Goal: Task Accomplishment & Management: Complete application form

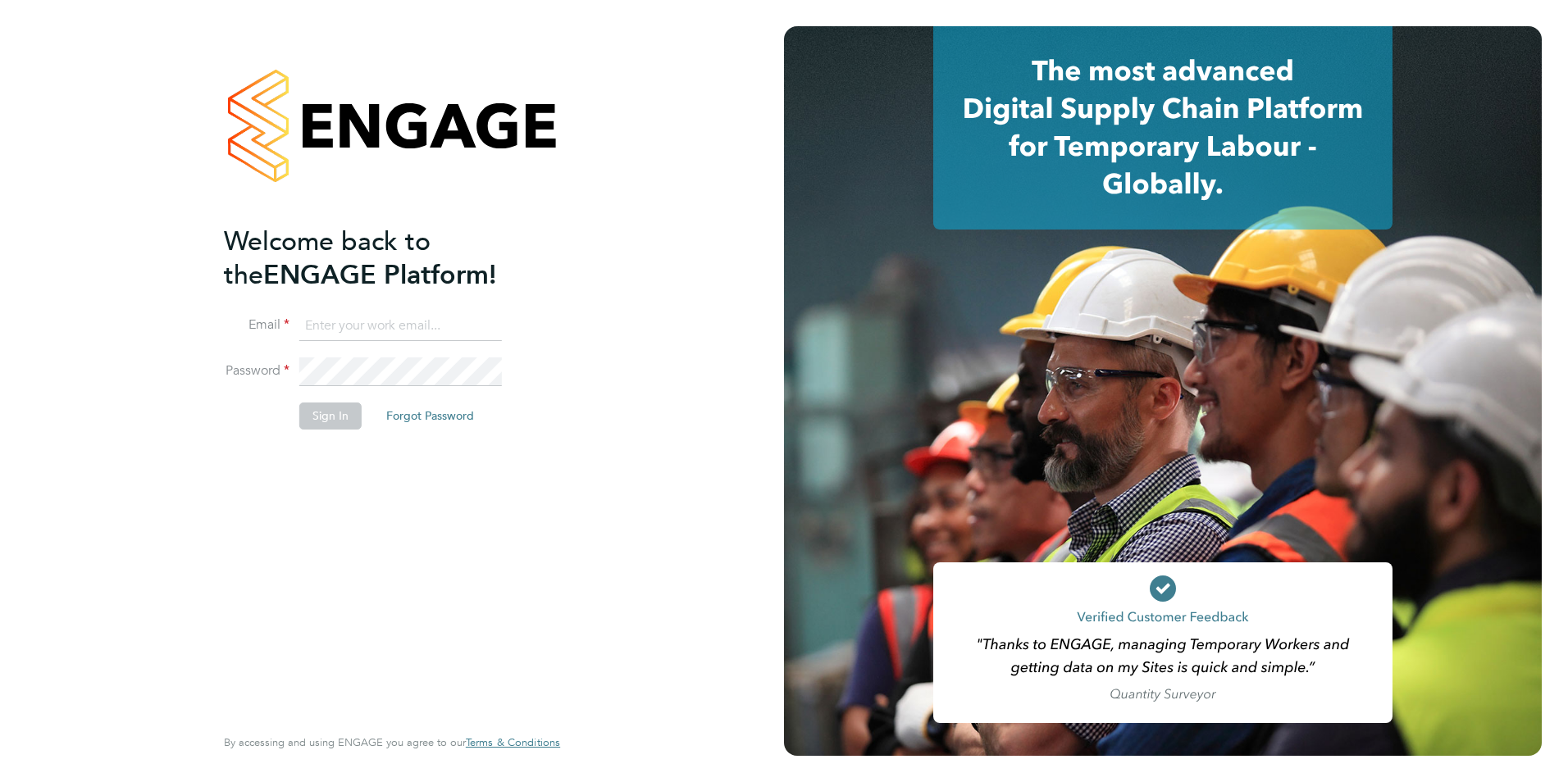
type input "amy@knightwood.com"
click at [339, 424] on button "Sign In" at bounding box center [330, 415] width 63 height 26
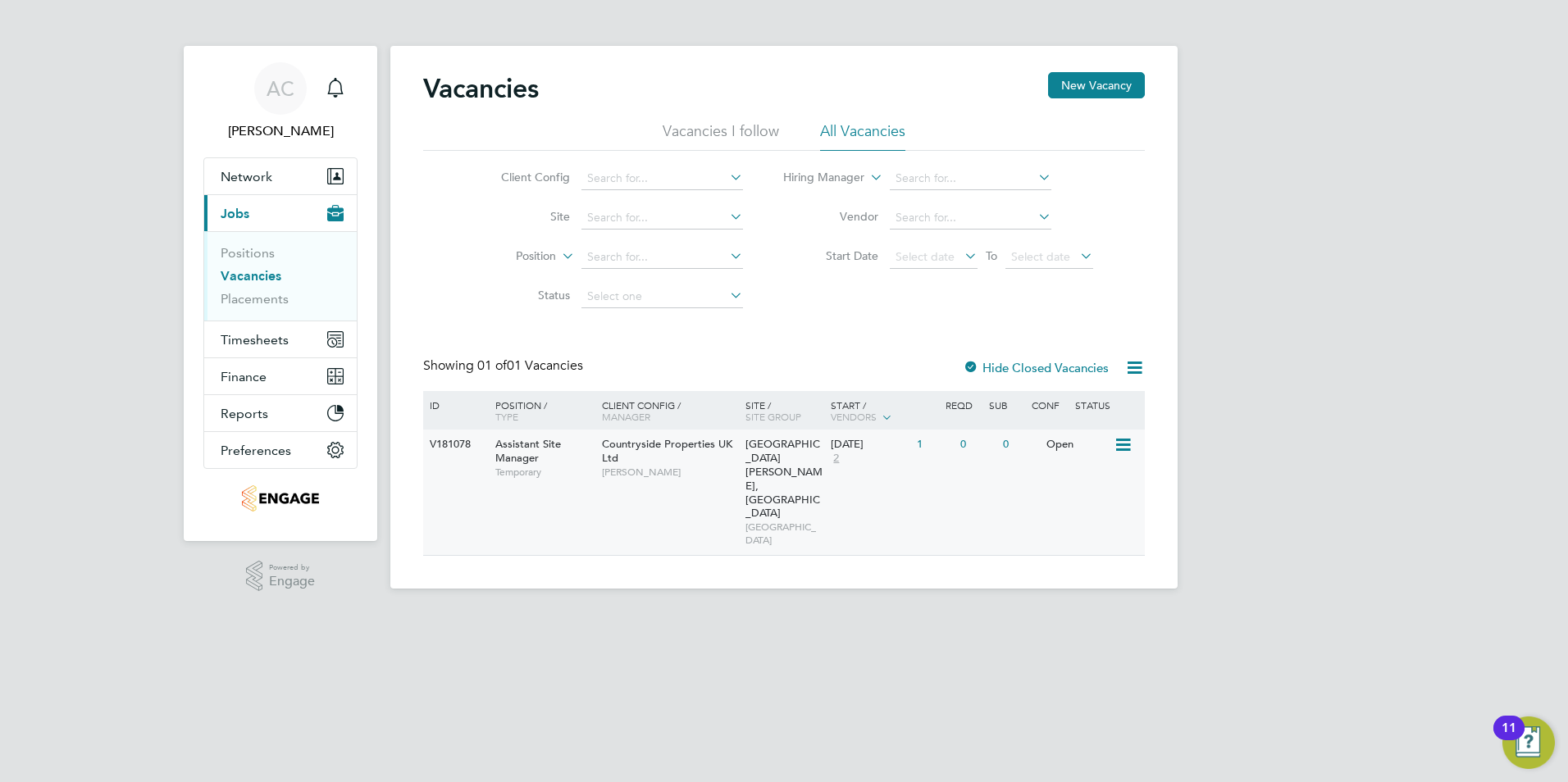
click at [548, 443] on span "Assistant Site Manager" at bounding box center [528, 451] width 65 height 28
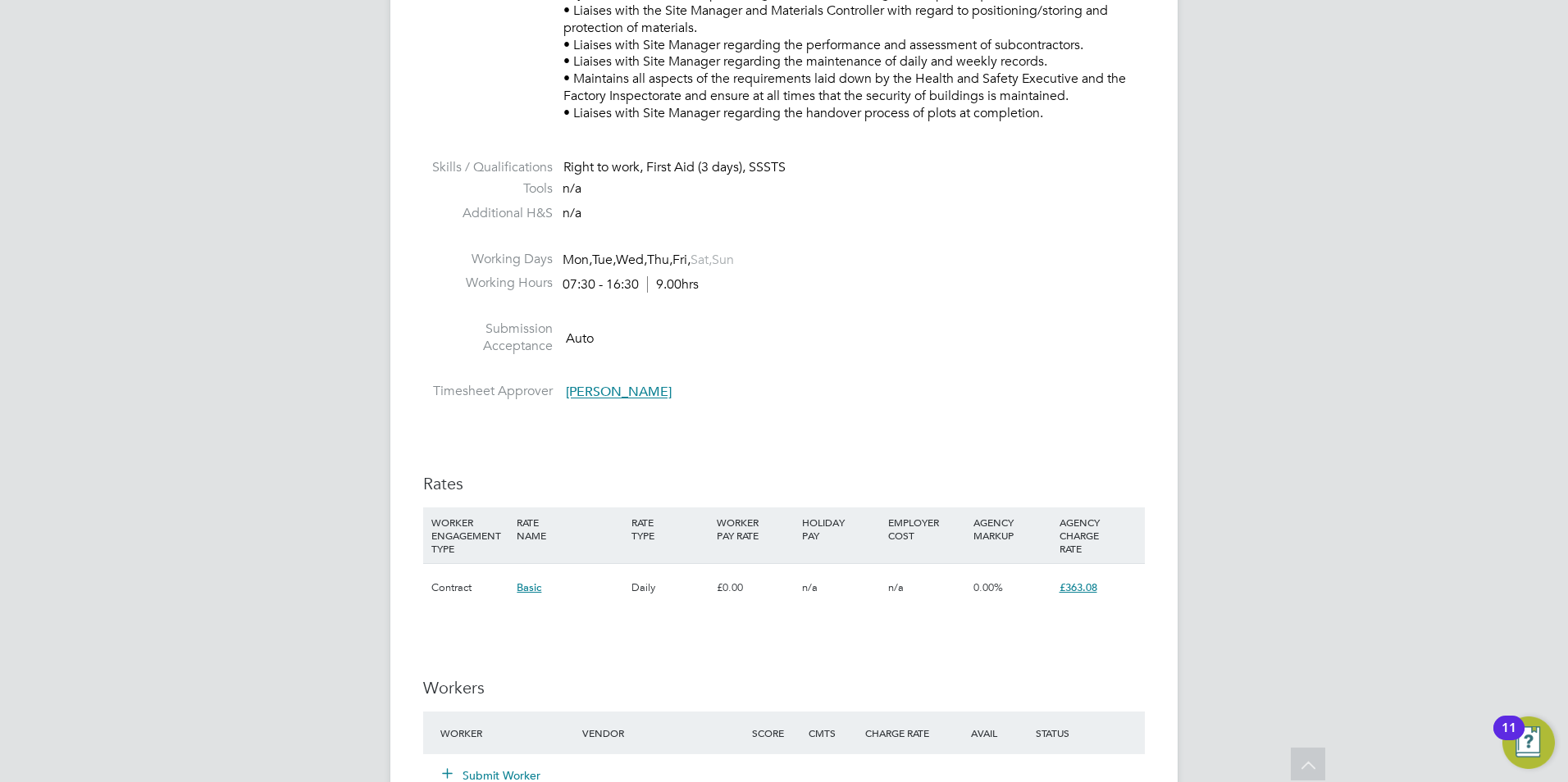
scroll to position [1148, 0]
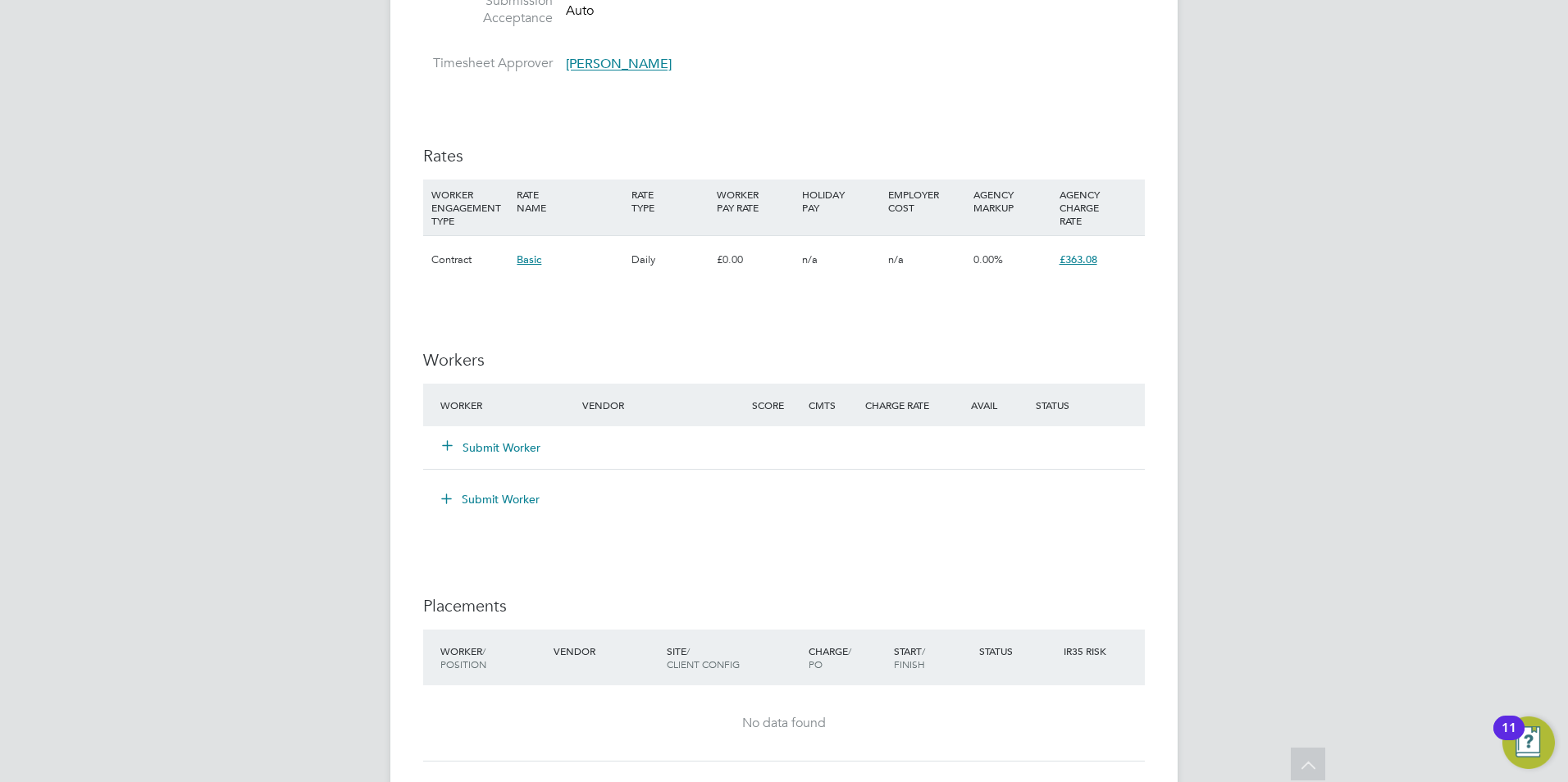
click at [498, 449] on button "Submit Worker" at bounding box center [491, 447] width 98 height 17
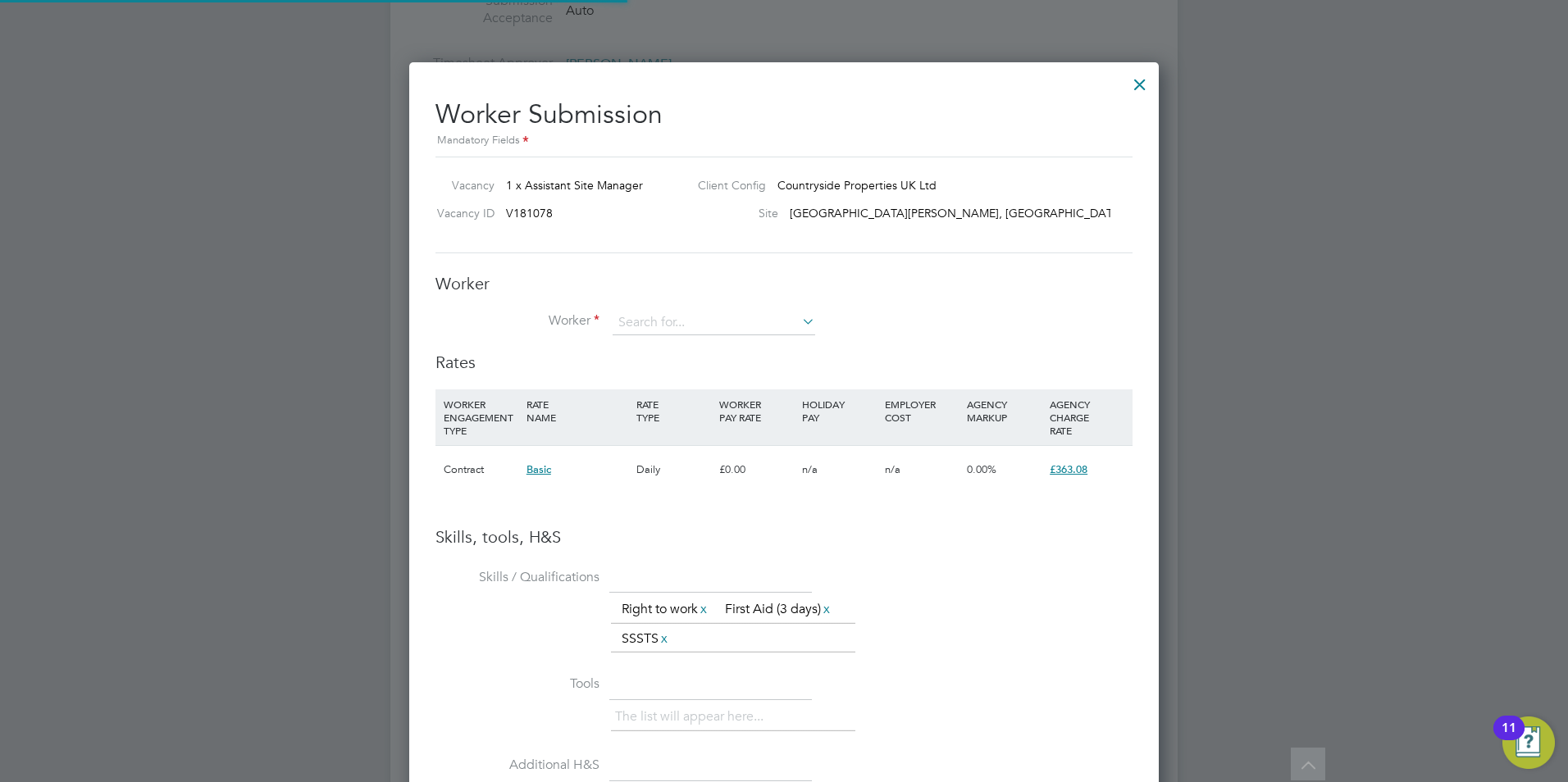
scroll to position [1062, 750]
click at [701, 321] on input at bounding box center [714, 323] width 203 height 24
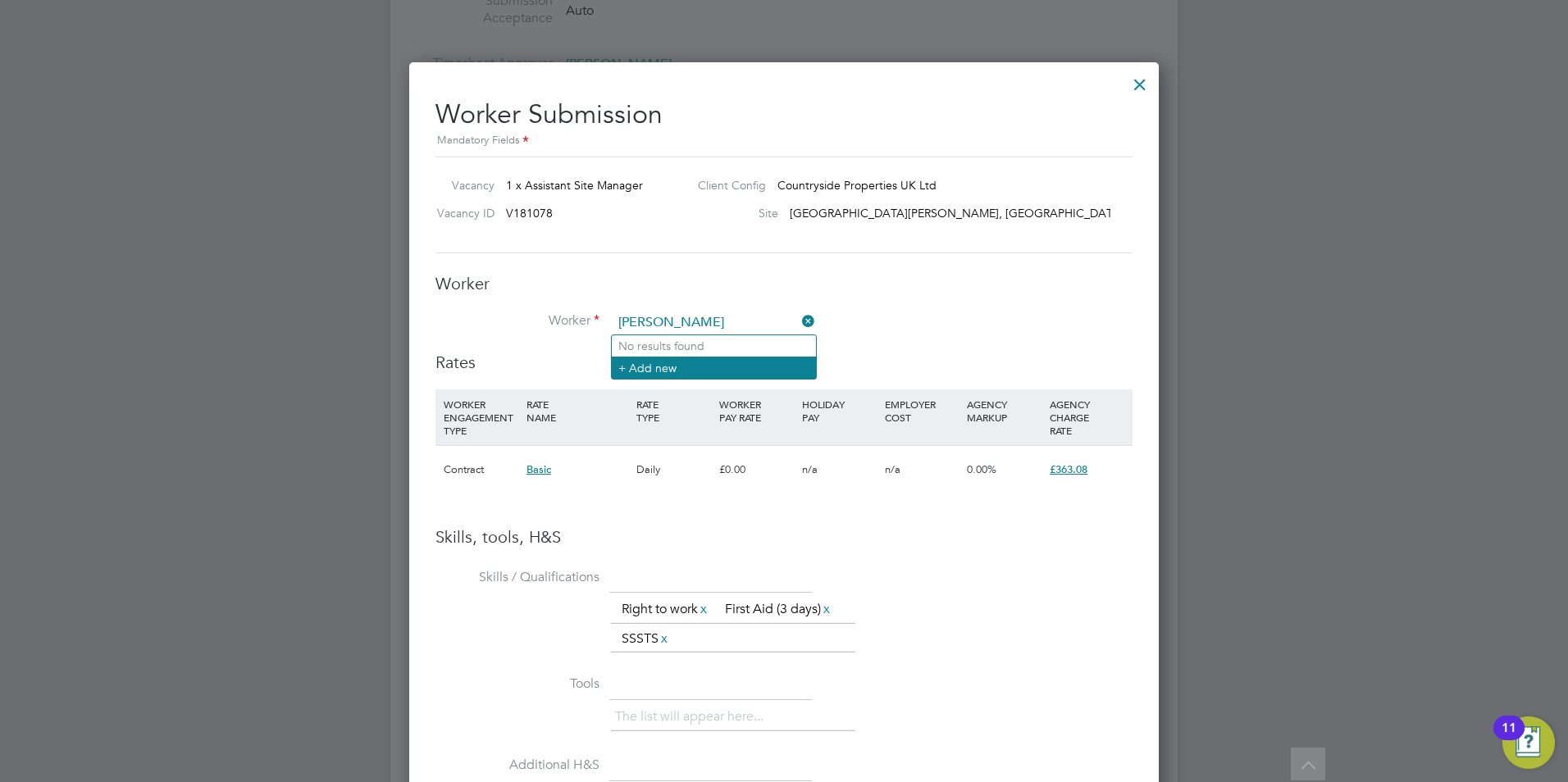
type input "[PERSON_NAME]"
click at [656, 369] on li "+ Add new" at bounding box center [714, 367] width 204 height 22
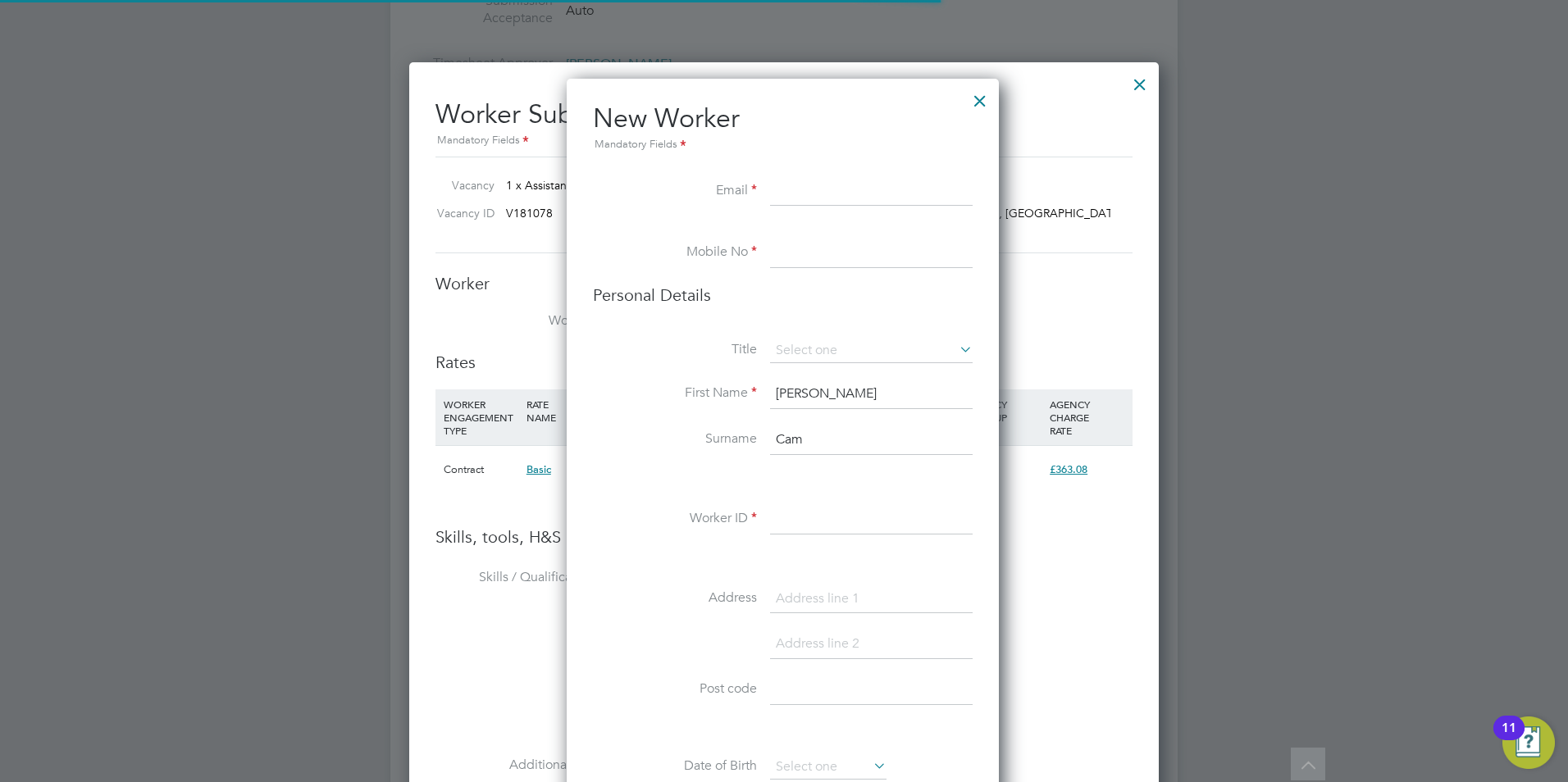
scroll to position [1387, 435]
paste input "[EMAIL_ADDRESS][DOMAIN_NAME]"
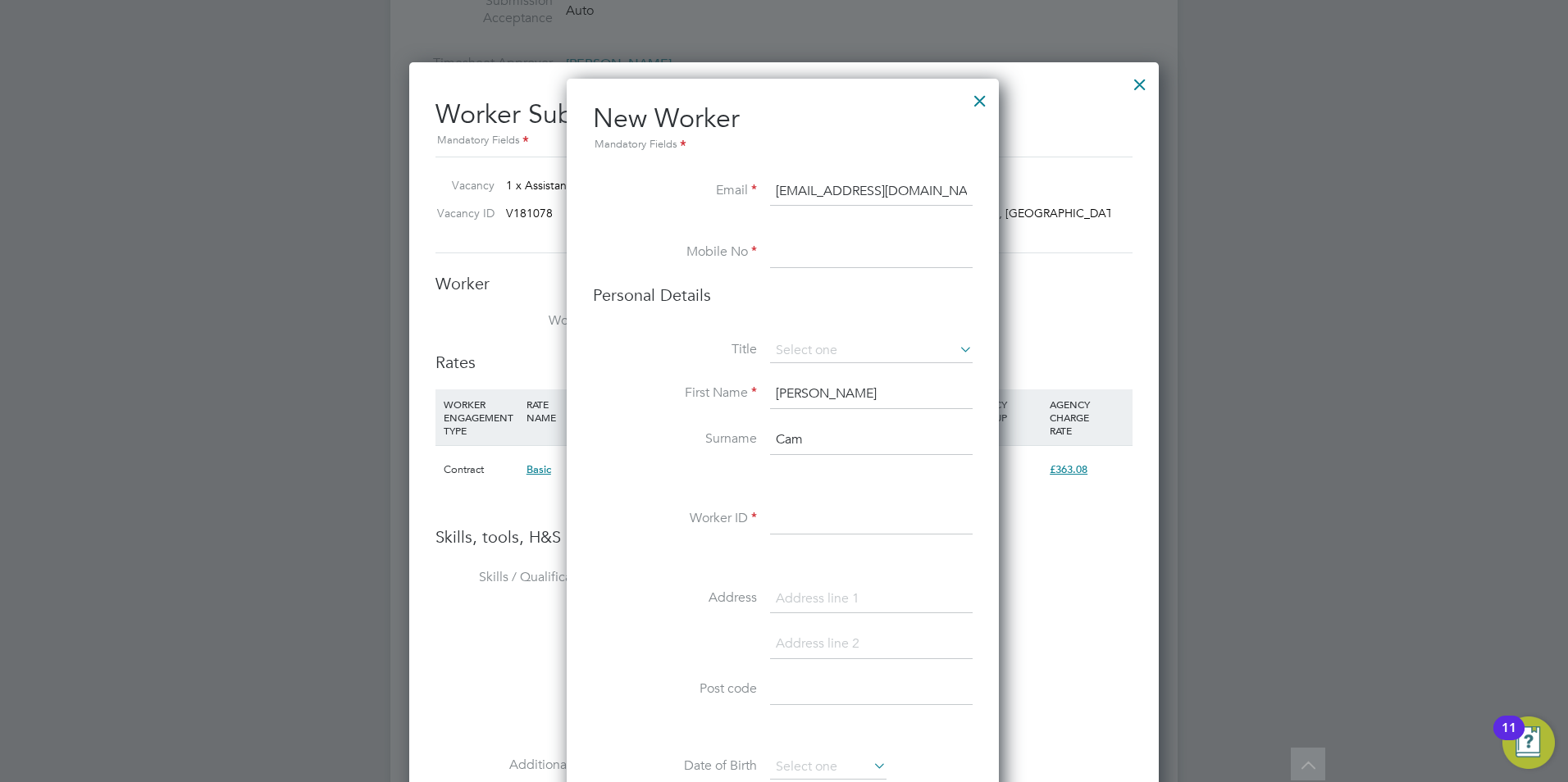
type input "[EMAIL_ADDRESS][DOMAIN_NAME]"
click at [845, 264] on input at bounding box center [871, 254] width 203 height 30
paste input "[PHONE_NUMBER]"
drag, startPoint x: 802, startPoint y: 254, endPoint x: 1134, endPoint y: 192, distance: 337.7
click at [808, 252] on input "[PHONE_NUMBER]" at bounding box center [871, 254] width 203 height 30
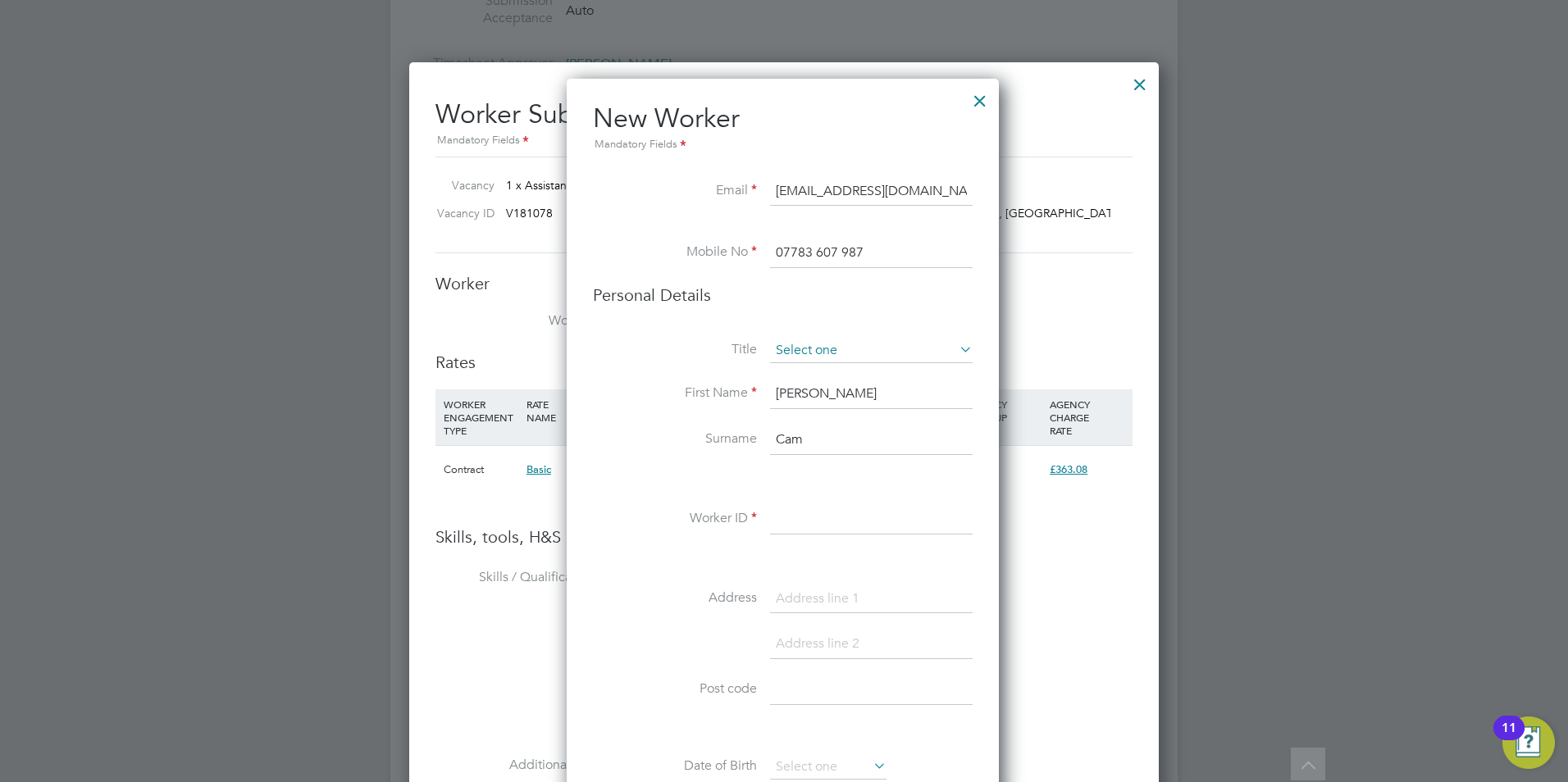
type input "07783 607 987"
click at [869, 355] on input at bounding box center [871, 351] width 203 height 24
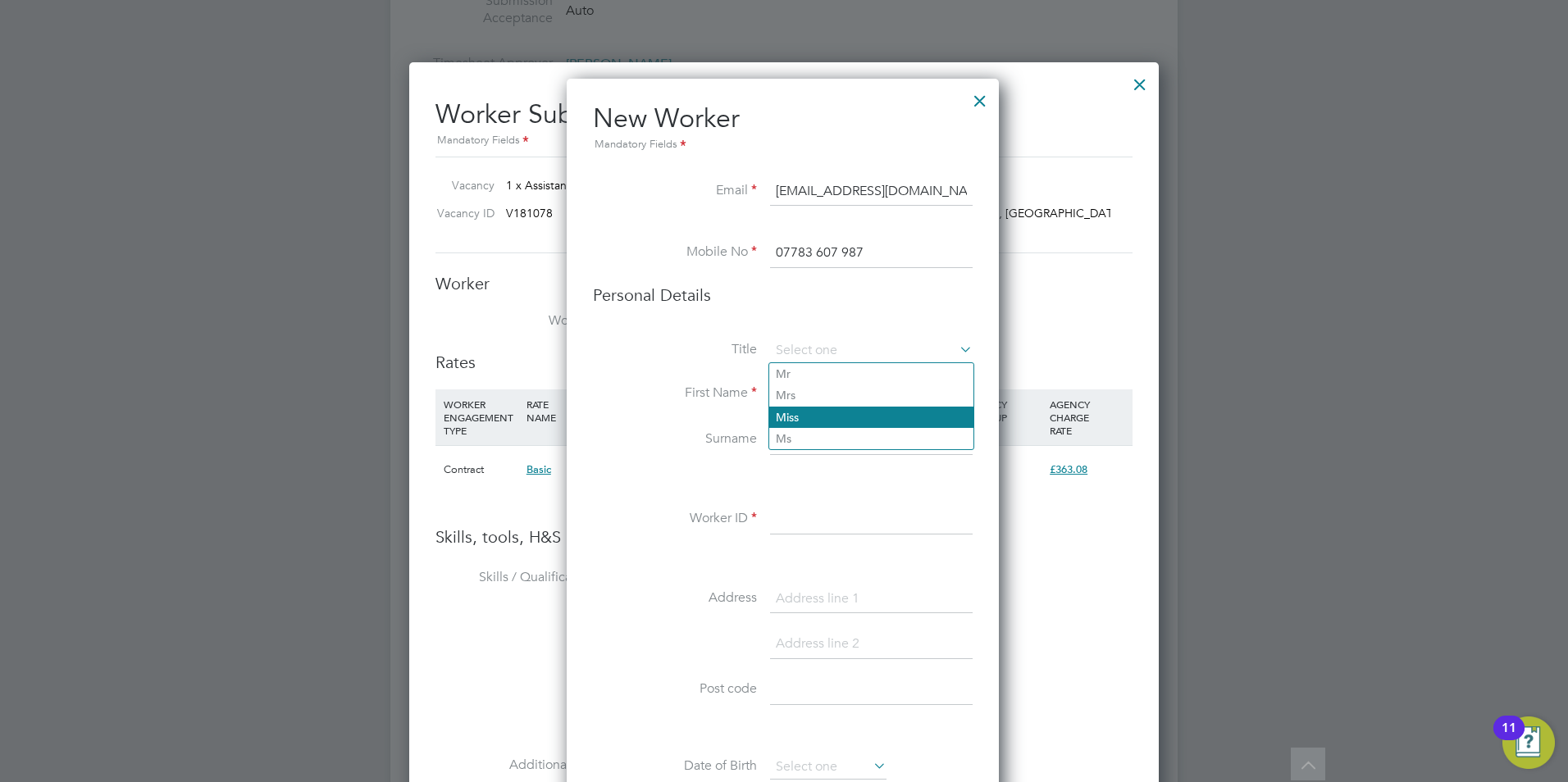
click at [820, 421] on li "Miss" at bounding box center [871, 417] width 204 height 22
type input "Miss"
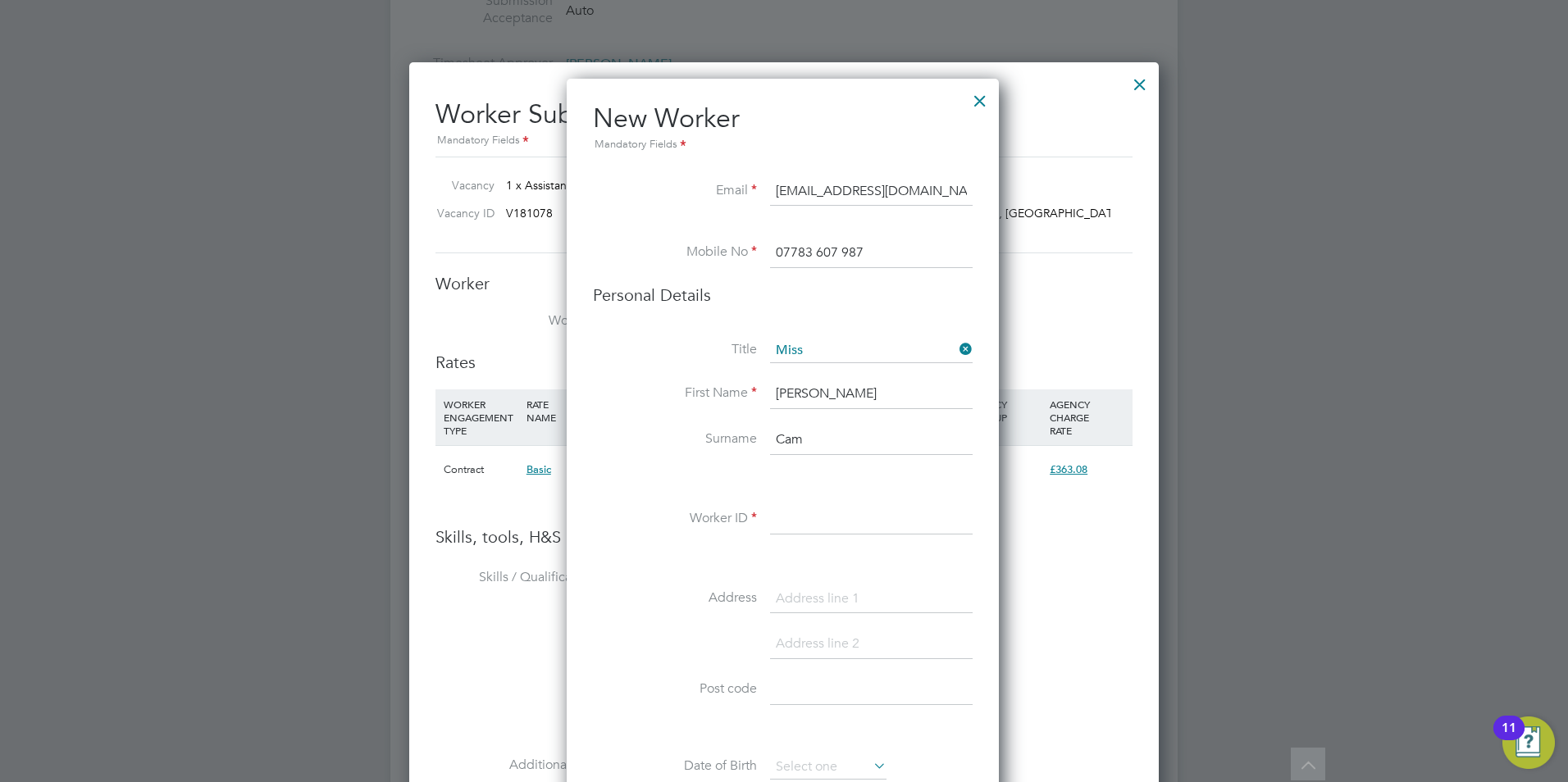
click at [614, 415] on li "First Name [PERSON_NAME]" at bounding box center [782, 402] width 380 height 46
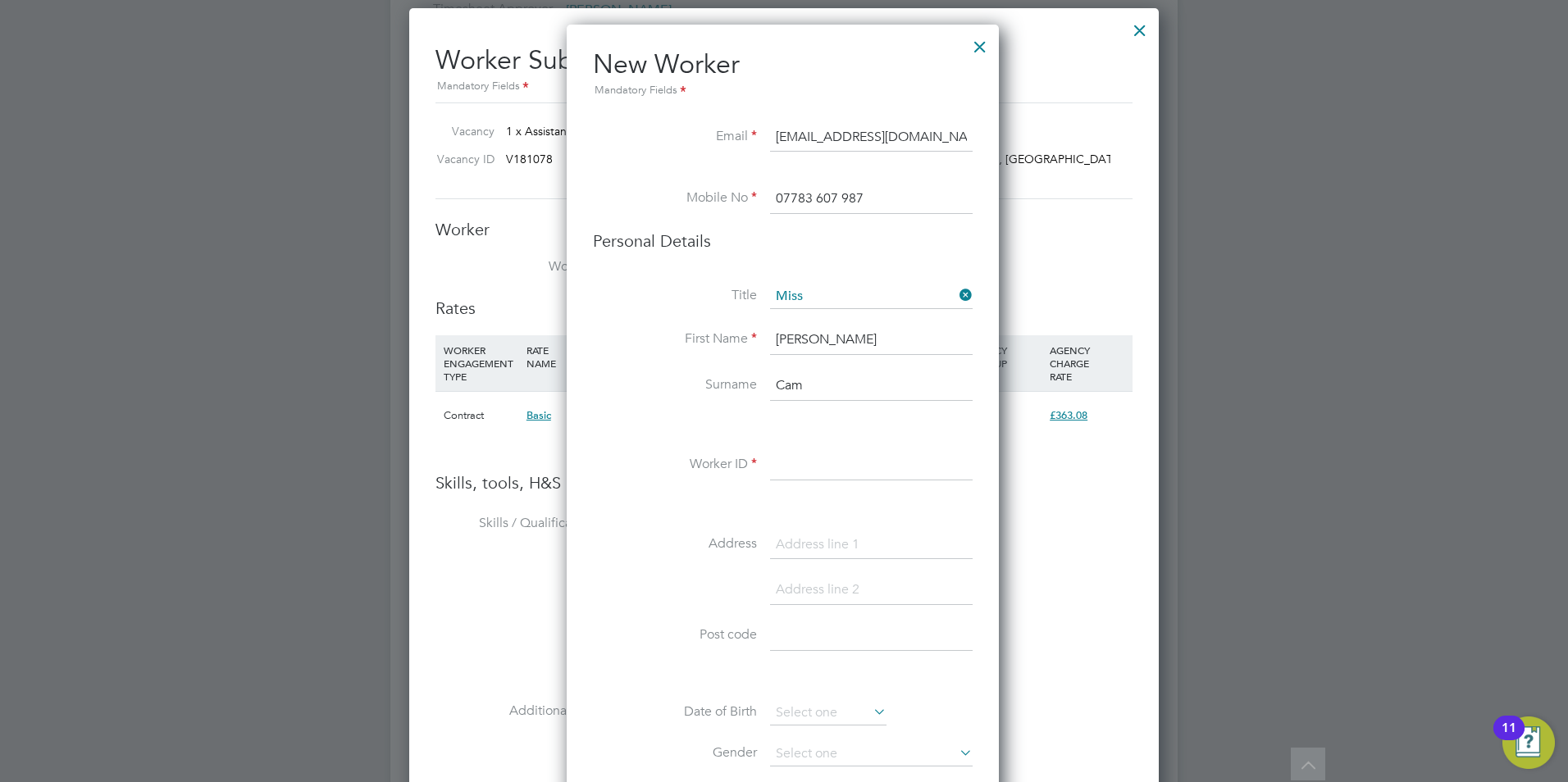
scroll to position [1229, 0]
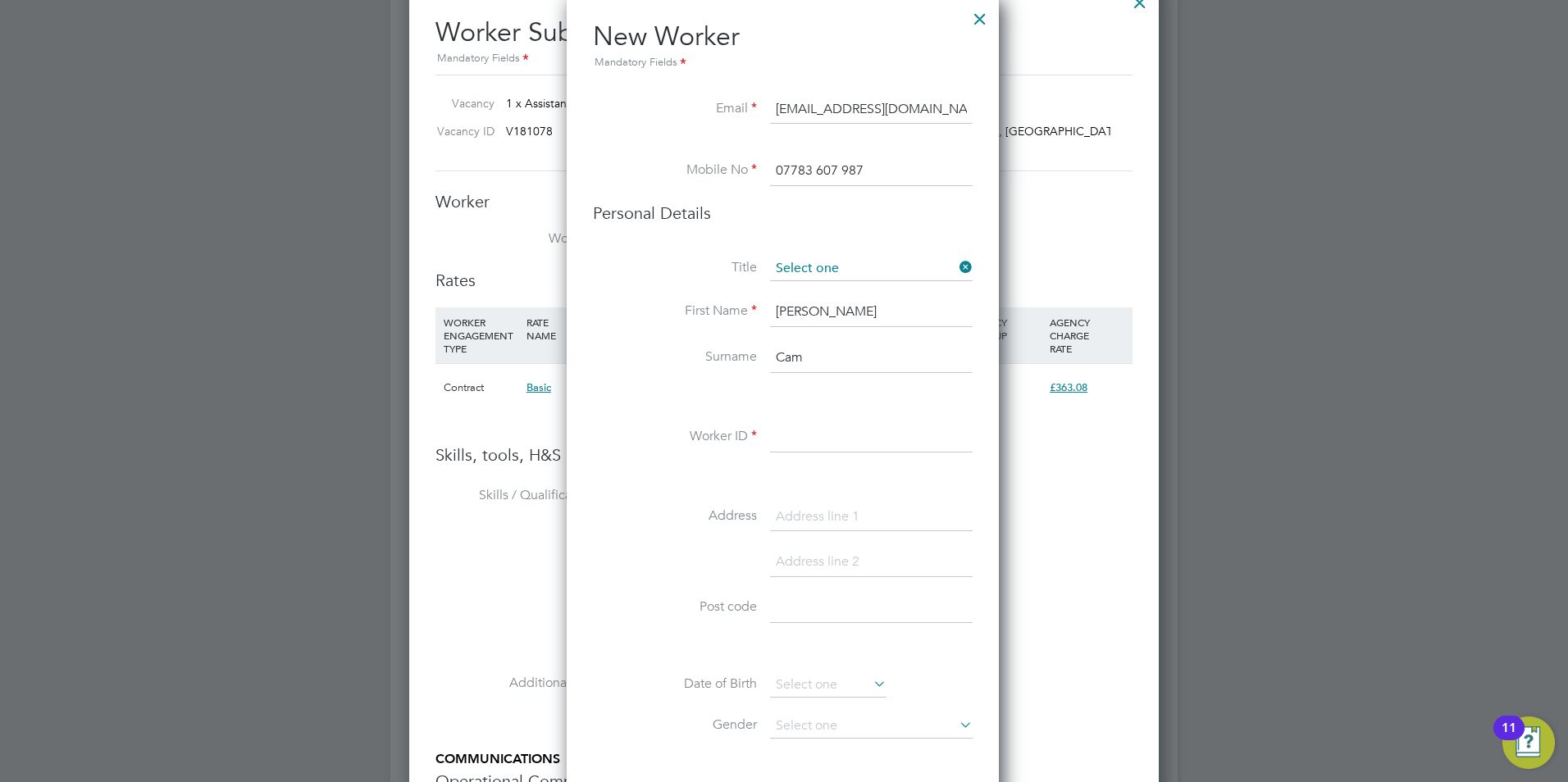
click at [843, 268] on input at bounding box center [871, 268] width 203 height 24
click at [817, 286] on li "Mr" at bounding box center [871, 292] width 204 height 22
type input "Mr"
click at [594, 330] on li "First Name [PERSON_NAME]" at bounding box center [782, 320] width 380 height 46
click at [827, 315] on input "[PERSON_NAME]" at bounding box center [871, 312] width 203 height 30
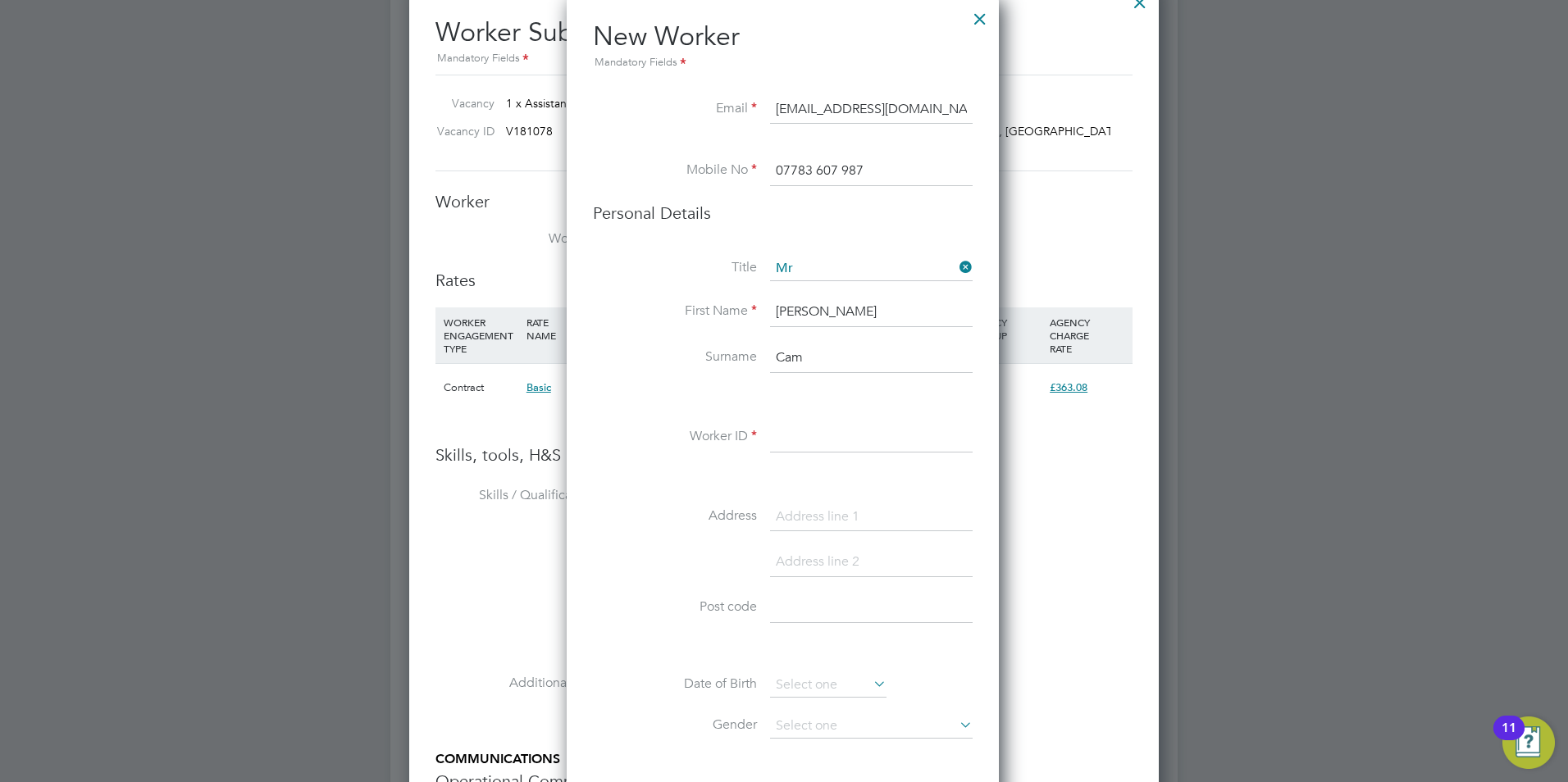
drag, startPoint x: 827, startPoint y: 315, endPoint x: 741, endPoint y: 309, distance: 86.2
click at [739, 312] on li "First Name [PERSON_NAME]" at bounding box center [782, 320] width 380 height 46
click at [868, 328] on li "First Name" at bounding box center [782, 320] width 380 height 46
click at [874, 319] on input at bounding box center [871, 312] width 203 height 30
type input "[PERSON_NAME]"
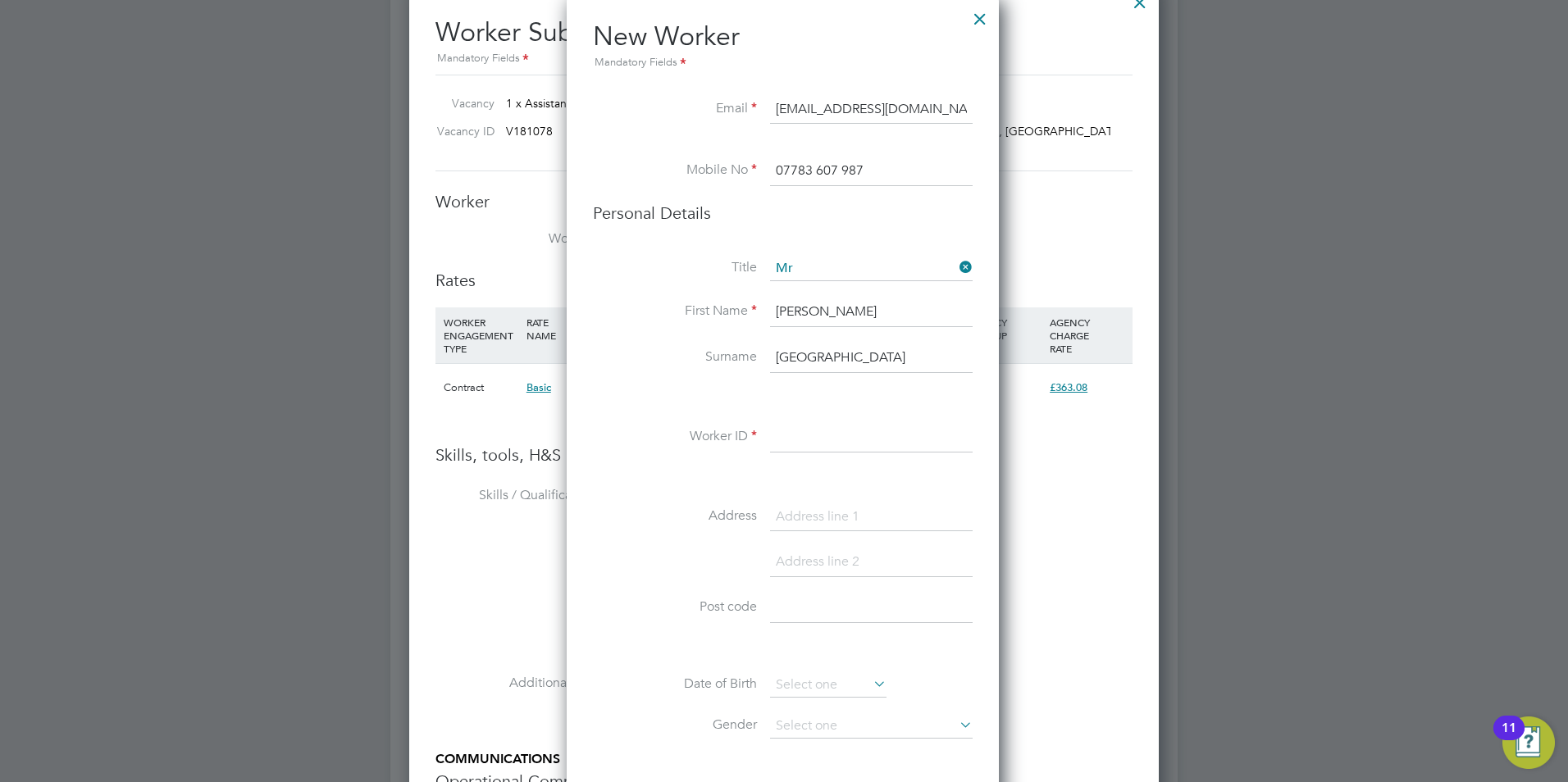
type input "[GEOGRAPHIC_DATA]"
click at [701, 321] on li "First Name [PERSON_NAME]" at bounding box center [782, 320] width 380 height 46
click at [805, 437] on input at bounding box center [871, 438] width 203 height 30
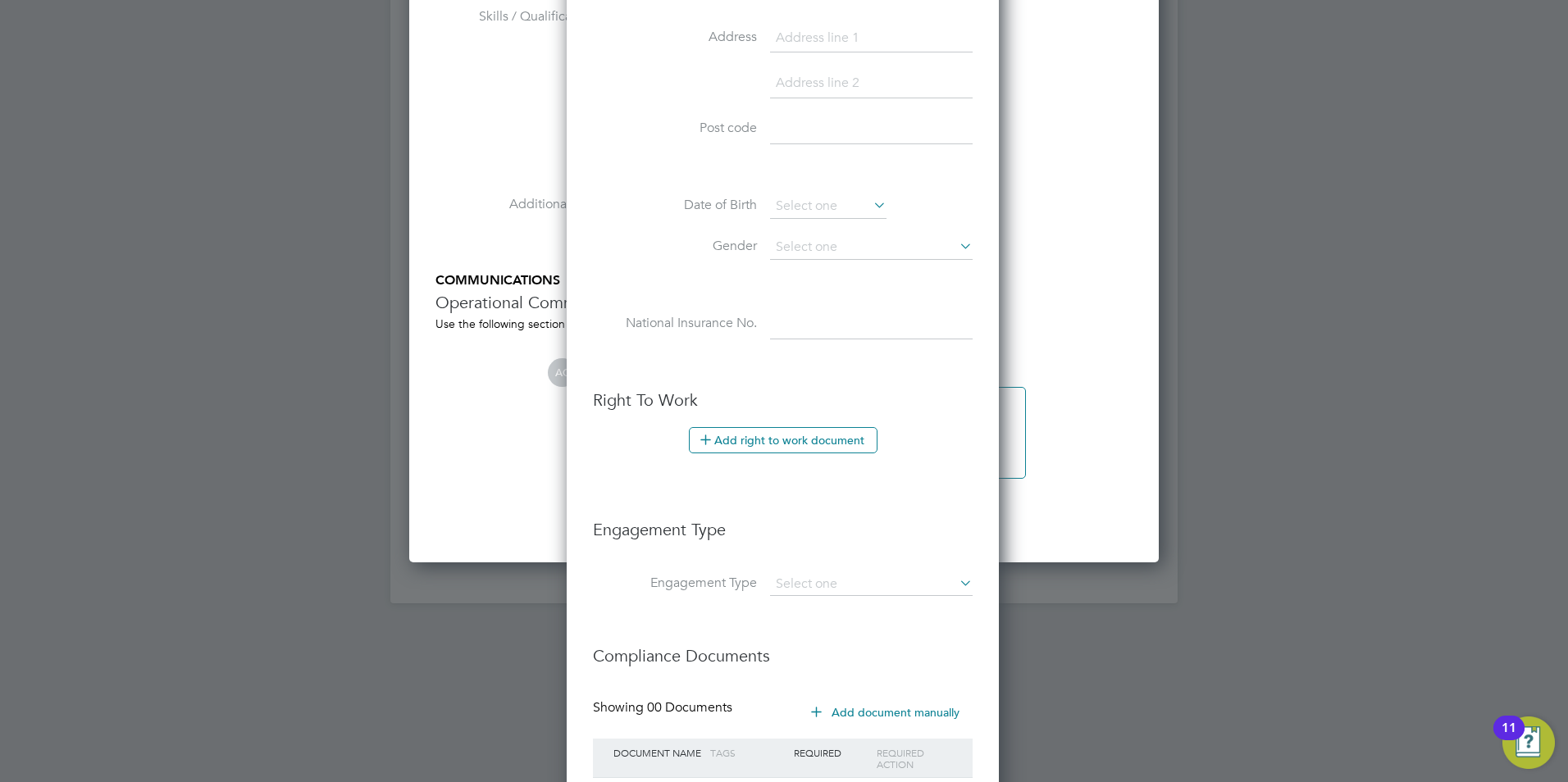
scroll to position [1803, 0]
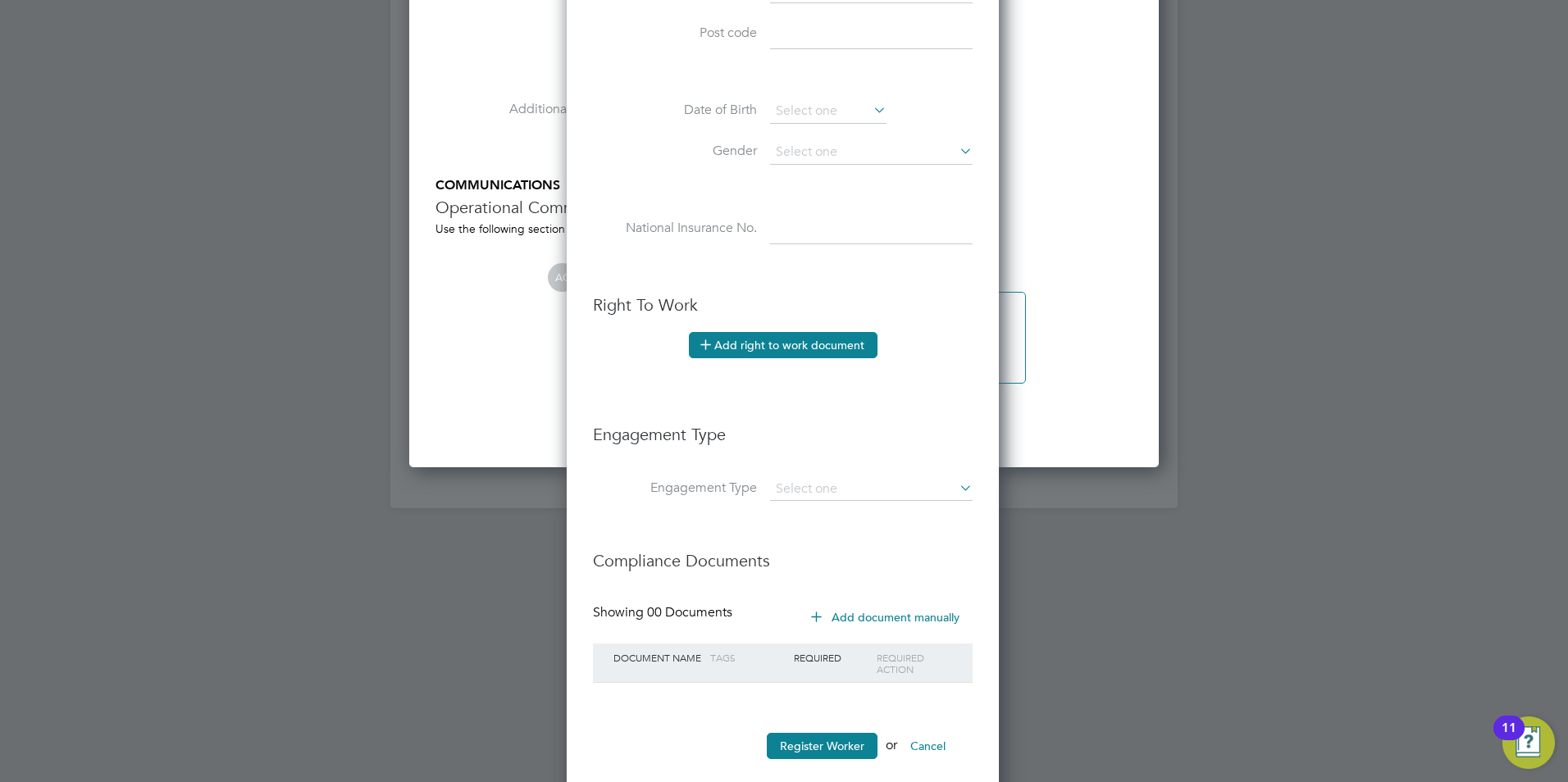
type input "16378"
click at [741, 348] on button "Add right to work document" at bounding box center [782, 345] width 189 height 26
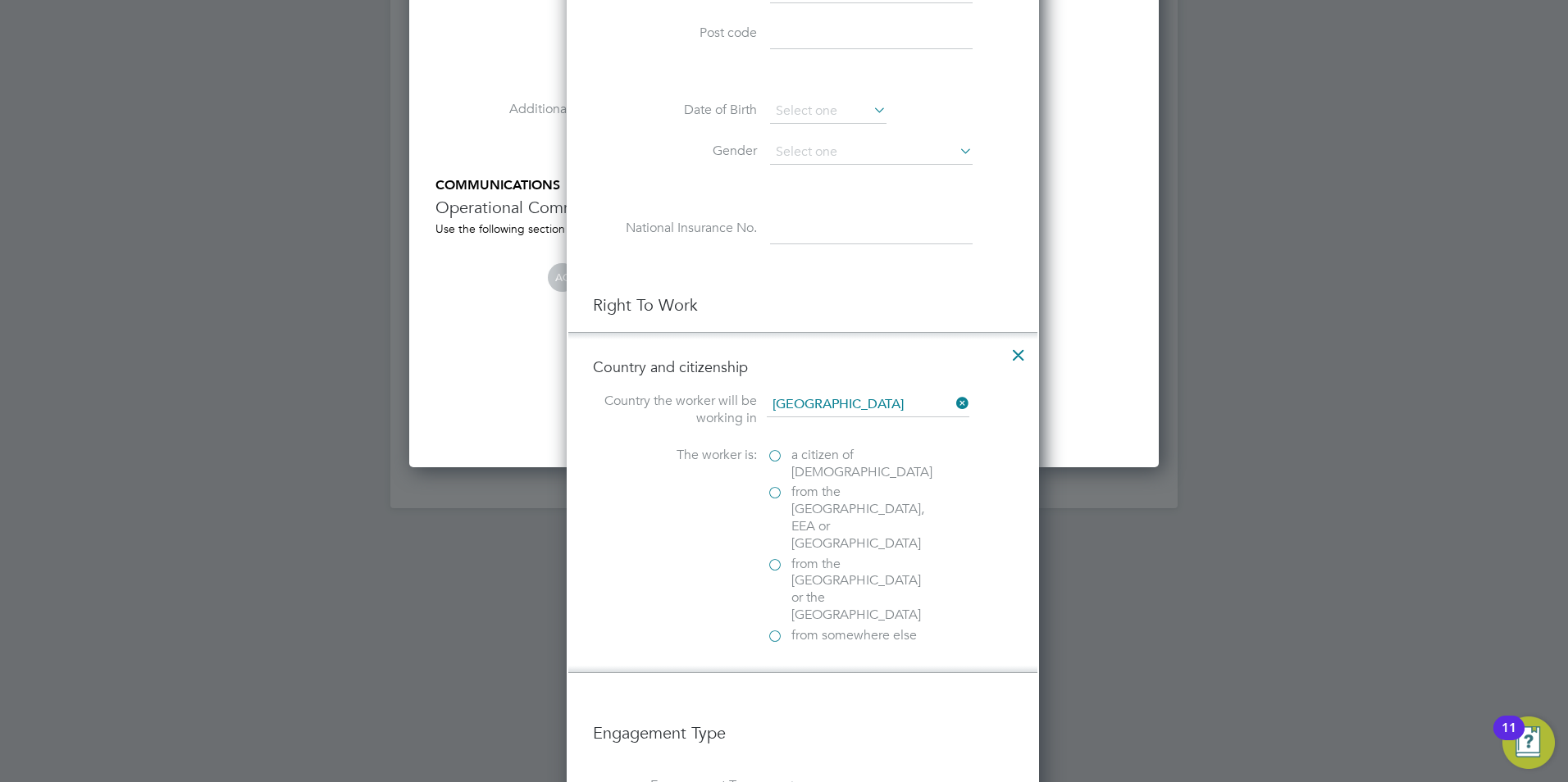
scroll to position [1633, 473]
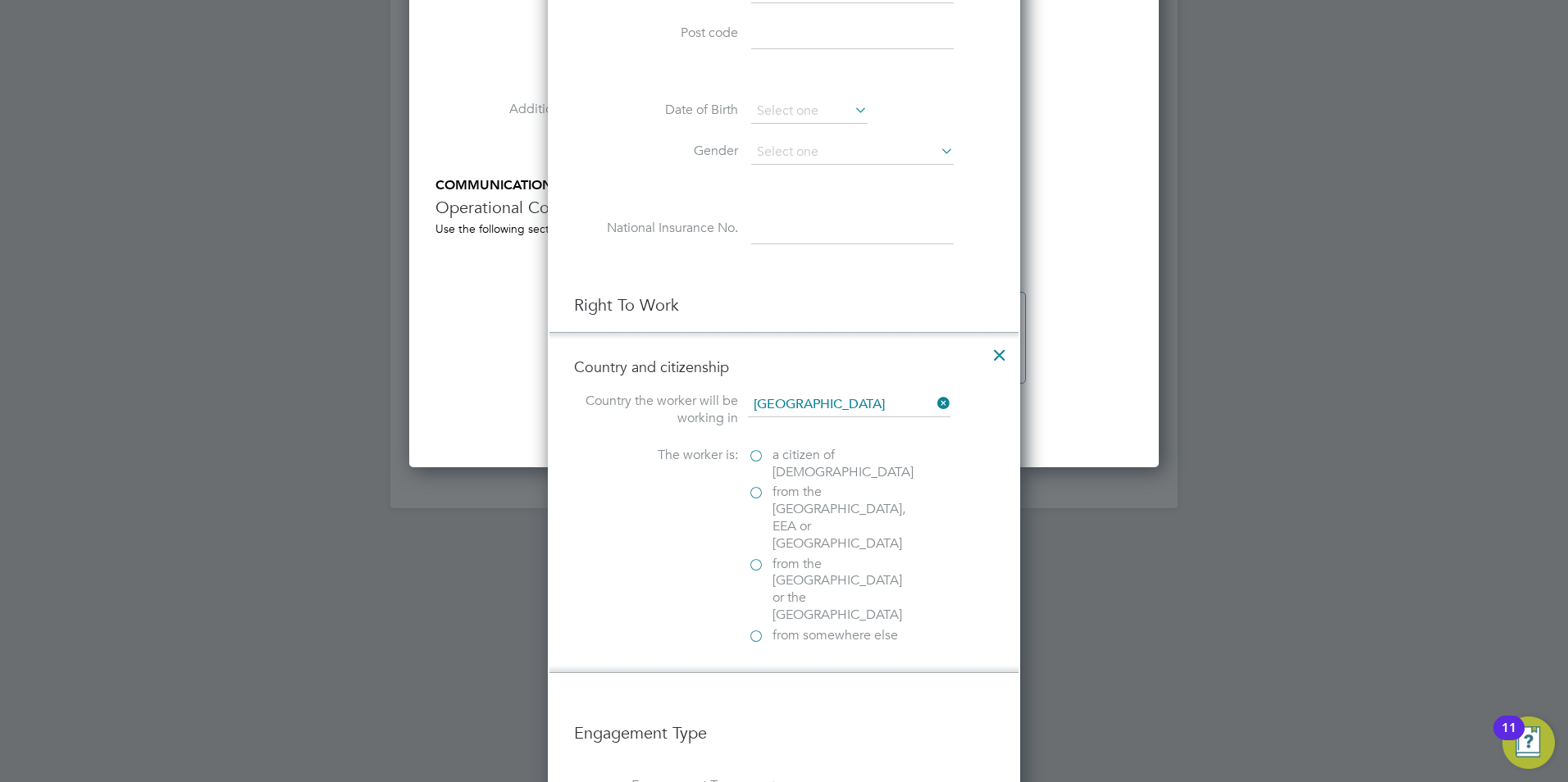
click at [812, 449] on span "a citizen of [DEMOGRAPHIC_DATA]" at bounding box center [843, 464] width 141 height 35
click at [0, 0] on input "a citizen of [DEMOGRAPHIC_DATA]" at bounding box center [0, 0] width 0 height 0
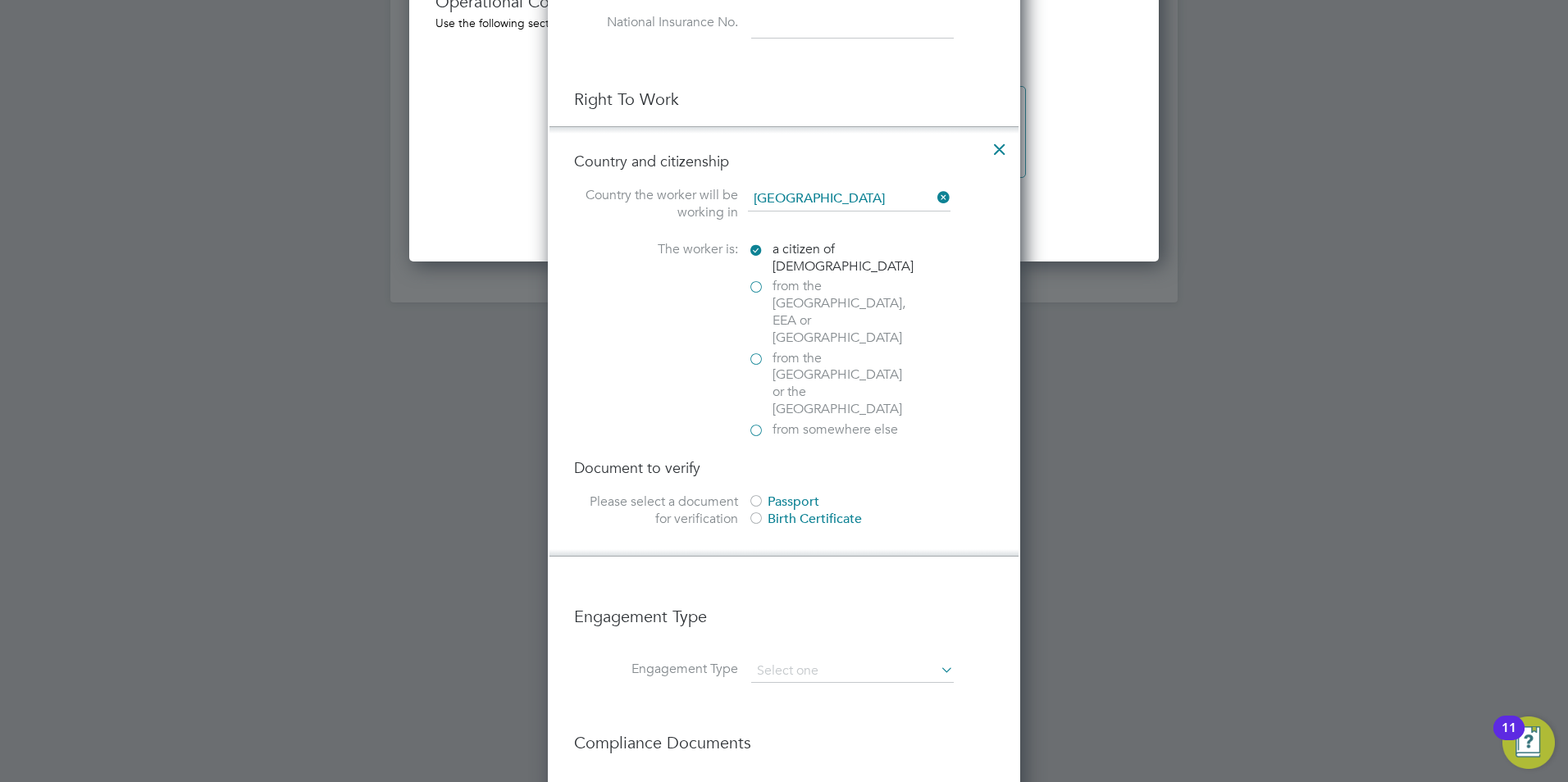
scroll to position [2049, 0]
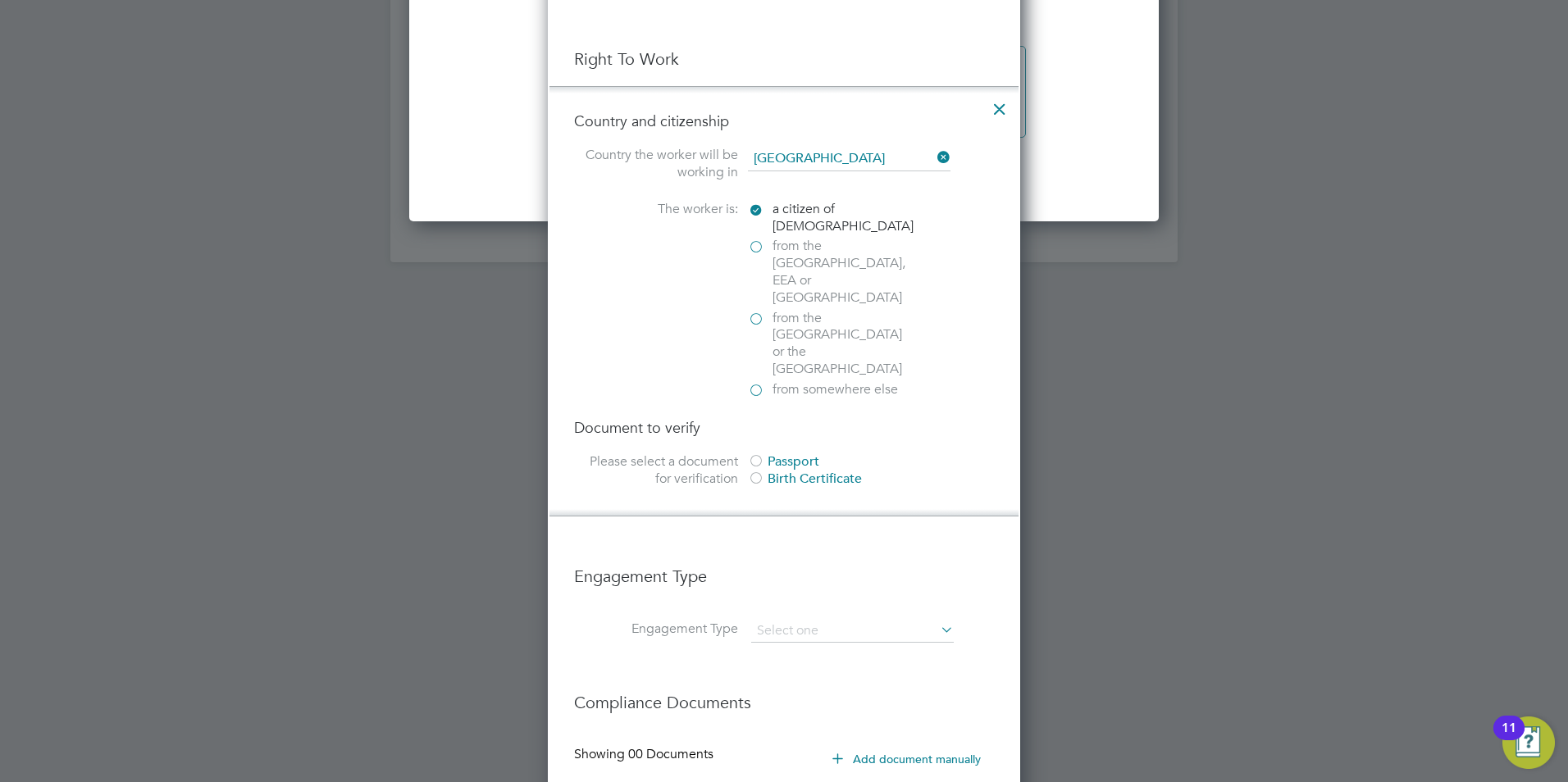
click at [801, 454] on div "Passport" at bounding box center [870, 462] width 246 height 17
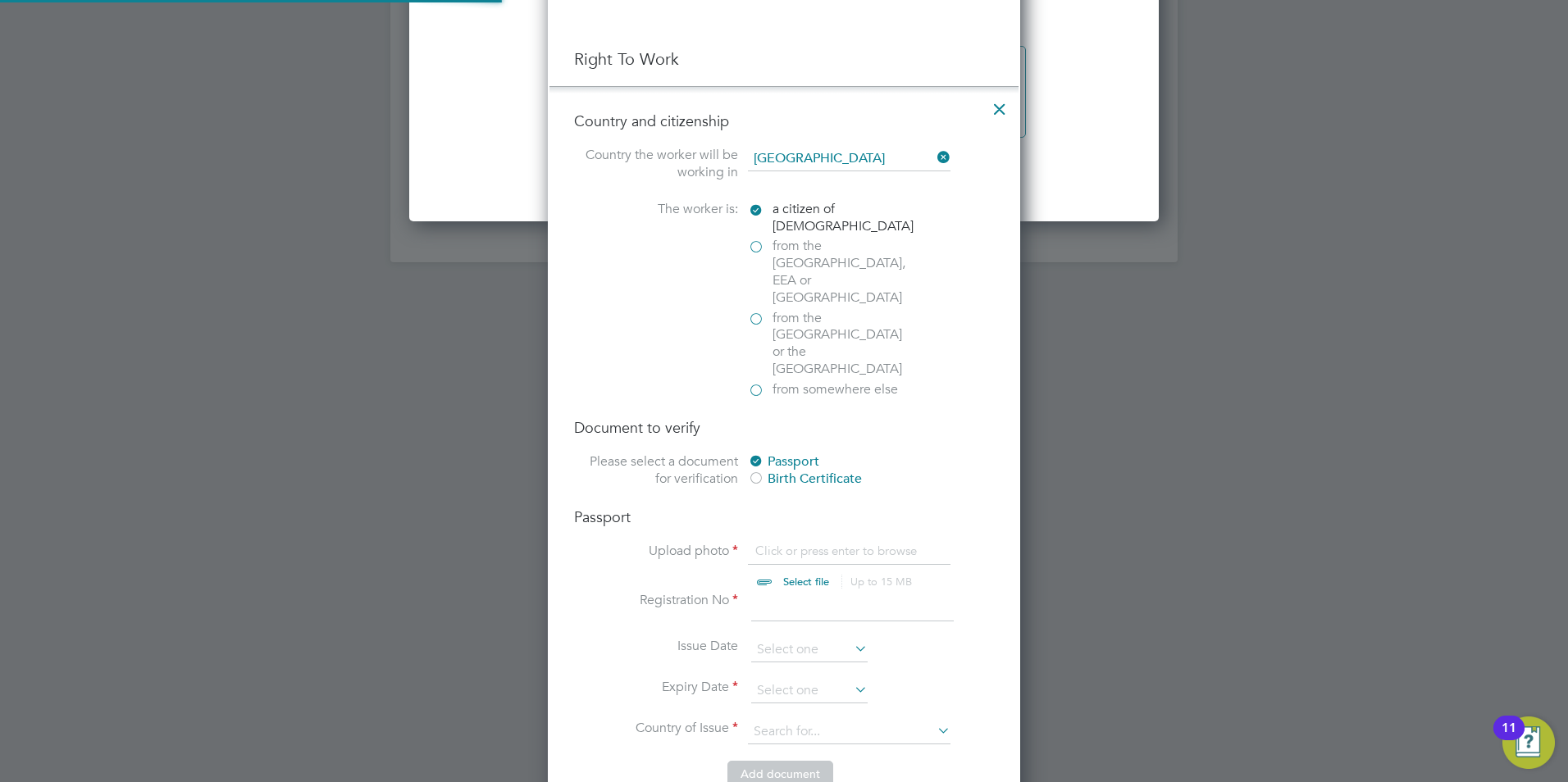
scroll to position [22, 203]
click at [793, 542] on input "file" at bounding box center [821, 567] width 257 height 50
type input "C:\fakepath\[PERSON_NAME] passport.jpg"
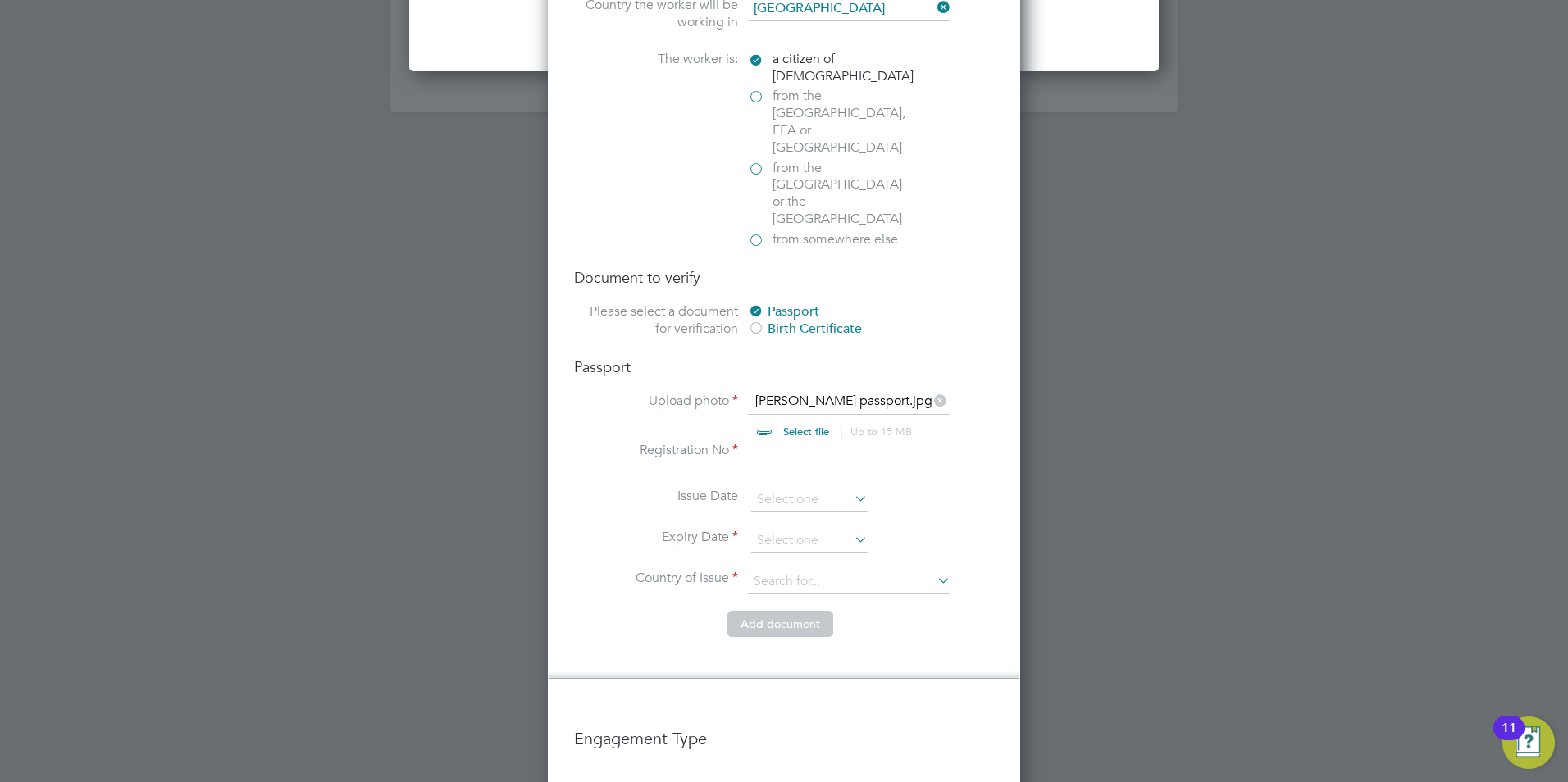
scroll to position [2213, 0]
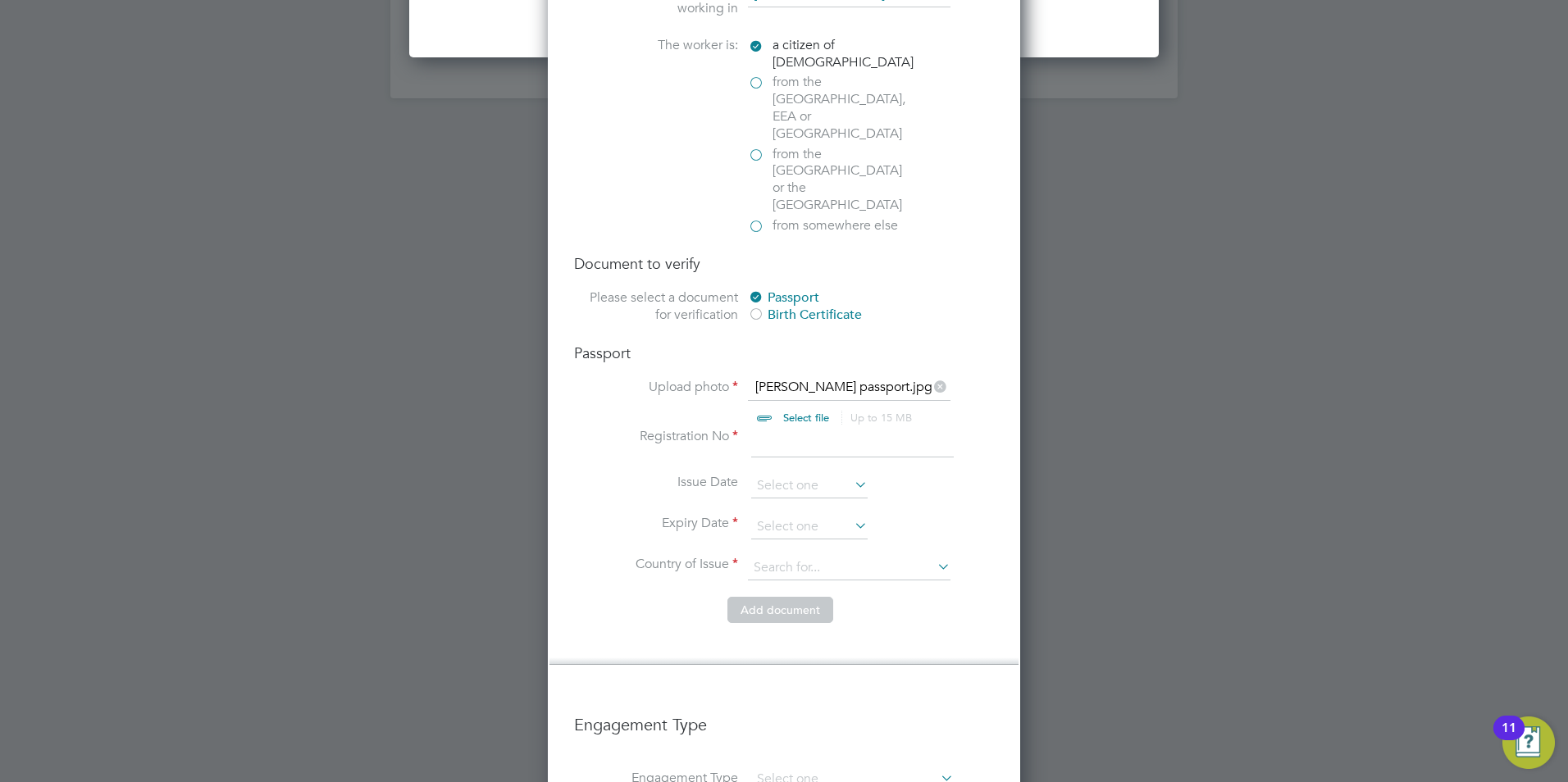
click at [777, 427] on input at bounding box center [852, 442] width 203 height 30
type input "126403850"
click at [838, 514] on input at bounding box center [809, 527] width 116 height 24
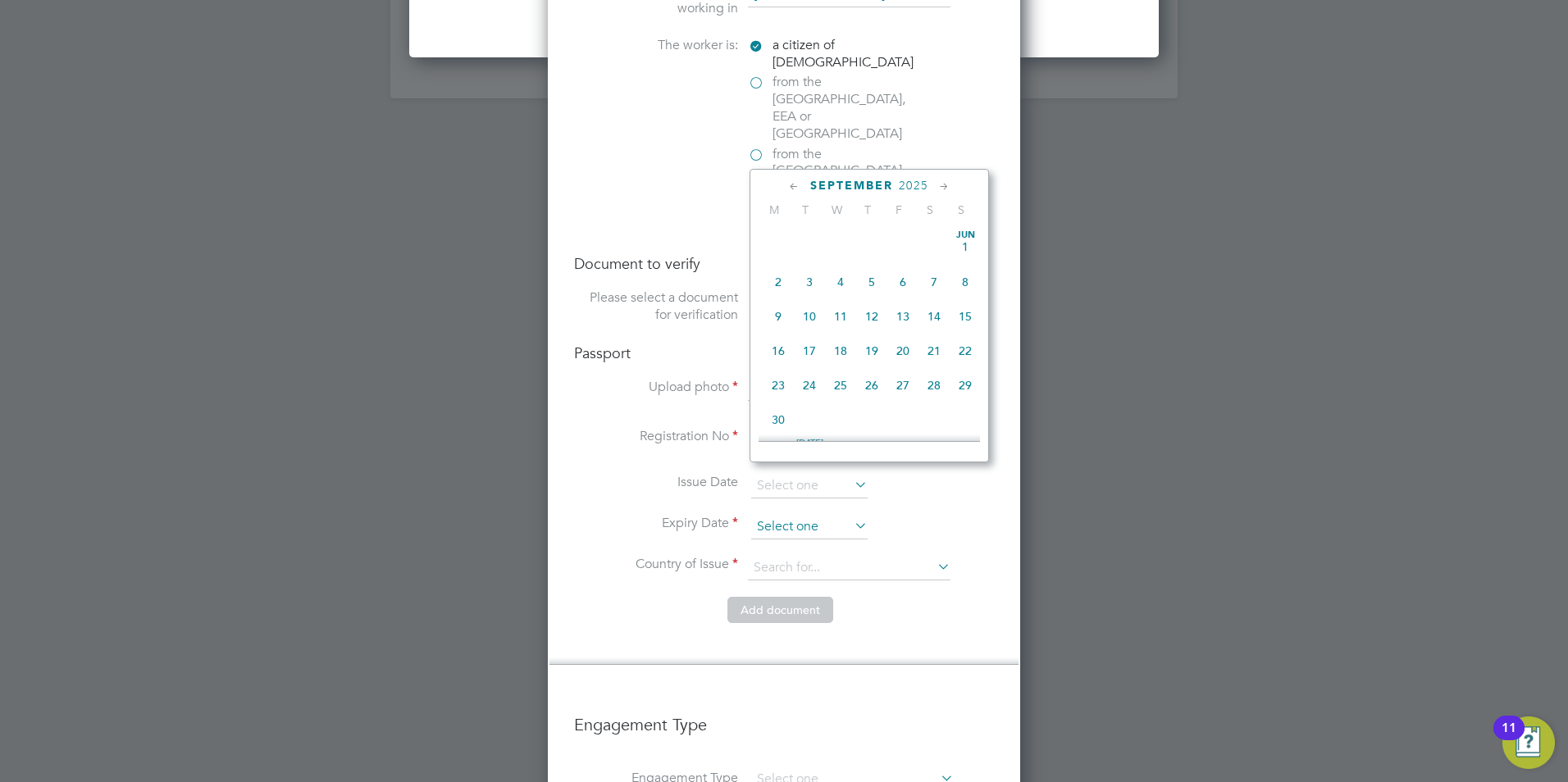
scroll to position [603, 0]
click at [914, 190] on span "2025" at bounding box center [914, 186] width 30 height 14
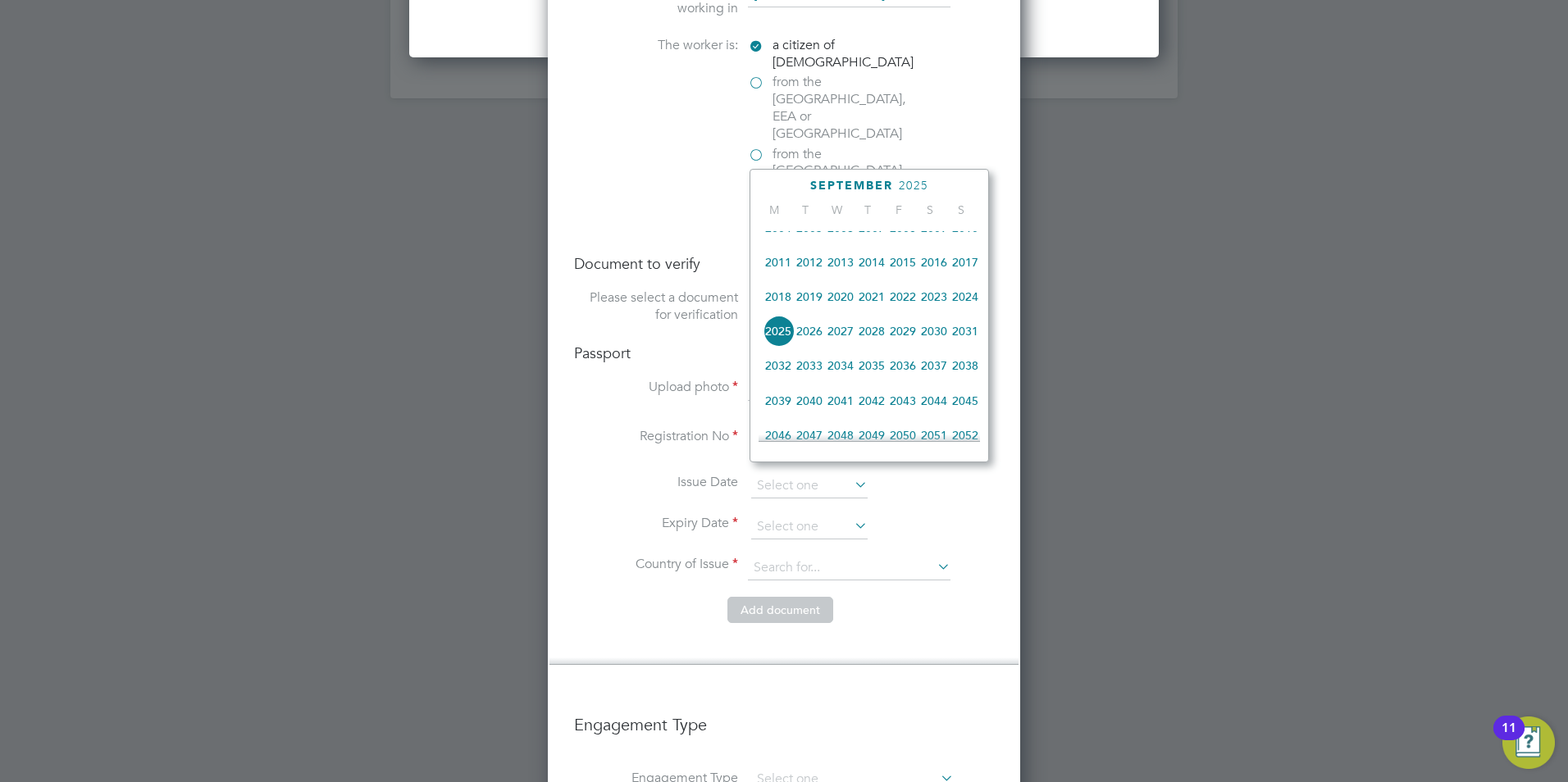
click at [970, 337] on span "2031" at bounding box center [965, 331] width 31 height 31
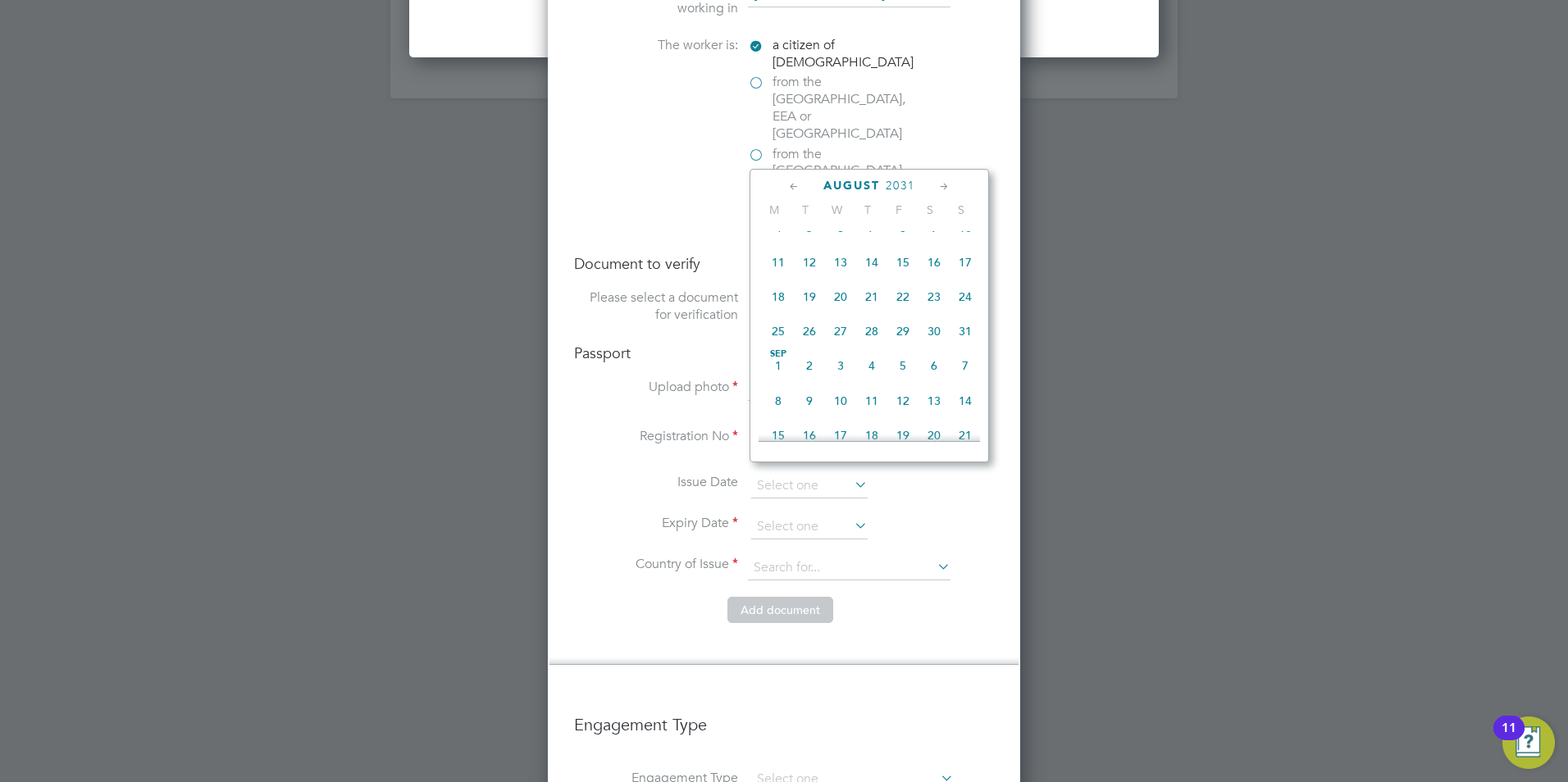
click at [948, 186] on icon at bounding box center [944, 187] width 16 height 18
click at [783, 353] on span "22" at bounding box center [778, 338] width 31 height 31
type input "[DATE]"
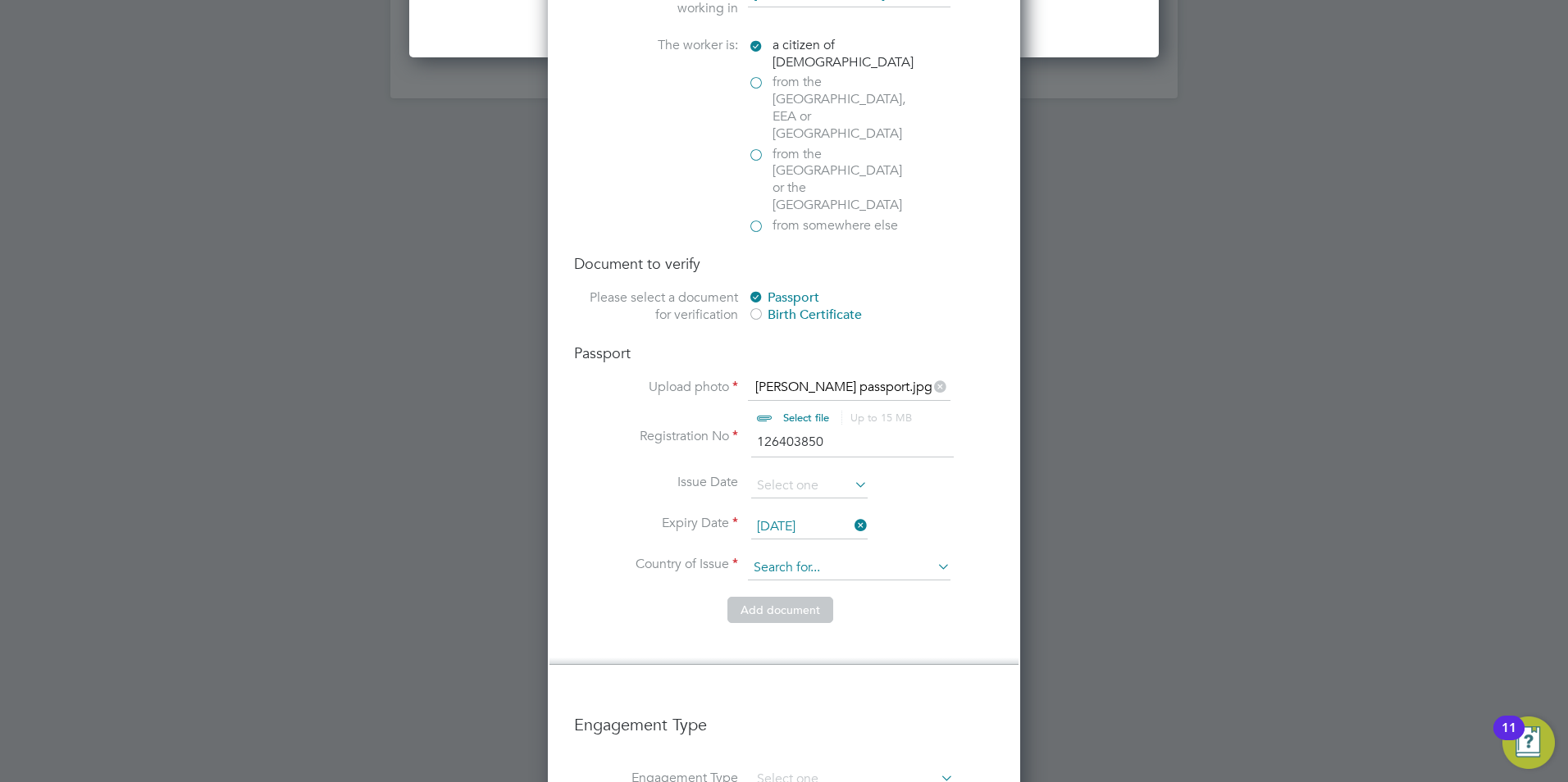
click at [801, 556] on input at bounding box center [848, 568] width 203 height 24
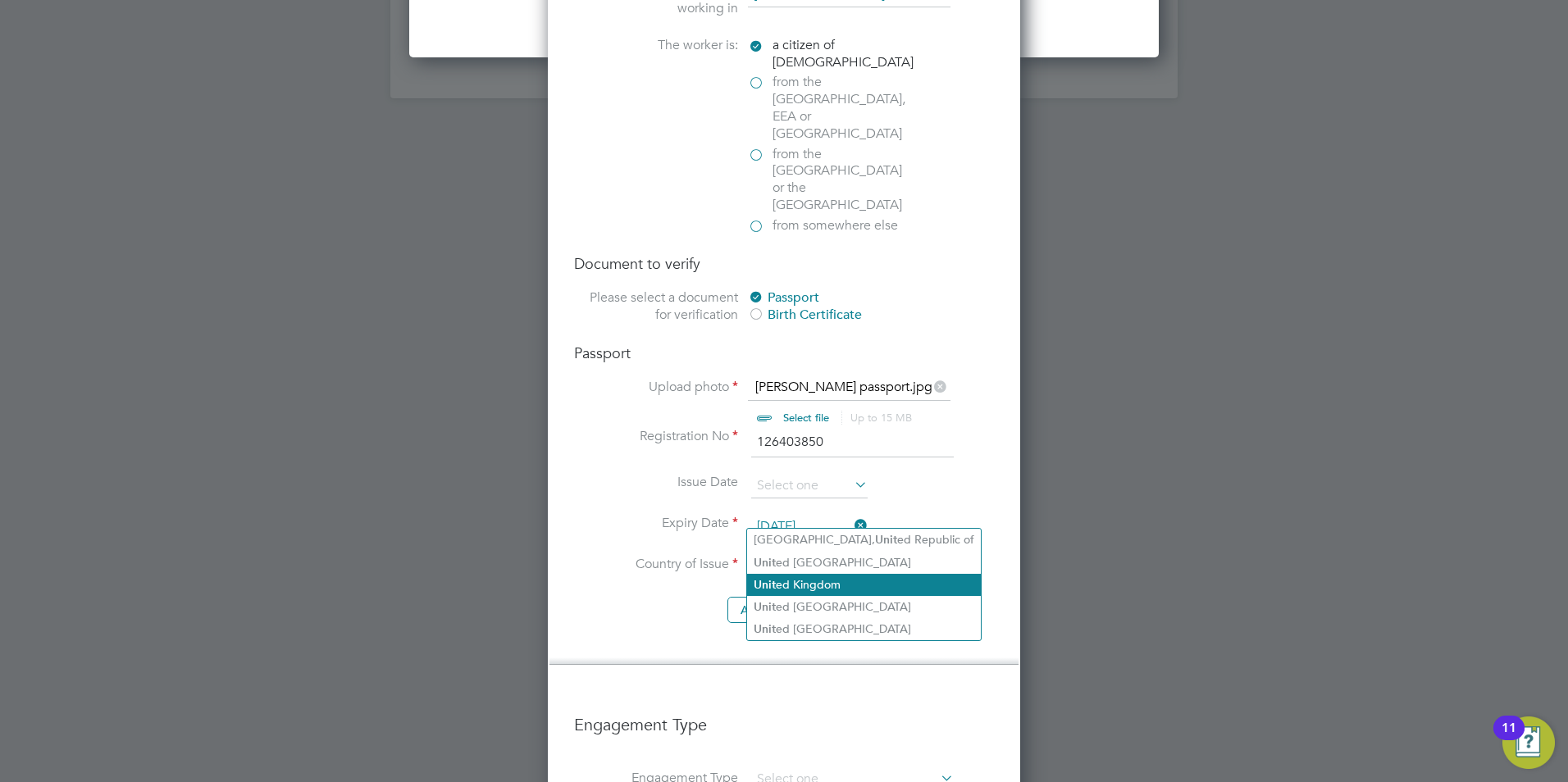
click at [832, 576] on li "Unit ed Kingdom" at bounding box center [863, 584] width 234 height 22
type input "[GEOGRAPHIC_DATA]"
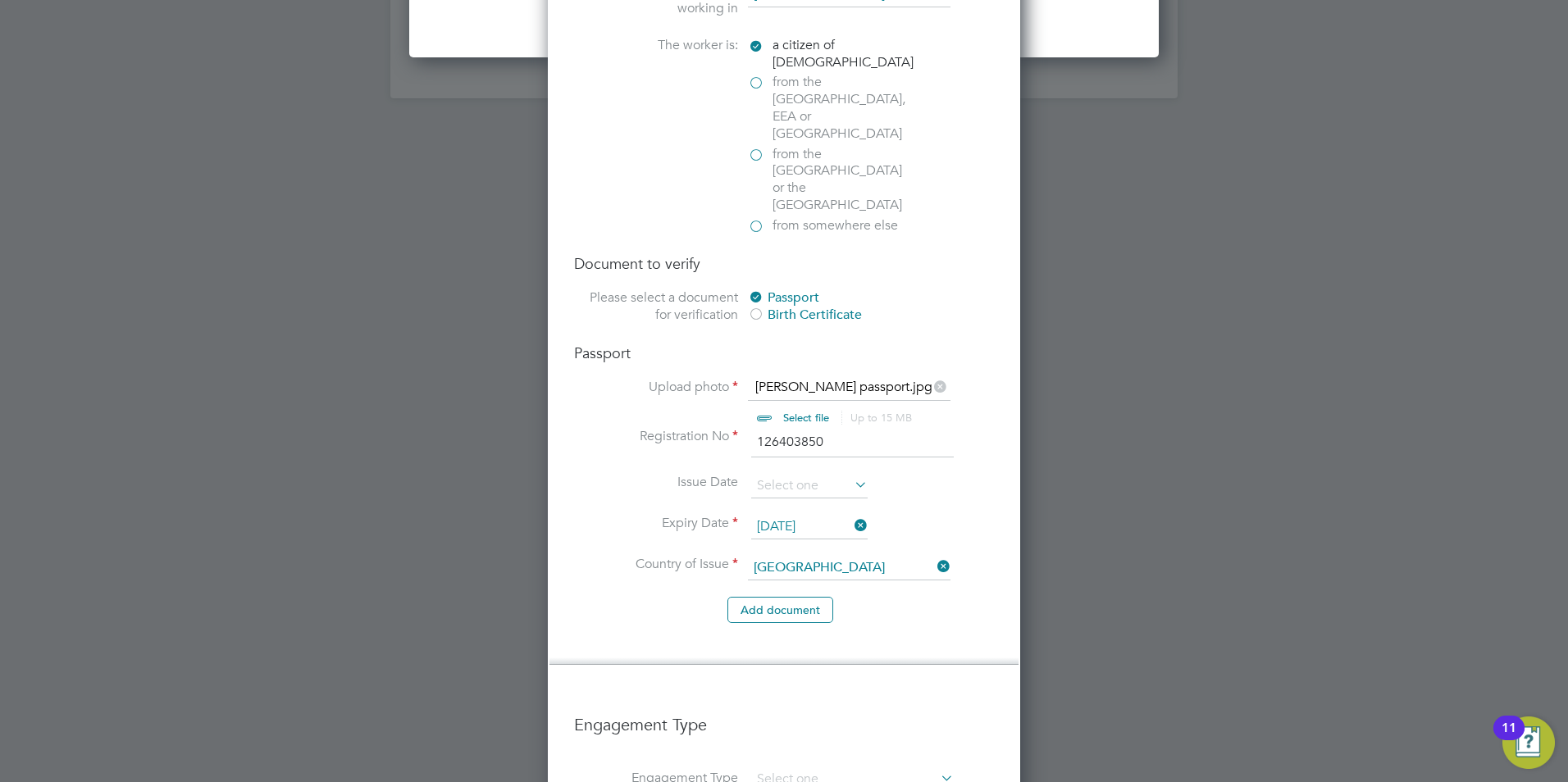
click at [924, 474] on li "Issue Date" at bounding box center [783, 494] width 420 height 41
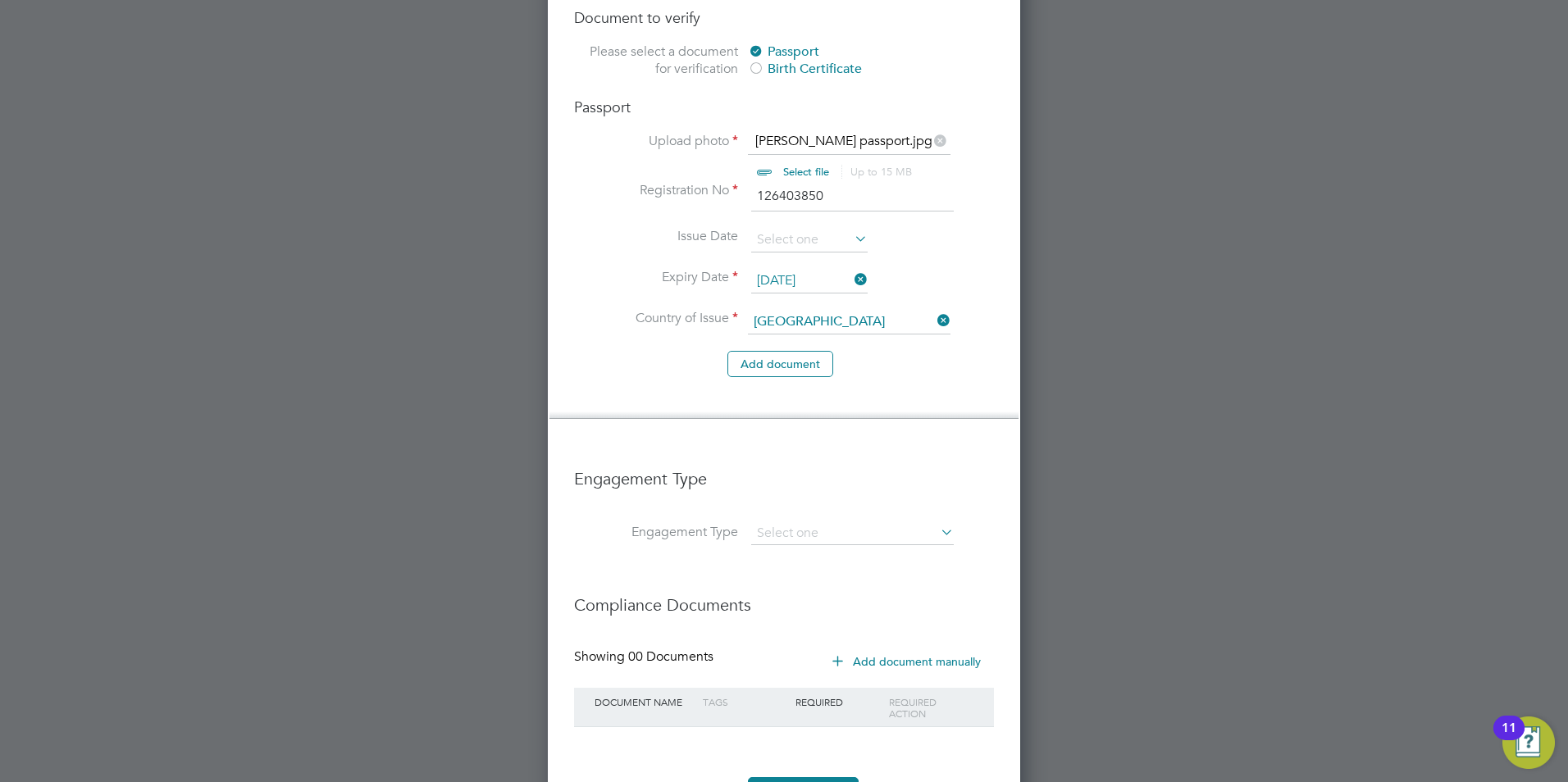
scroll to position [2479, 0]
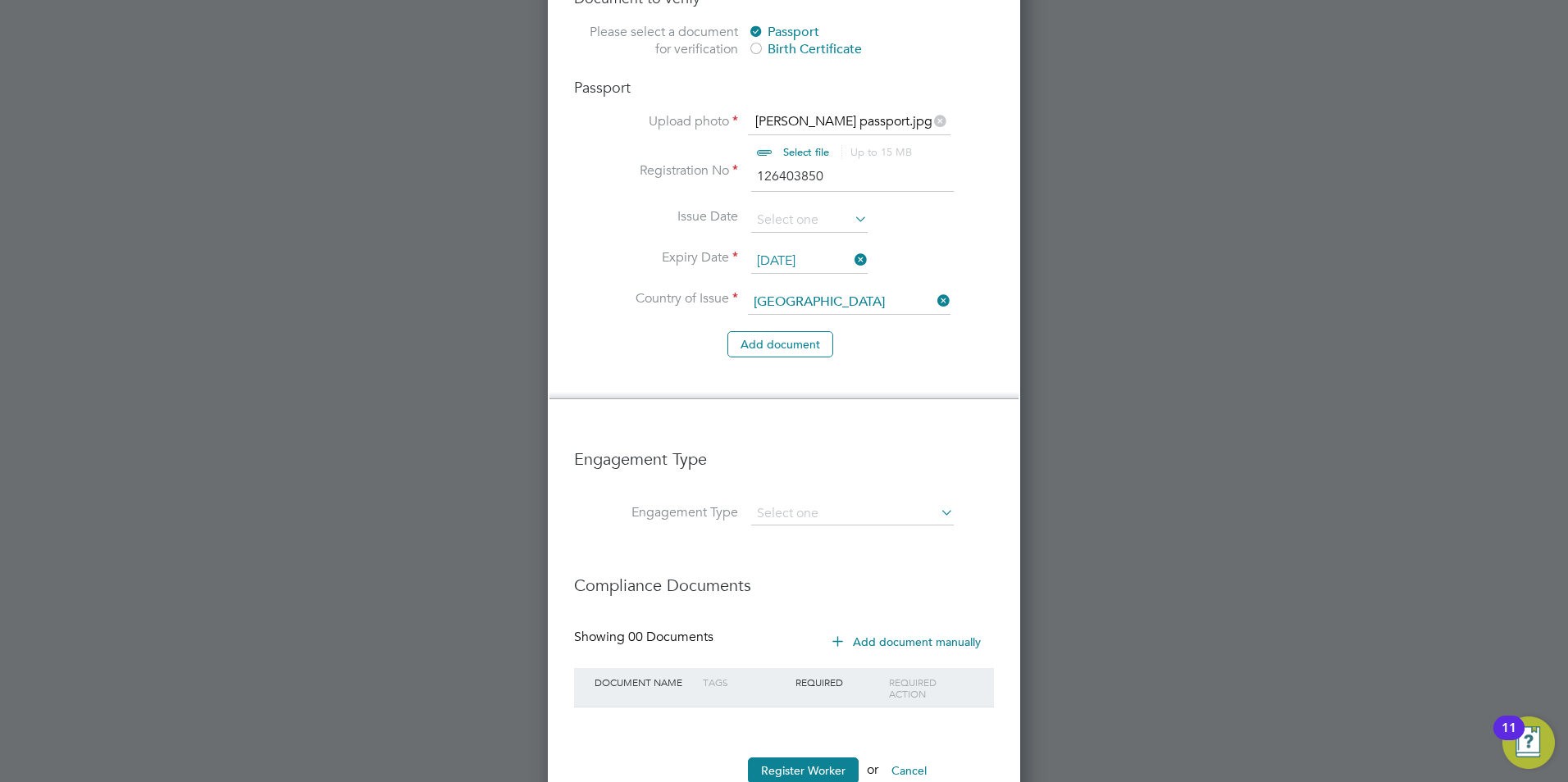
click at [922, 502] on input at bounding box center [852, 514] width 203 height 23
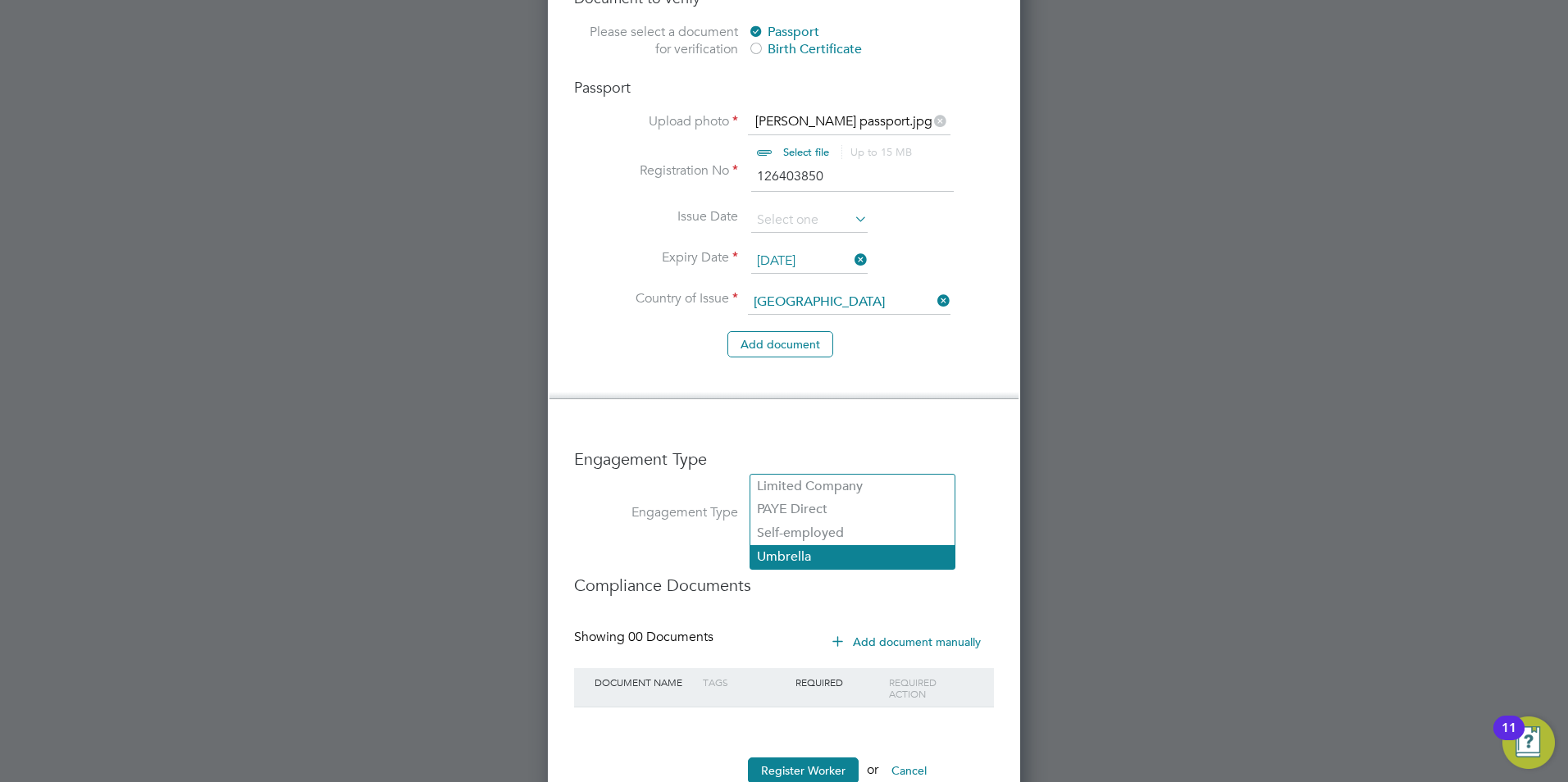
click at [818, 560] on li "Umbrella" at bounding box center [852, 556] width 204 height 23
type input "Umbrella"
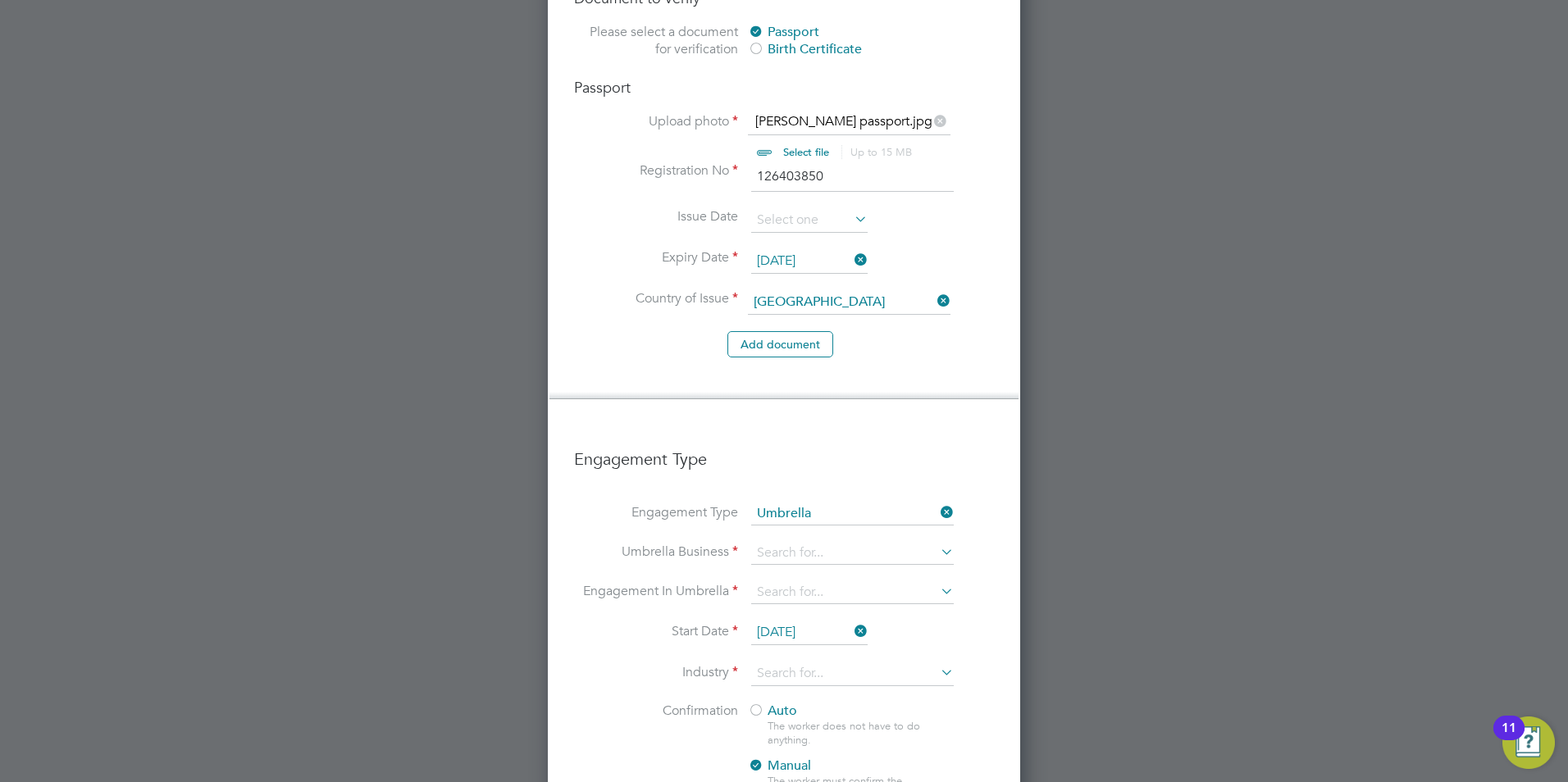
scroll to position [2338, 473]
click at [827, 542] on input at bounding box center [852, 553] width 203 height 23
click at [823, 528] on li "[PERSON_NAME] Contracting Group Ltd" at bounding box center [886, 525] width 272 height 23
type input "Clipper Contracting Group Ltd"
click at [895, 432] on h3 "Engagement Type" at bounding box center [783, 450] width 420 height 37
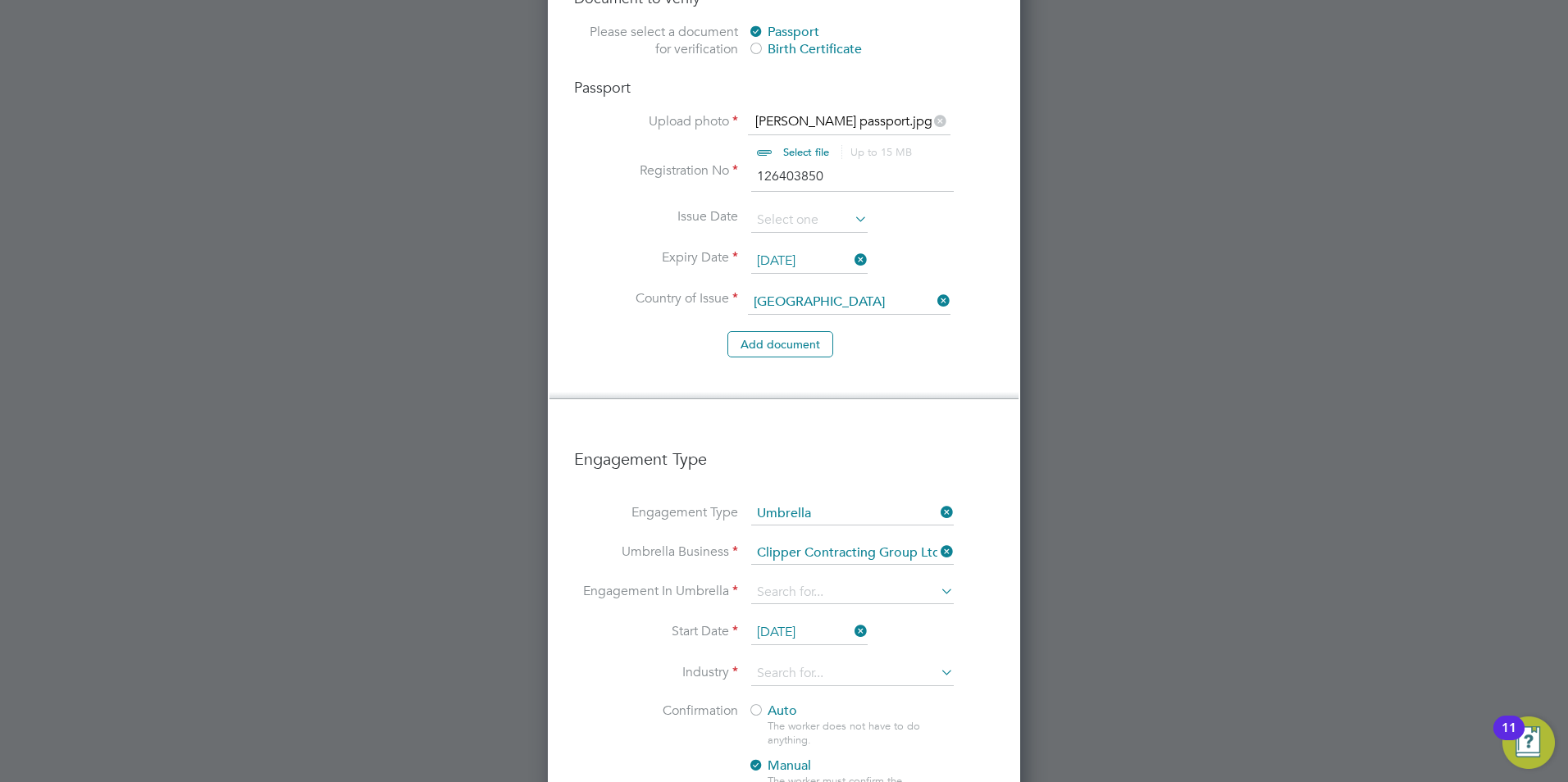
scroll to position [2561, 0]
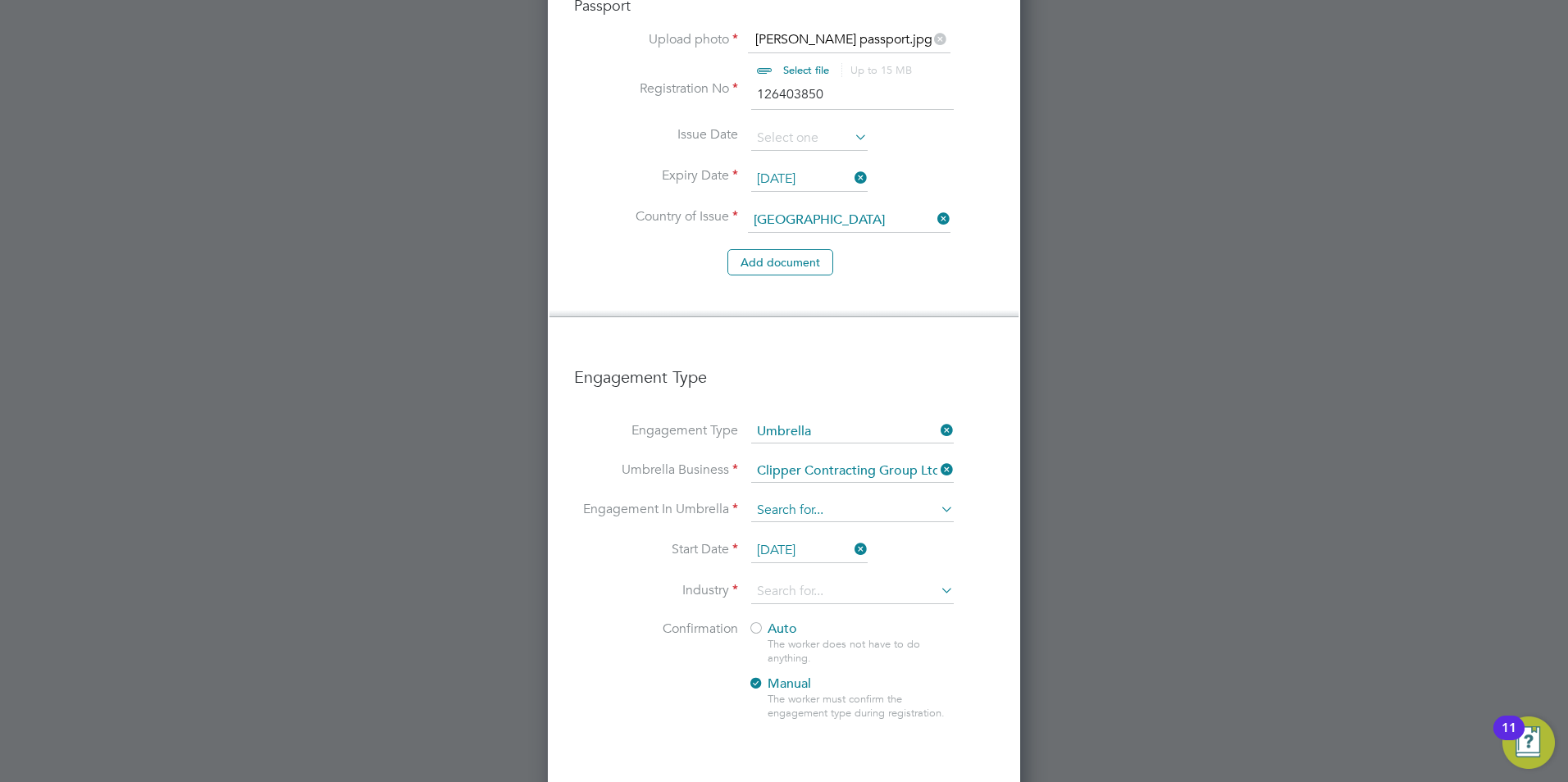
click at [853, 499] on input at bounding box center [852, 510] width 203 height 23
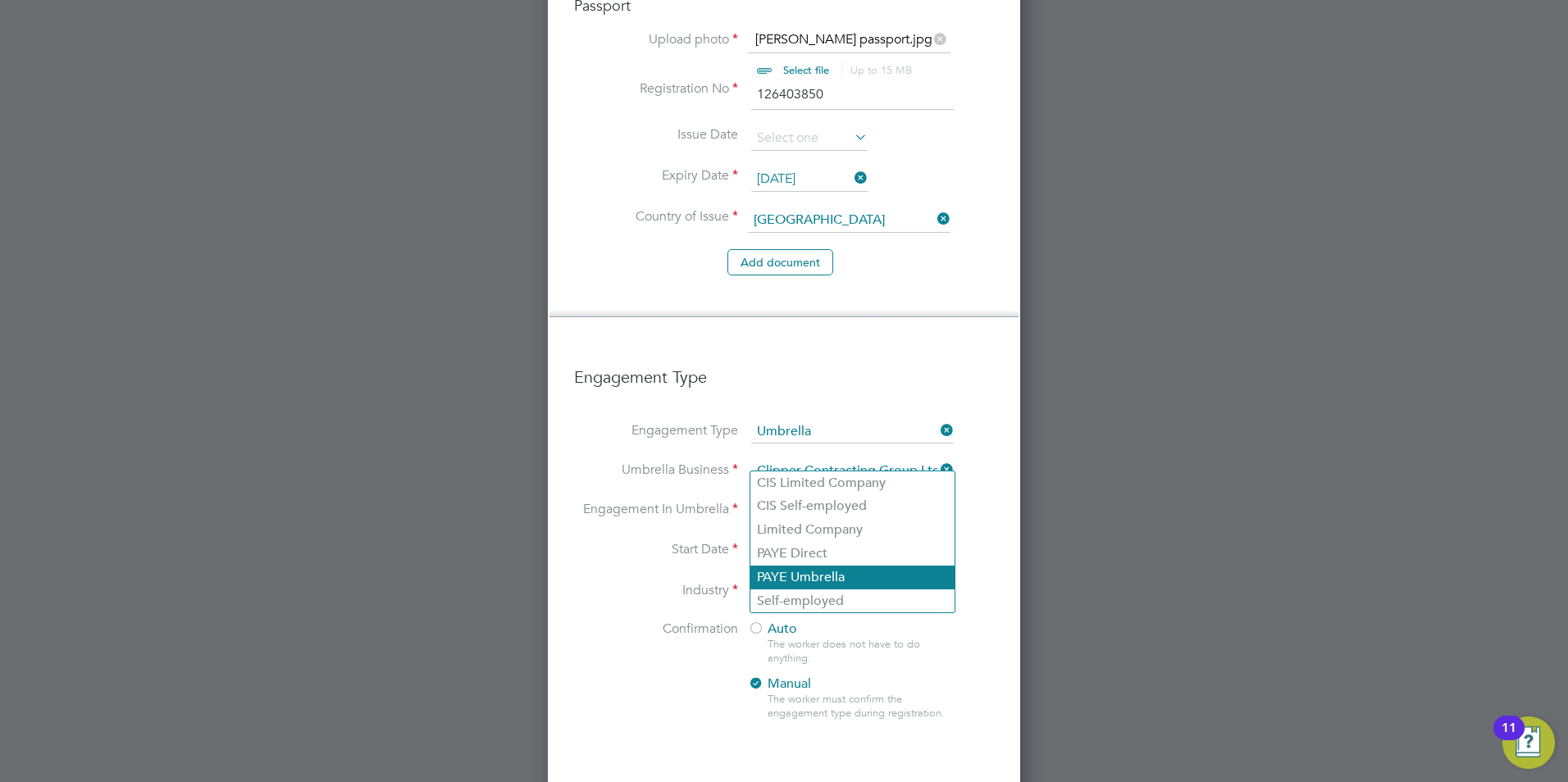
click at [901, 577] on li "PAYE Umbrella" at bounding box center [852, 577] width 204 height 23
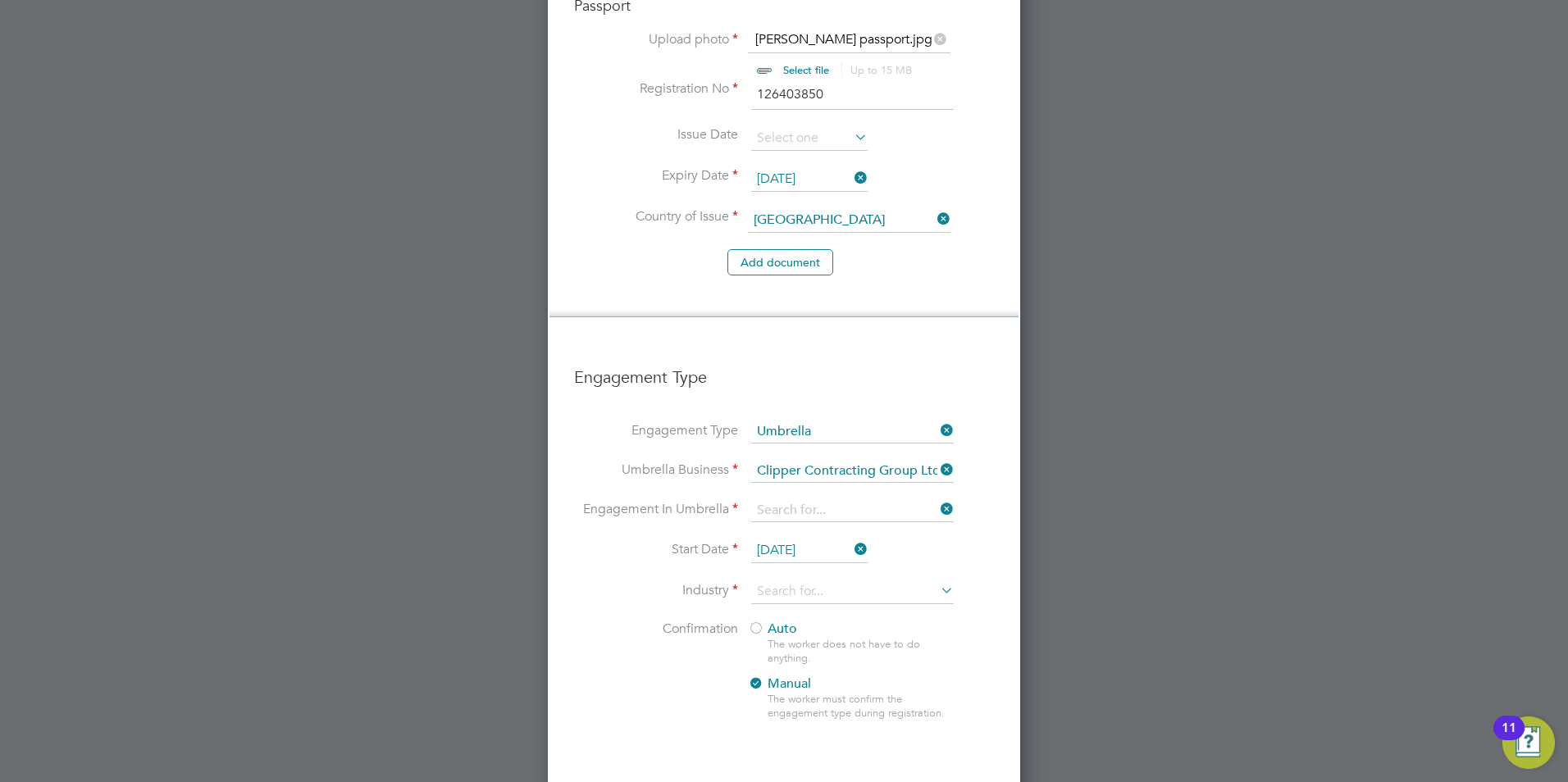
type input "PAYE Umbrella"
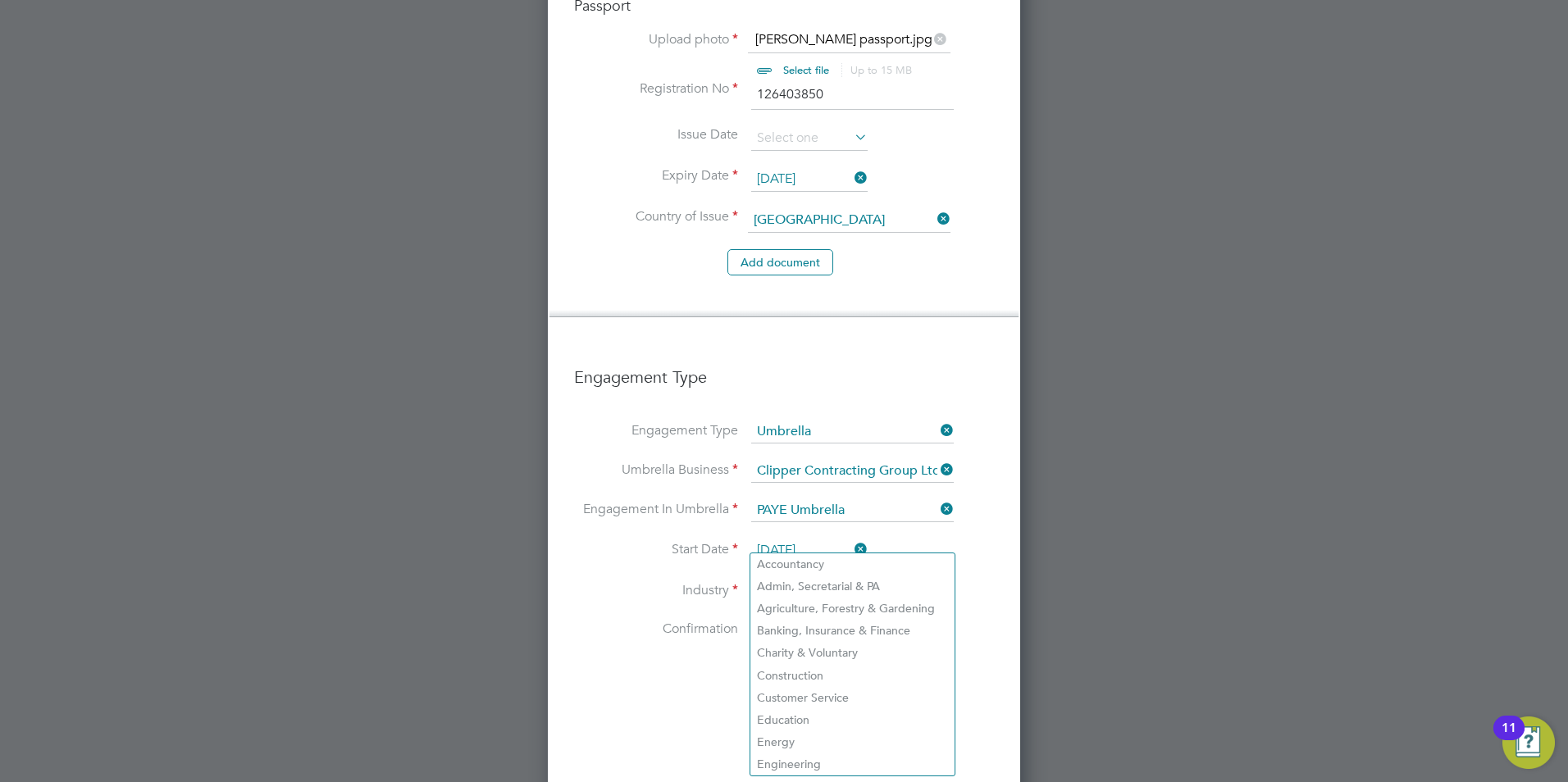
click at [837, 580] on input at bounding box center [852, 592] width 203 height 24
click at [823, 674] on li "Construction" at bounding box center [852, 675] width 204 height 22
type input "Construction"
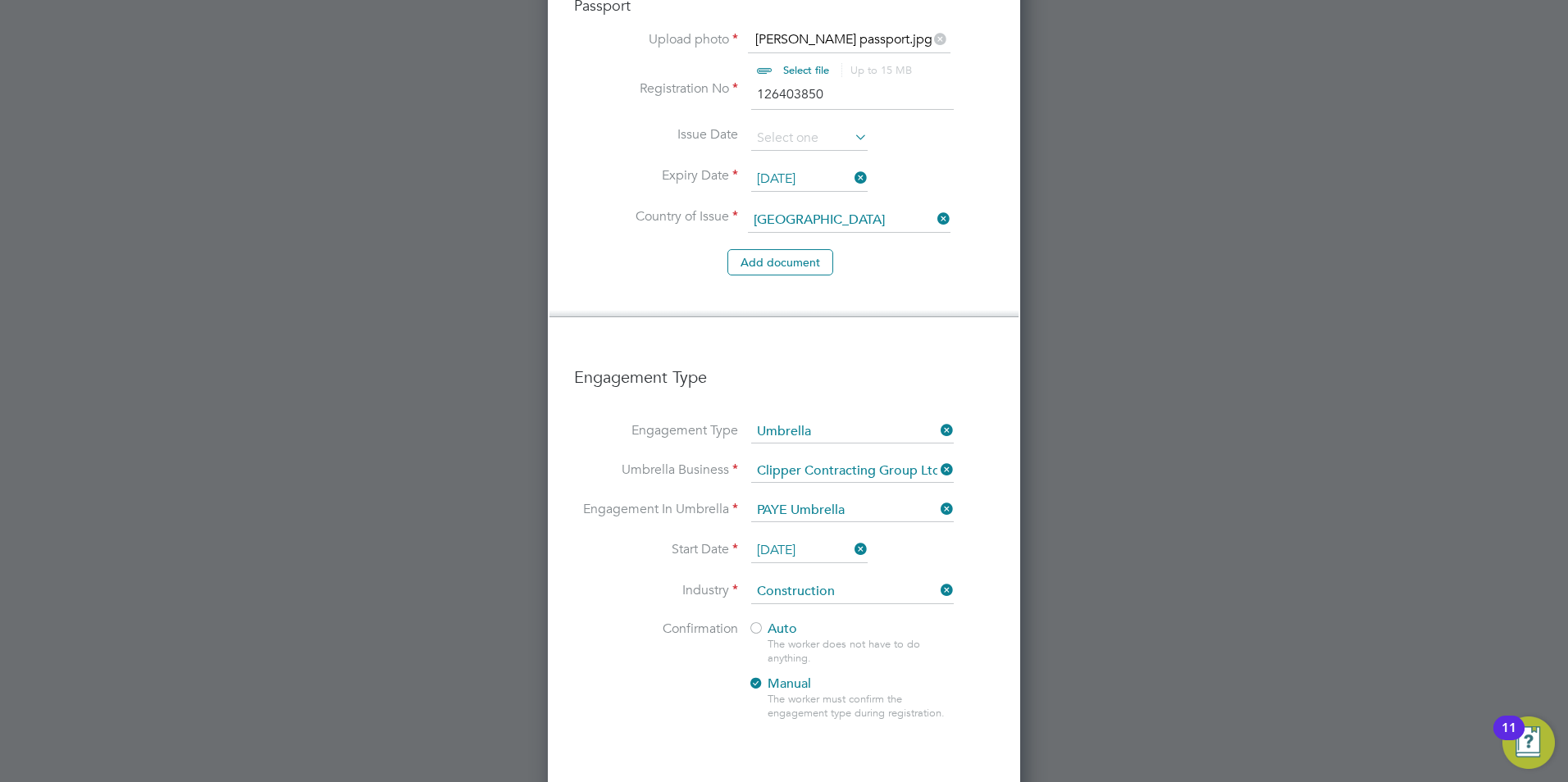
click at [678, 668] on li "Confirmation Auto The worker does not have to do anything. Manual The worker mu…" at bounding box center [783, 683] width 420 height 126
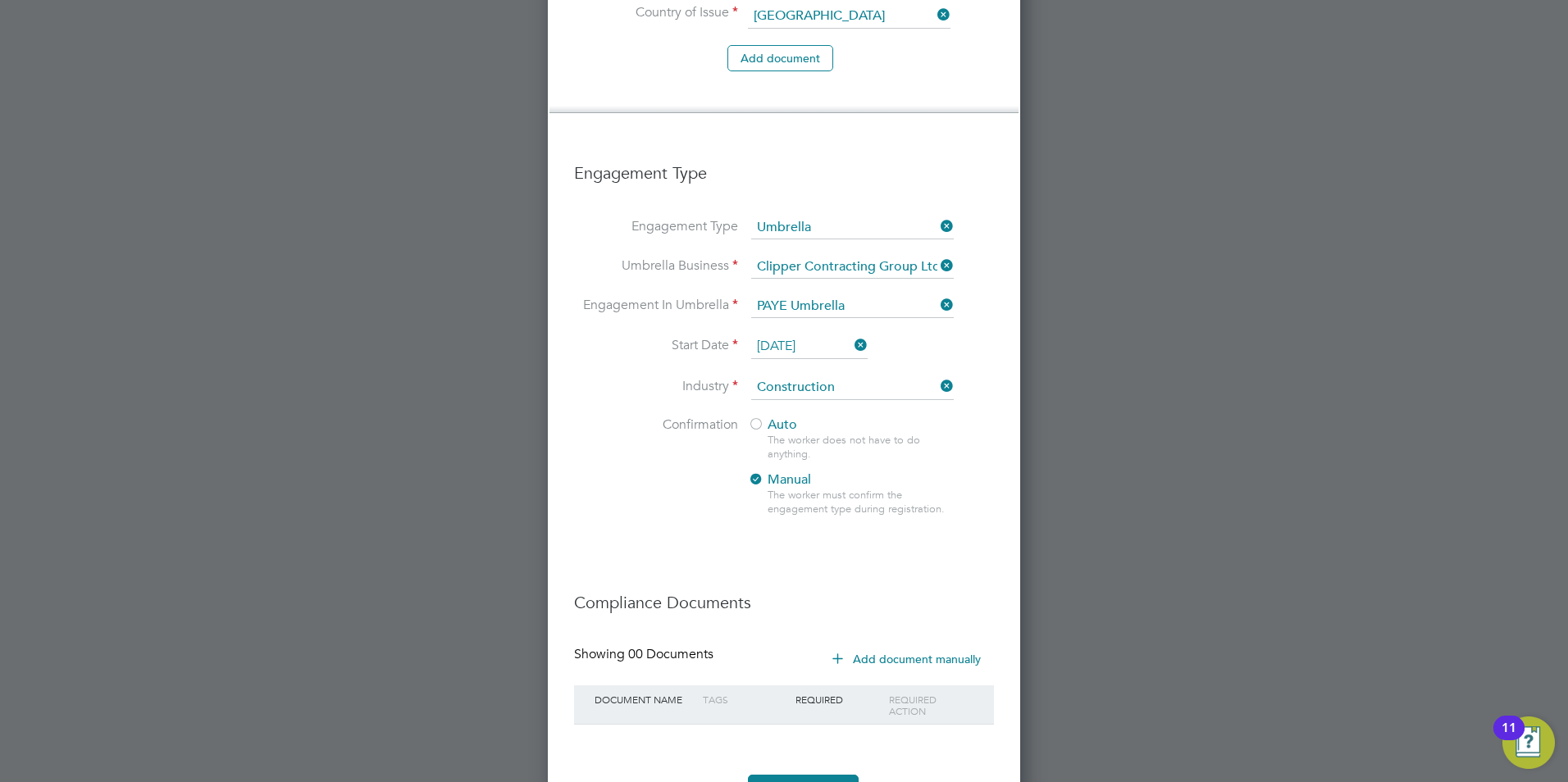
scroll to position [2782, 0]
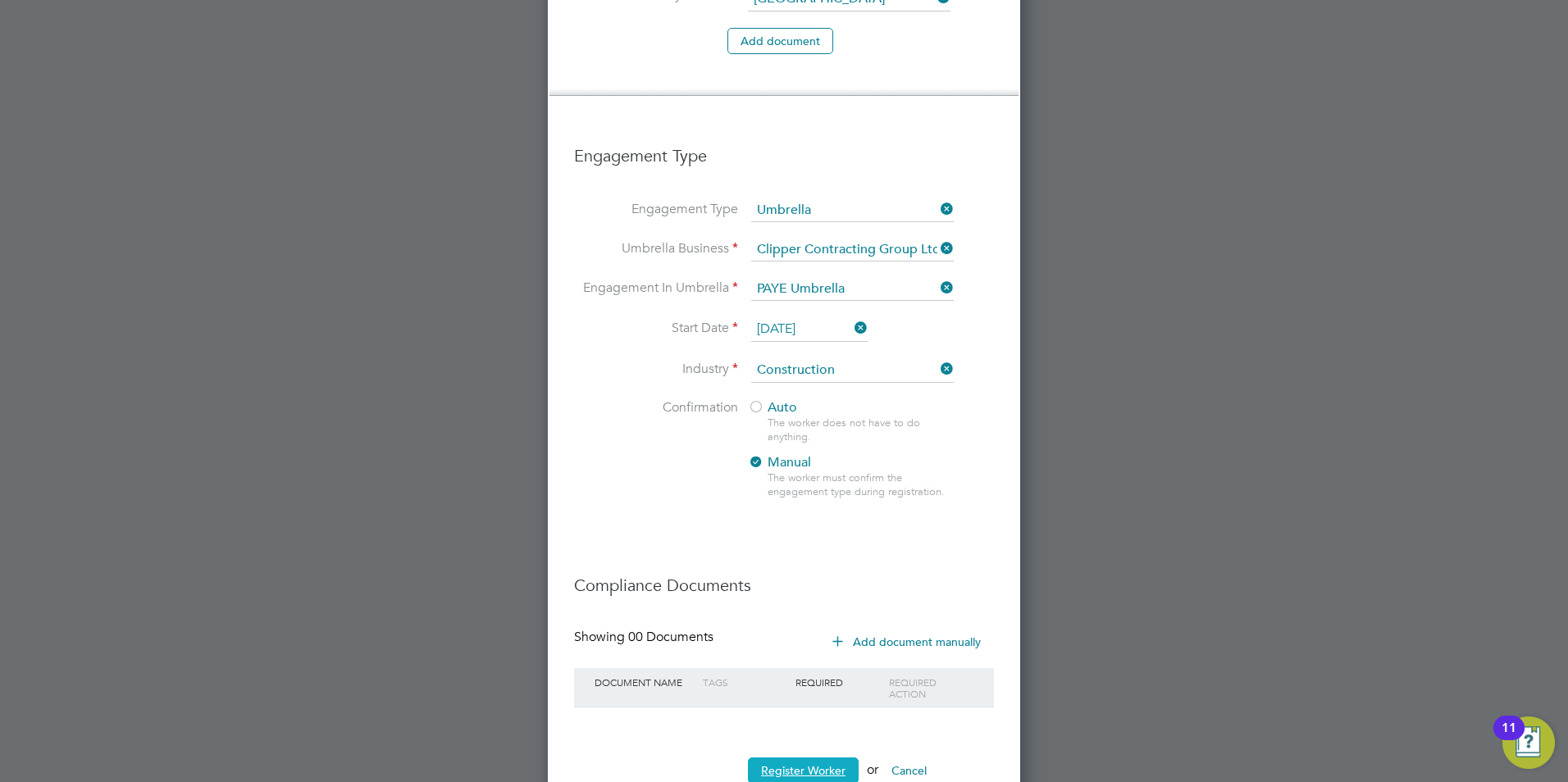
click at [808, 758] on button "Register Worker" at bounding box center [802, 771] width 110 height 26
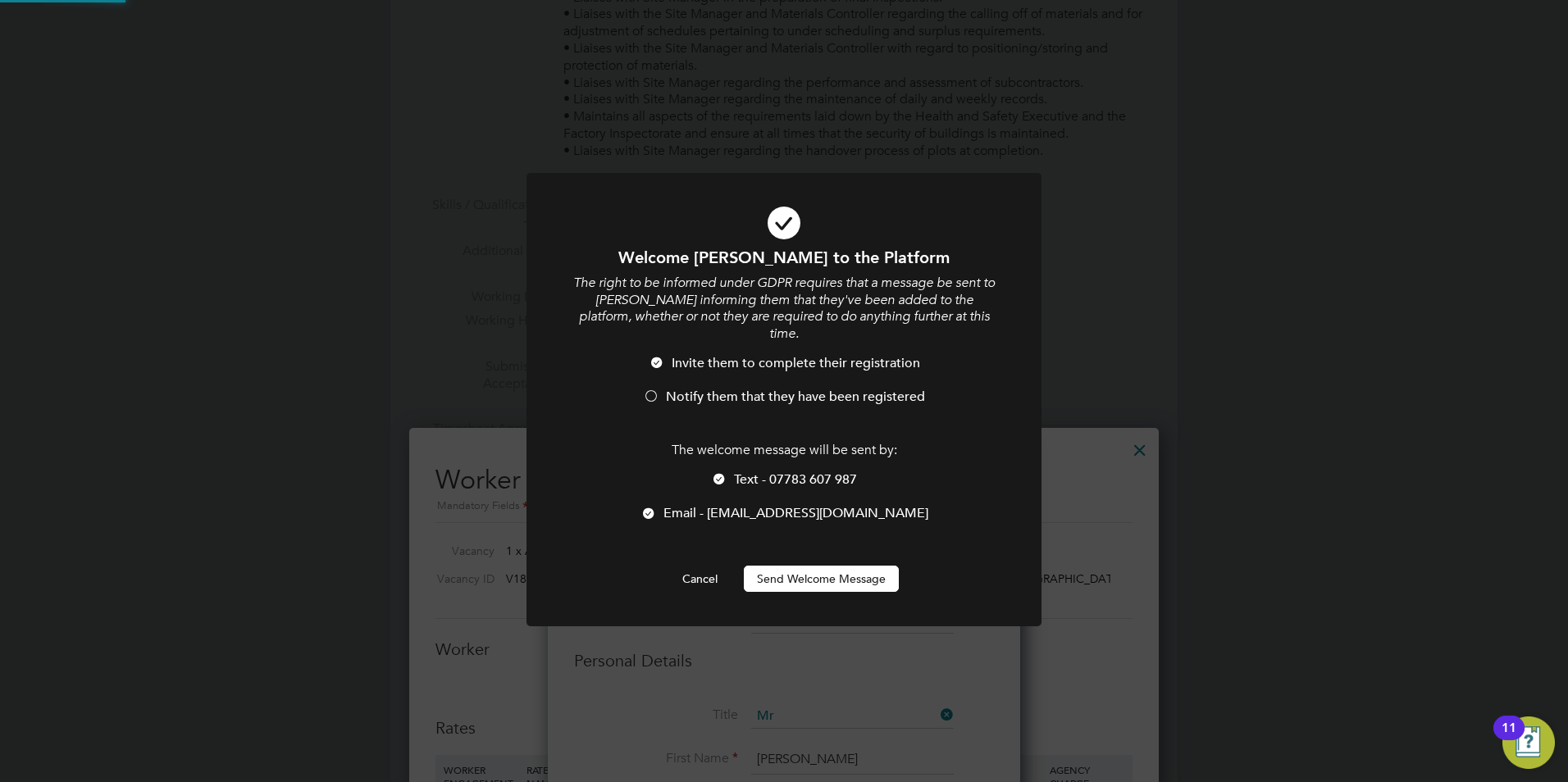
scroll to position [0, 0]
click at [834, 566] on button "Send Welcome Message" at bounding box center [821, 579] width 155 height 26
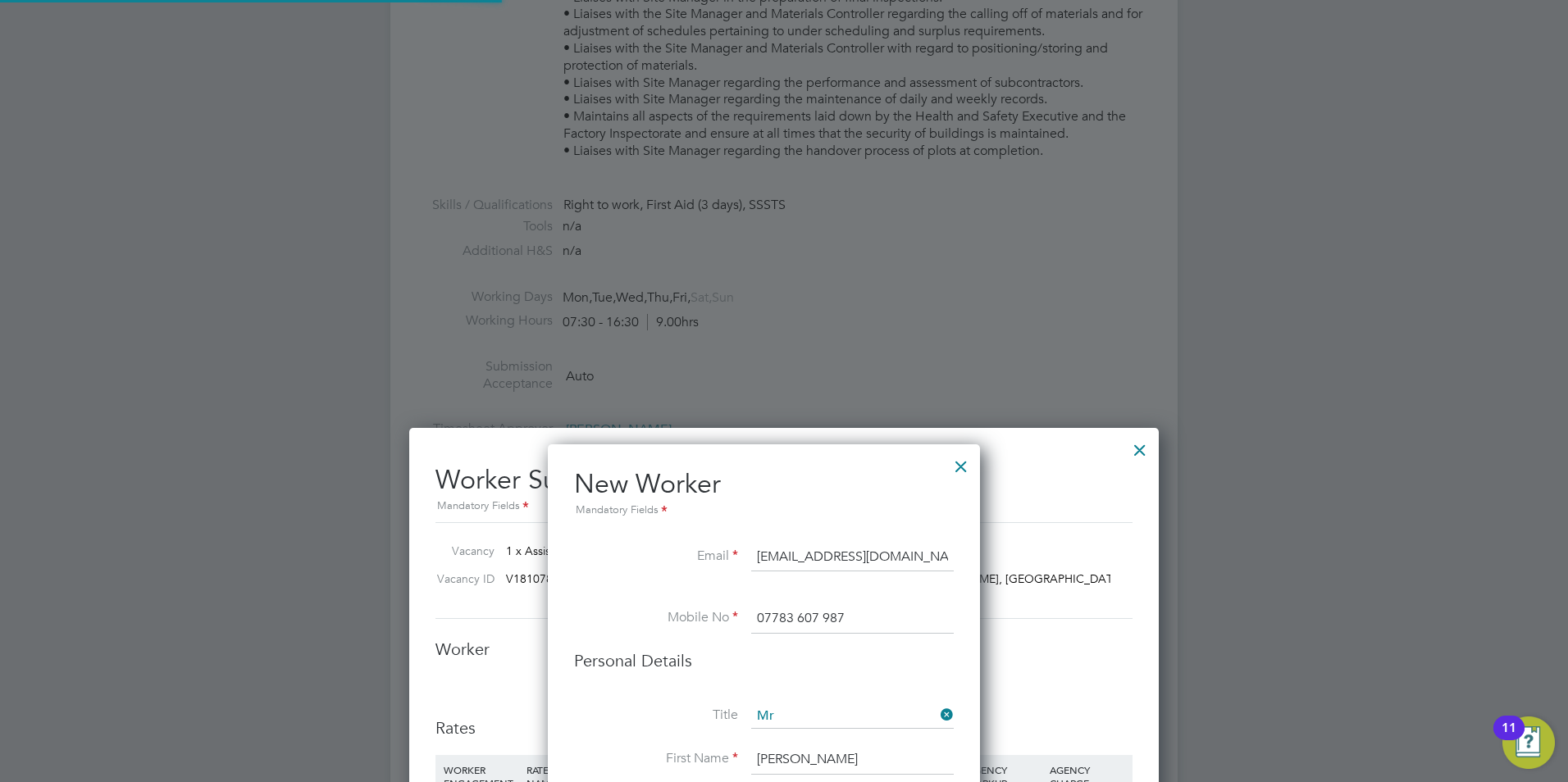
scroll to position [2005, 0]
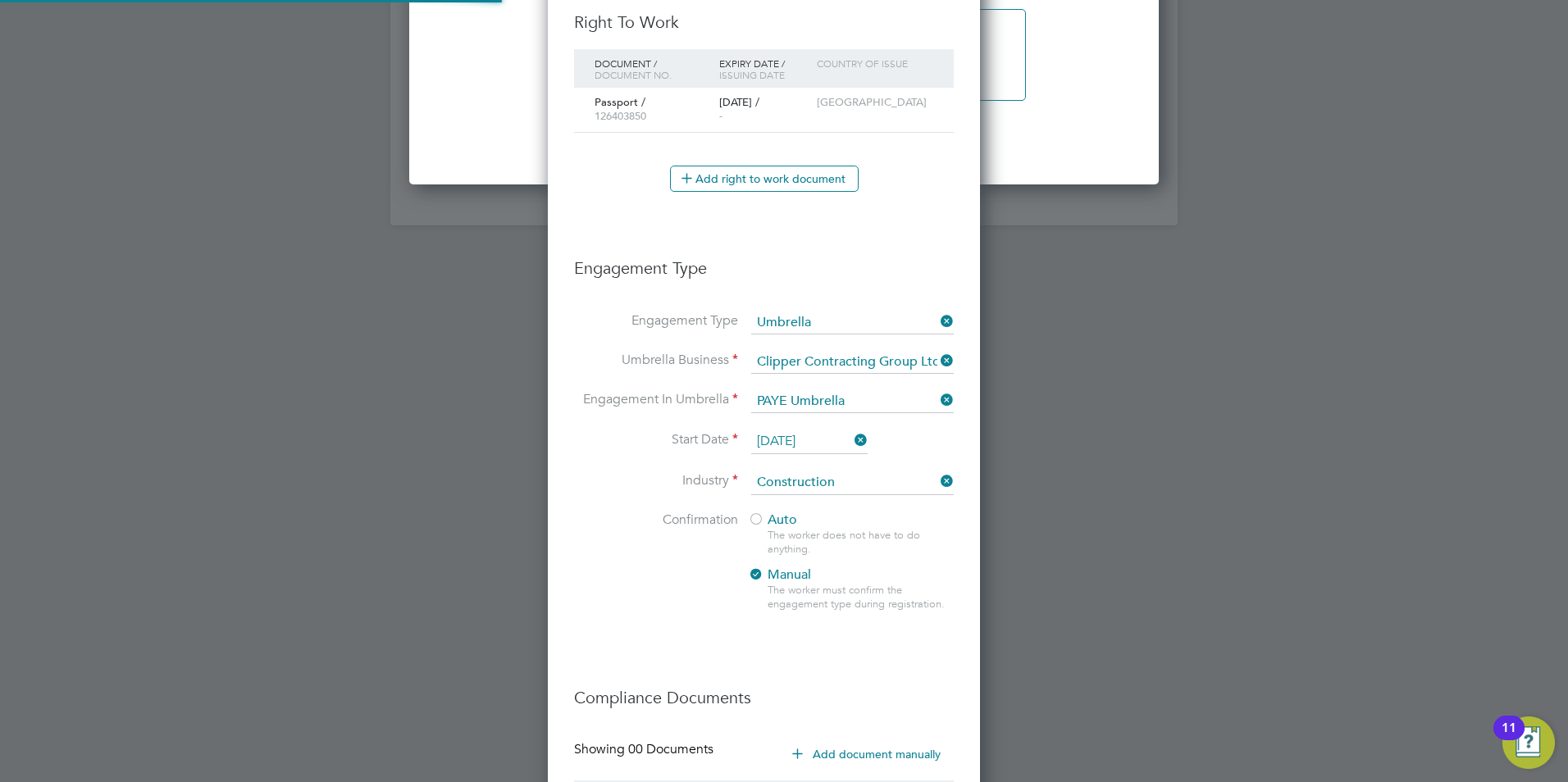
type input "[PERSON_NAME] (16378)"
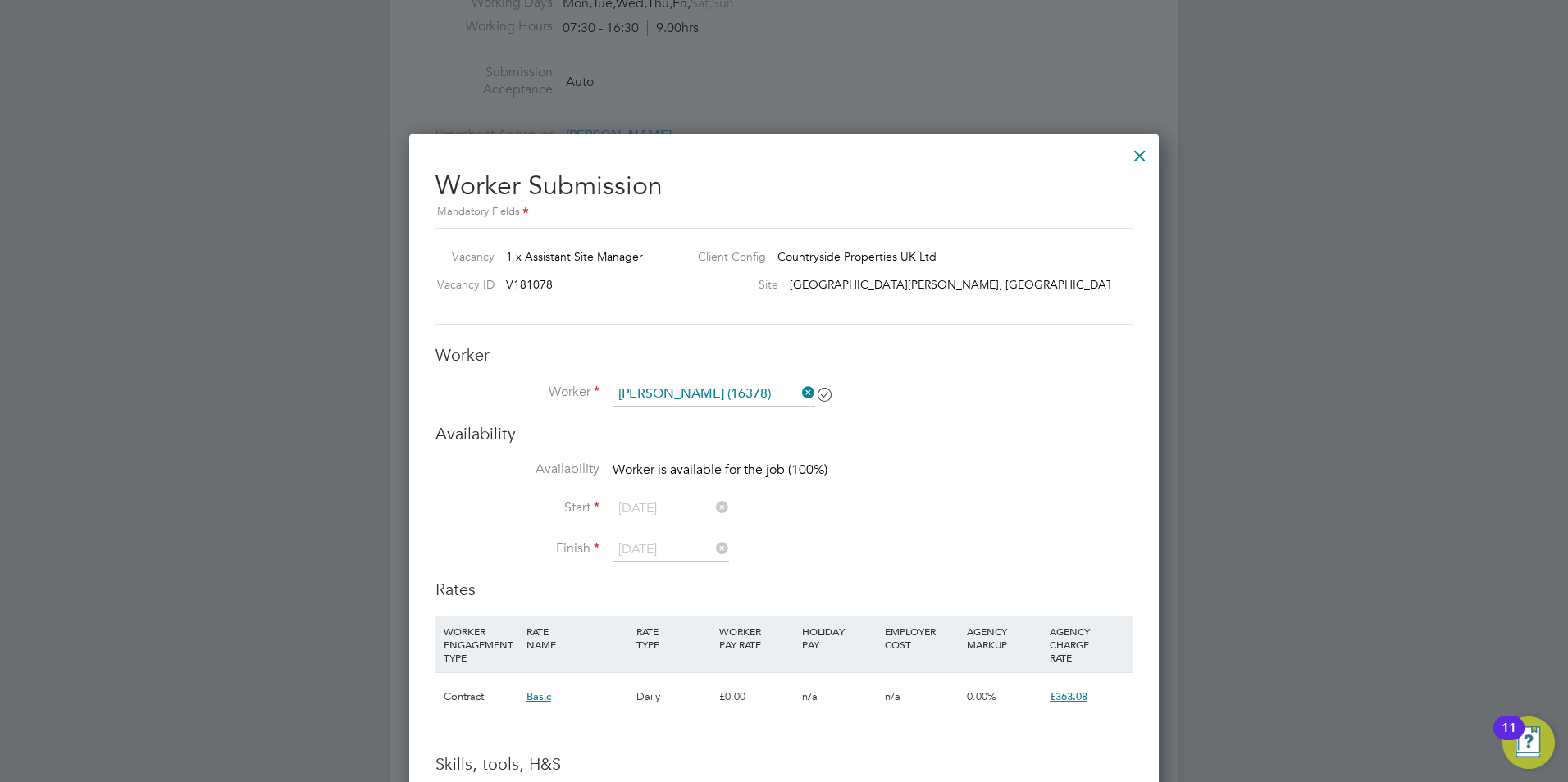
scroll to position [907, 0]
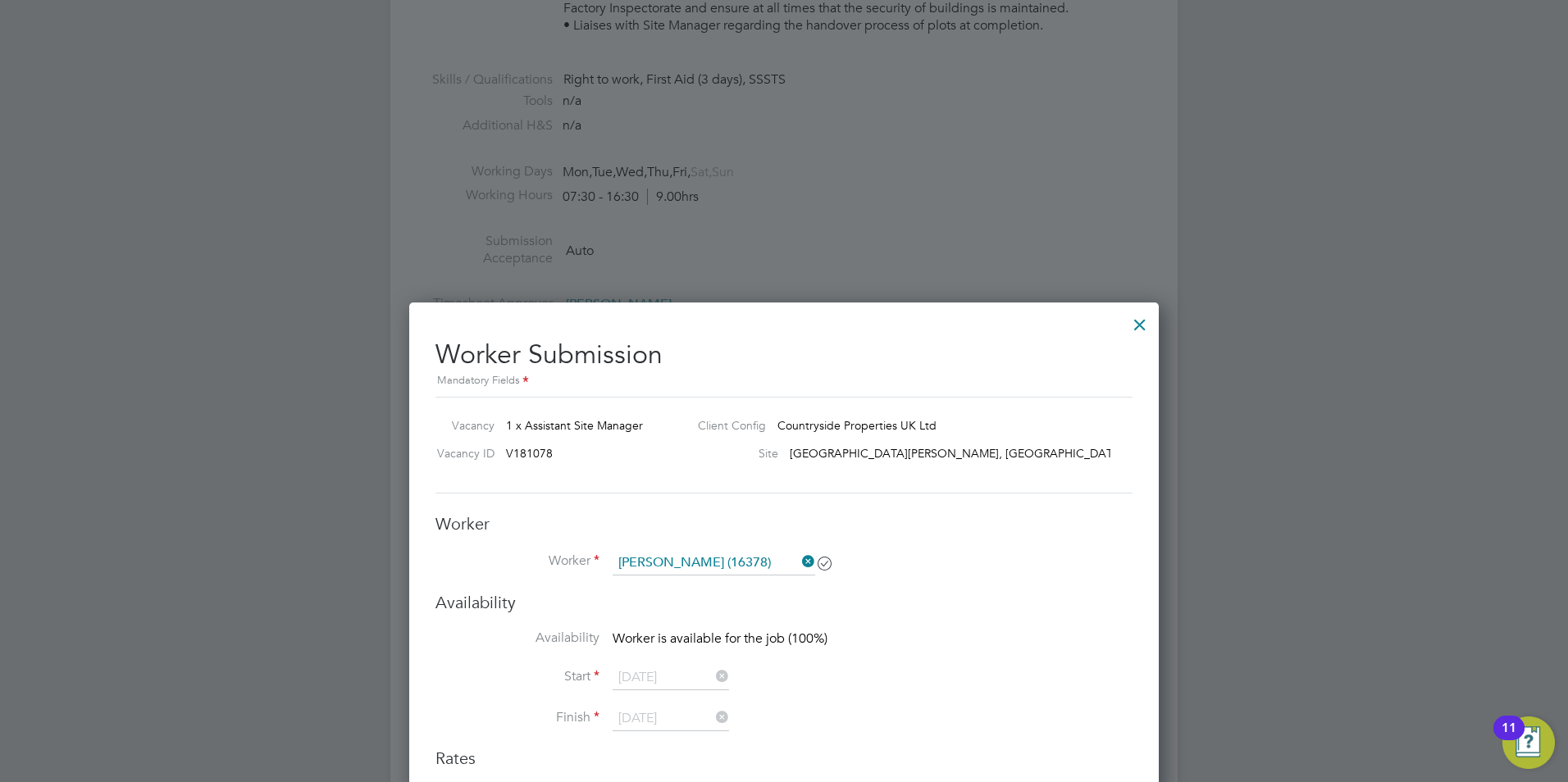
click at [1142, 323] on div at bounding box center [1139, 321] width 30 height 30
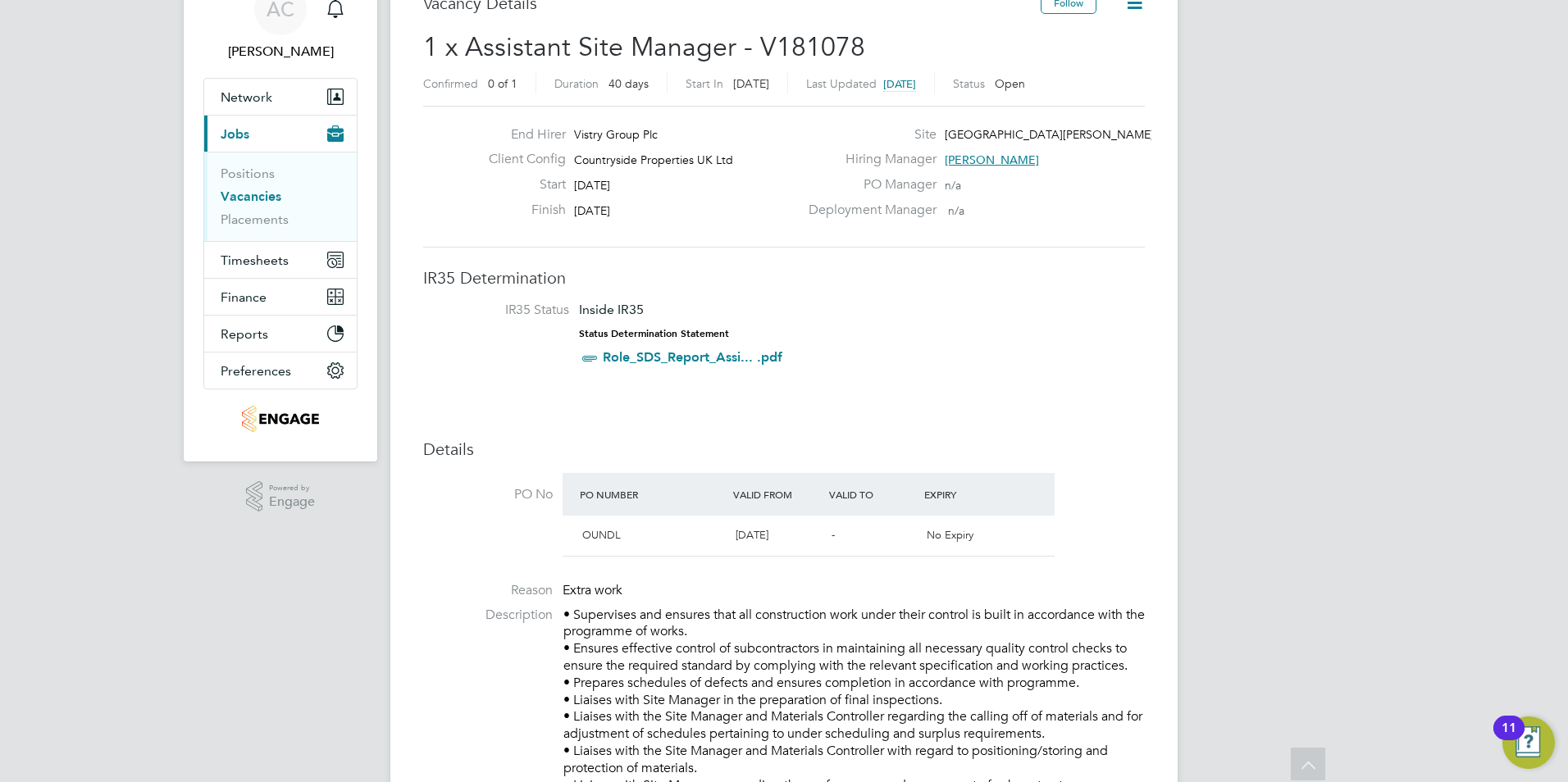
scroll to position [0, 0]
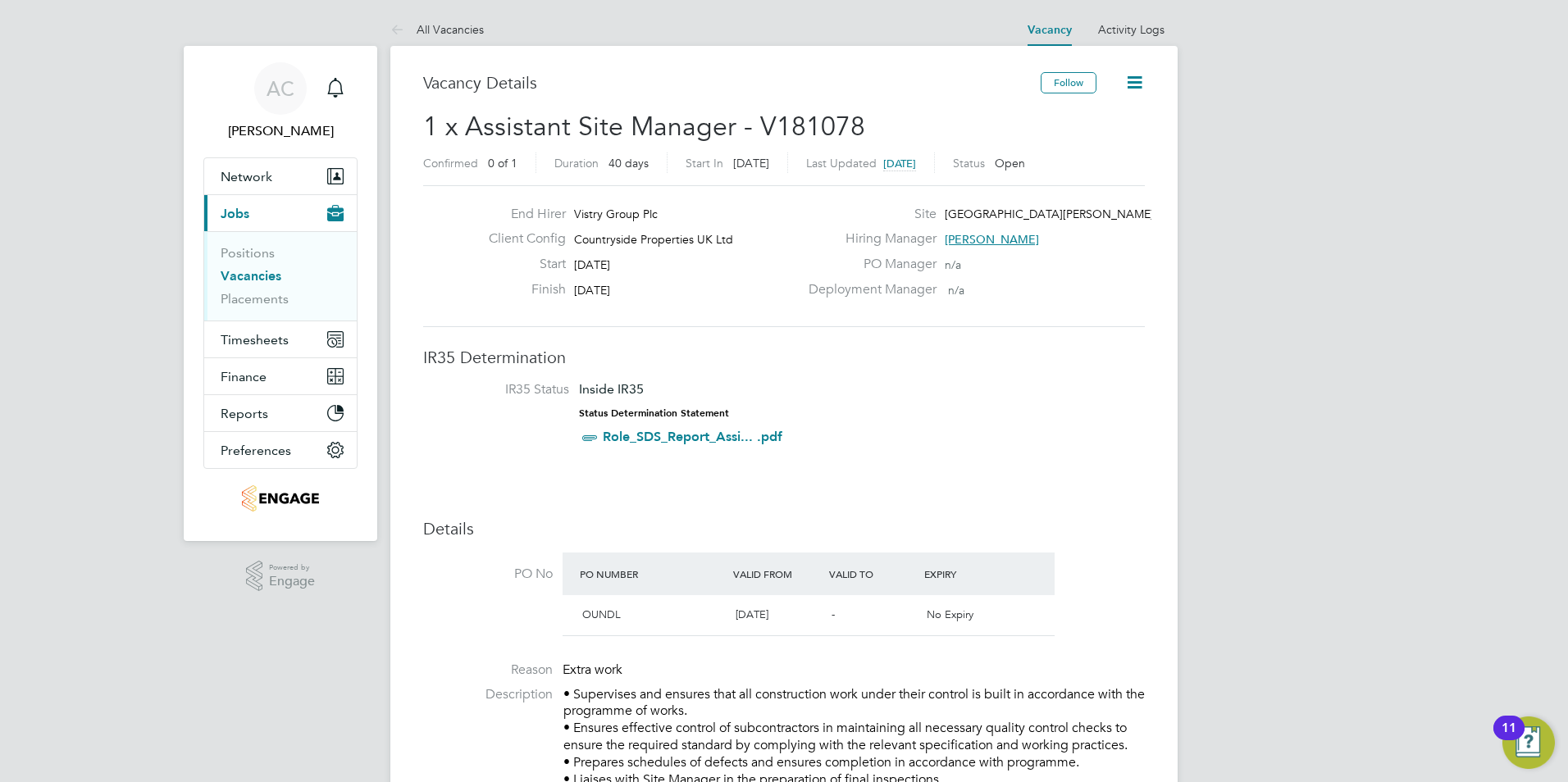
click at [1131, 87] on icon at bounding box center [1134, 83] width 21 height 21
click at [1083, 425] on li "IR35 Status Inside IR35 Status Determination Statement Role_SDS_Report_Assi... …" at bounding box center [784, 417] width 688 height 71
click at [234, 307] on li "Placements" at bounding box center [282, 299] width 123 height 17
click at [248, 299] on link "Placements" at bounding box center [255, 299] width 68 height 16
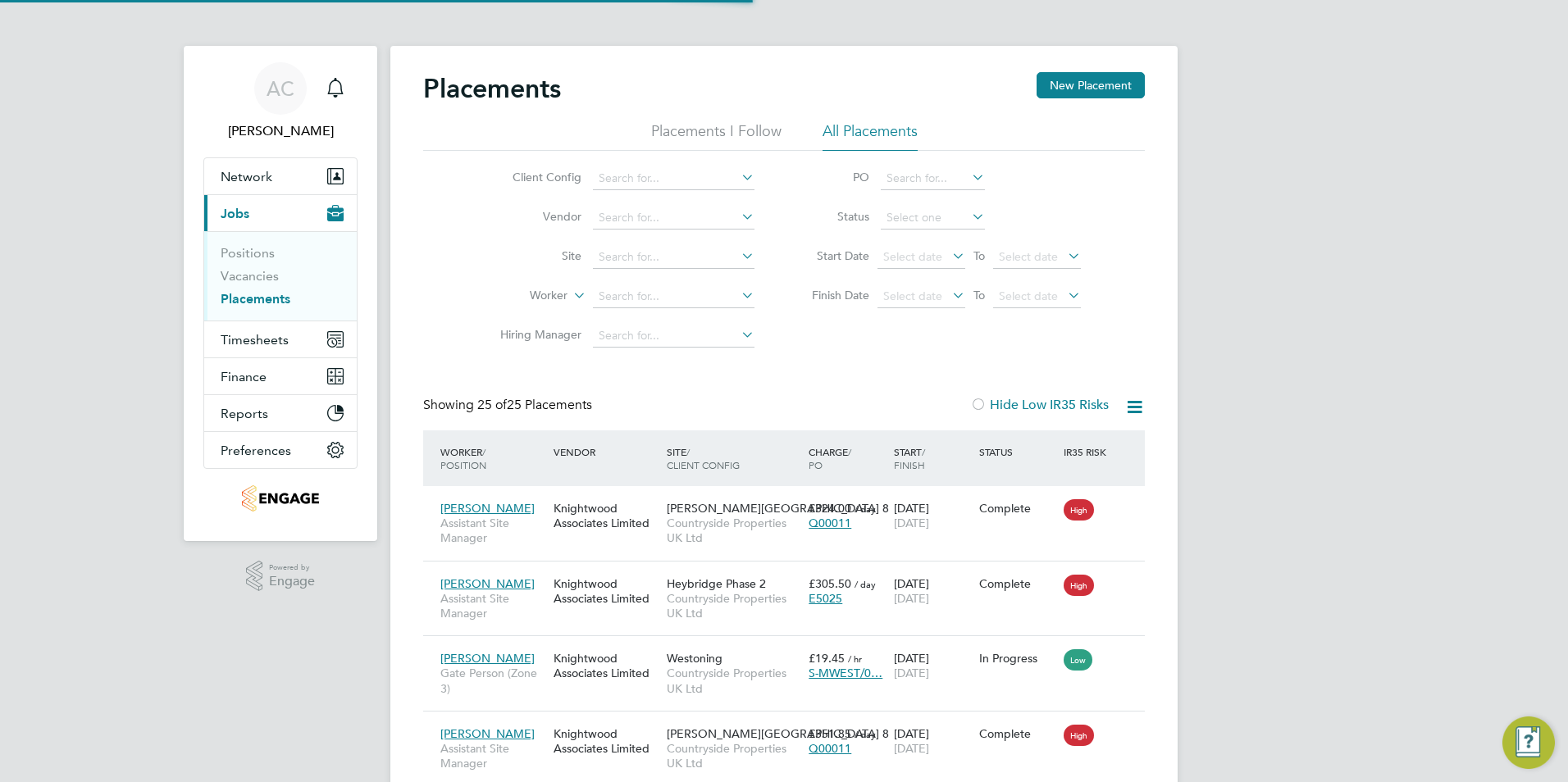
scroll to position [62, 114]
click at [266, 275] on link "Vacancies" at bounding box center [249, 275] width 58 height 16
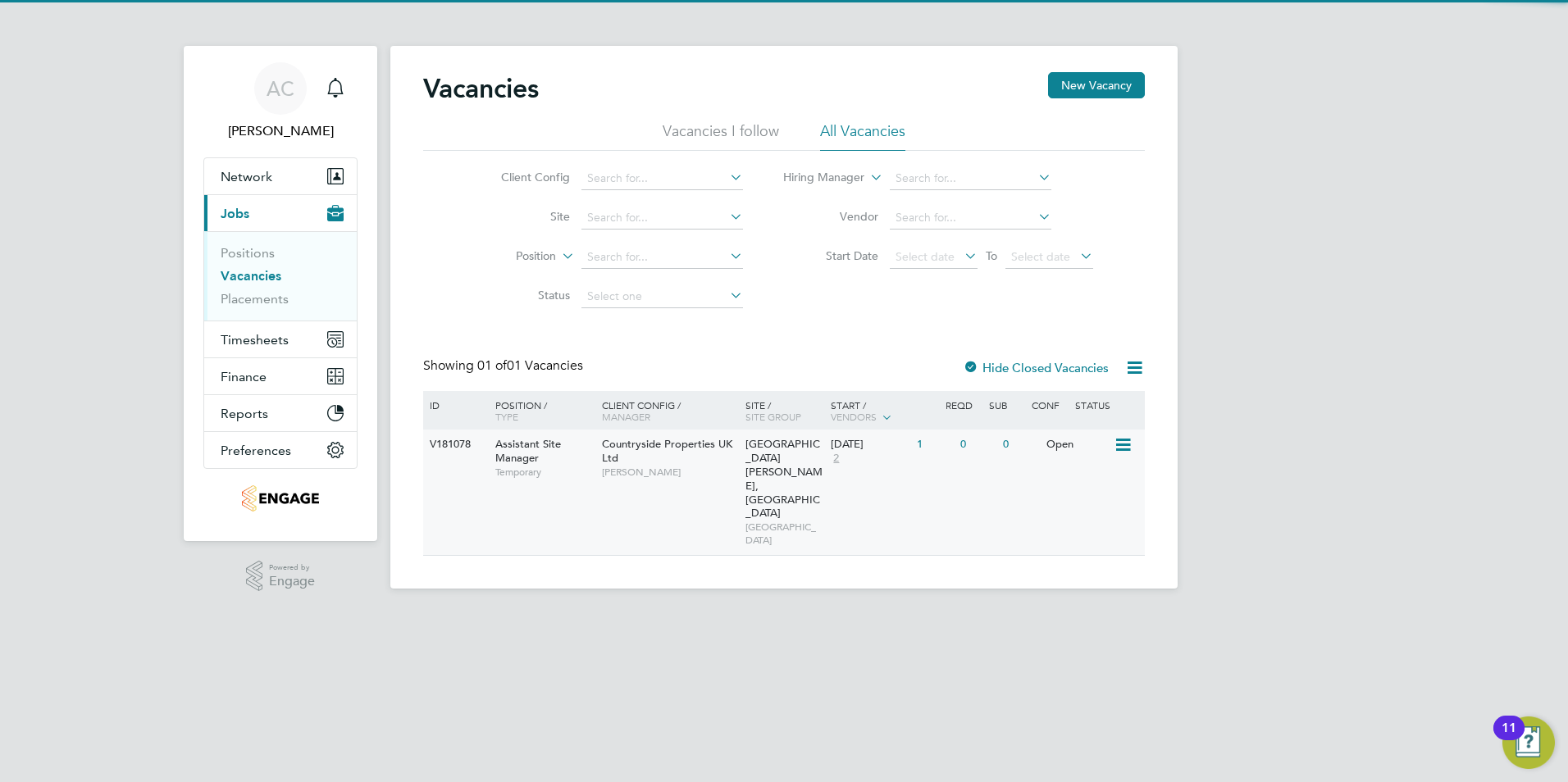
click at [522, 437] on div "Assistant Site Manager Temporary" at bounding box center [541, 457] width 115 height 56
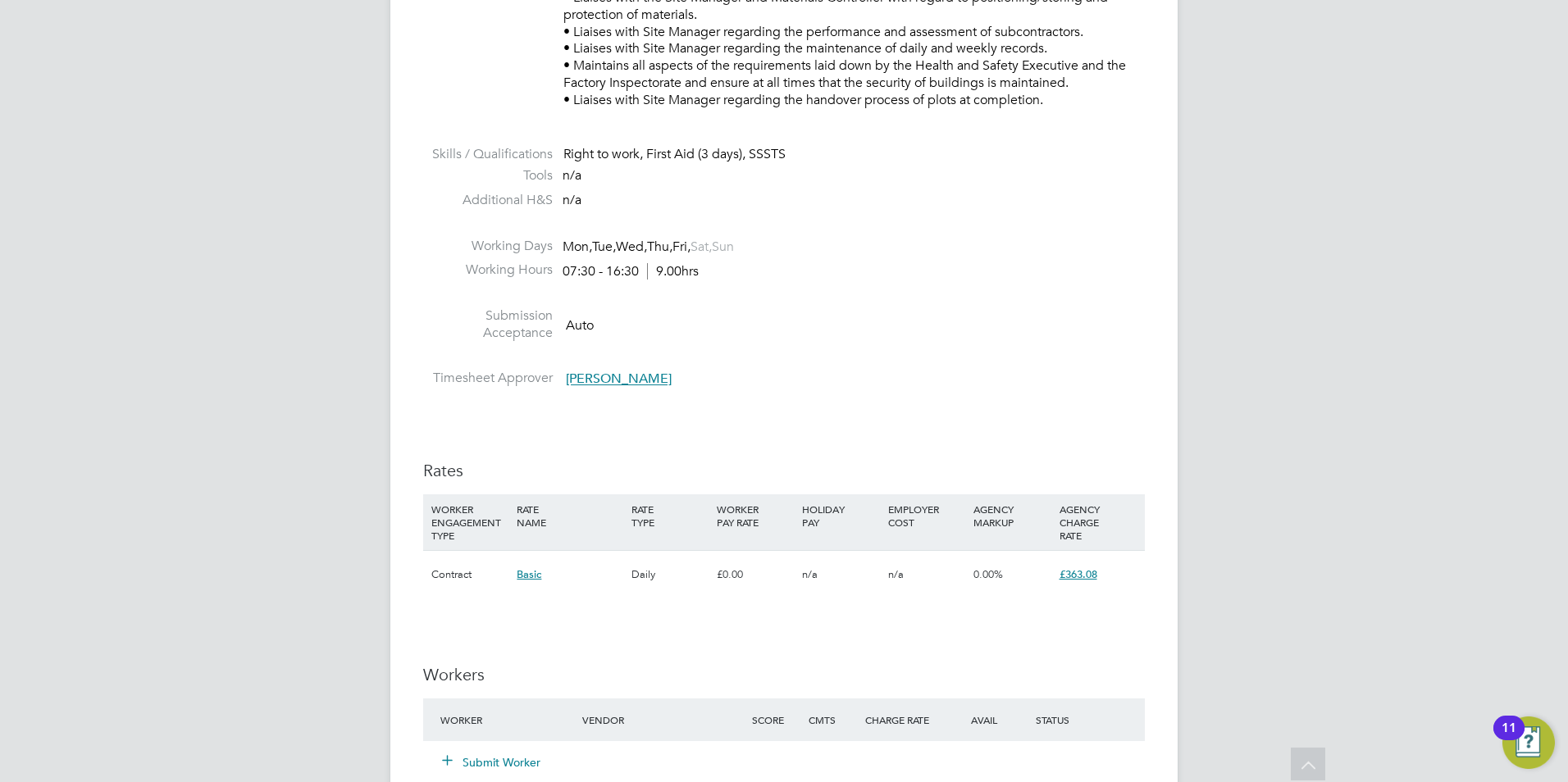
scroll to position [984, 0]
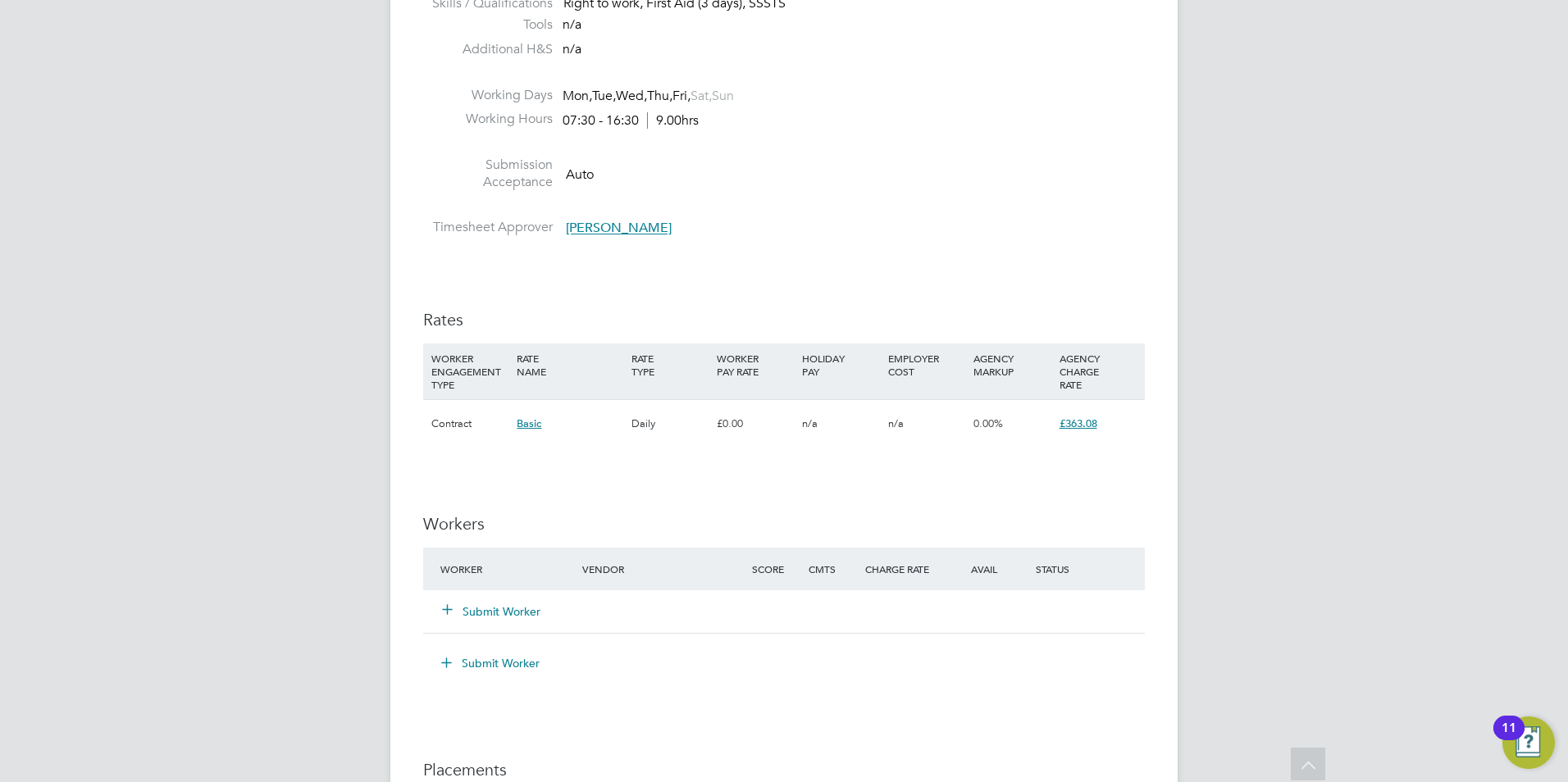
click at [531, 609] on button "Submit Worker" at bounding box center [491, 611] width 98 height 17
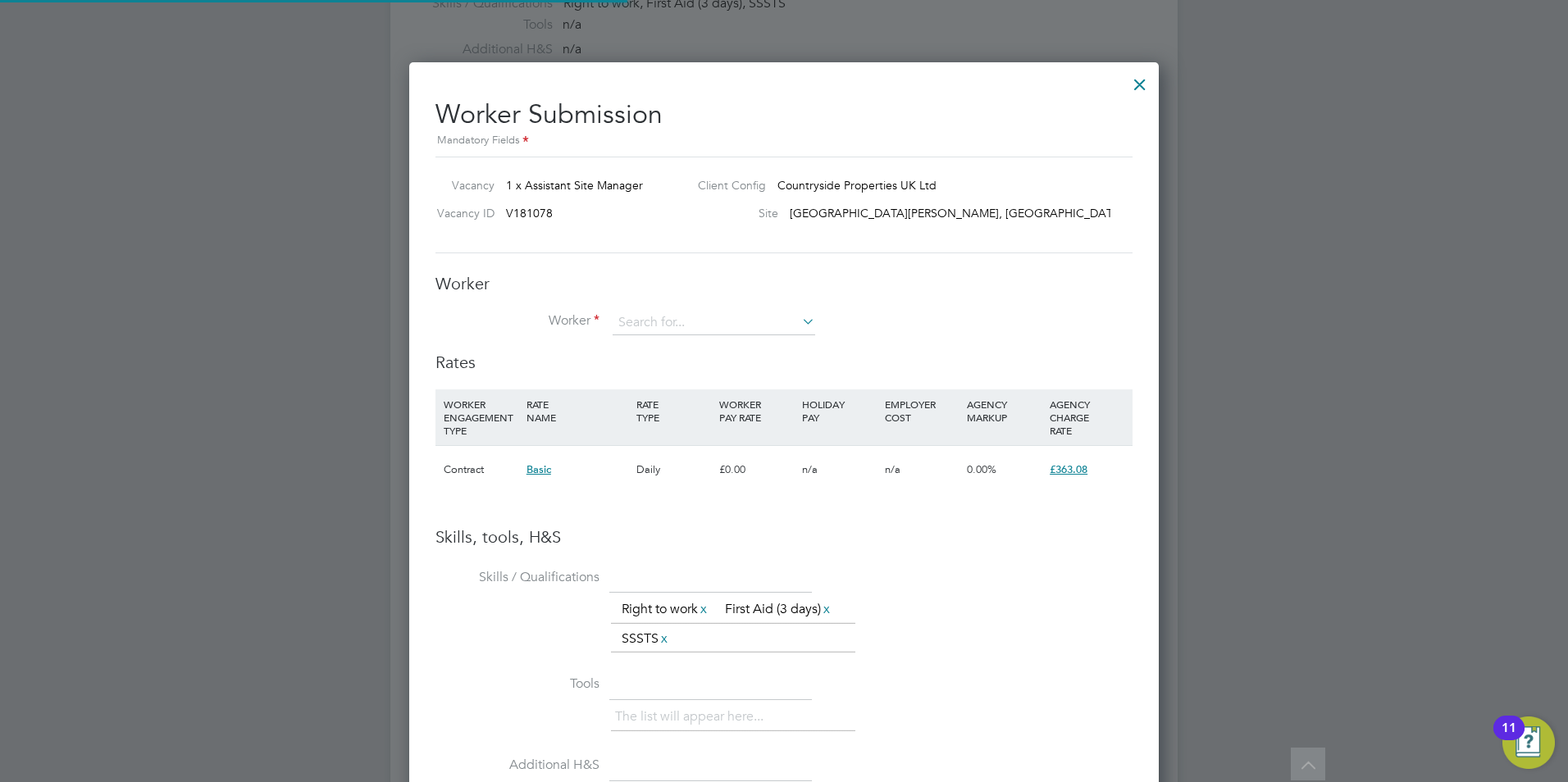
scroll to position [1062, 750]
click at [669, 314] on input at bounding box center [714, 323] width 203 height 24
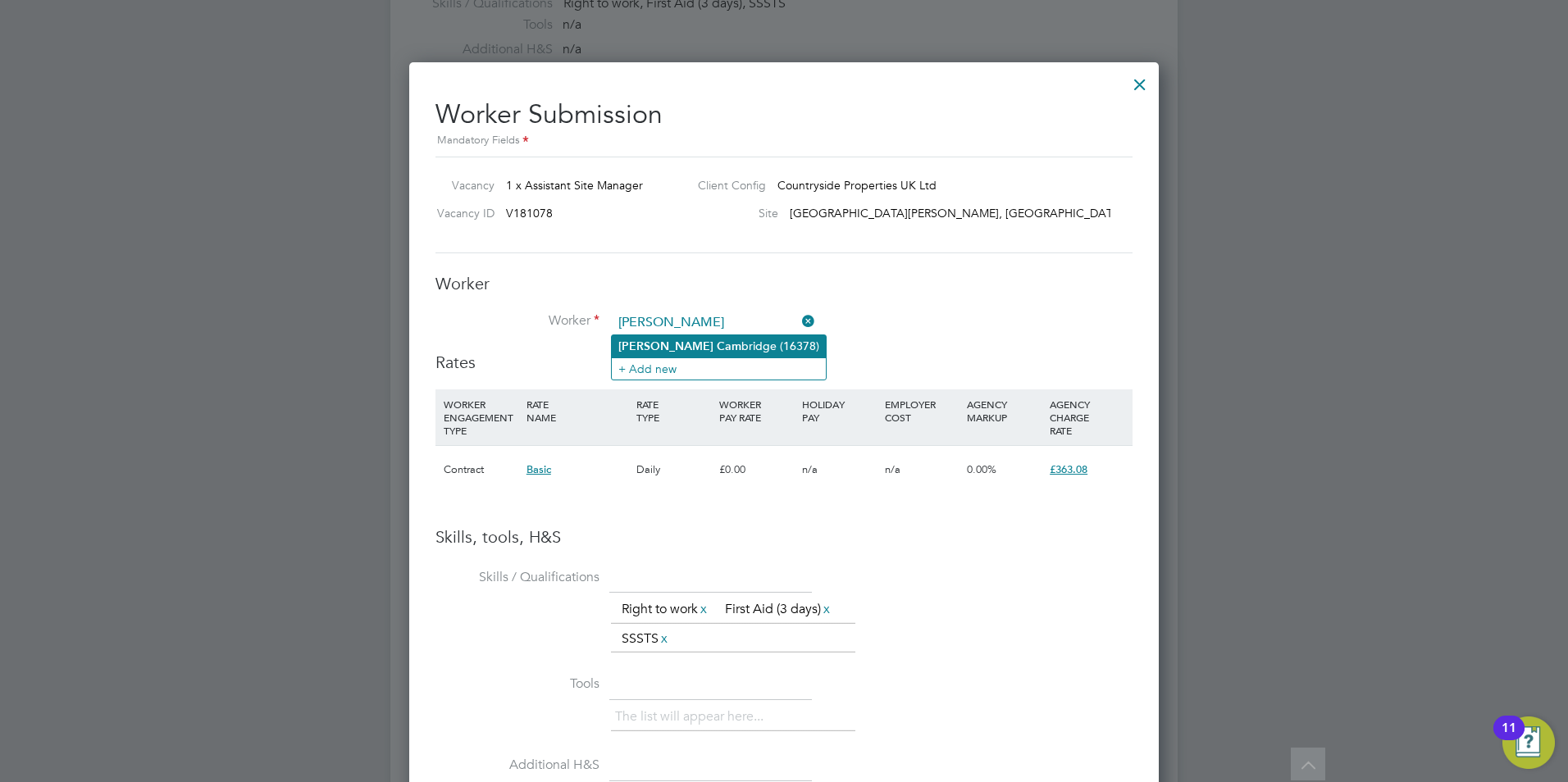
click at [673, 353] on li "Colin Cam bridge (16378)" at bounding box center [719, 346] width 214 height 22
type input "[PERSON_NAME] (16378)"
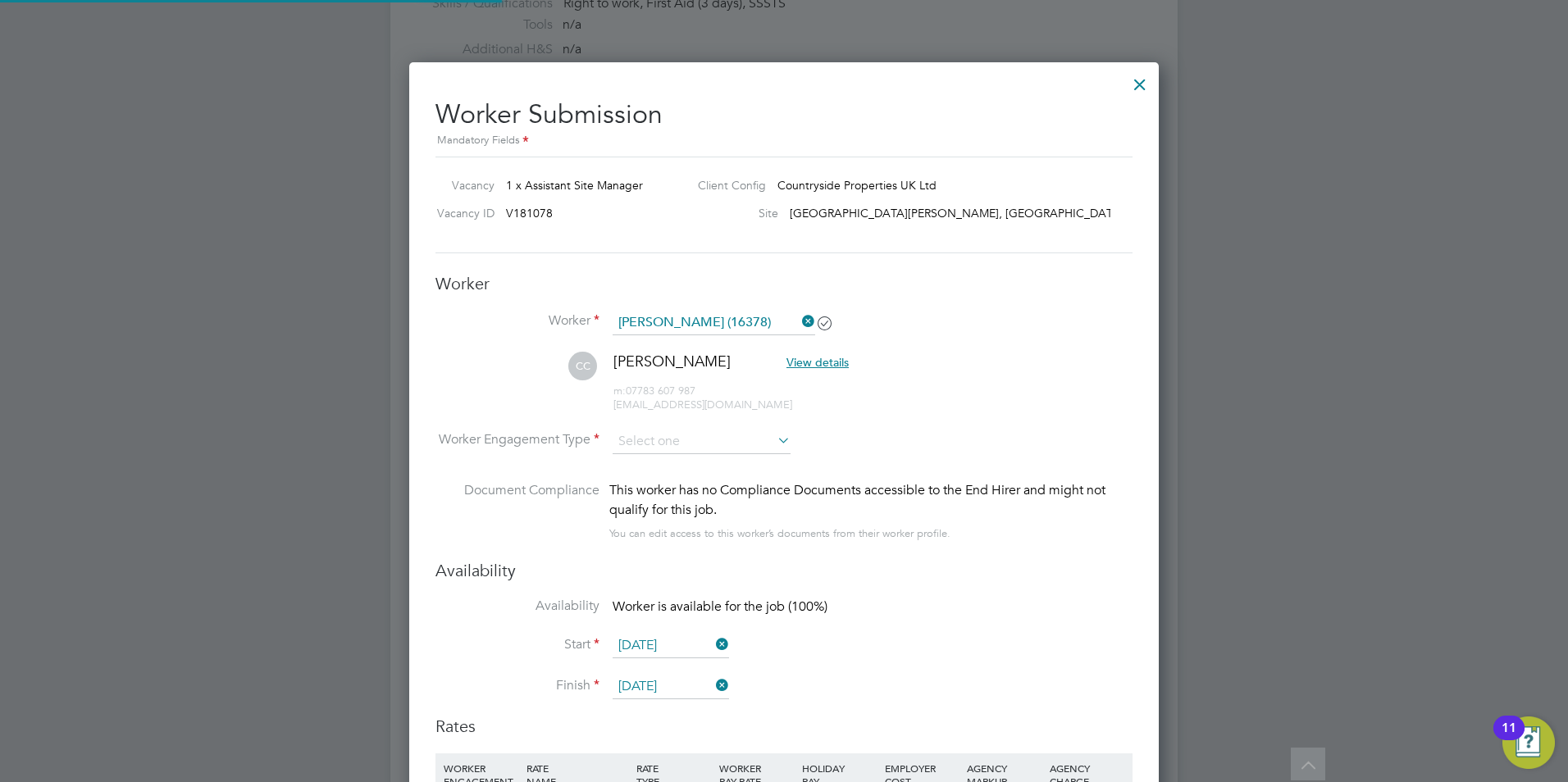
scroll to position [1425, 750]
click at [987, 365] on li "CC Colin Cambridge View details m: 07783 607 987 cambridgecolin6@gmail.com" at bounding box center [784, 391] width 697 height 78
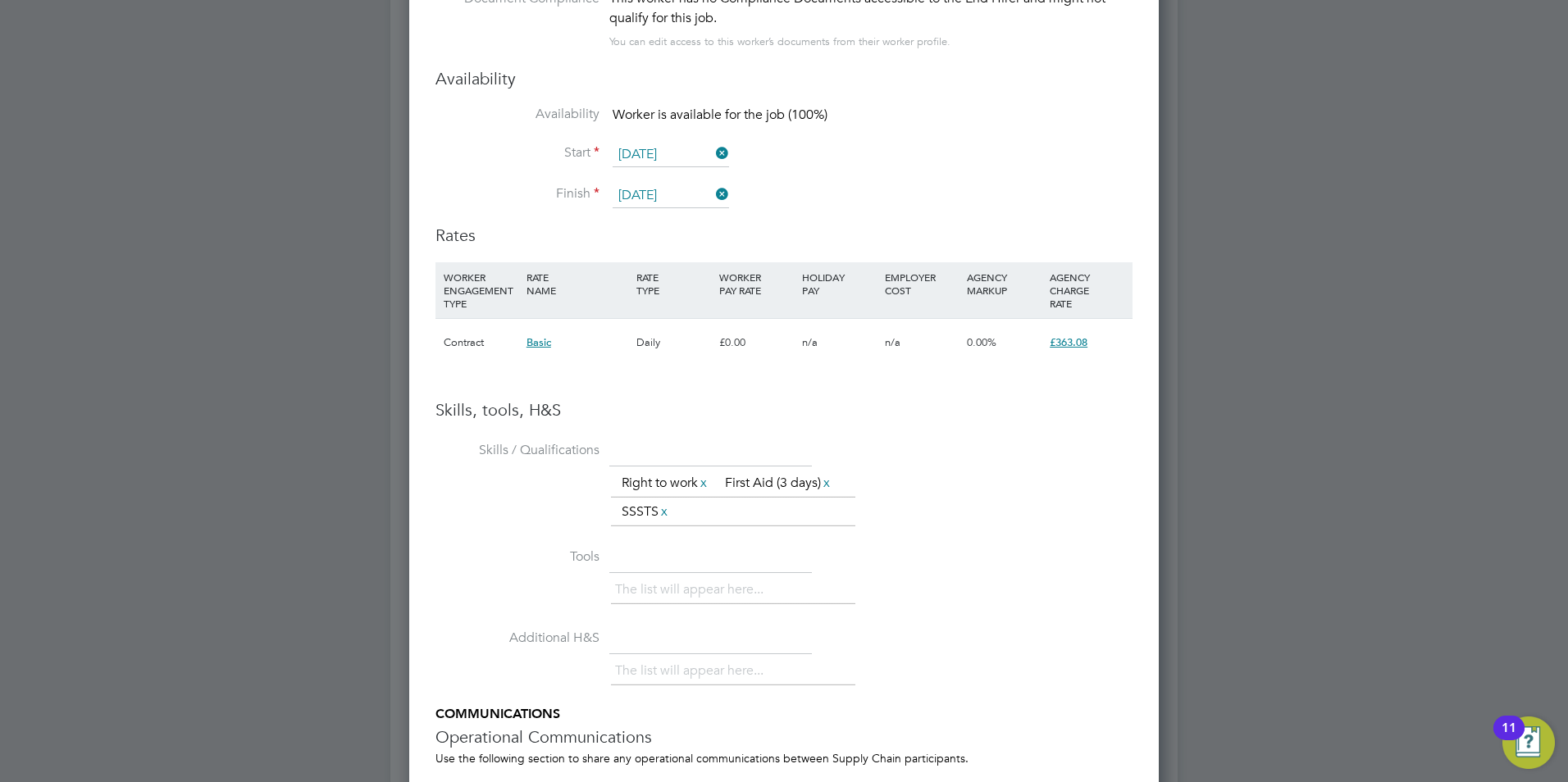
scroll to position [1689, 0]
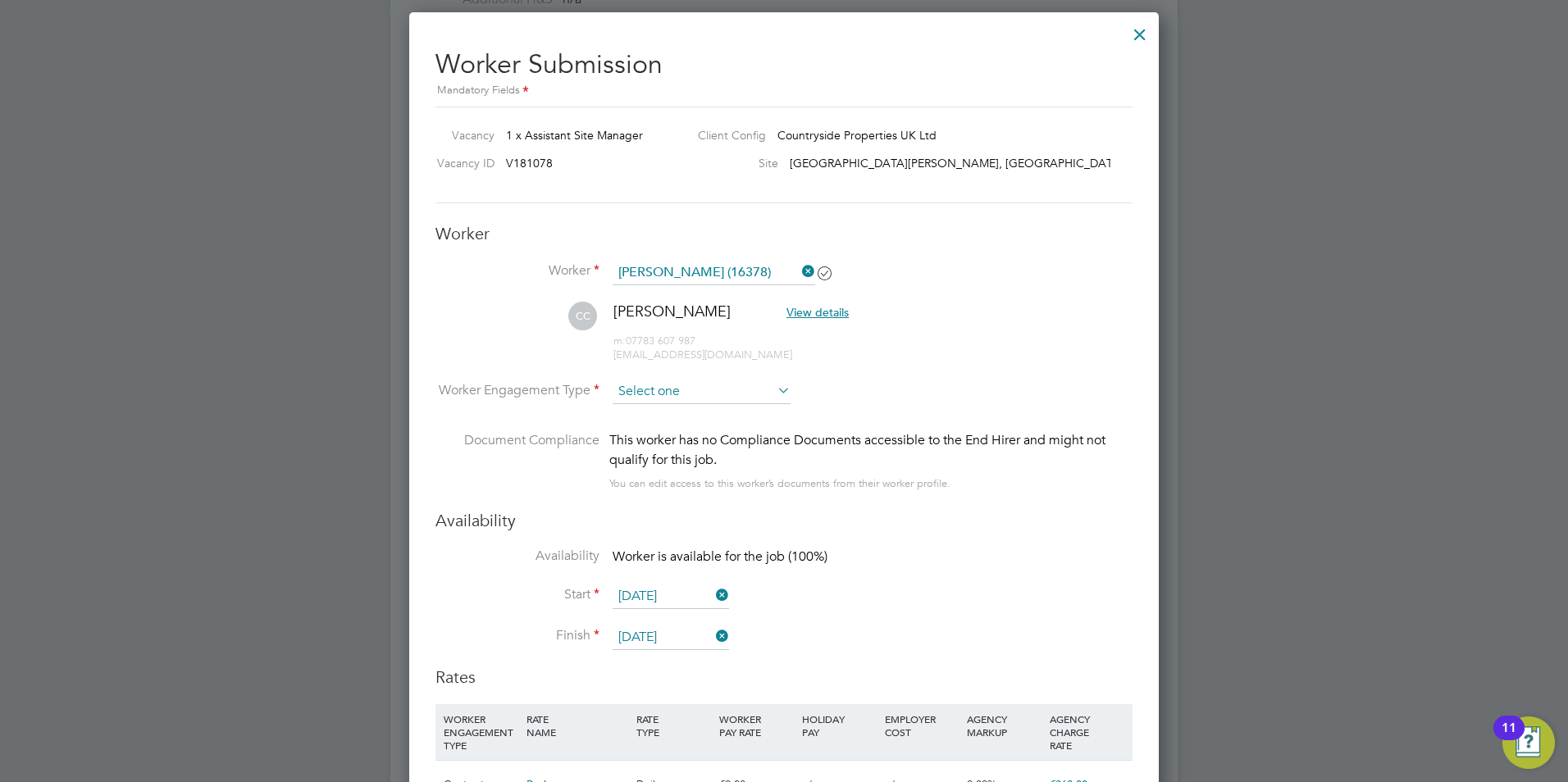
click at [643, 394] on input at bounding box center [701, 392] width 178 height 24
click at [658, 432] on li "PAYE" at bounding box center [701, 436] width 180 height 22
type input "PAYE"
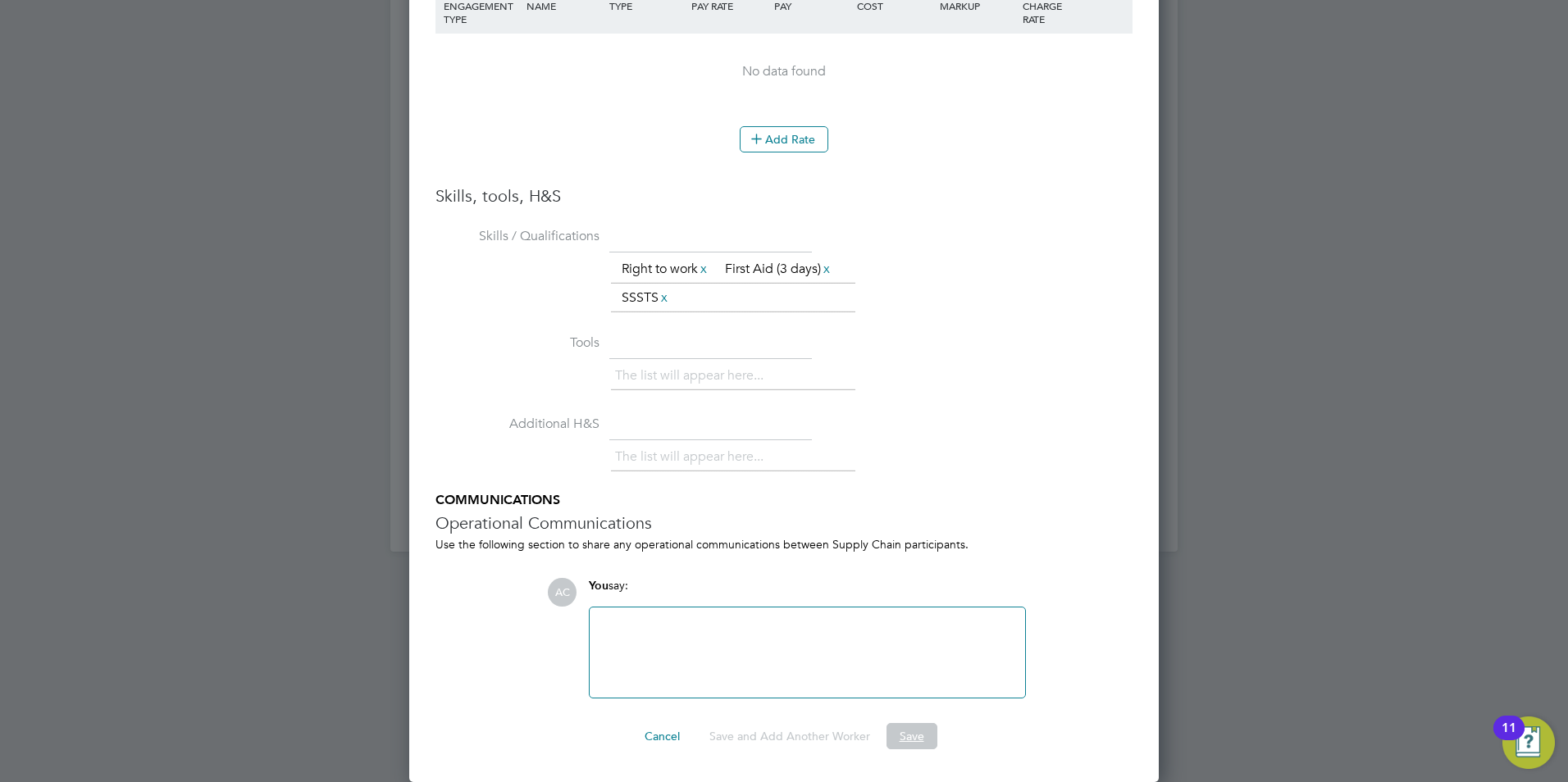
click at [924, 746] on button "Save" at bounding box center [912, 736] width 50 height 26
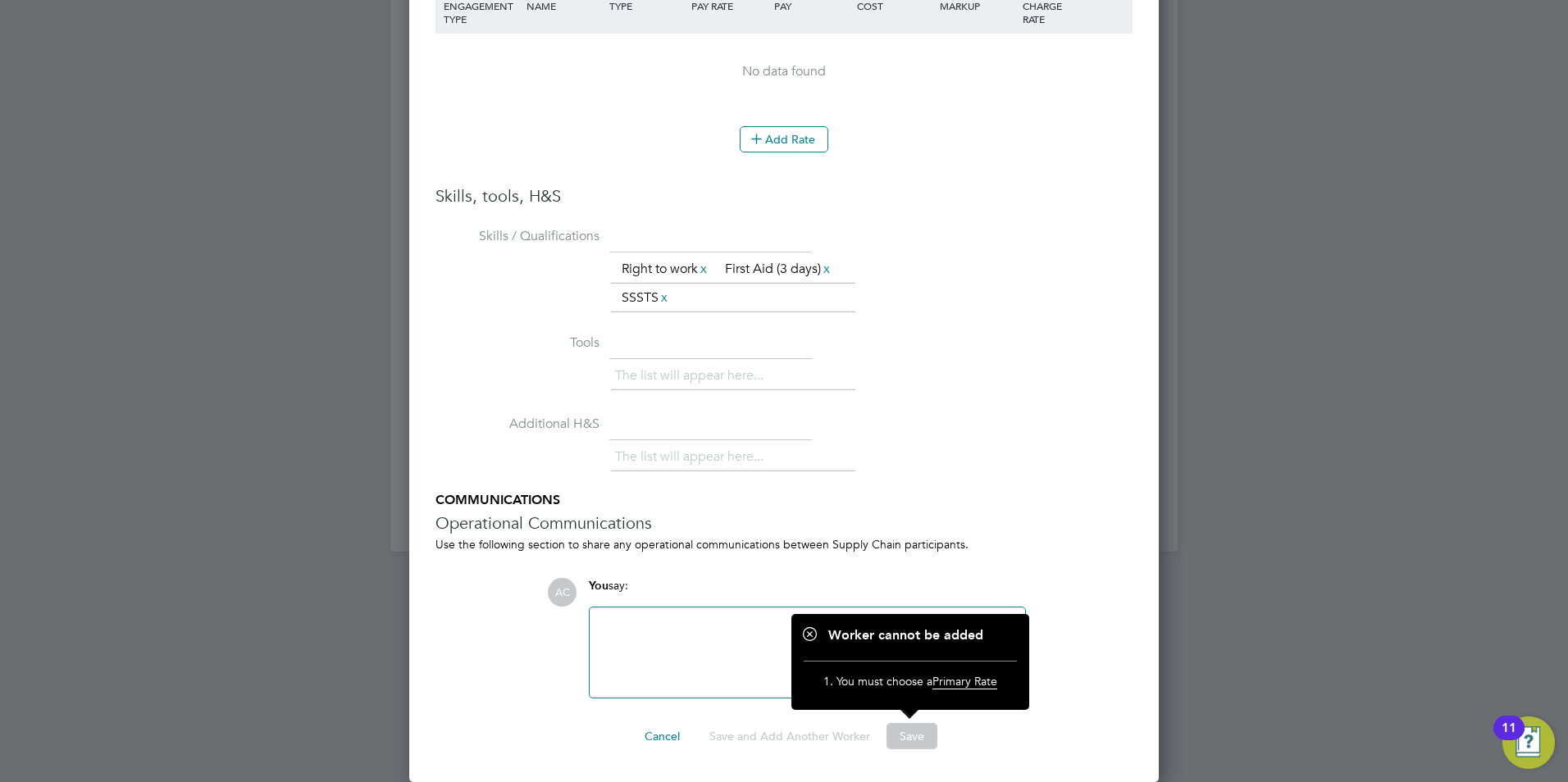
click at [1074, 556] on ul "Skills / Qualifications The list will appear here... Right to work x First Aid …" at bounding box center [784, 461] width 697 height 475
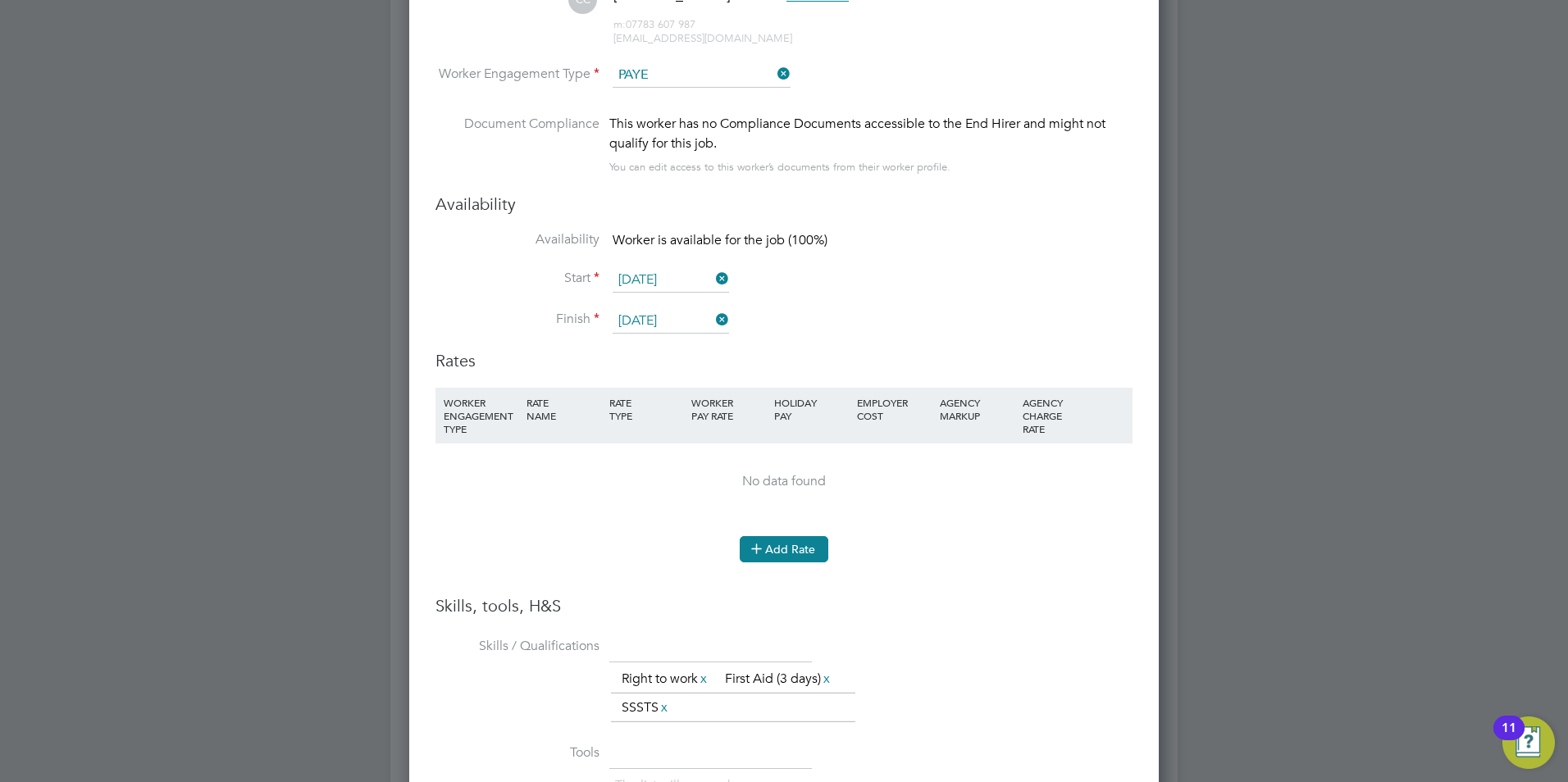
click at [807, 550] on button "Add Rate" at bounding box center [784, 549] width 89 height 26
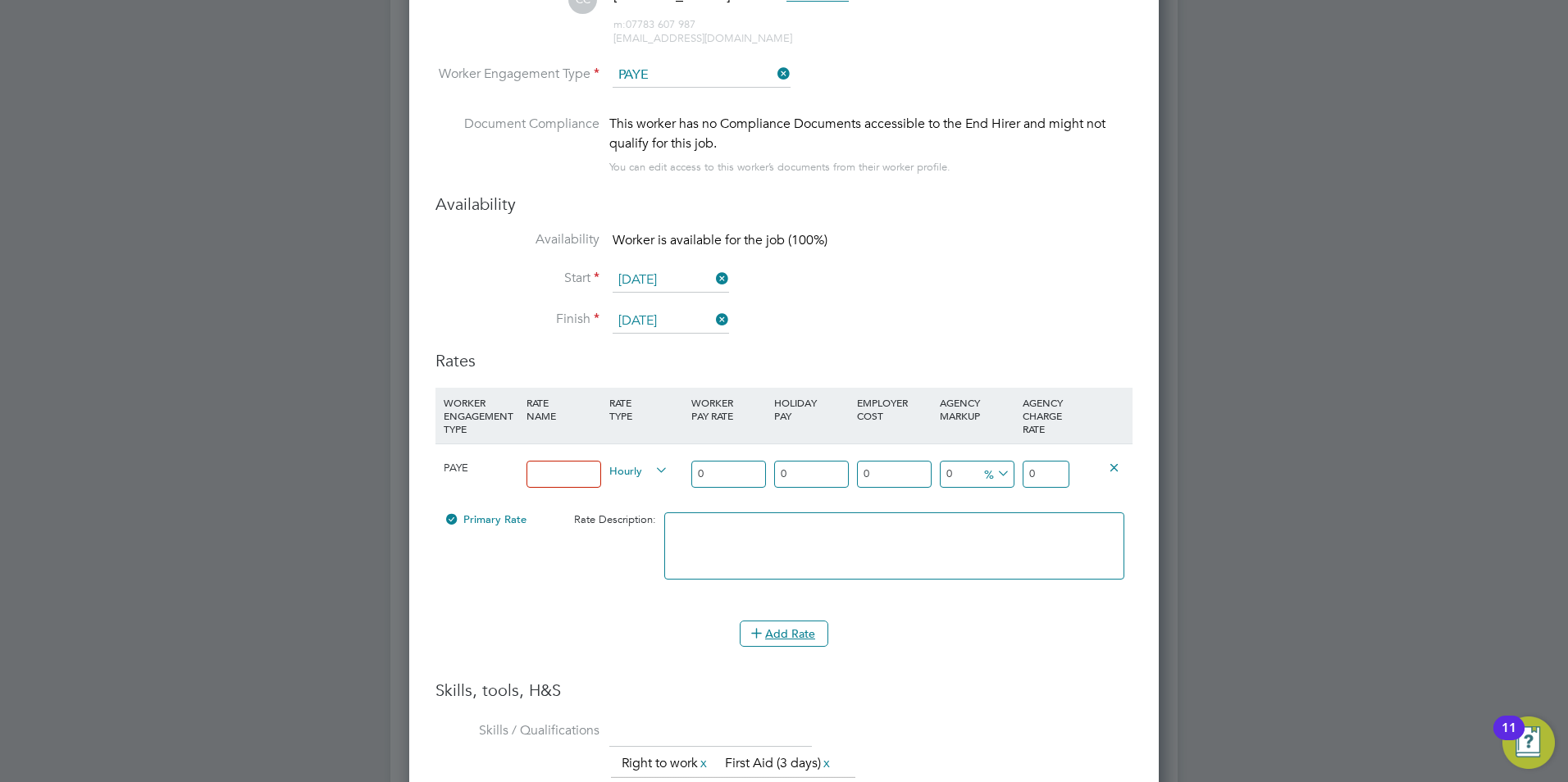
click at [635, 467] on span "Hourly" at bounding box center [639, 469] width 59 height 18
click at [619, 507] on li "DAILY" at bounding box center [638, 509] width 71 height 21
click at [615, 615] on li "WORKER ENGAGEMENT TYPE RATE NAME RATE TYPE WORKER PAY RATE HOLIDAY PAY EMPLOYER…" at bounding box center [784, 504] width 697 height 233
click at [579, 470] on input at bounding box center [564, 474] width 75 height 27
type input "Basic"
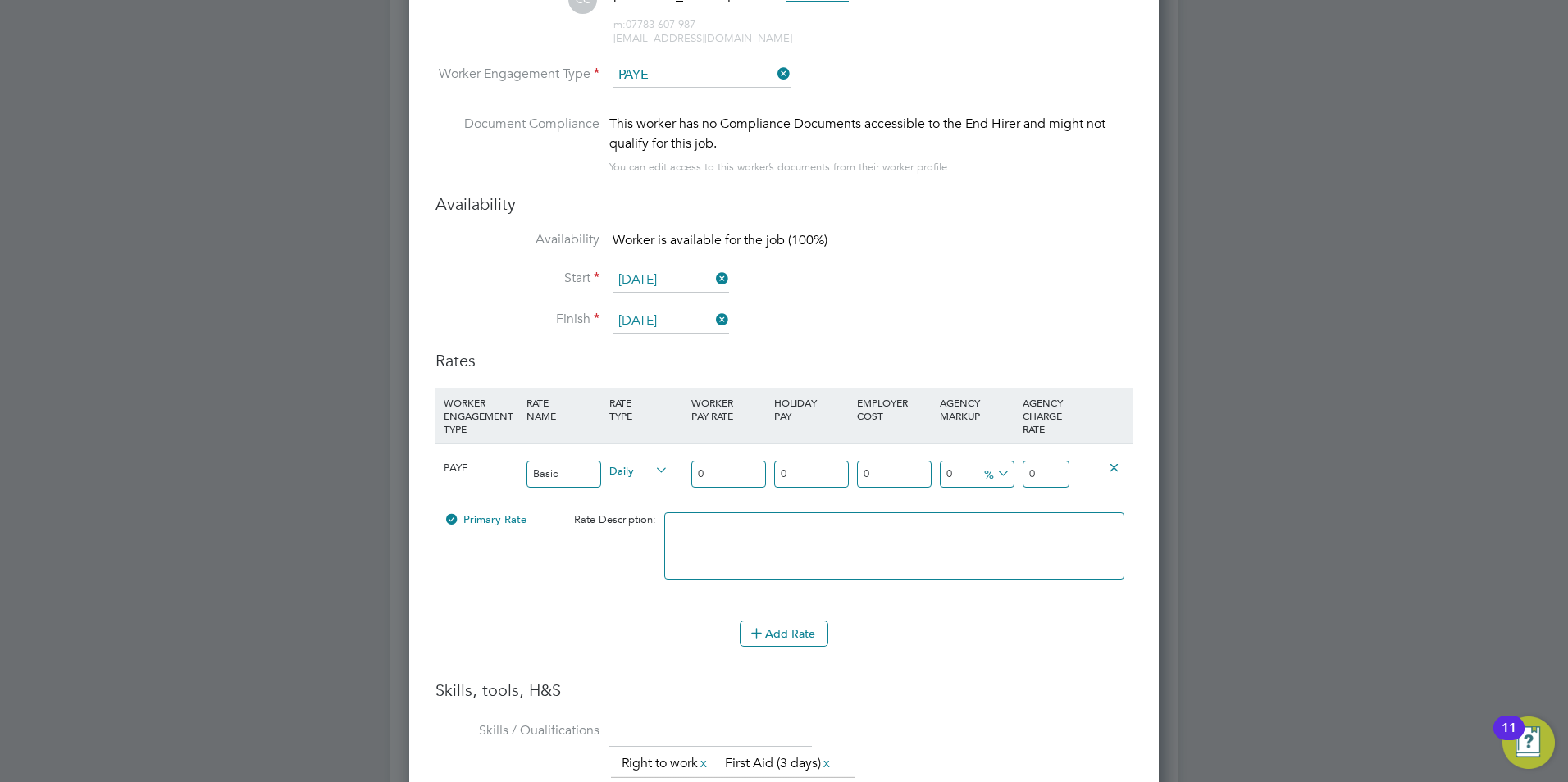
click at [1060, 474] on input "0" at bounding box center [1046, 474] width 47 height 27
paste input "363.08"
type input "363.08"
click at [997, 688] on h3 "Skills, tools, H&S" at bounding box center [784, 690] width 697 height 22
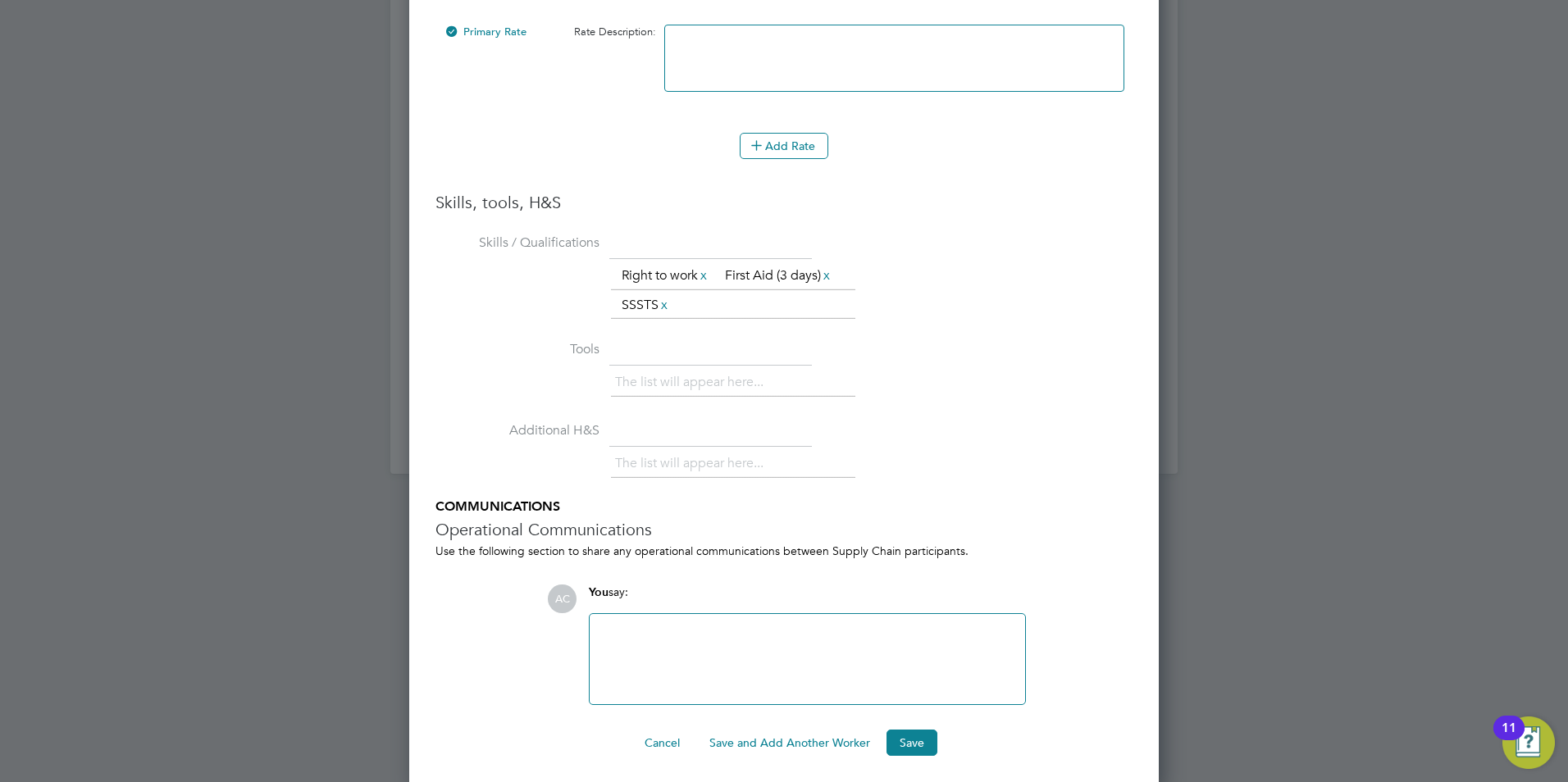
scroll to position [1844, 0]
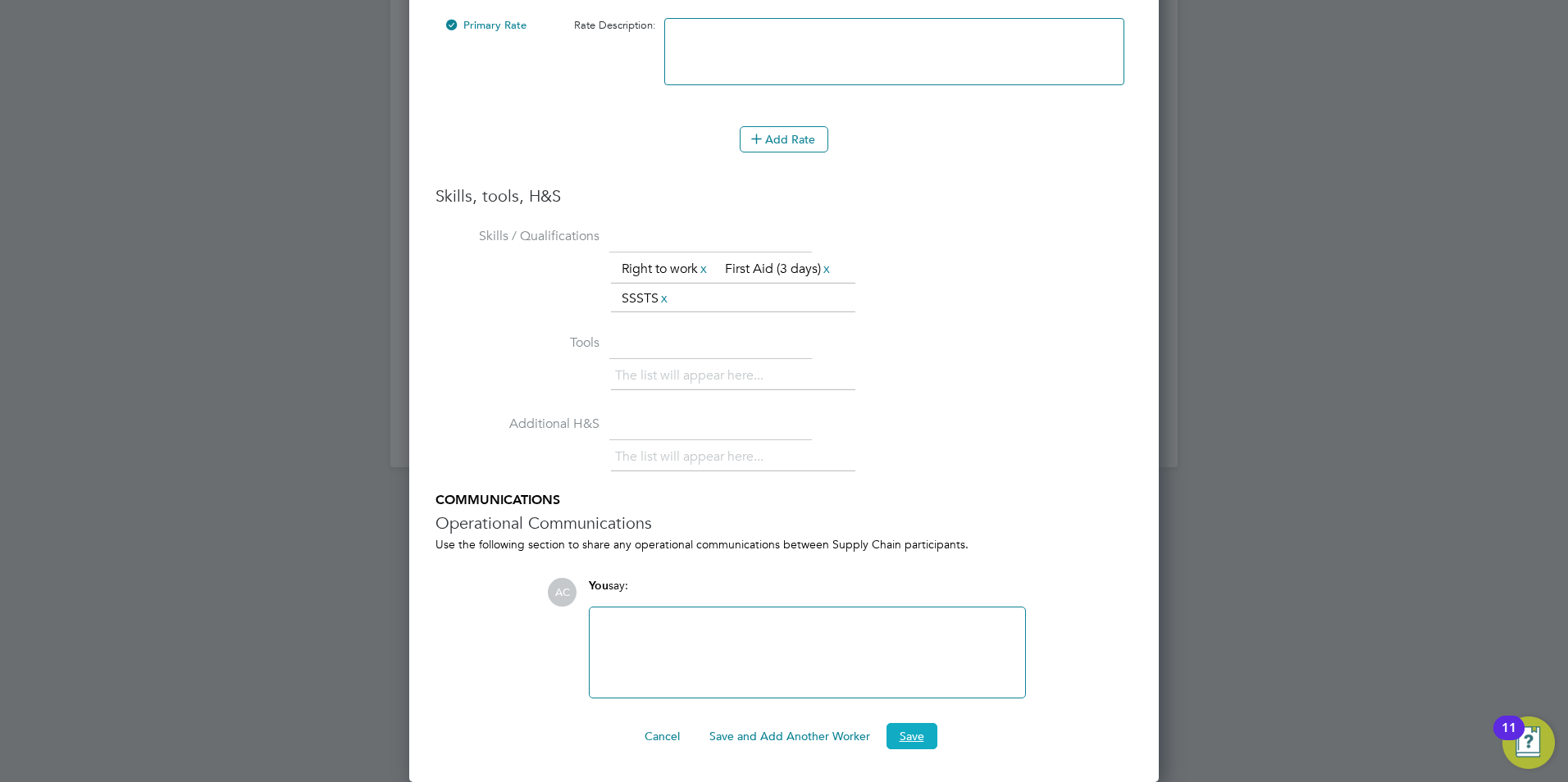
click at [911, 737] on button "Save" at bounding box center [912, 736] width 50 height 26
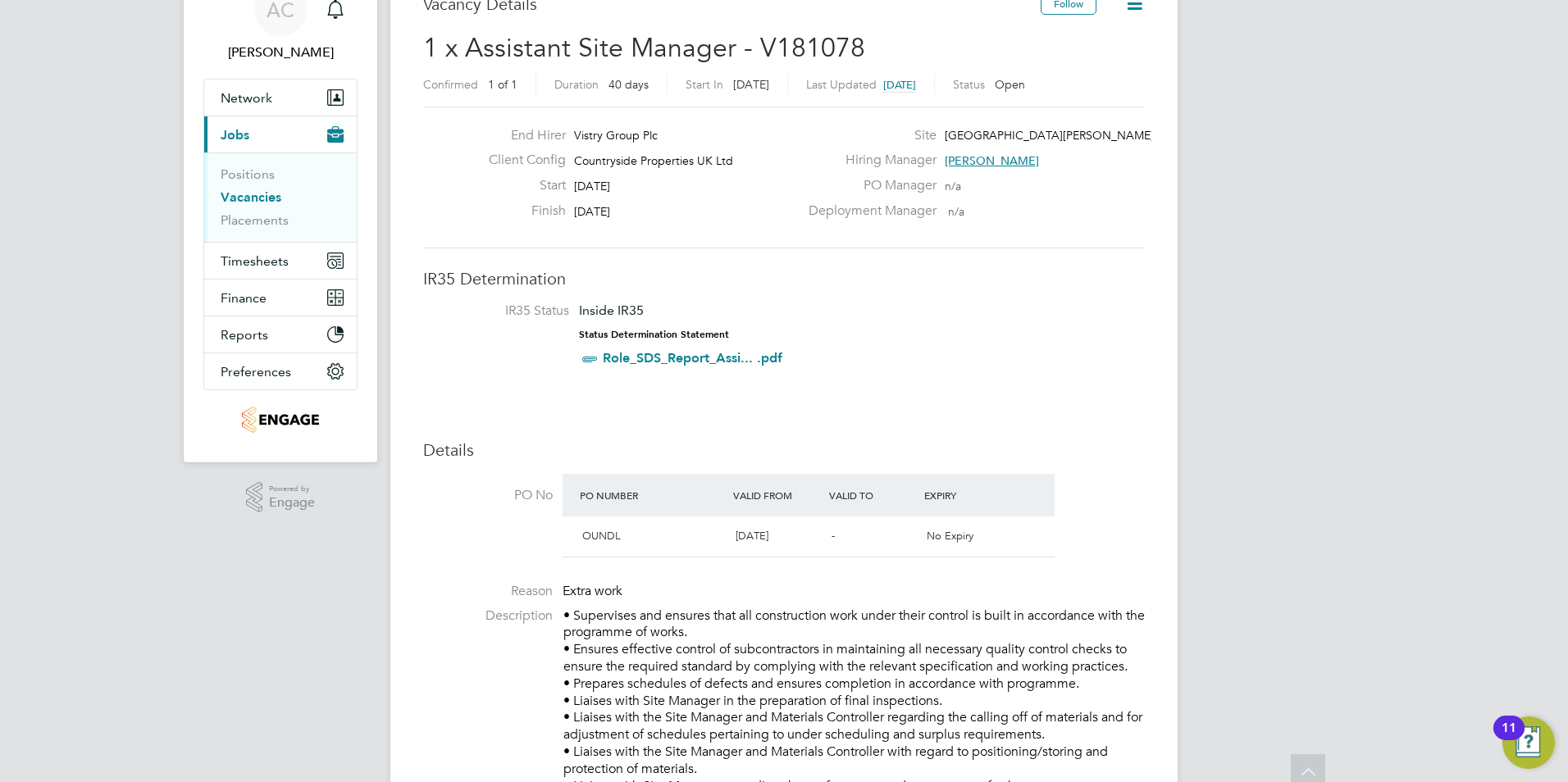
scroll to position [0, 0]
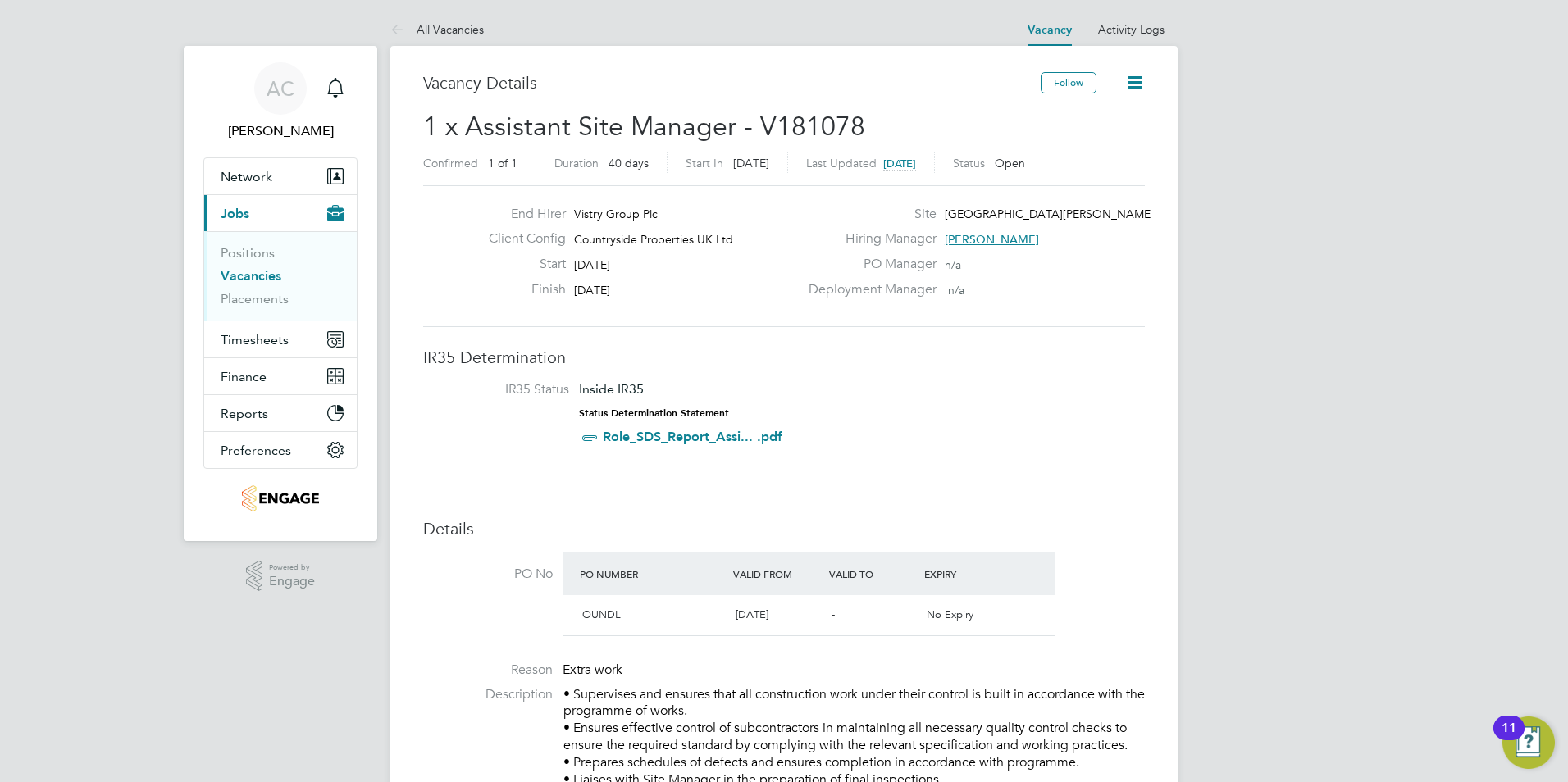
click at [1133, 83] on icon at bounding box center [1134, 83] width 21 height 21
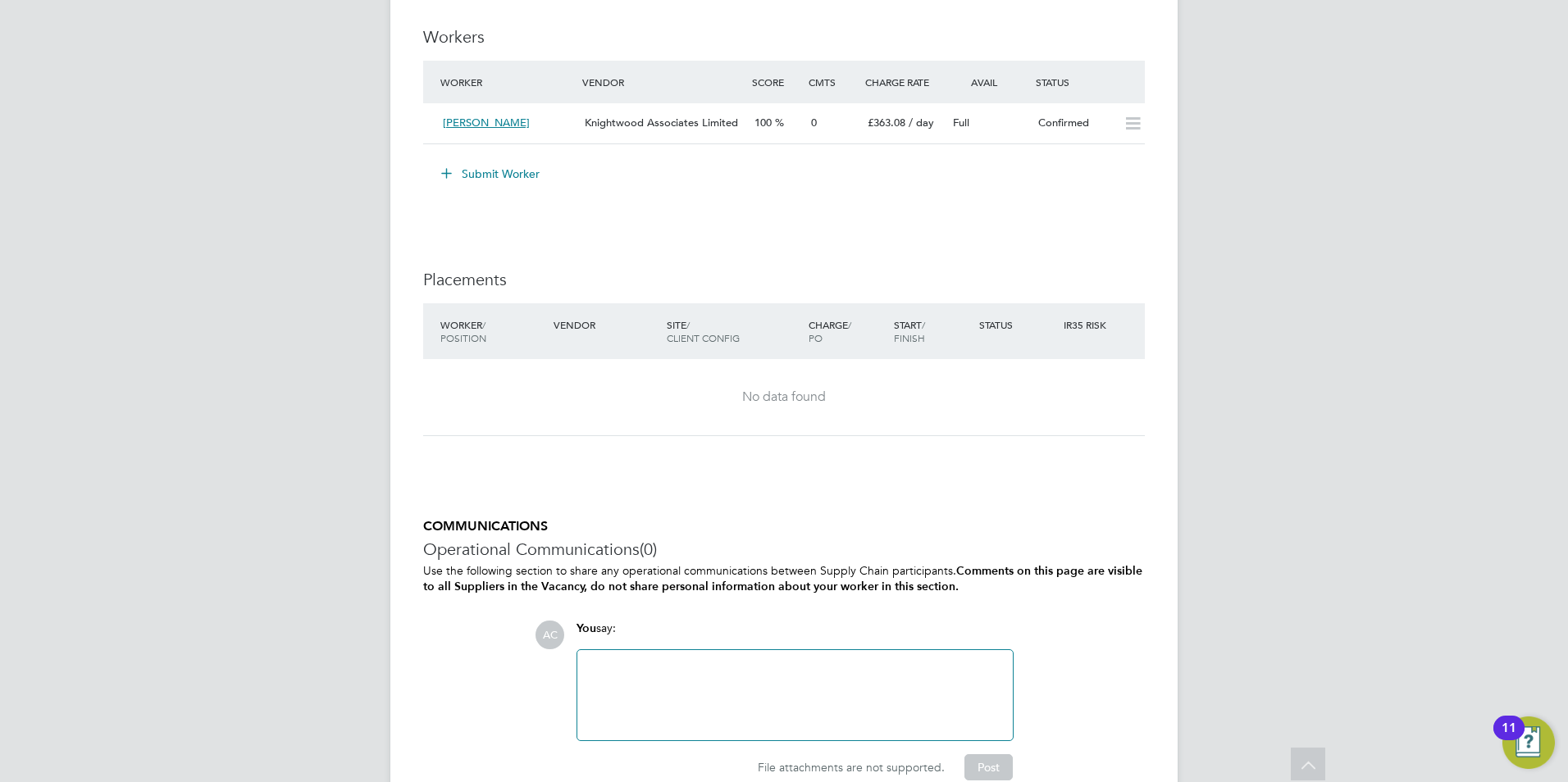
scroll to position [1386, 0]
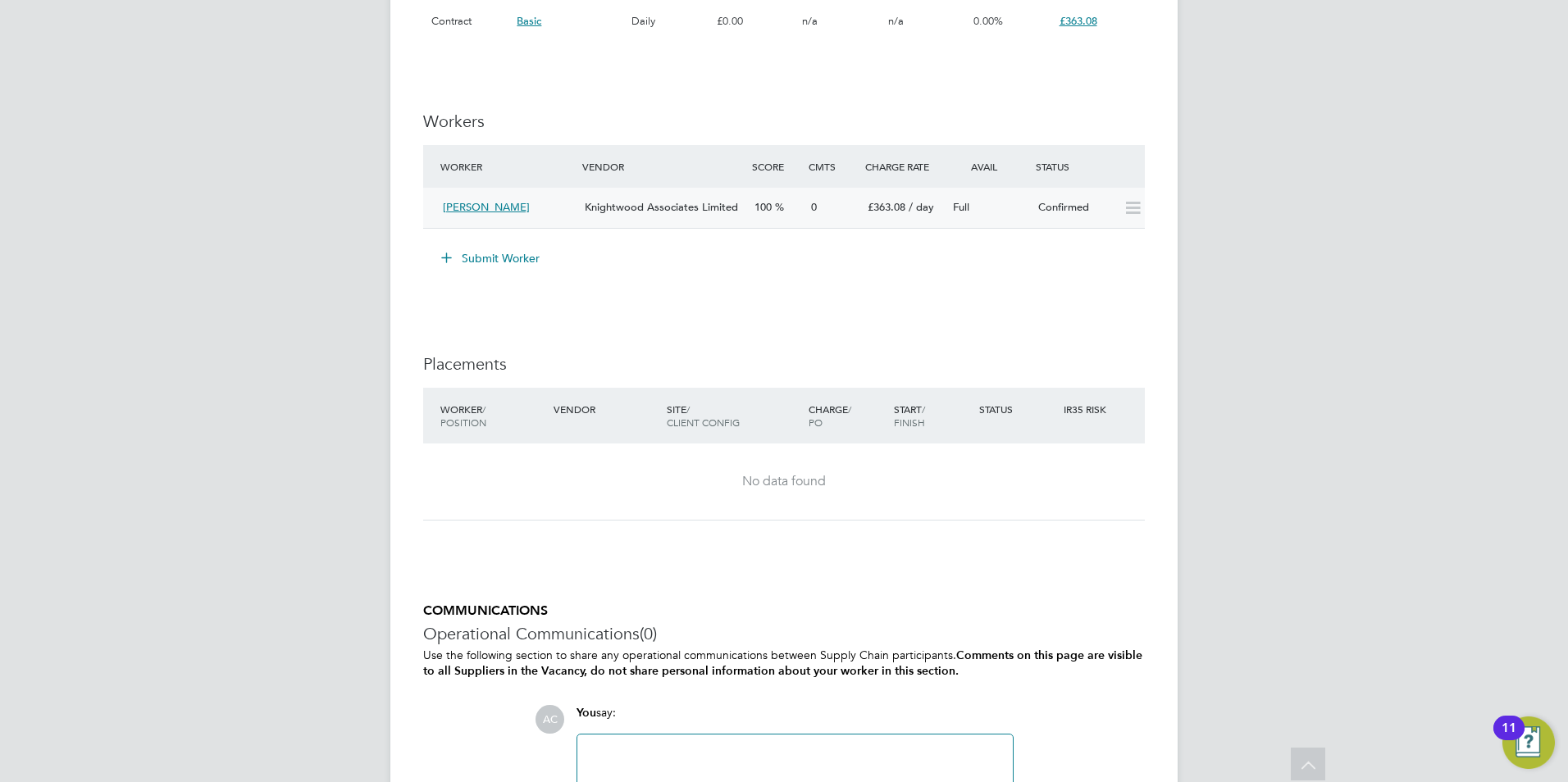
click at [1129, 207] on icon at bounding box center [1133, 208] width 21 height 13
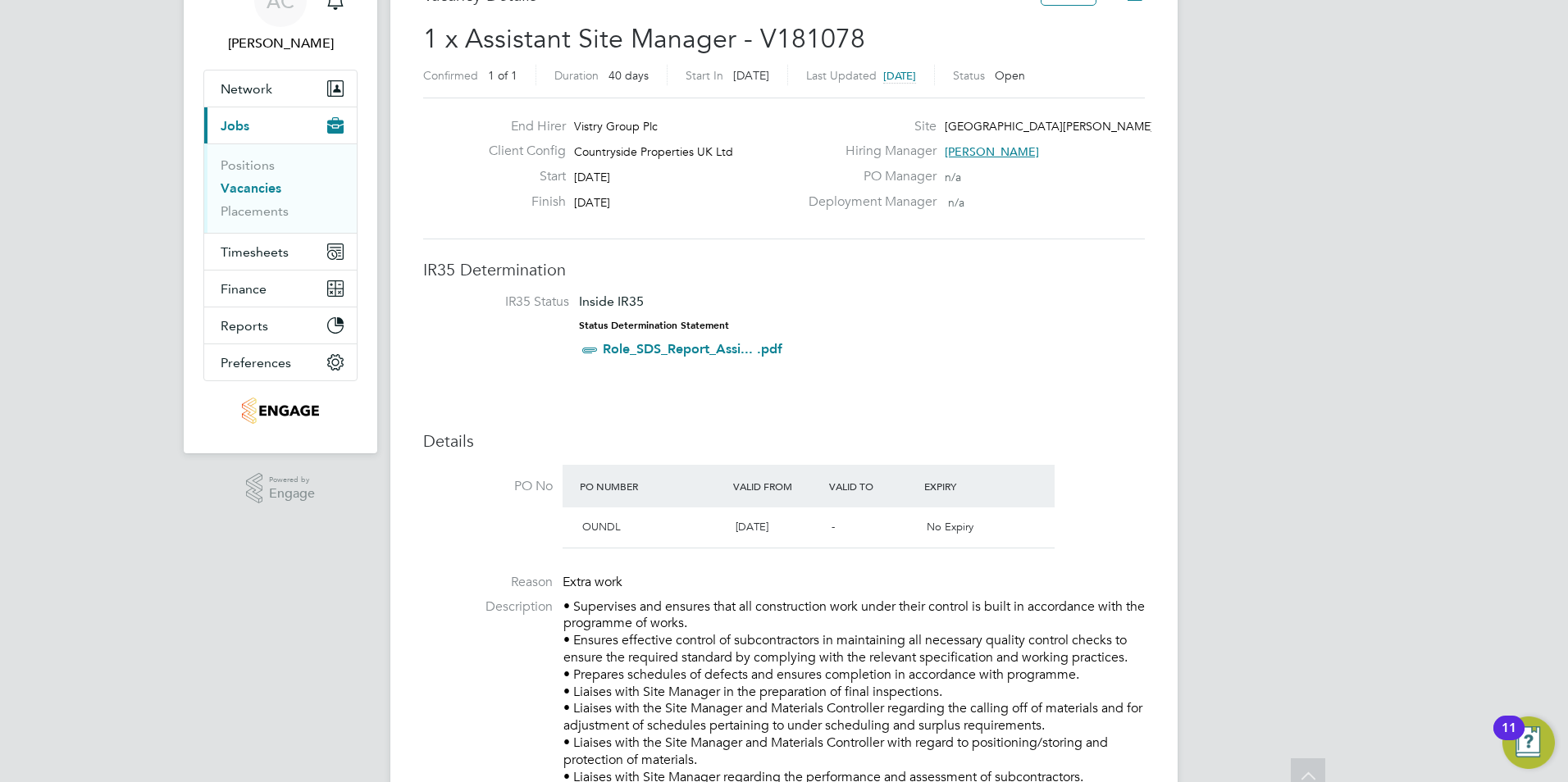
scroll to position [0, 0]
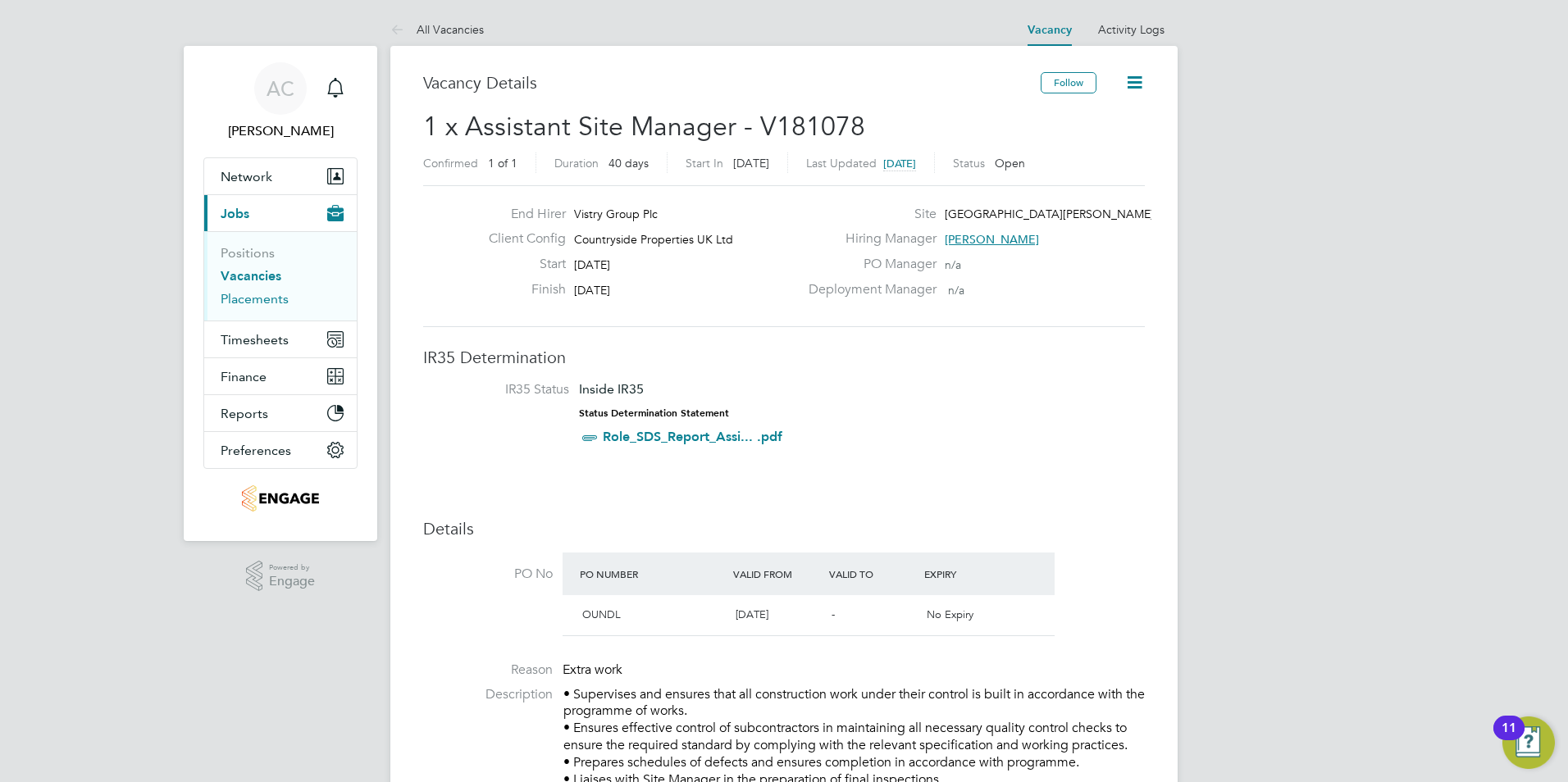
click at [245, 302] on link "Placements" at bounding box center [255, 299] width 68 height 16
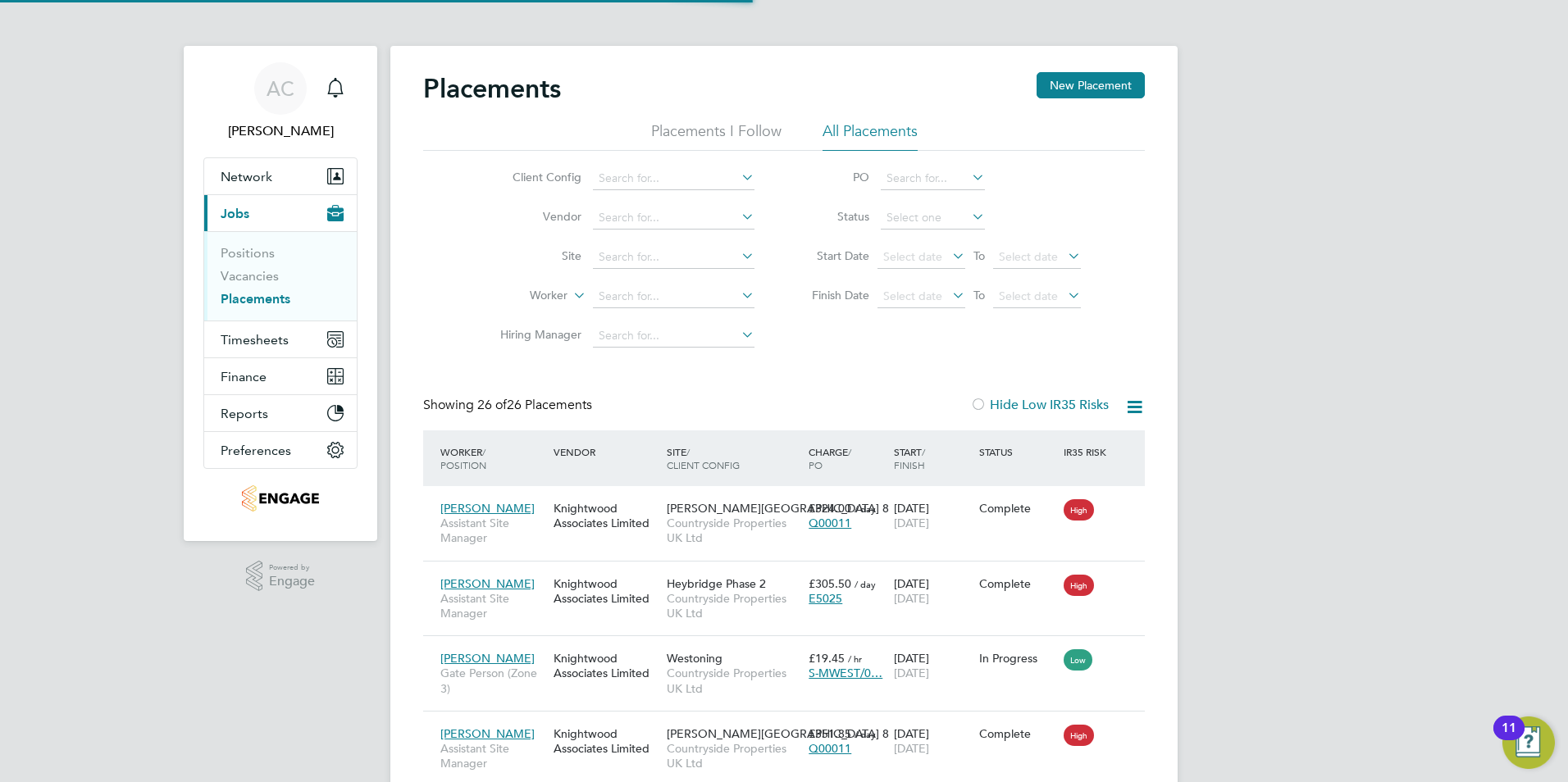
scroll to position [62, 114]
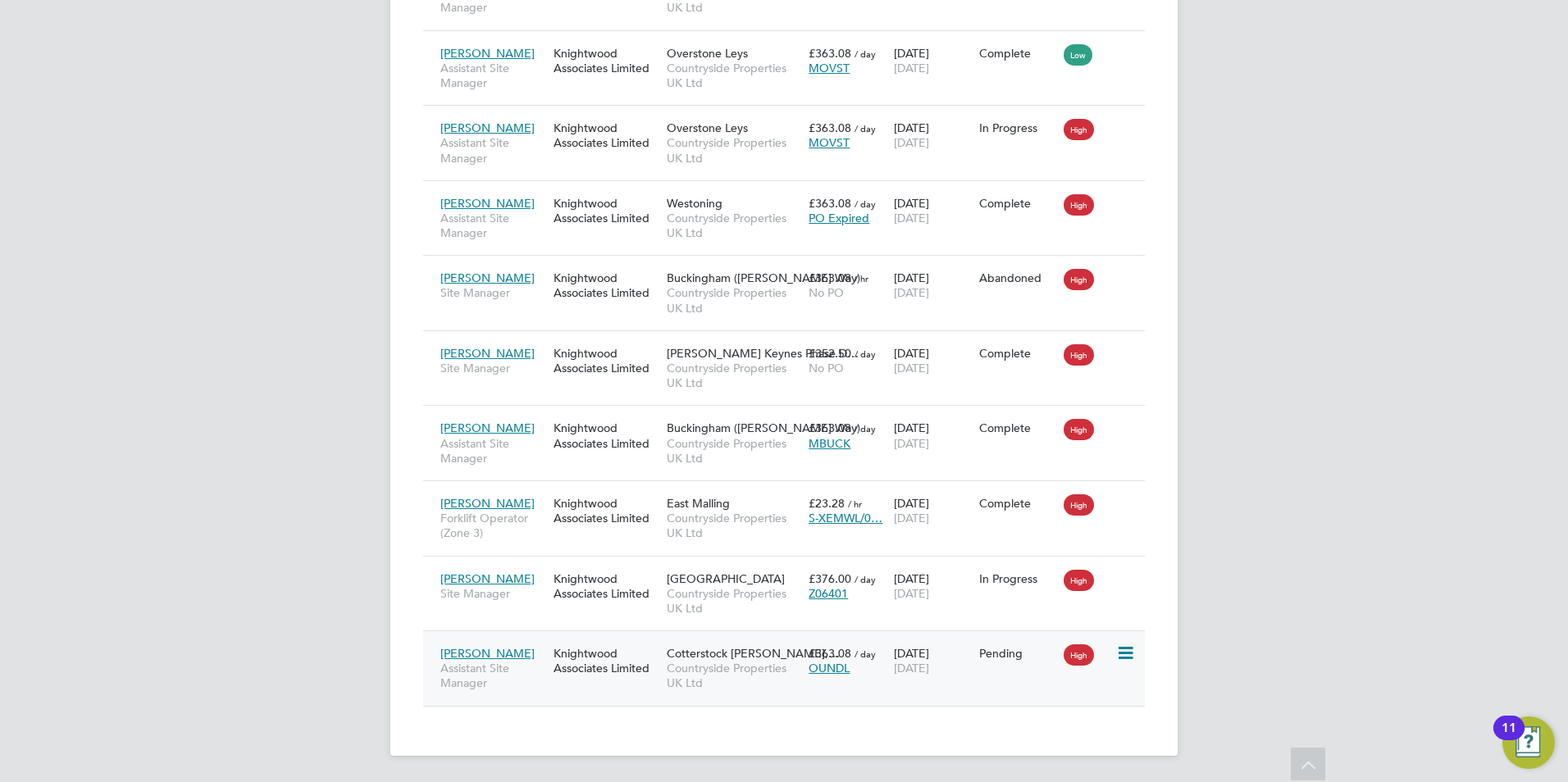
click at [1128, 650] on icon at bounding box center [1124, 653] width 17 height 20
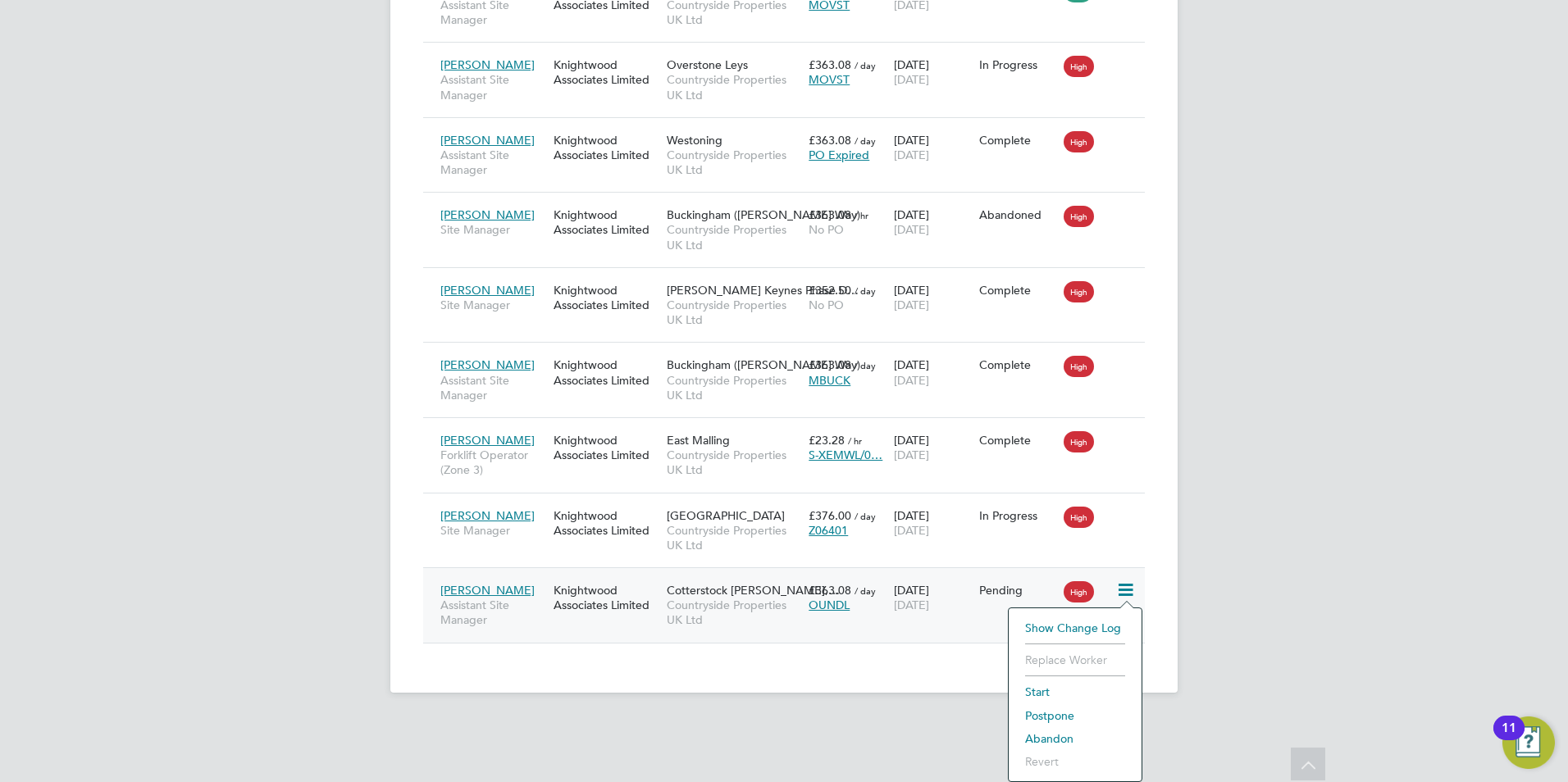
click at [1042, 697] on li "Start" at bounding box center [1075, 692] width 116 height 23
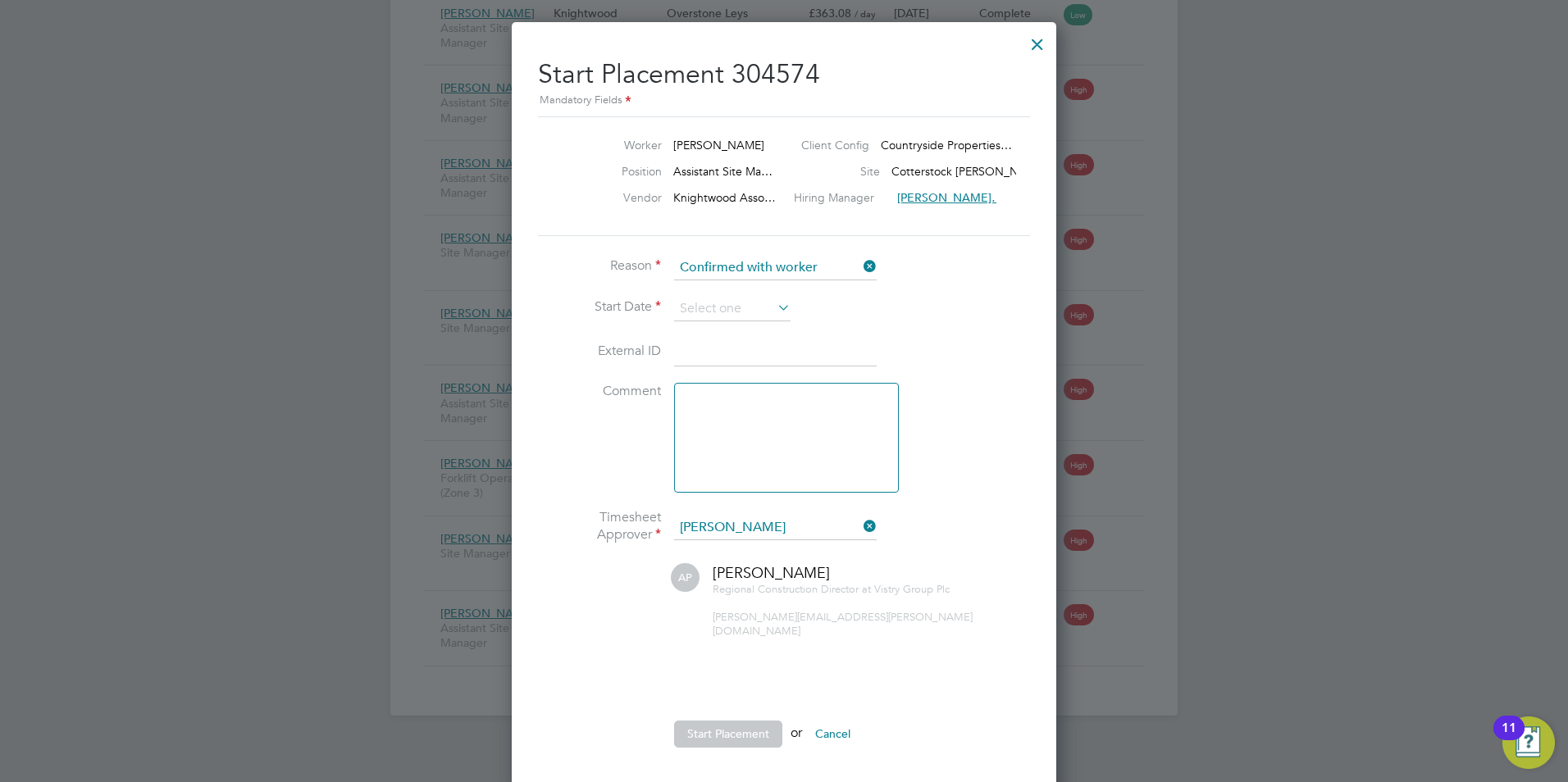
click at [774, 311] on icon at bounding box center [774, 308] width 0 height 23
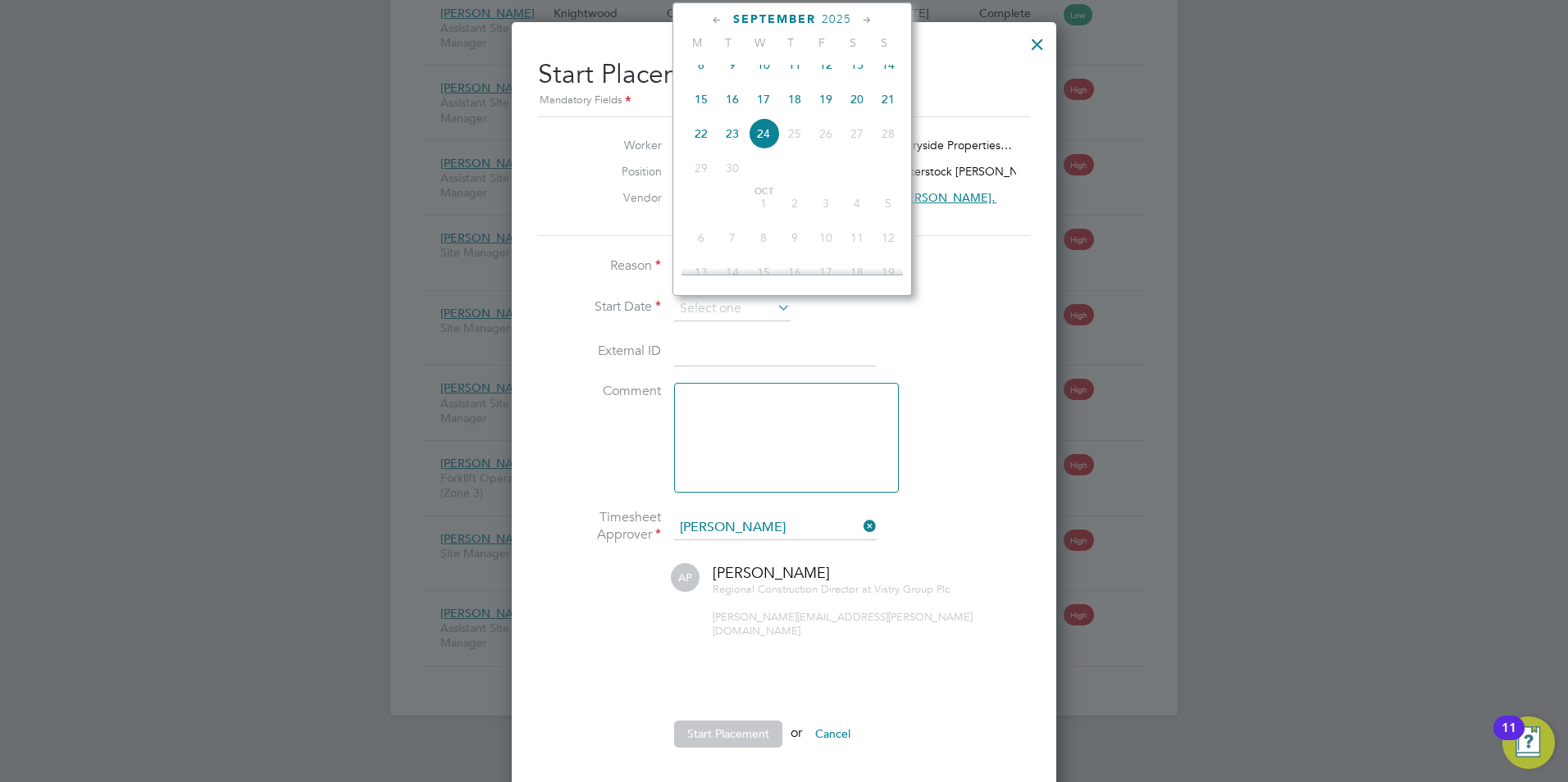
click at [696, 149] on span "22" at bounding box center [701, 134] width 31 height 31
type input "[DATE]"
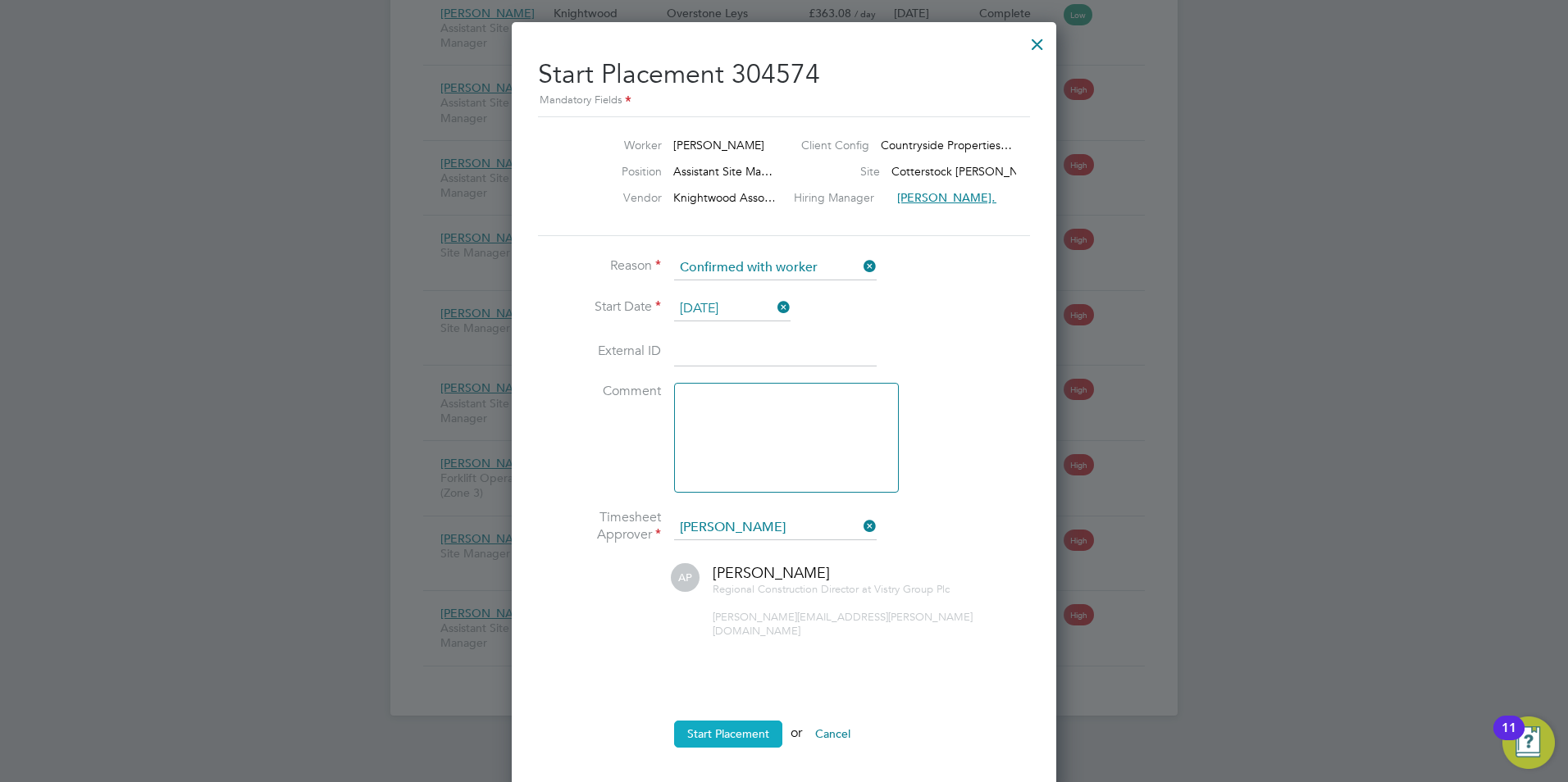
click at [726, 720] on button "Start Placement" at bounding box center [728, 733] width 109 height 26
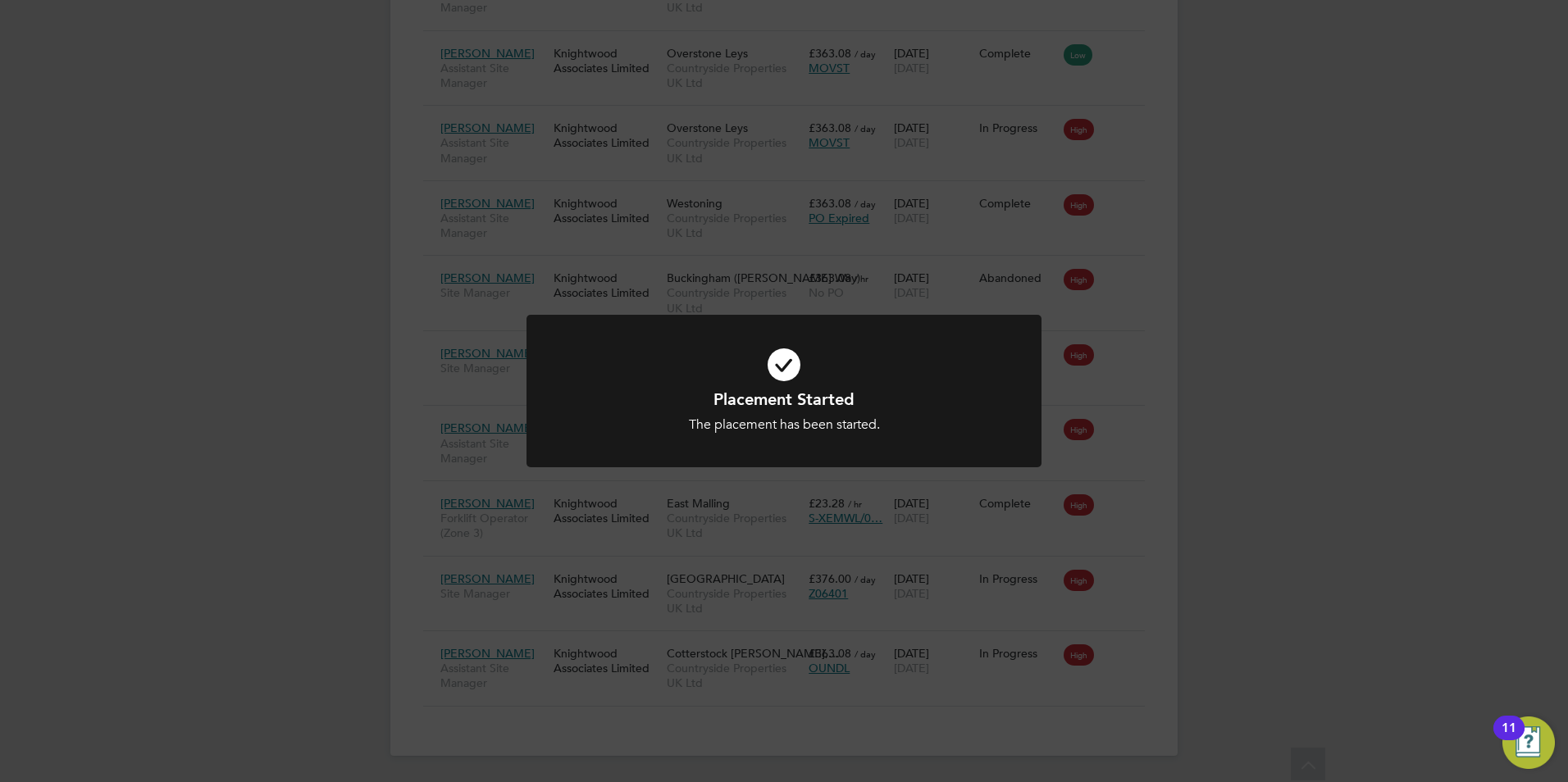
click at [1226, 228] on div "Placement Started The placement has been started. Cancel Okay" at bounding box center [784, 391] width 1568 height 782
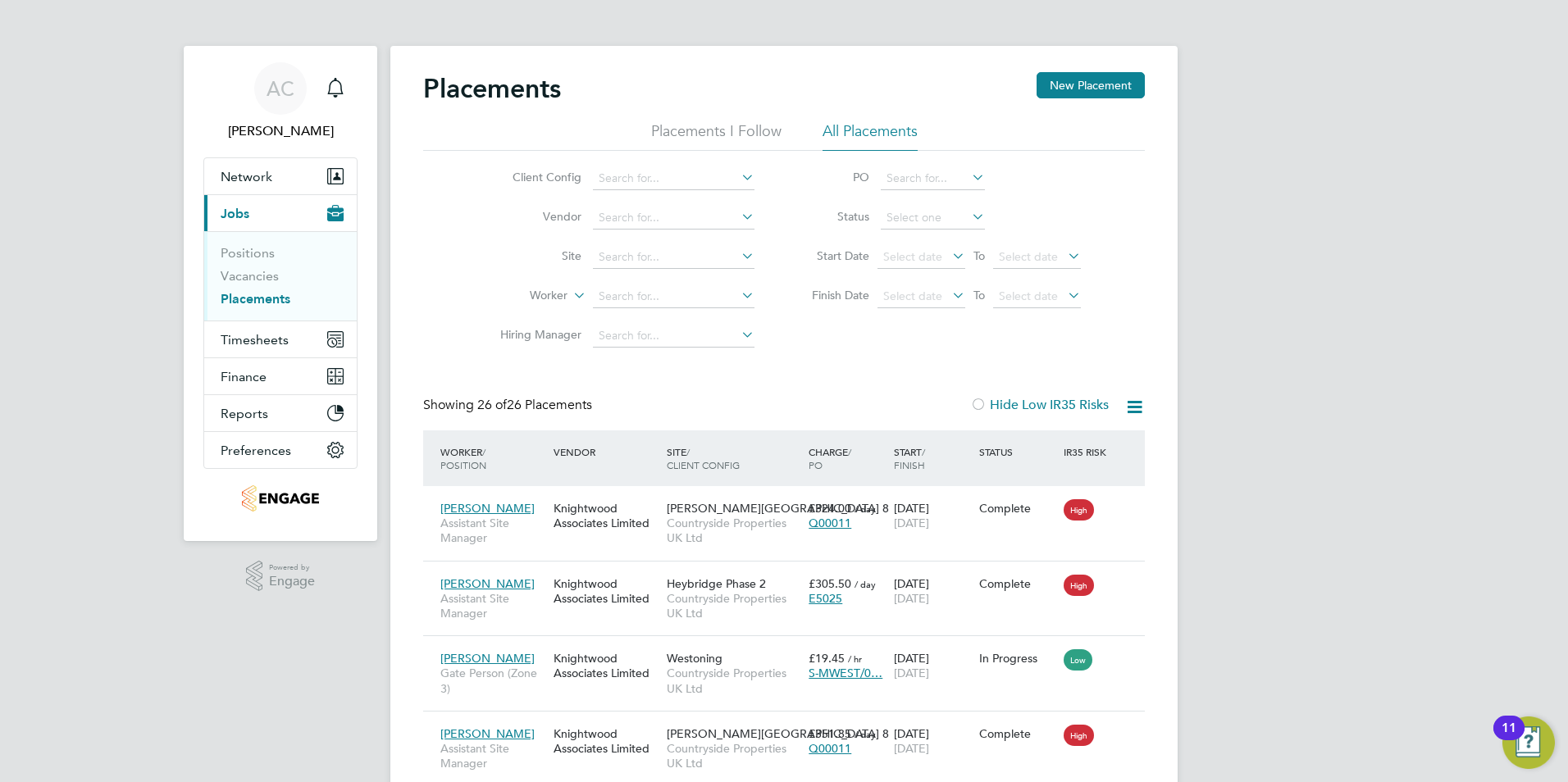
click at [262, 296] on link "Placements" at bounding box center [256, 299] width 70 height 16
click at [252, 268] on li "Positions" at bounding box center [282, 256] width 123 height 23
click at [251, 279] on link "Vacancies" at bounding box center [249, 275] width 58 height 16
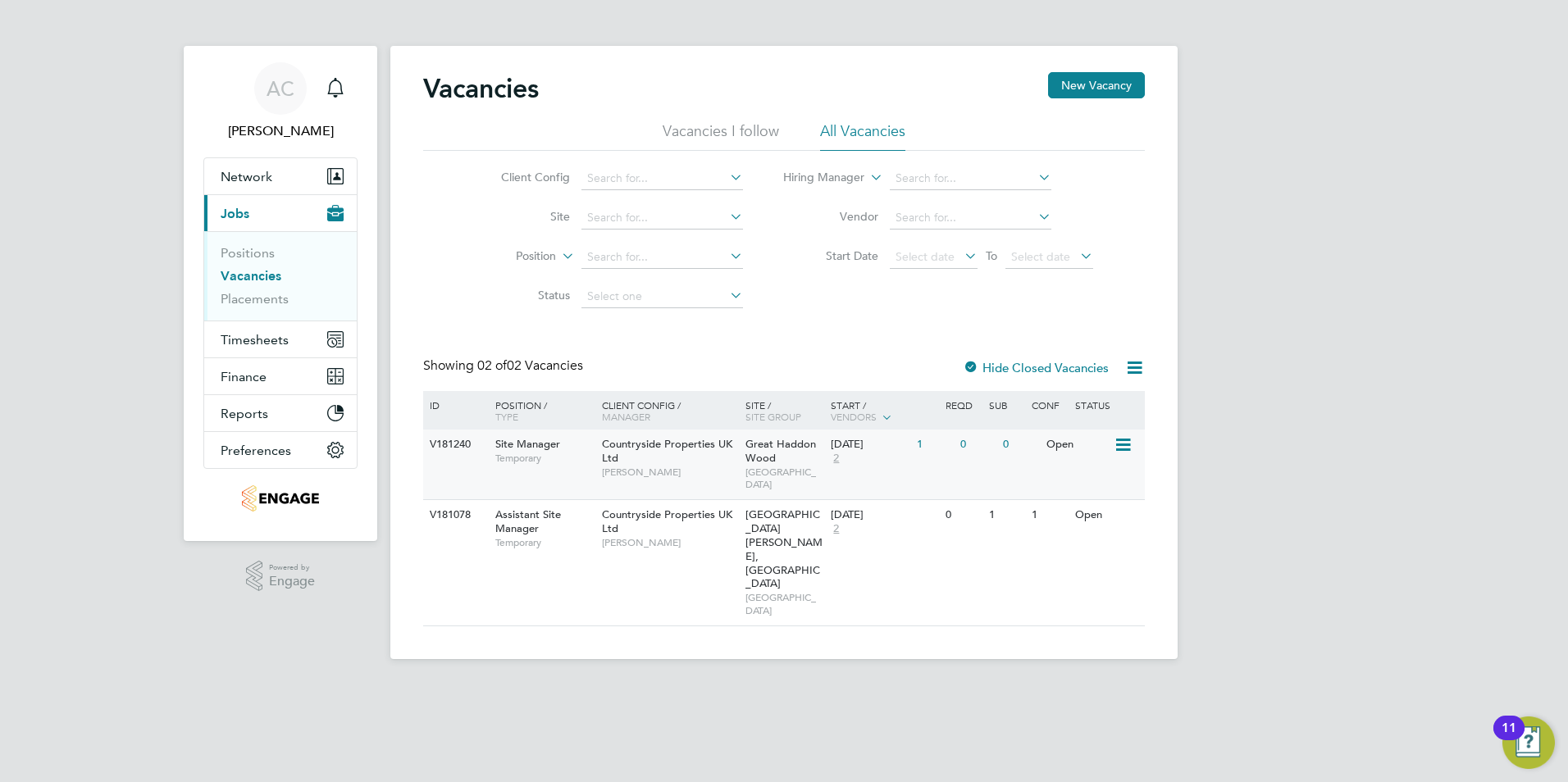
click at [547, 447] on span "Site Manager" at bounding box center [528, 444] width 65 height 14
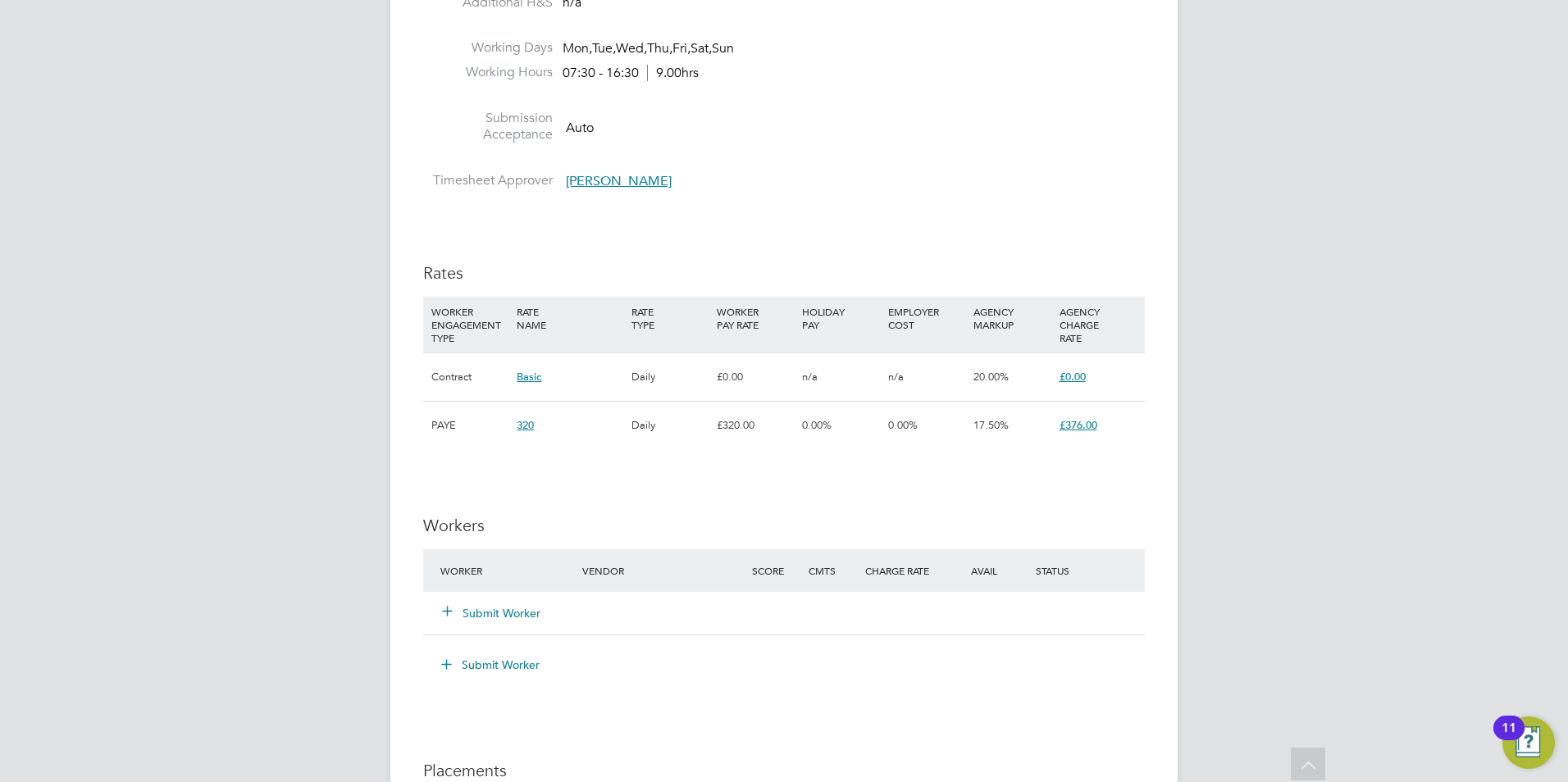
scroll to position [1229, 0]
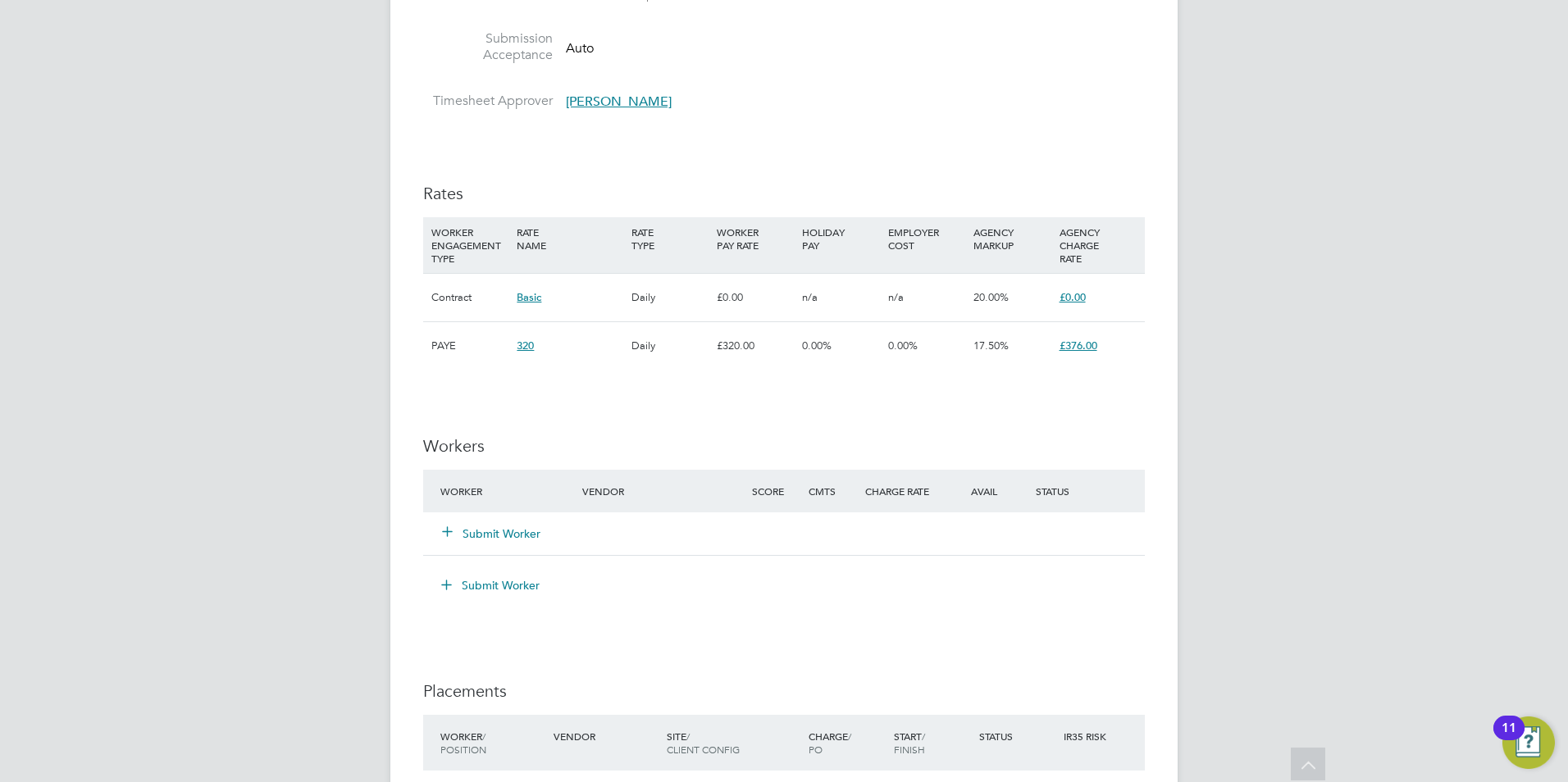
click at [504, 532] on button "Submit Worker" at bounding box center [491, 533] width 98 height 17
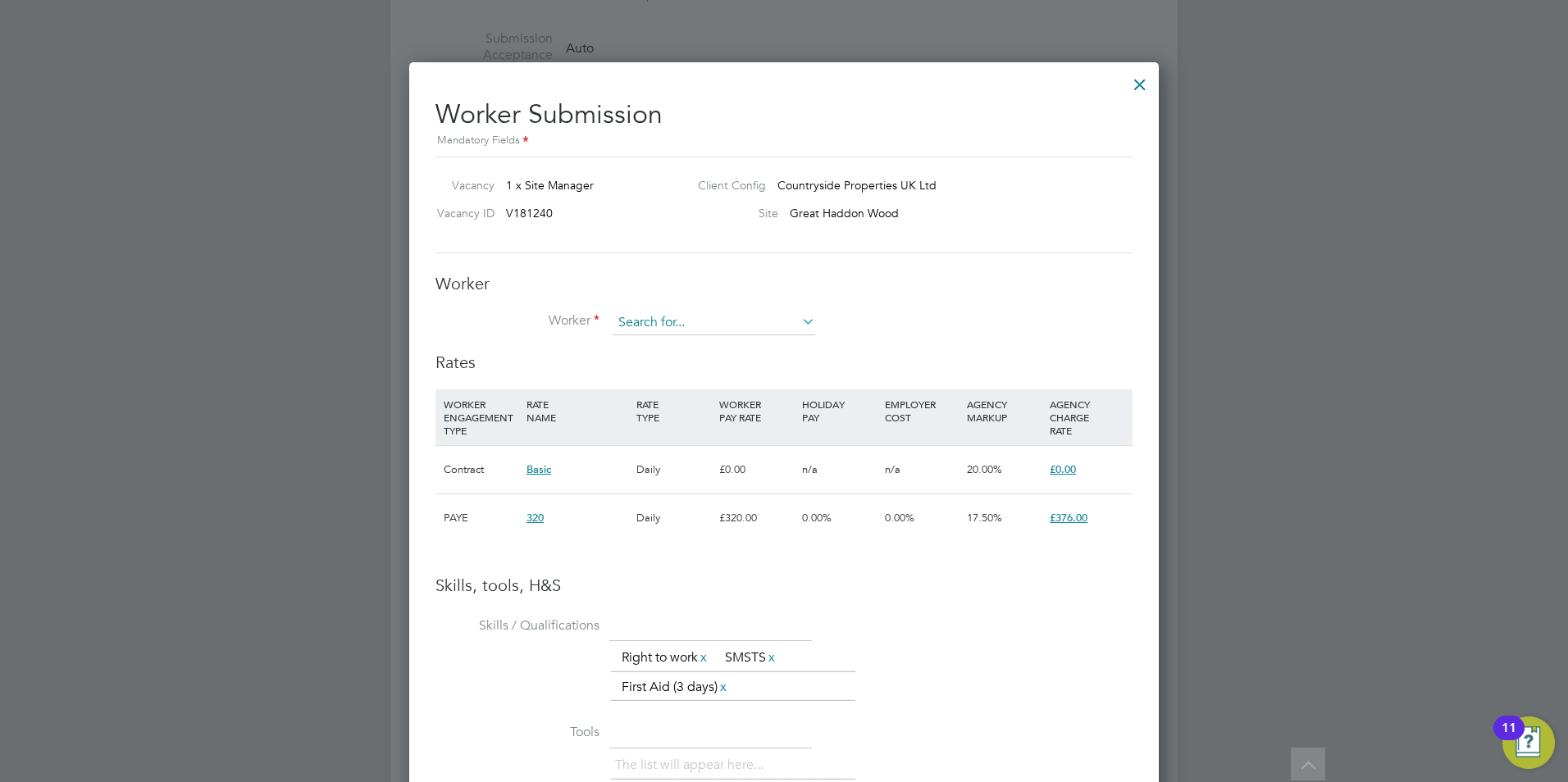
click at [671, 317] on input at bounding box center [714, 323] width 203 height 24
type input "john"
click at [661, 363] on li "+ Add new" at bounding box center [714, 367] width 204 height 22
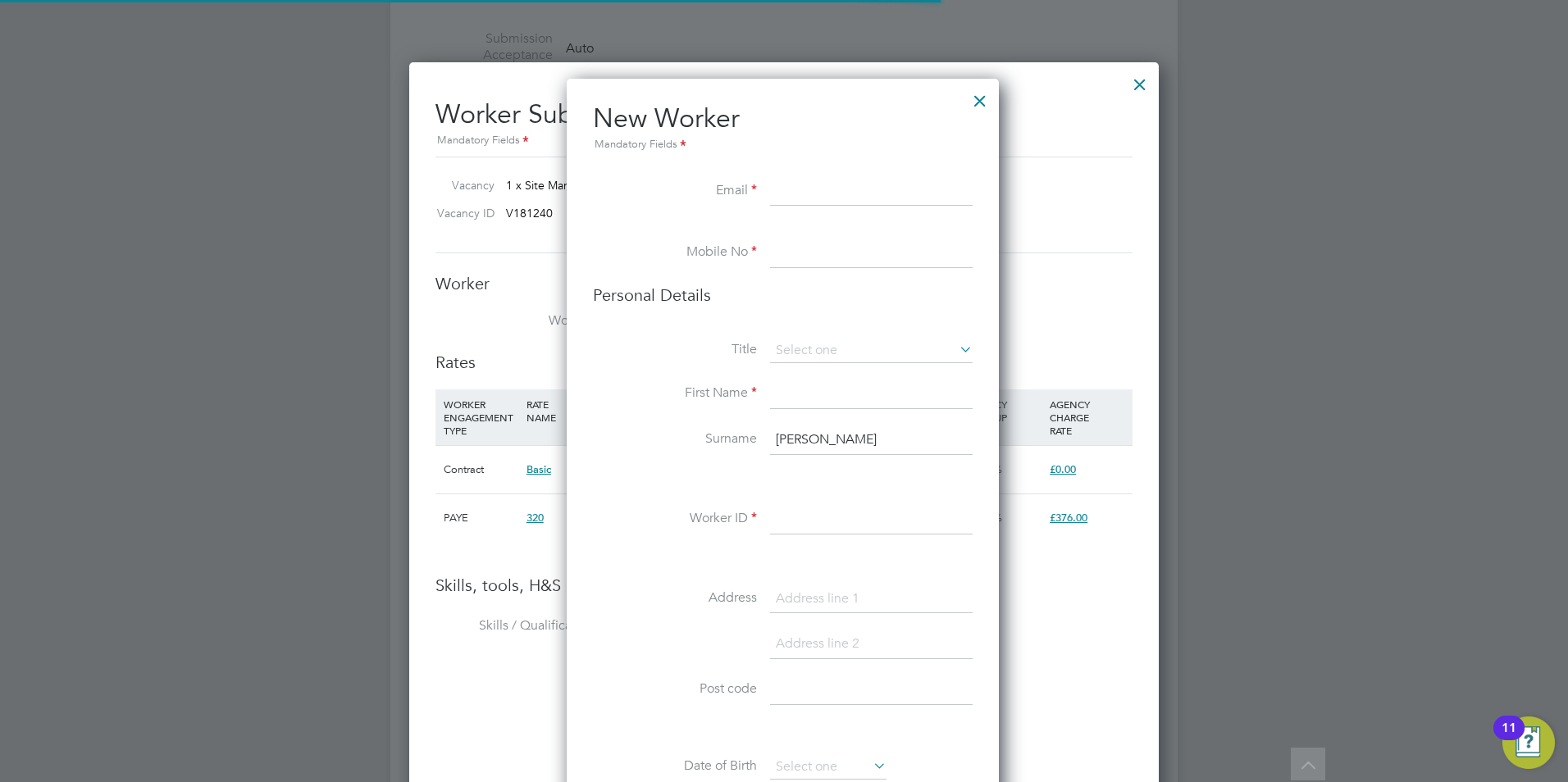
scroll to position [1387, 435]
paste input "johnpryorbennett@gmail.com"
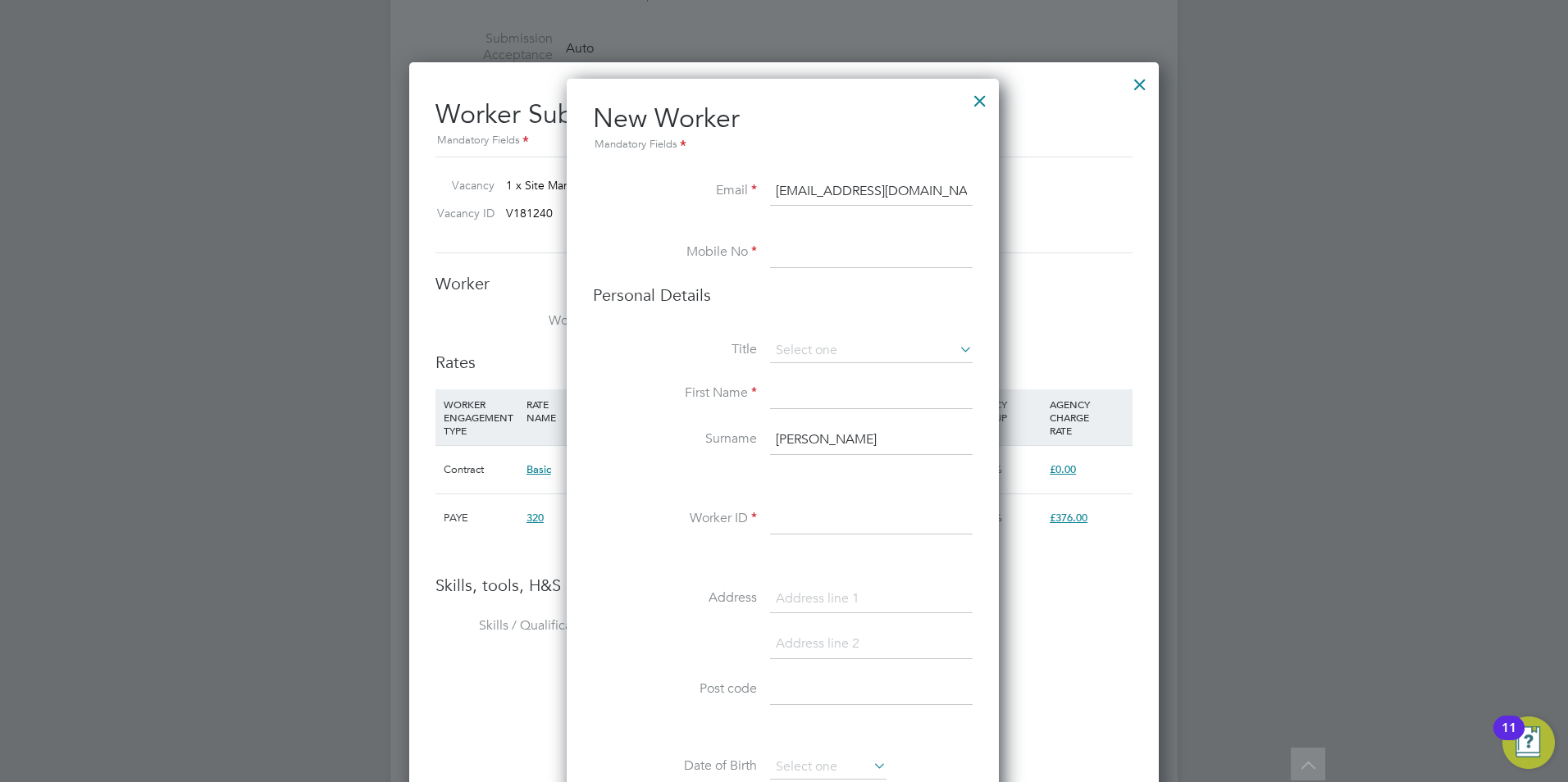
type input "johnpryorbennett@gmail.com"
click at [824, 247] on input at bounding box center [871, 254] width 203 height 30
paste input "+44 7766 254 694"
click at [802, 256] on input "+44 7766 254 694" at bounding box center [871, 254] width 203 height 30
type input "07766 254 694"
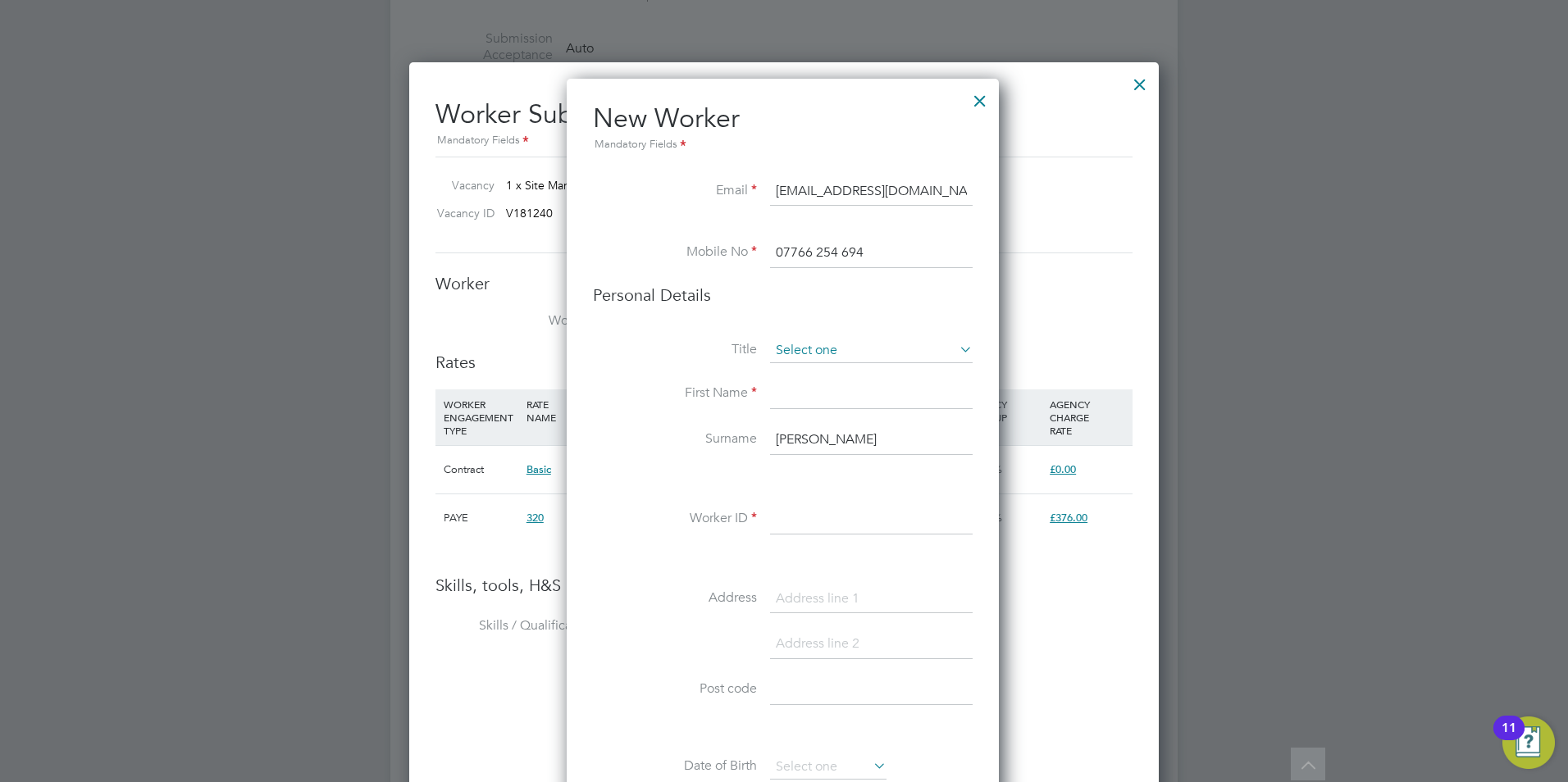
click at [893, 353] on input at bounding box center [871, 351] width 203 height 24
click at [799, 368] on li "Mr" at bounding box center [871, 374] width 204 height 22
type input "Mr"
click at [906, 314] on li "Personal Details" at bounding box center [782, 311] width 380 height 54
click at [829, 395] on input at bounding box center [871, 394] width 203 height 30
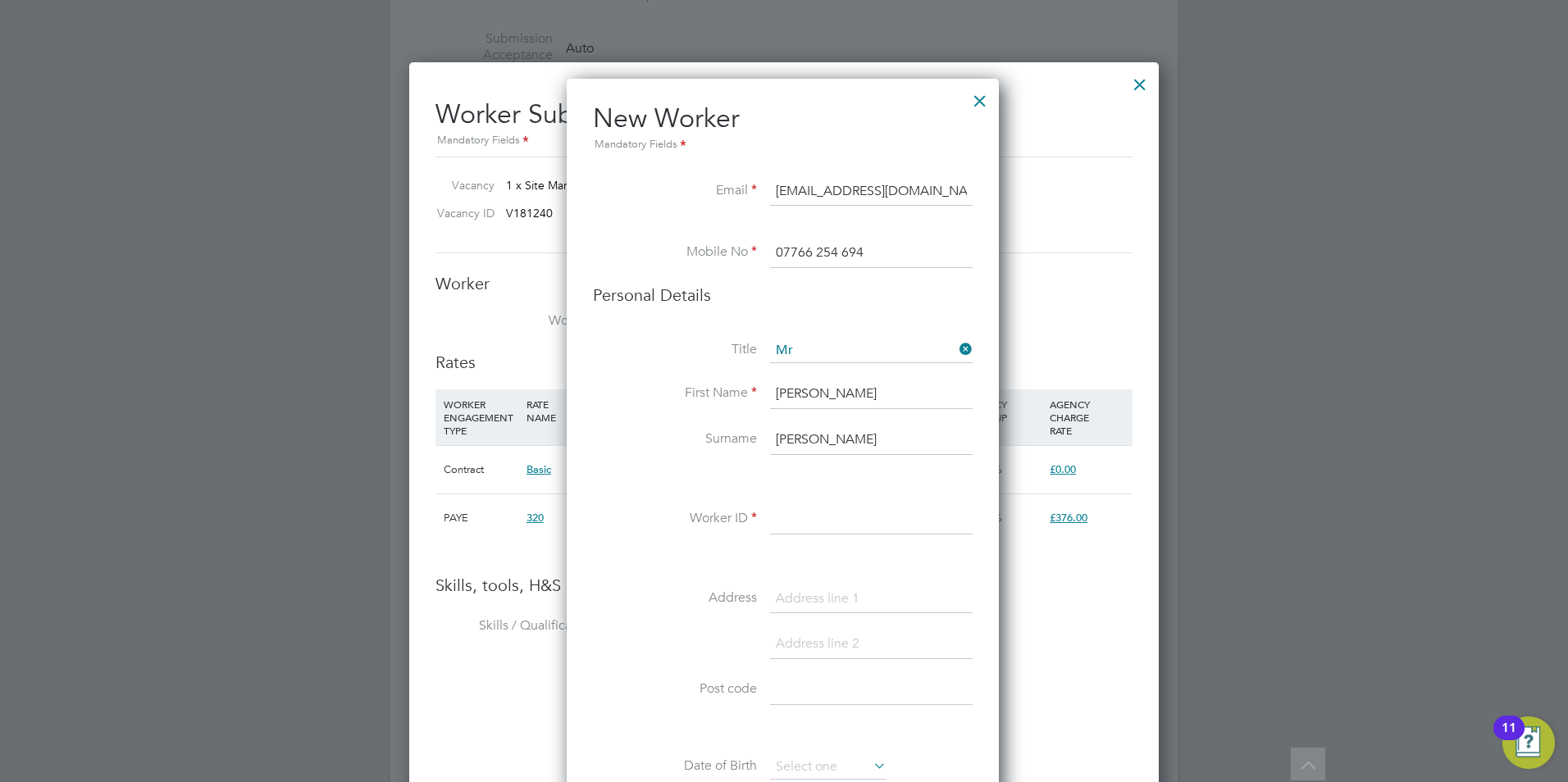
type input "John"
type input "Pryor-Bennett"
click at [821, 509] on input at bounding box center [871, 520] width 203 height 30
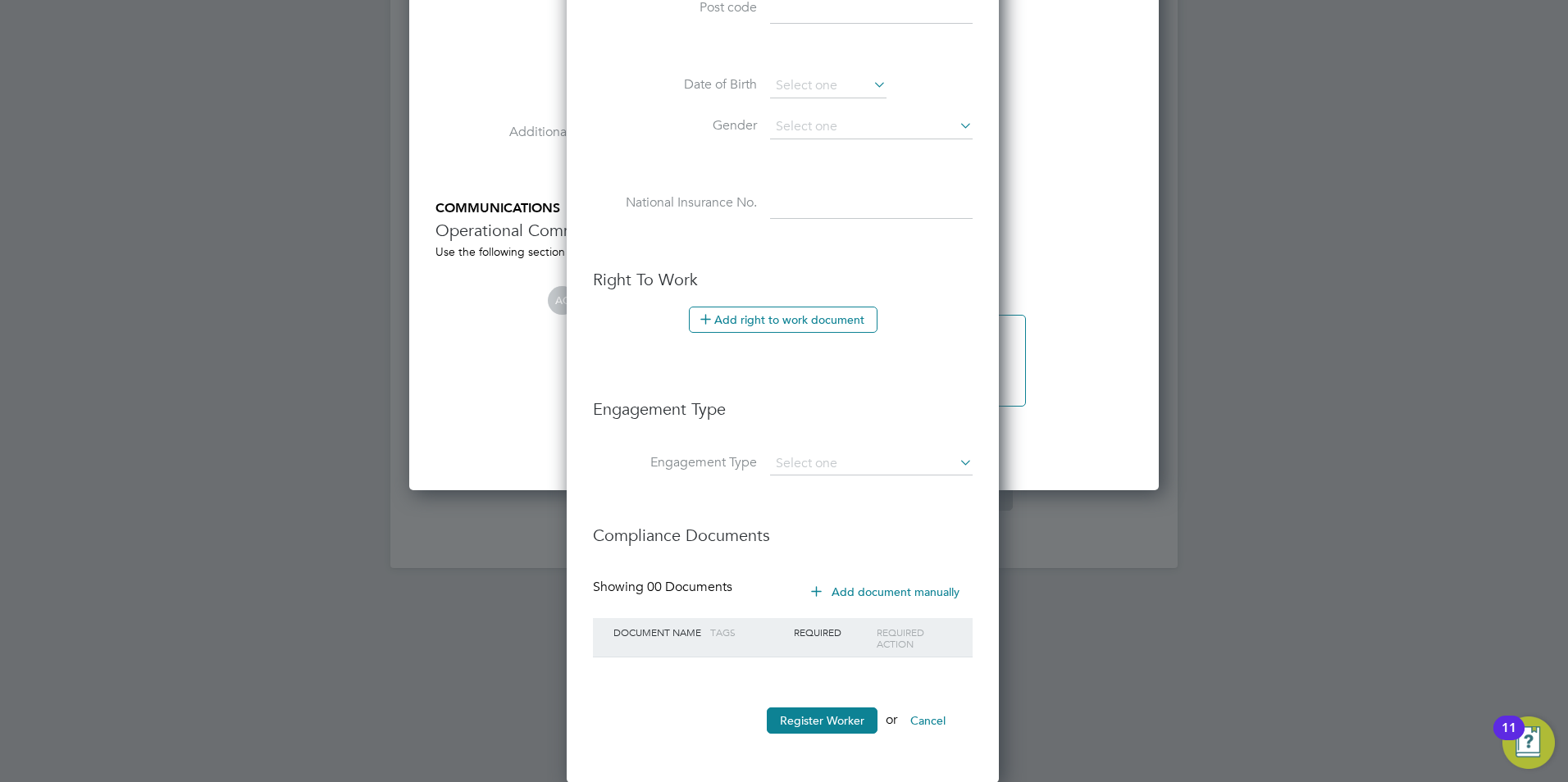
scroll to position [1912, 0]
type input "6902"
click at [775, 325] on button "Add right to work document" at bounding box center [782, 319] width 189 height 26
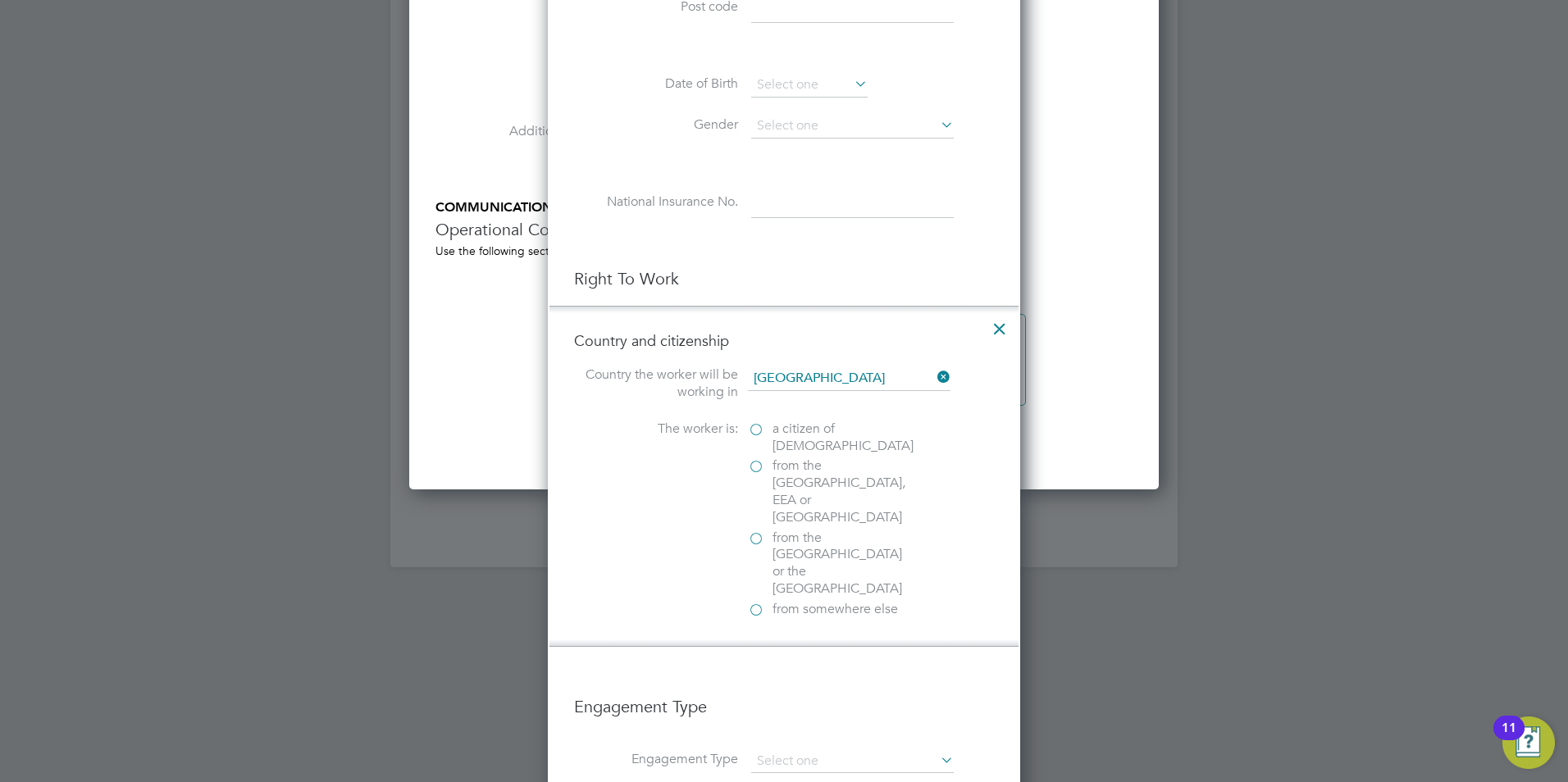
click at [761, 427] on label "a citizen of [DEMOGRAPHIC_DATA]" at bounding box center [829, 438] width 164 height 35
click at [0, 0] on input "a citizen of [DEMOGRAPHIC_DATA]" at bounding box center [0, 0] width 0 height 0
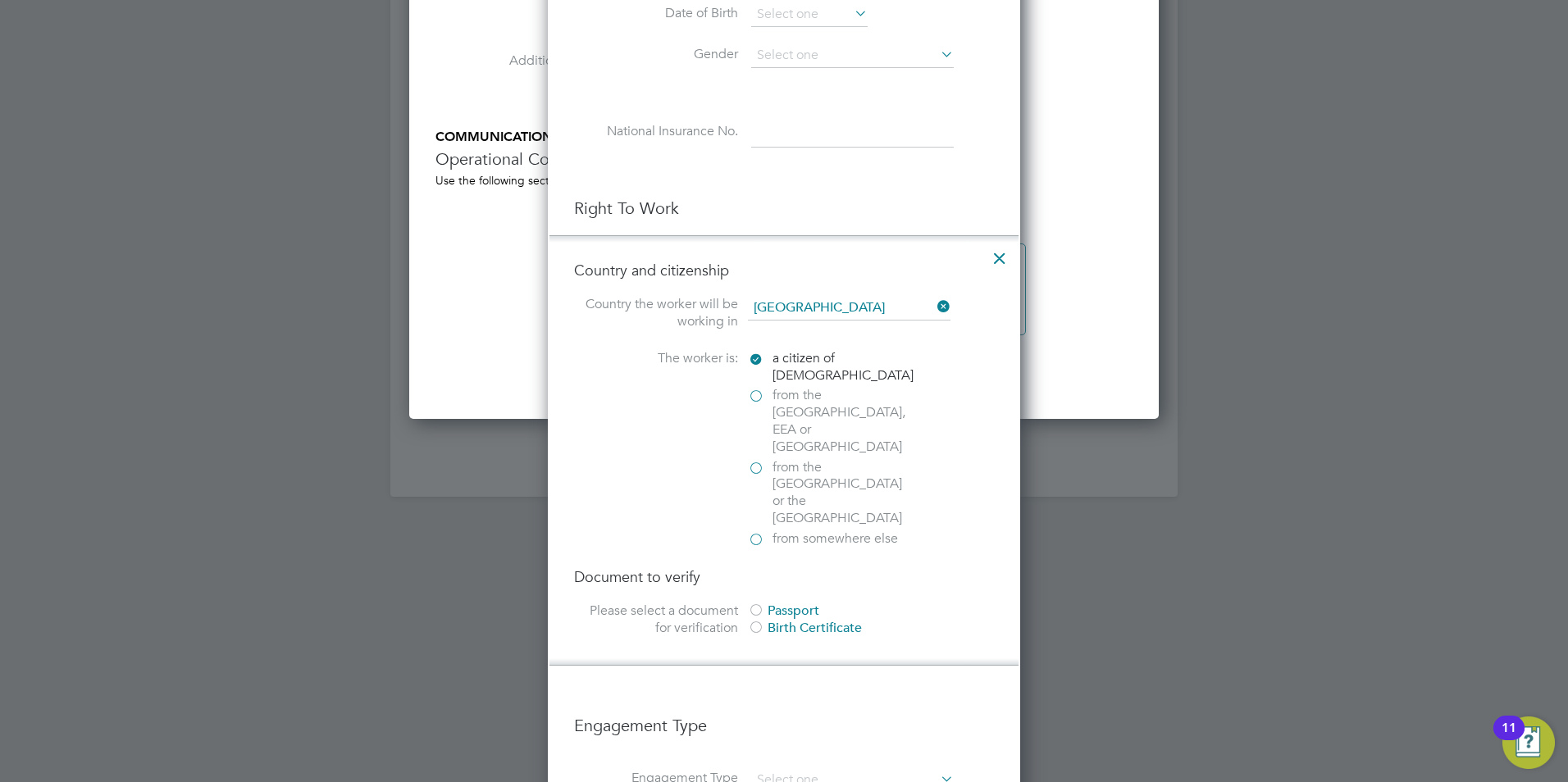
scroll to position [2076, 0]
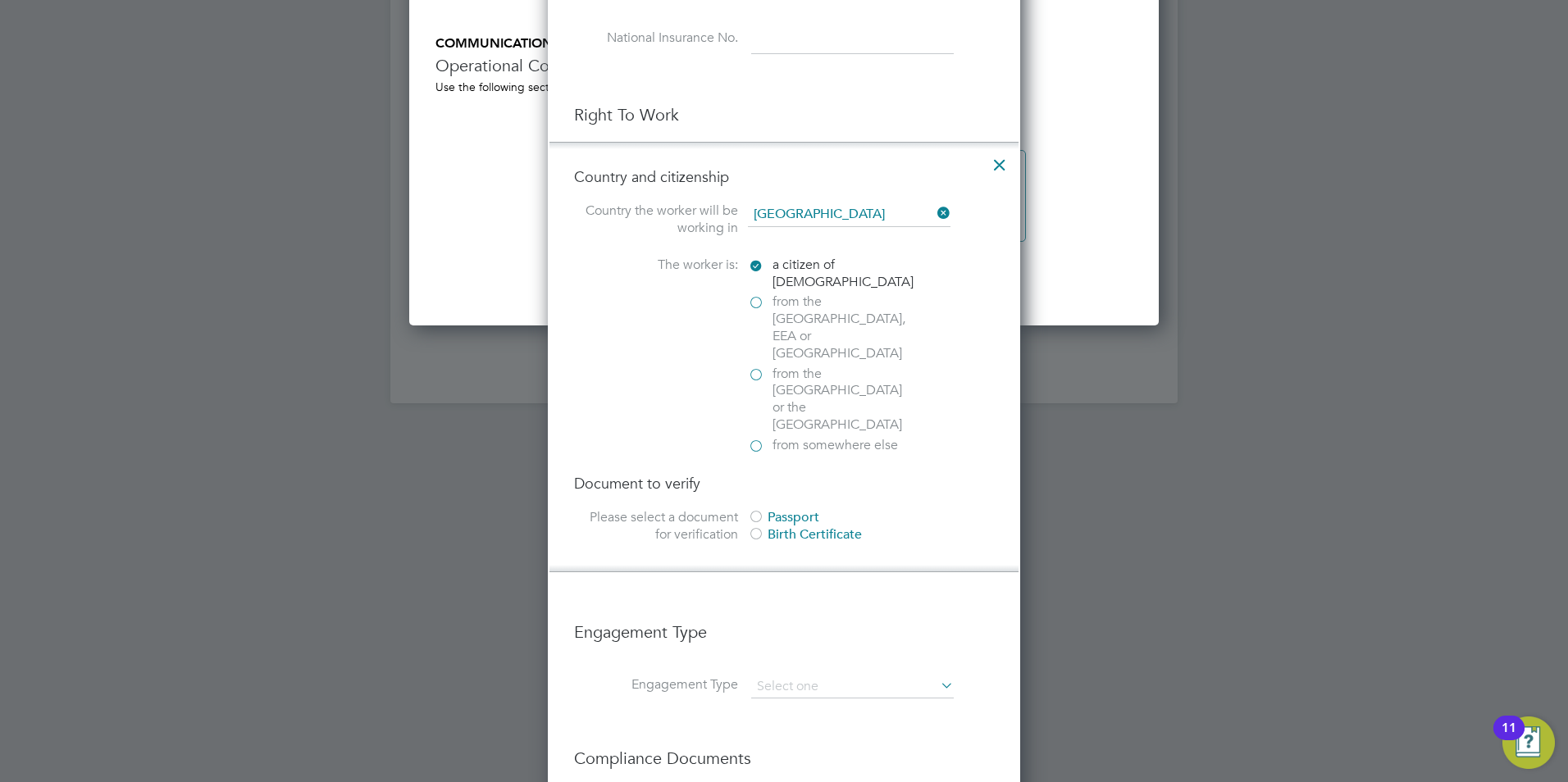
click at [783, 509] on div "Passport" at bounding box center [870, 518] width 246 height 17
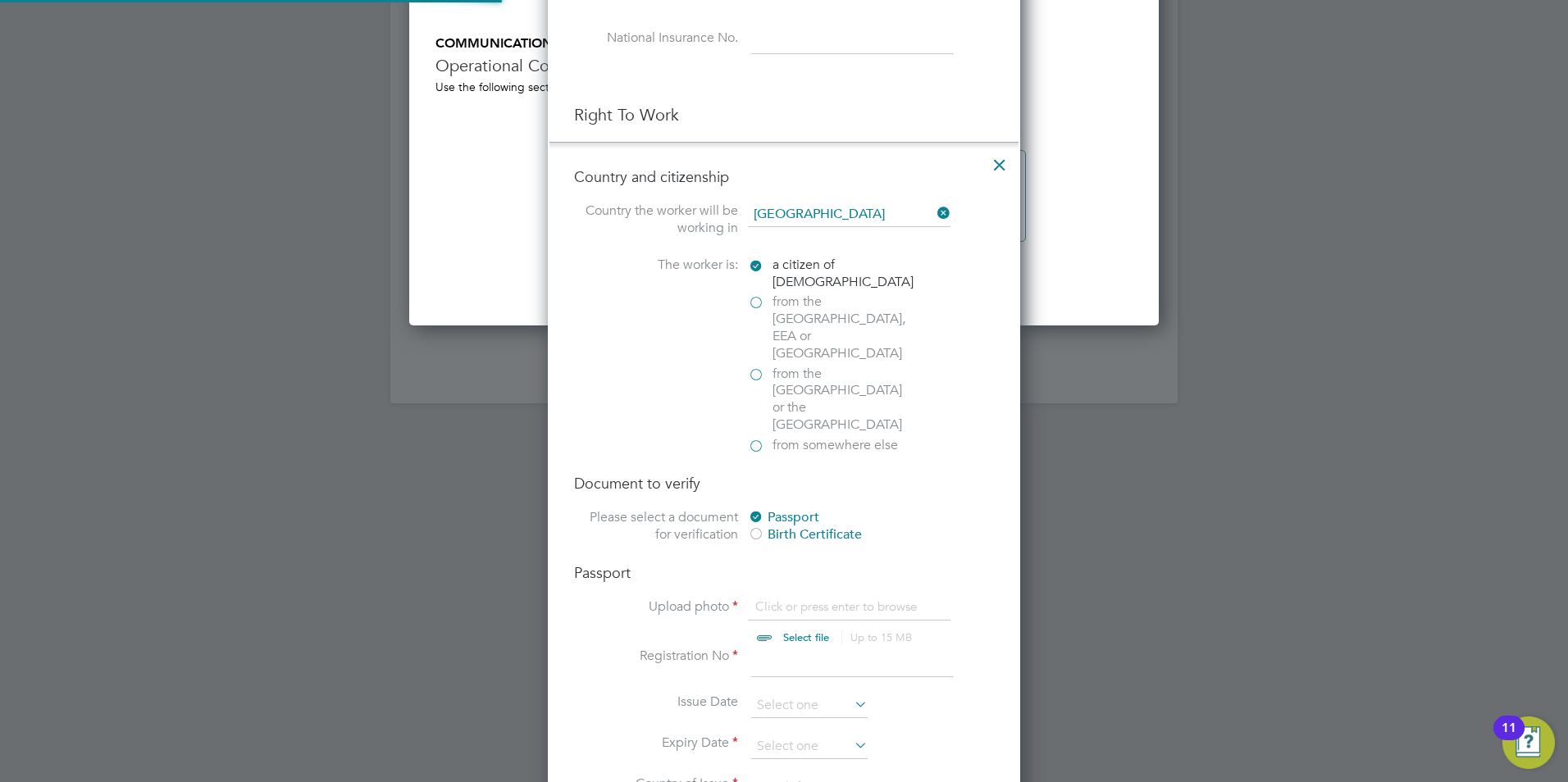
scroll to position [2035, 473]
click at [817, 599] on input "file" at bounding box center [821, 623] width 257 height 50
type input "C:\fakepath\JPB passport.pdf"
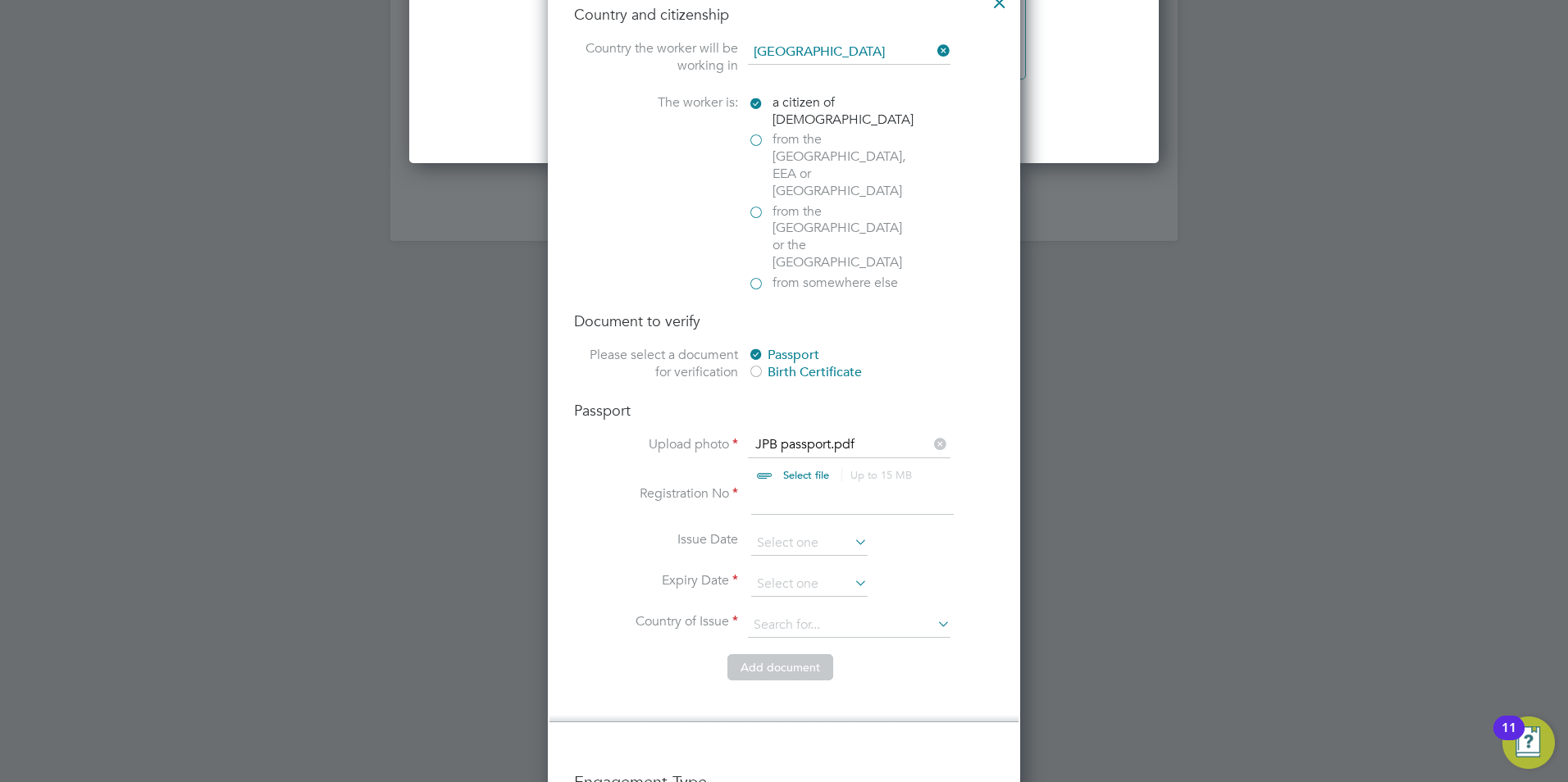
scroll to position [2239, 0]
click at [827, 484] on input at bounding box center [852, 499] width 203 height 30
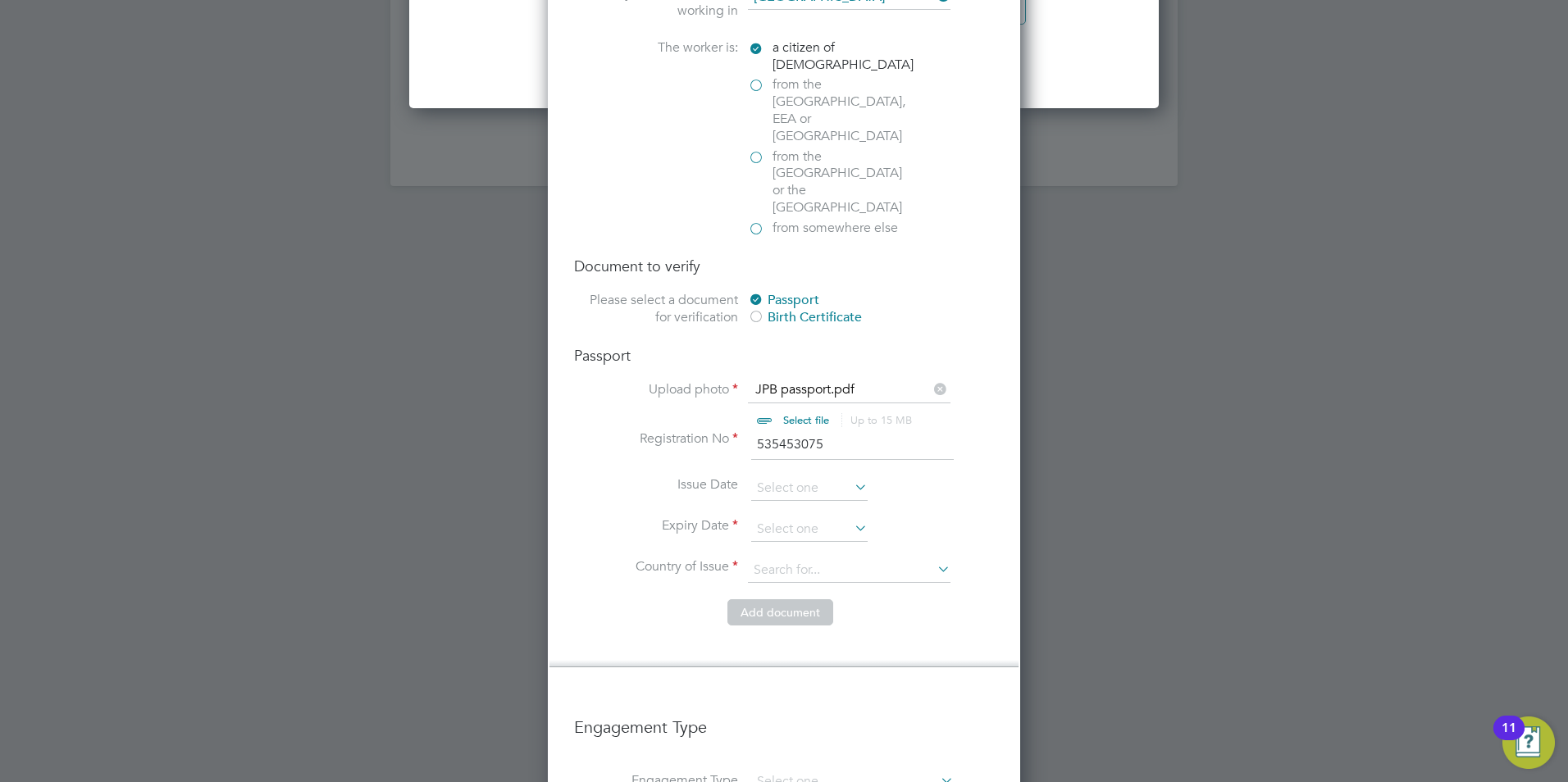
scroll to position [2322, 0]
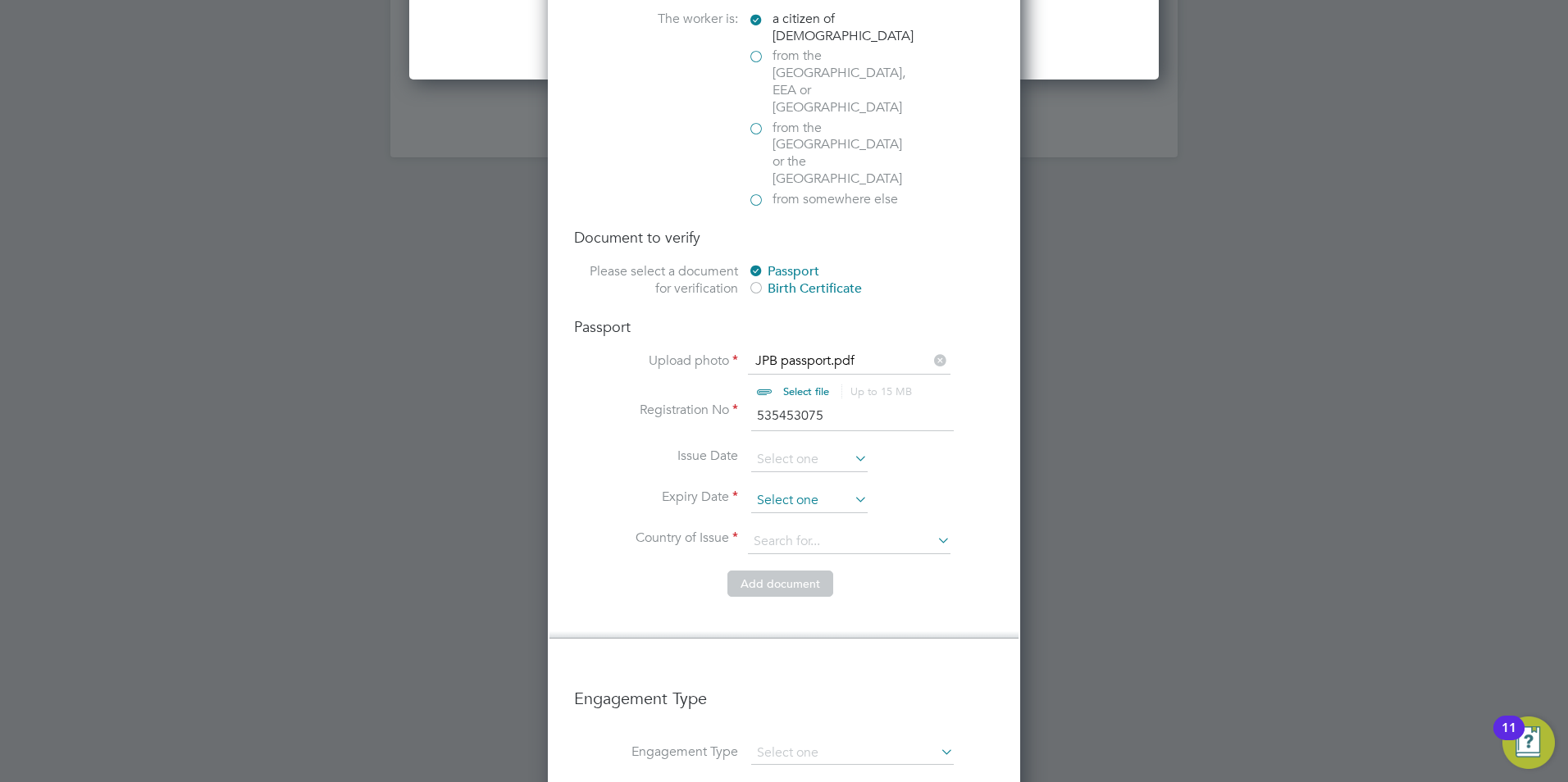
type input "535453075"
click at [755, 488] on input at bounding box center [809, 500] width 116 height 24
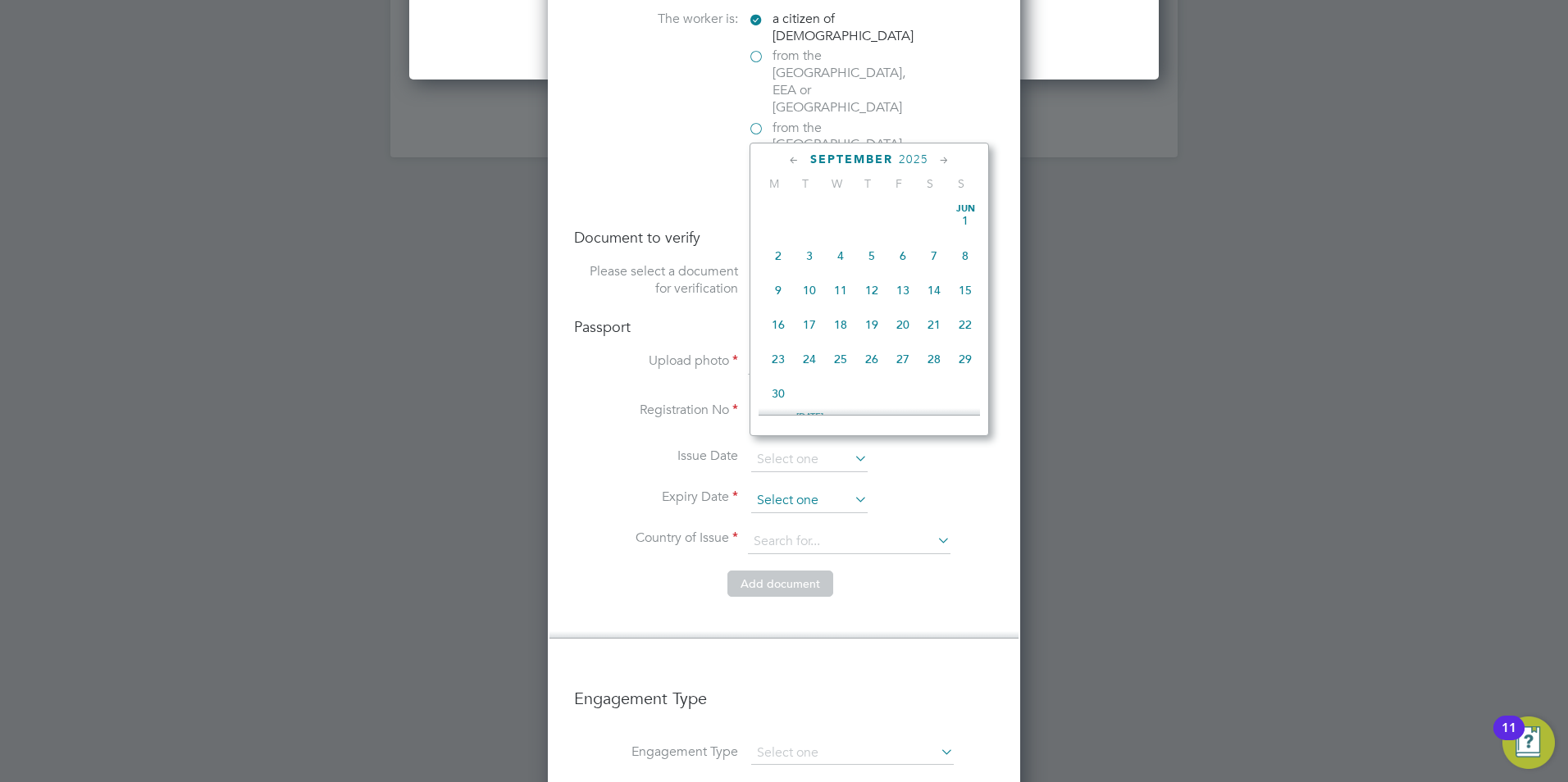
scroll to position [603, 0]
click at [916, 156] on span "2025" at bounding box center [914, 159] width 30 height 14
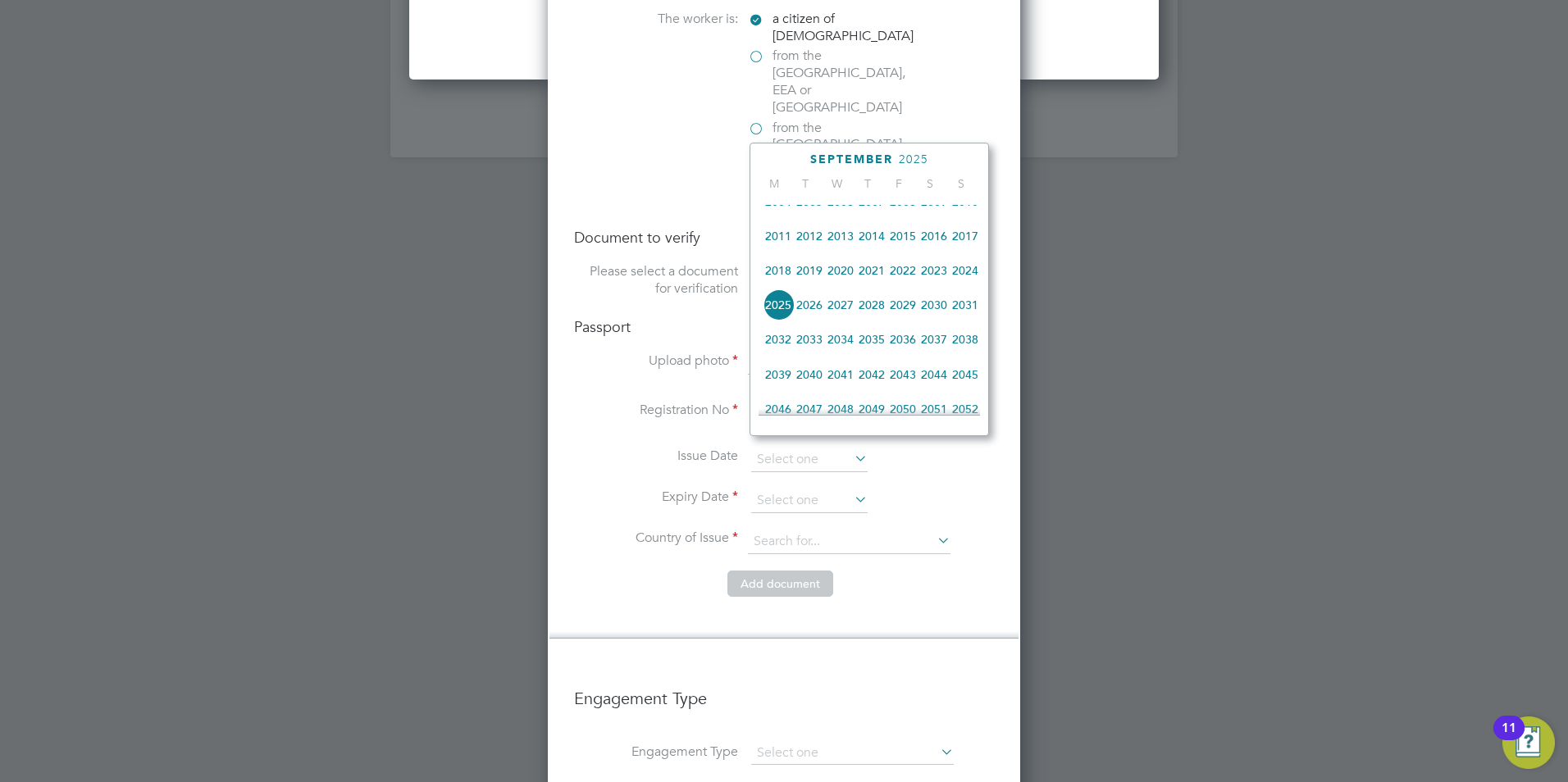
click at [813, 317] on span "2026" at bounding box center [809, 305] width 31 height 31
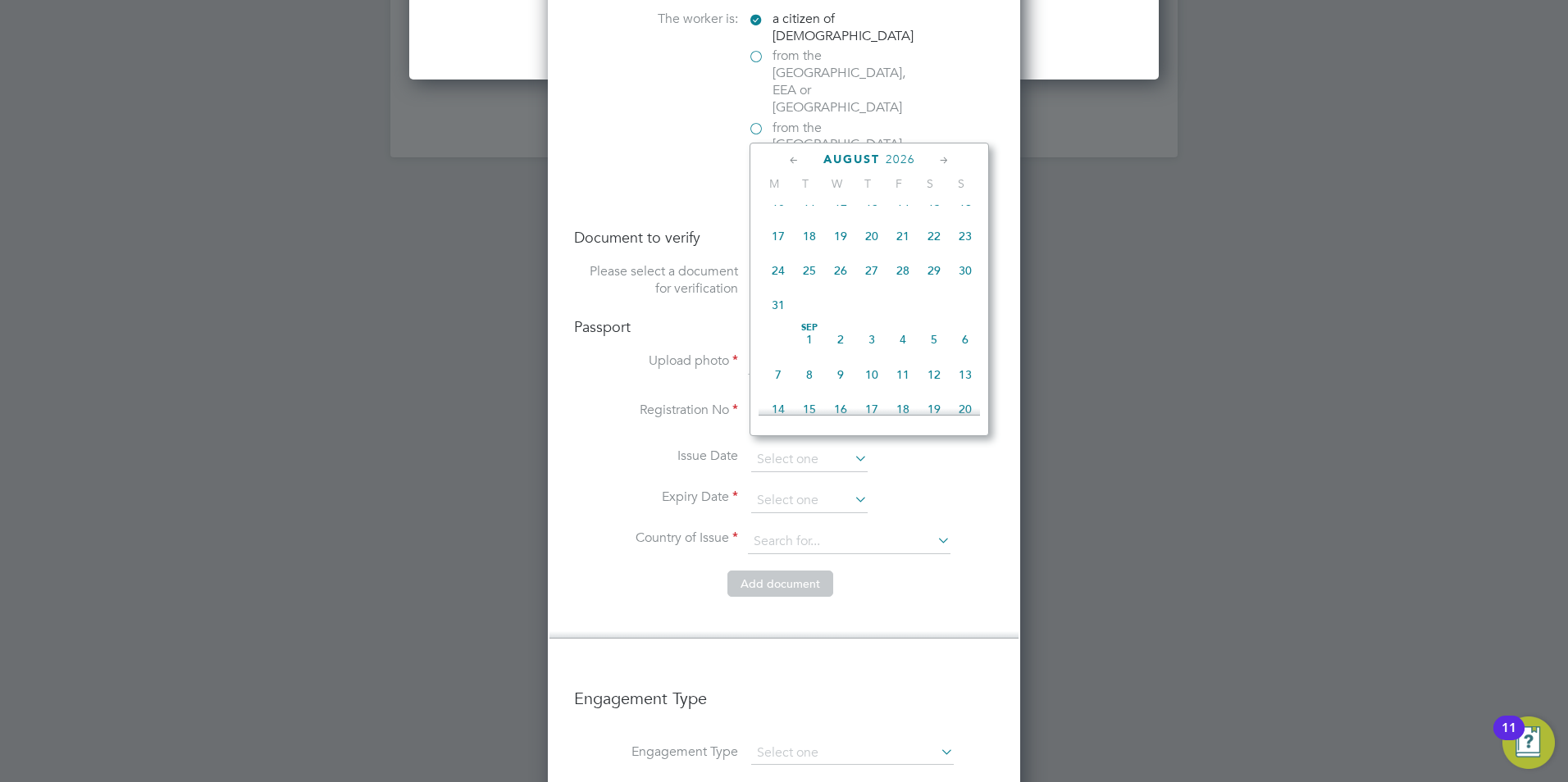
click at [794, 158] on icon at bounding box center [794, 161] width 16 height 18
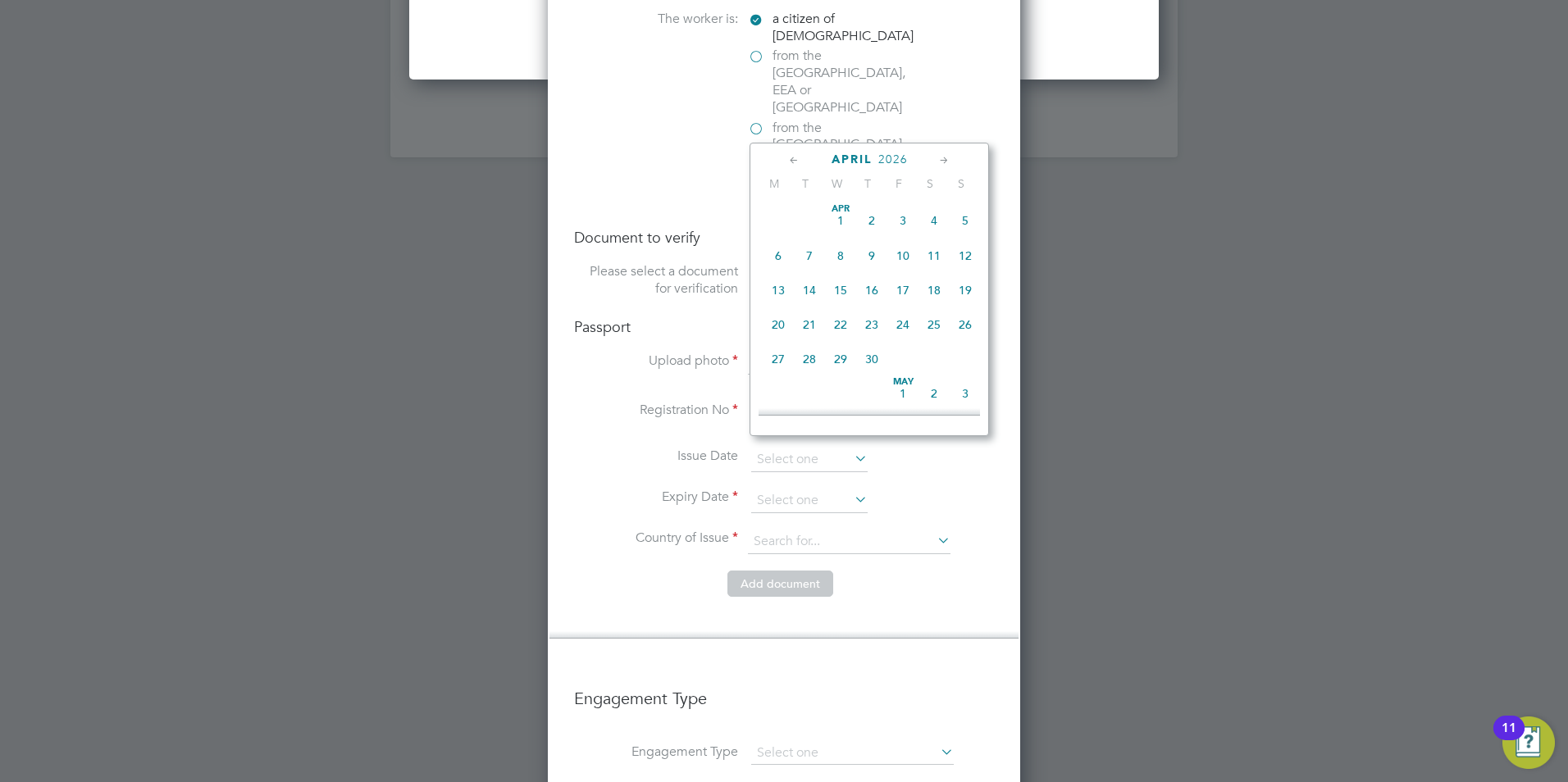
click at [814, 361] on span "28" at bounding box center [809, 359] width 31 height 31
type input "28 Apr 2026"
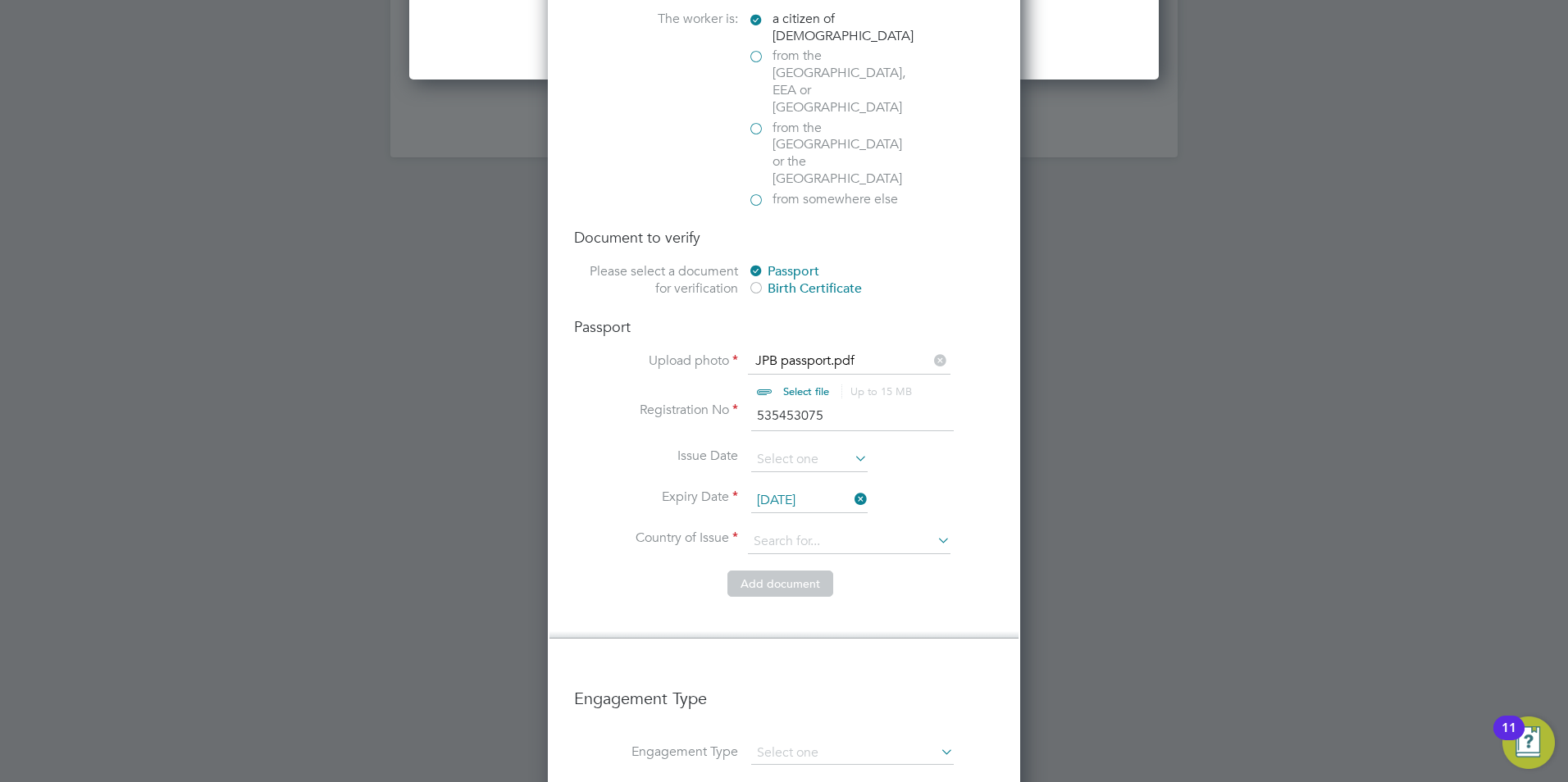
click at [878, 569] on li "Country and citizenship Country the worker will be working in United Kingdom Th…" at bounding box center [784, 267] width 469 height 743
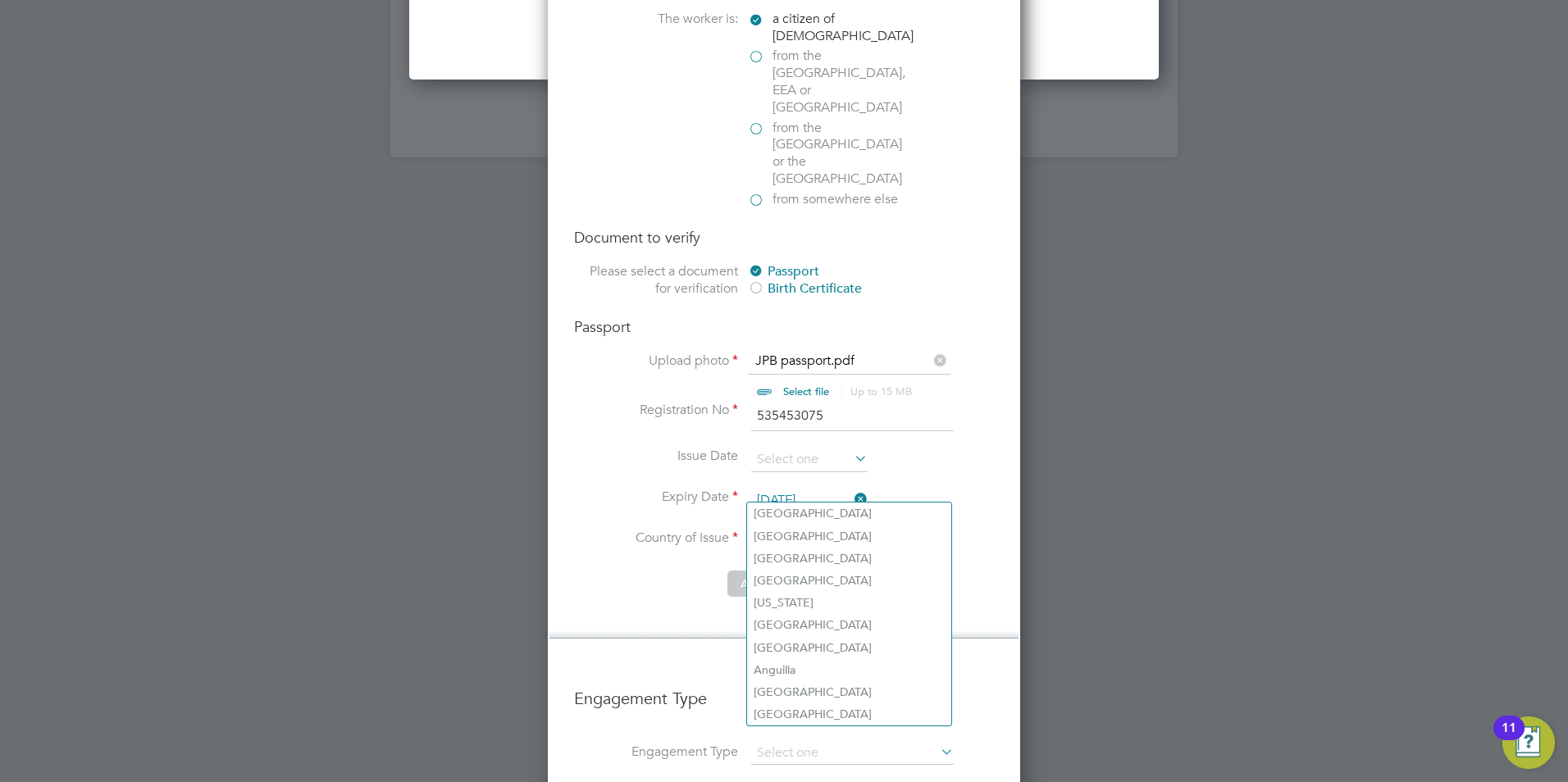
click at [874, 529] on input at bounding box center [848, 541] width 203 height 24
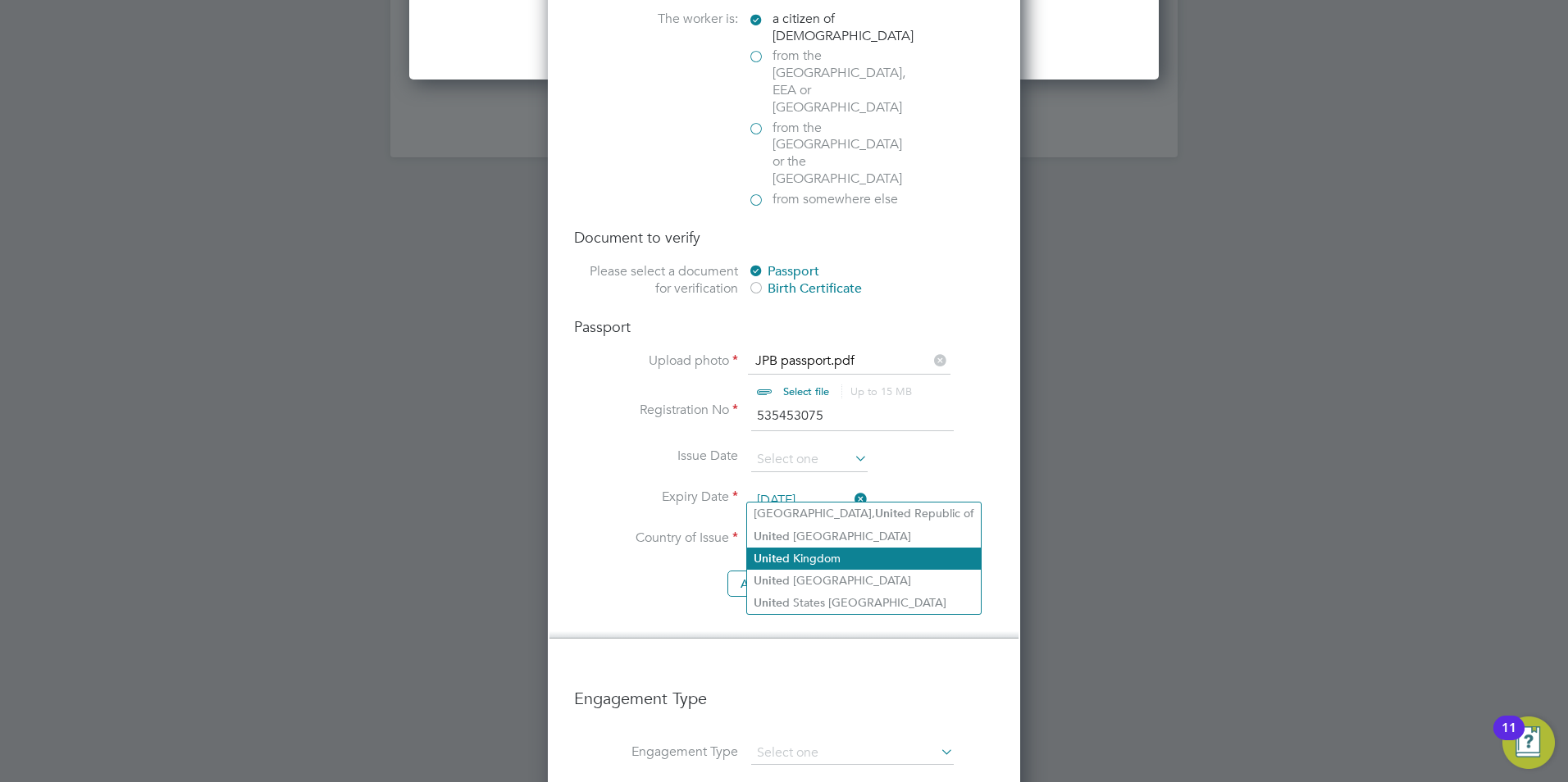
click at [834, 552] on li "Unite d Kingdom" at bounding box center [863, 558] width 234 height 22
type input "[GEOGRAPHIC_DATA]"
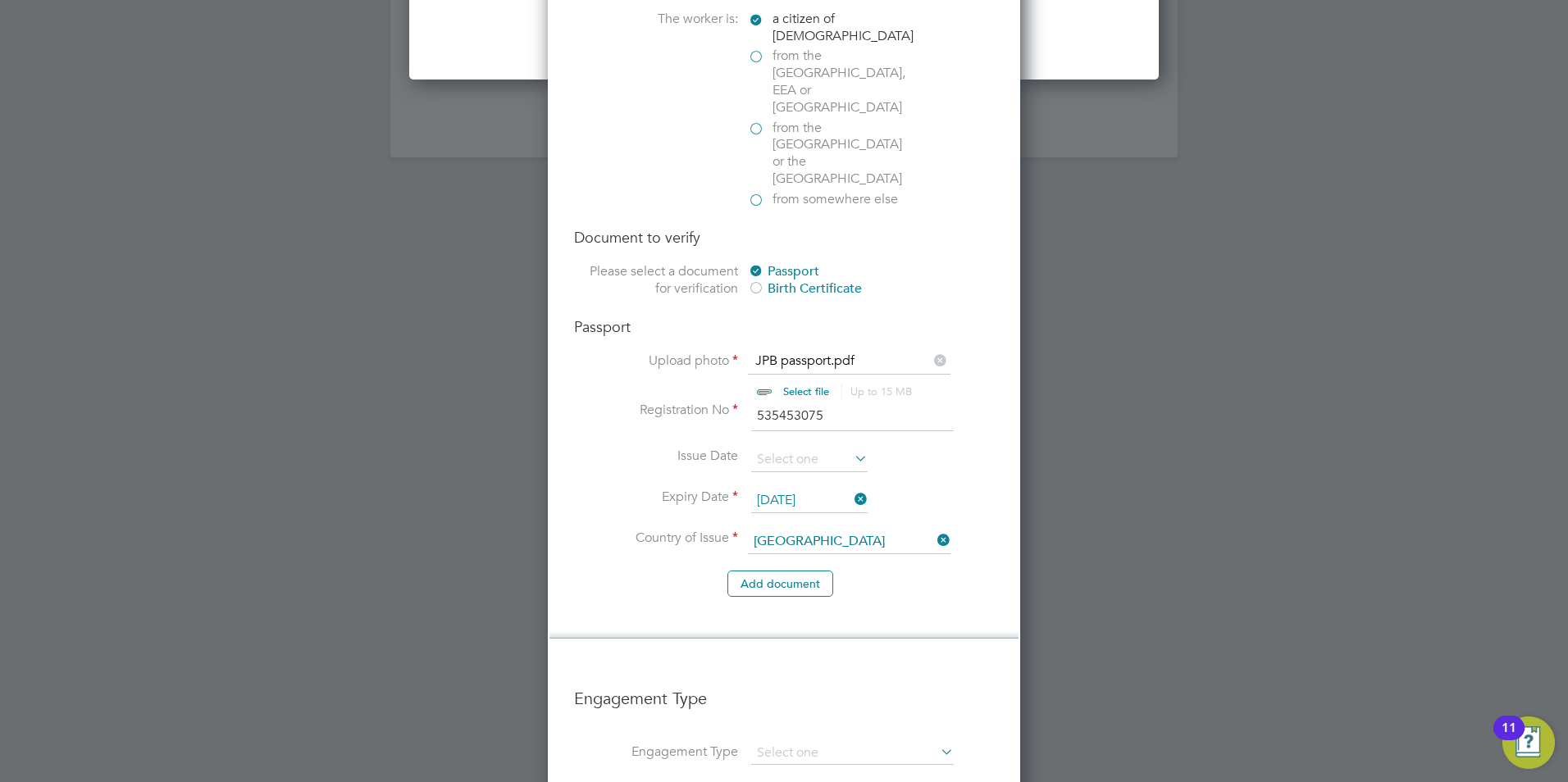
click at [967, 488] on li "Expiry Date 28 Apr 2026" at bounding box center [783, 508] width 420 height 41
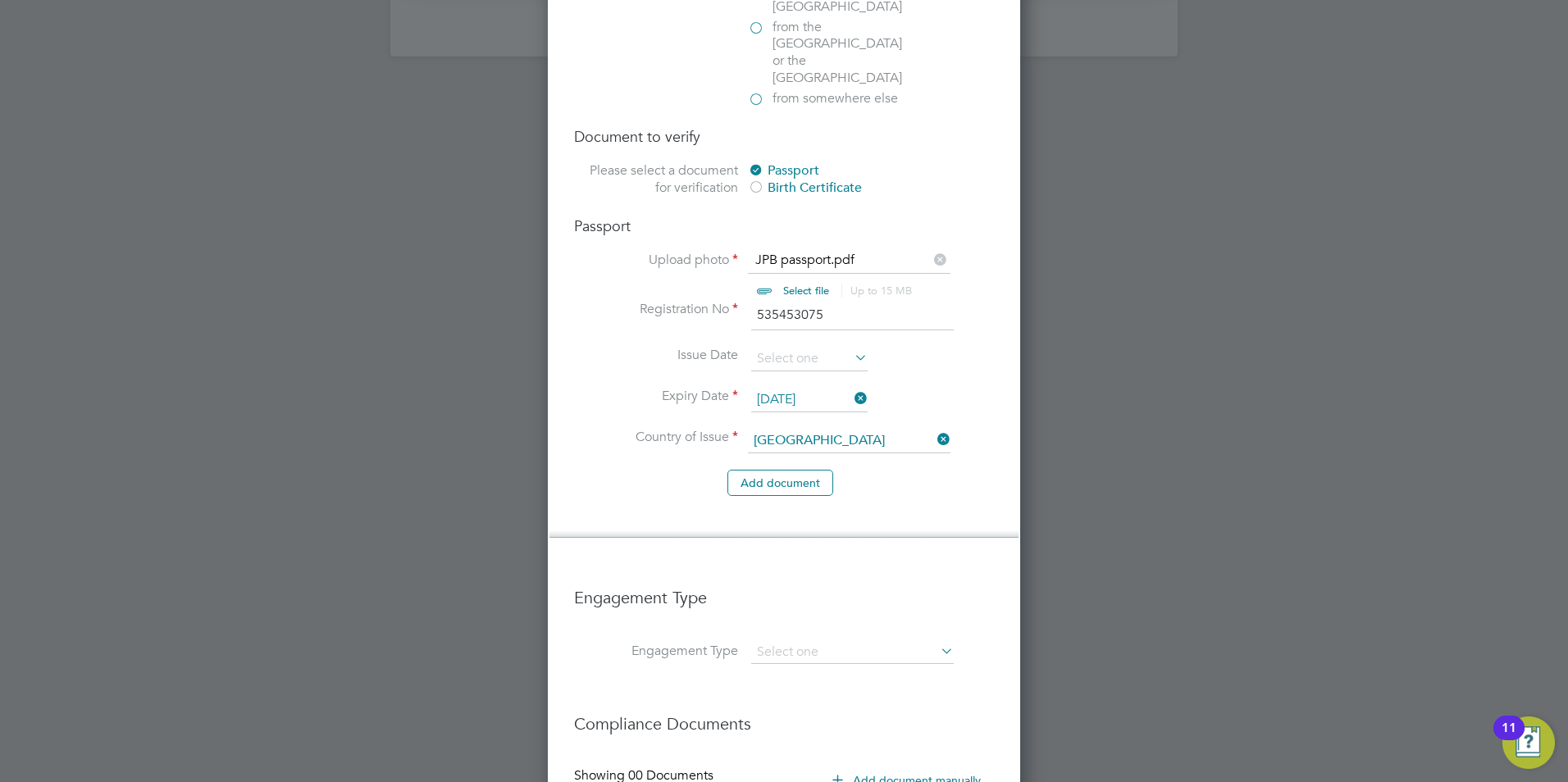
scroll to position [2561, 0]
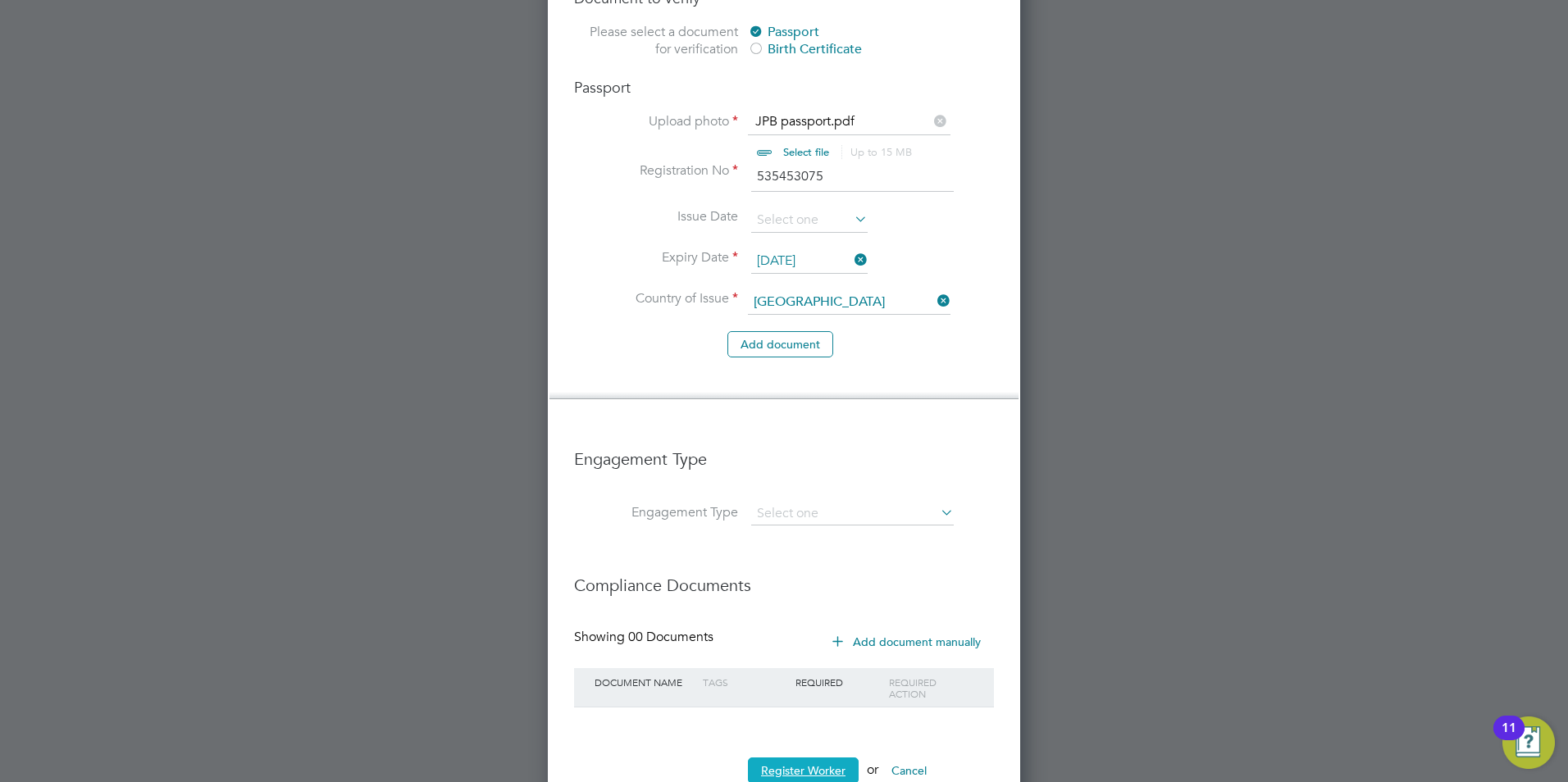
click at [822, 758] on button "Register Worker" at bounding box center [802, 771] width 110 height 26
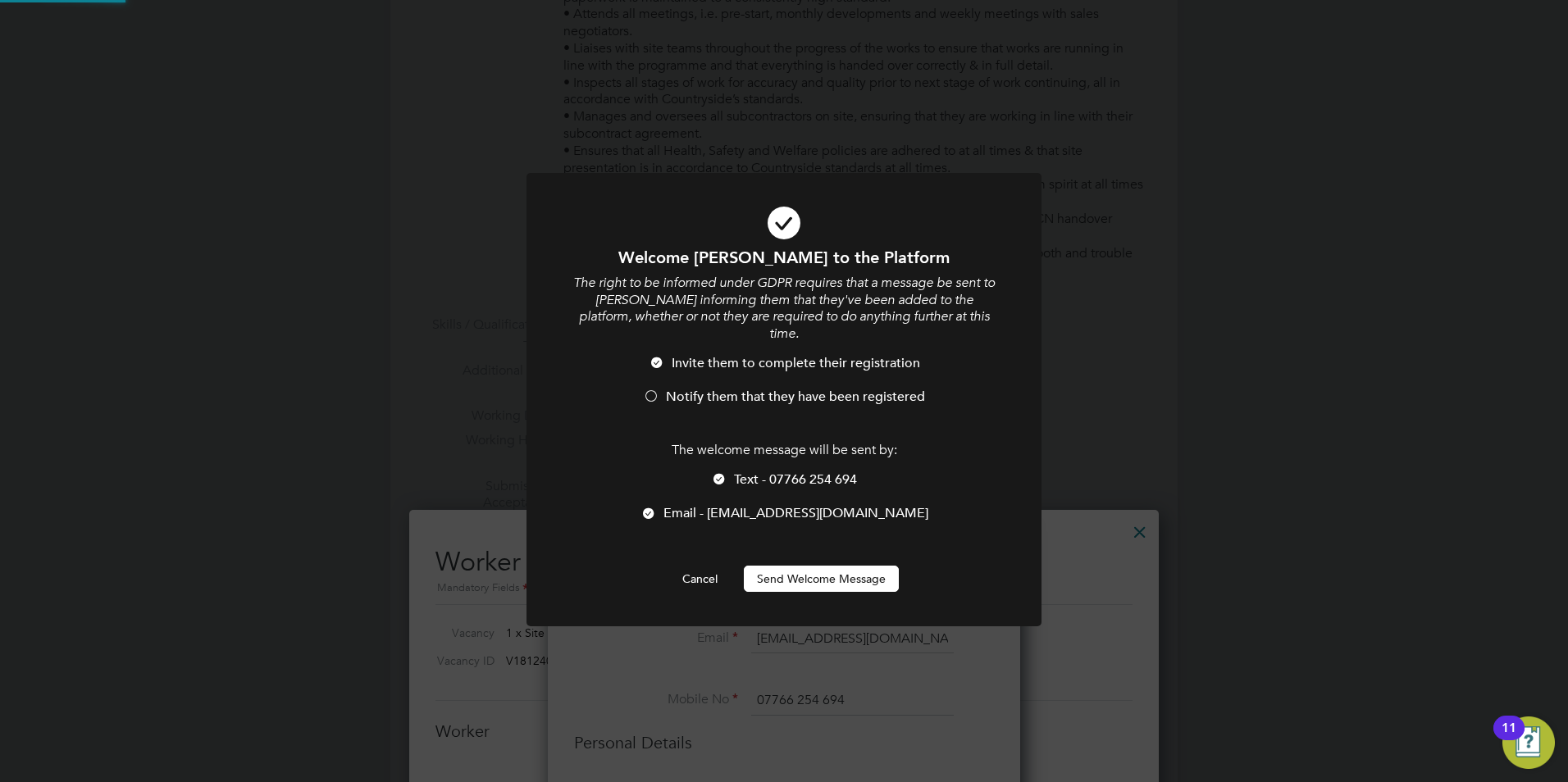
scroll to position [0, 0]
click at [830, 566] on button "Send Welcome Message" at bounding box center [821, 579] width 155 height 26
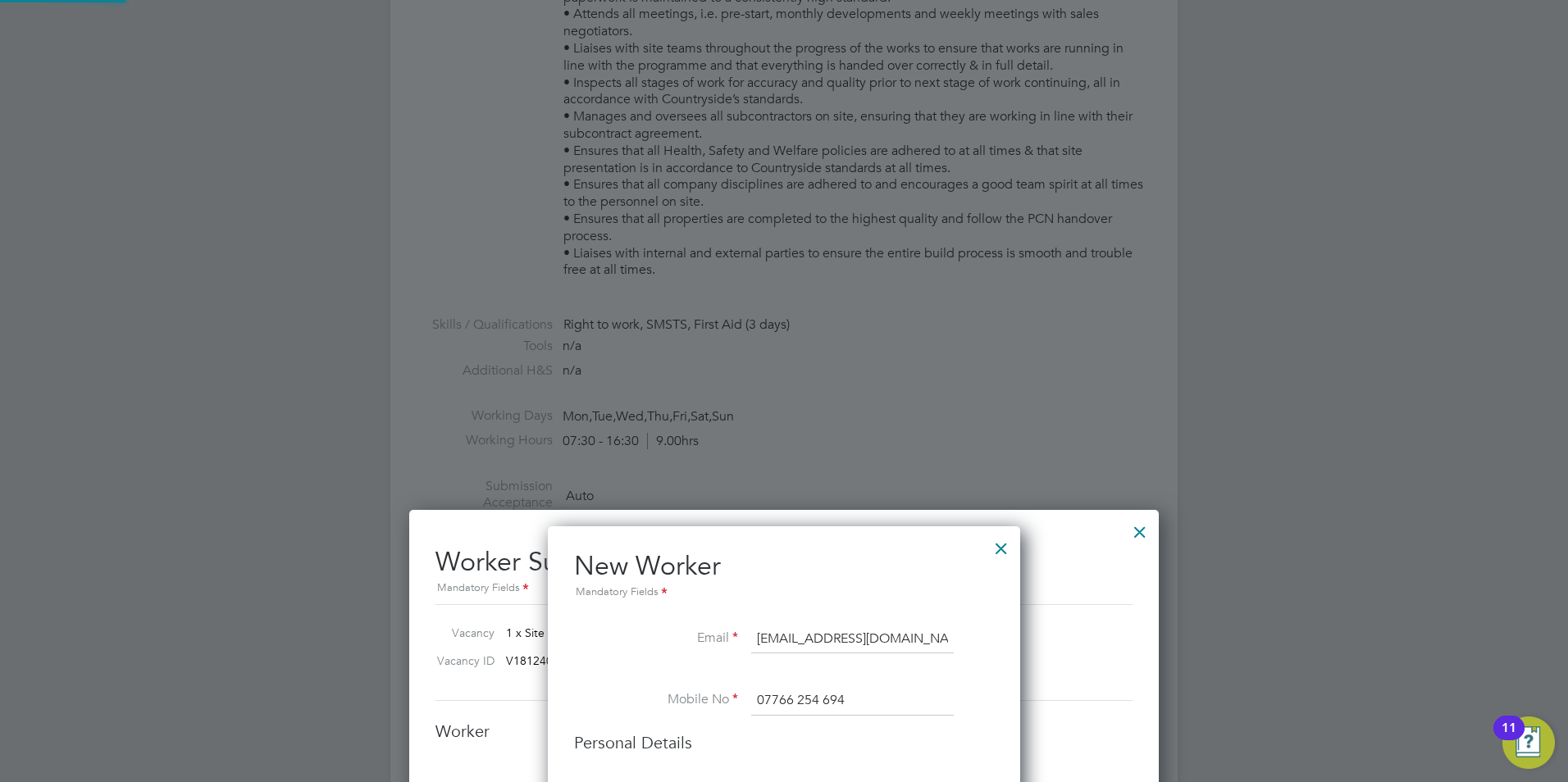
type input "John Pryor-Bennett (6902)"
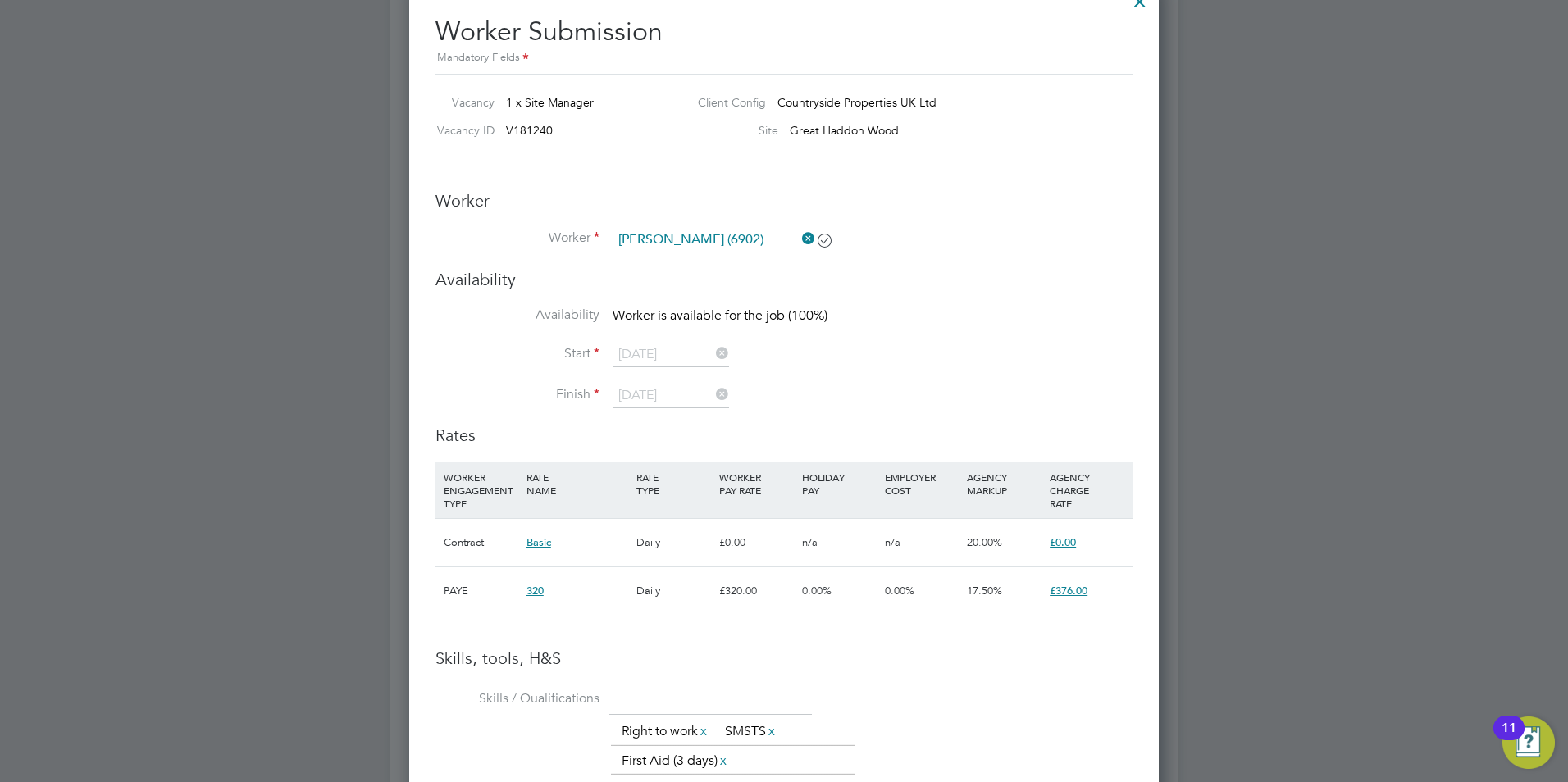
scroll to position [1283, 0]
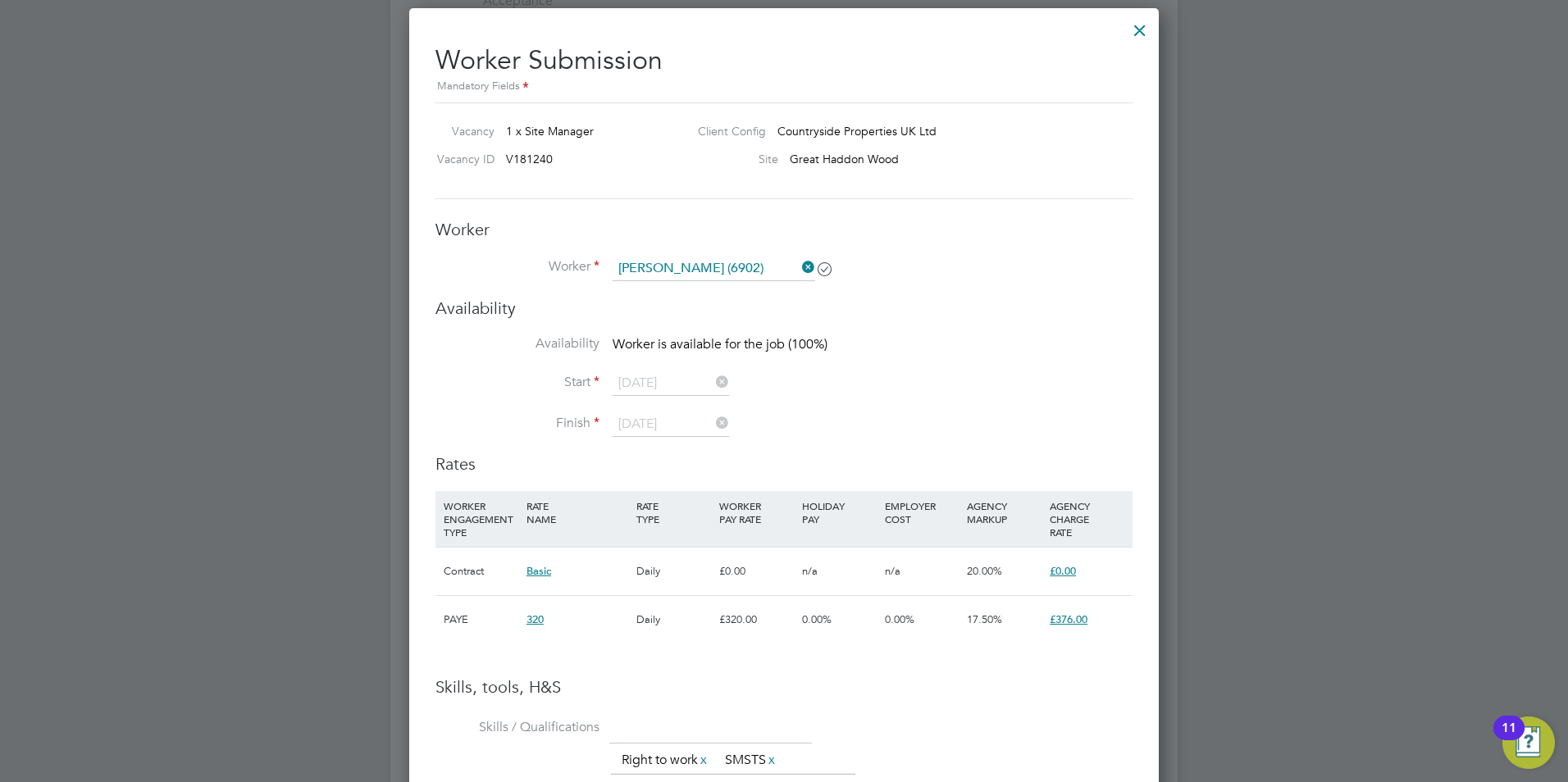
click at [1138, 33] on div at bounding box center [1139, 26] width 30 height 30
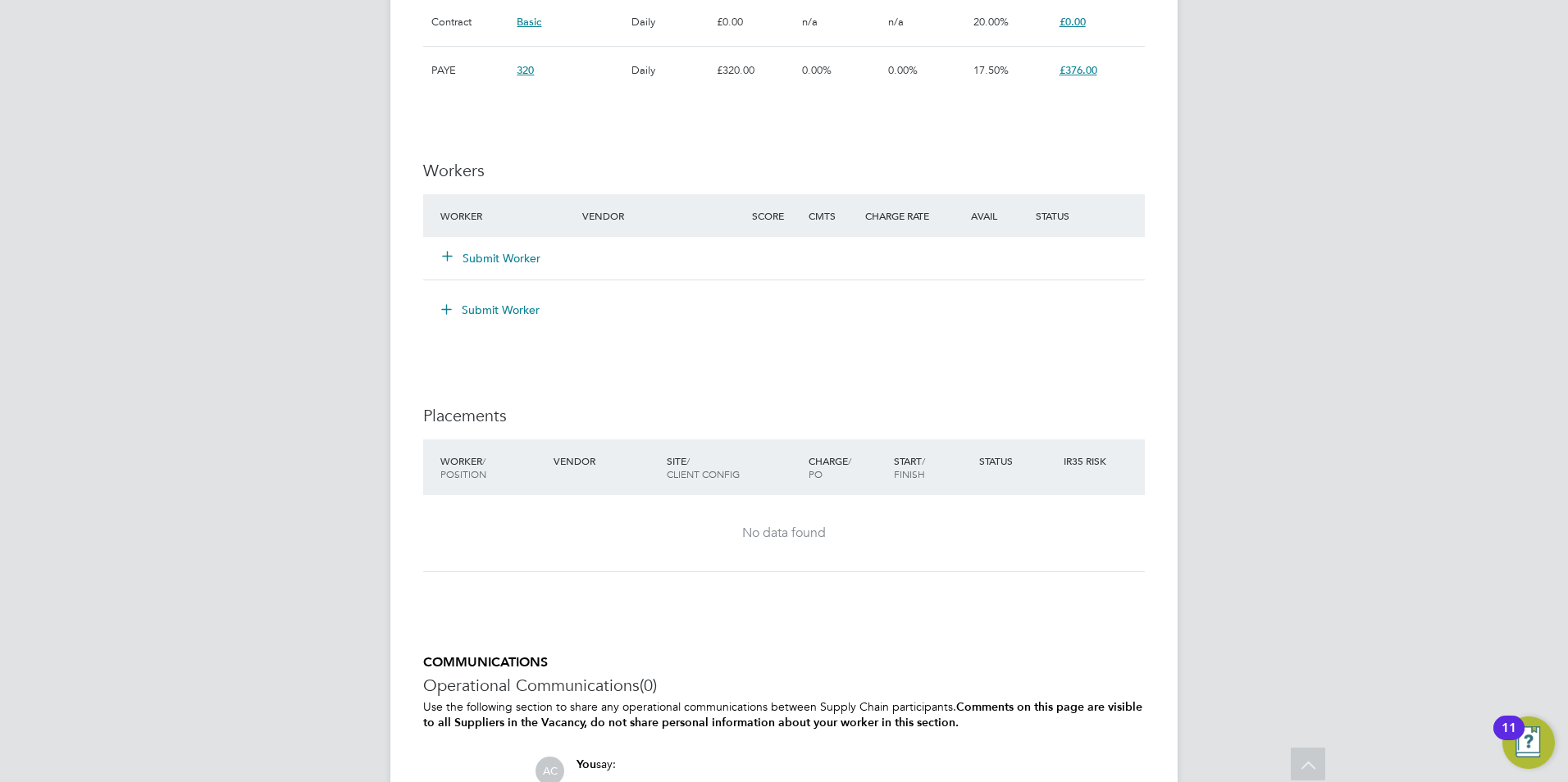
scroll to position [1720, 0]
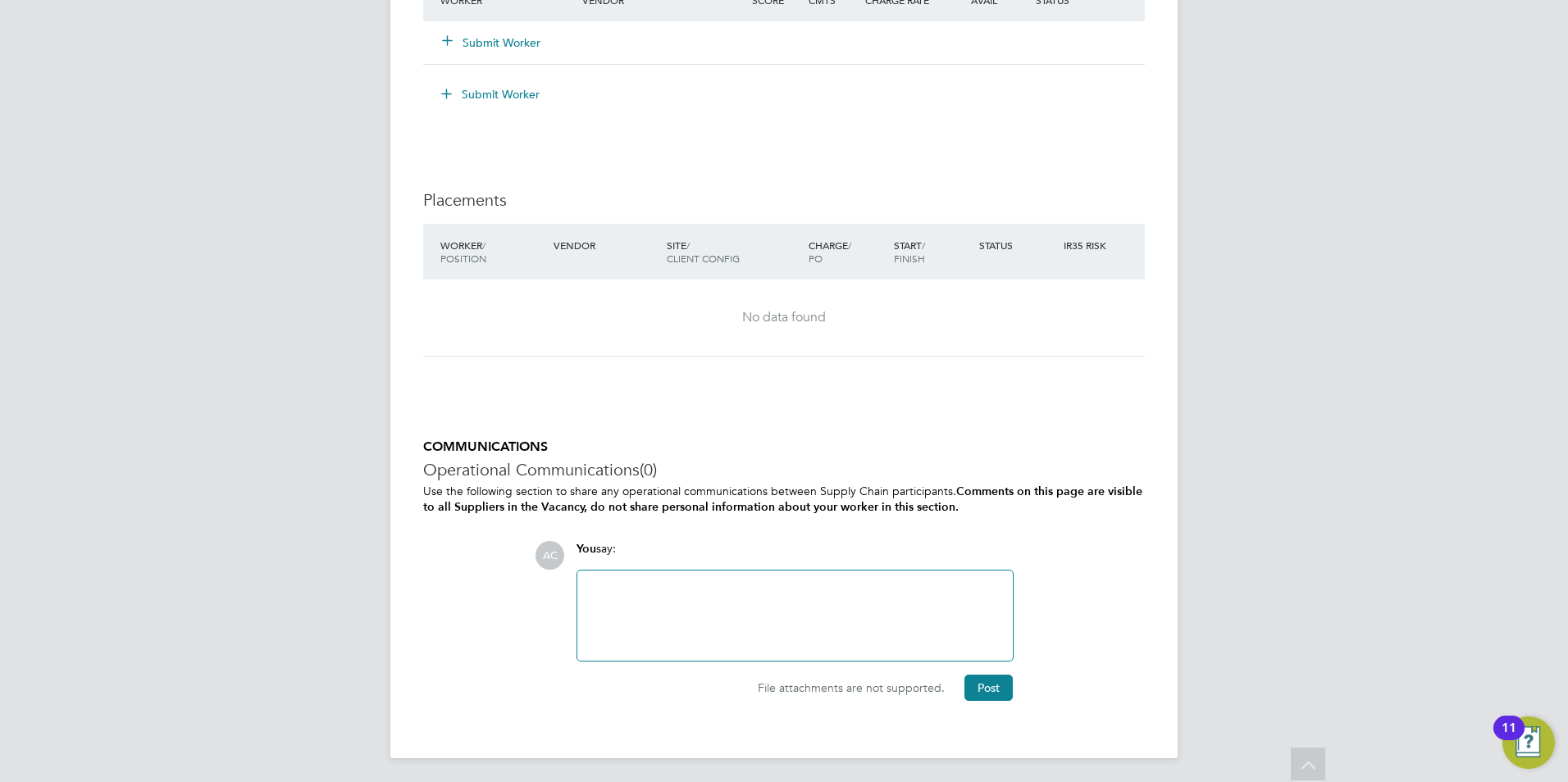
click at [495, 102] on button "Submit Worker" at bounding box center [490, 94] width 123 height 26
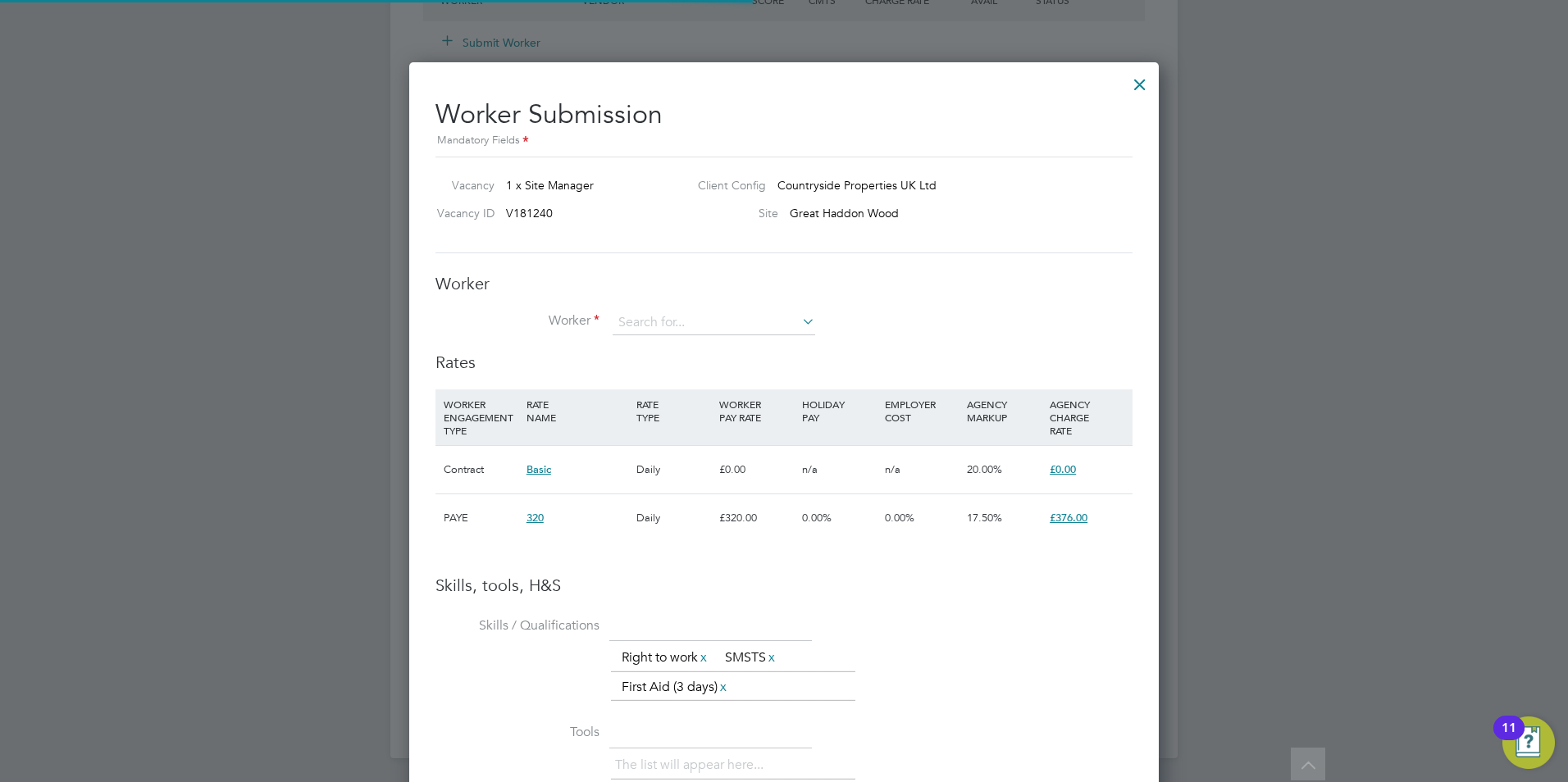
scroll to position [49, 111]
click at [694, 330] on input at bounding box center [714, 323] width 203 height 24
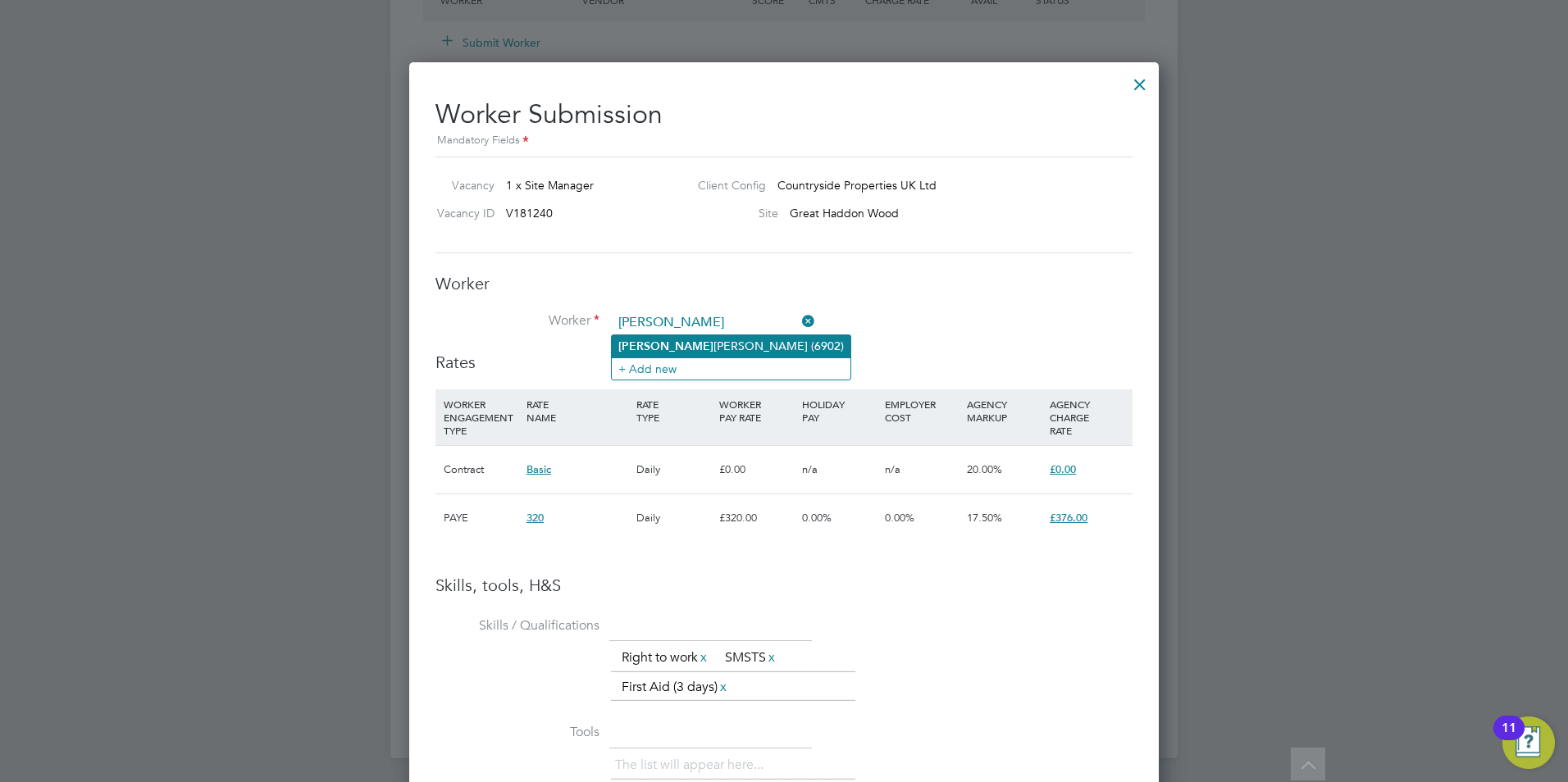
click at [721, 337] on li "John Pryor-Bennett (6902)" at bounding box center [731, 346] width 239 height 22
type input "John Pryor-Bennett (6902)"
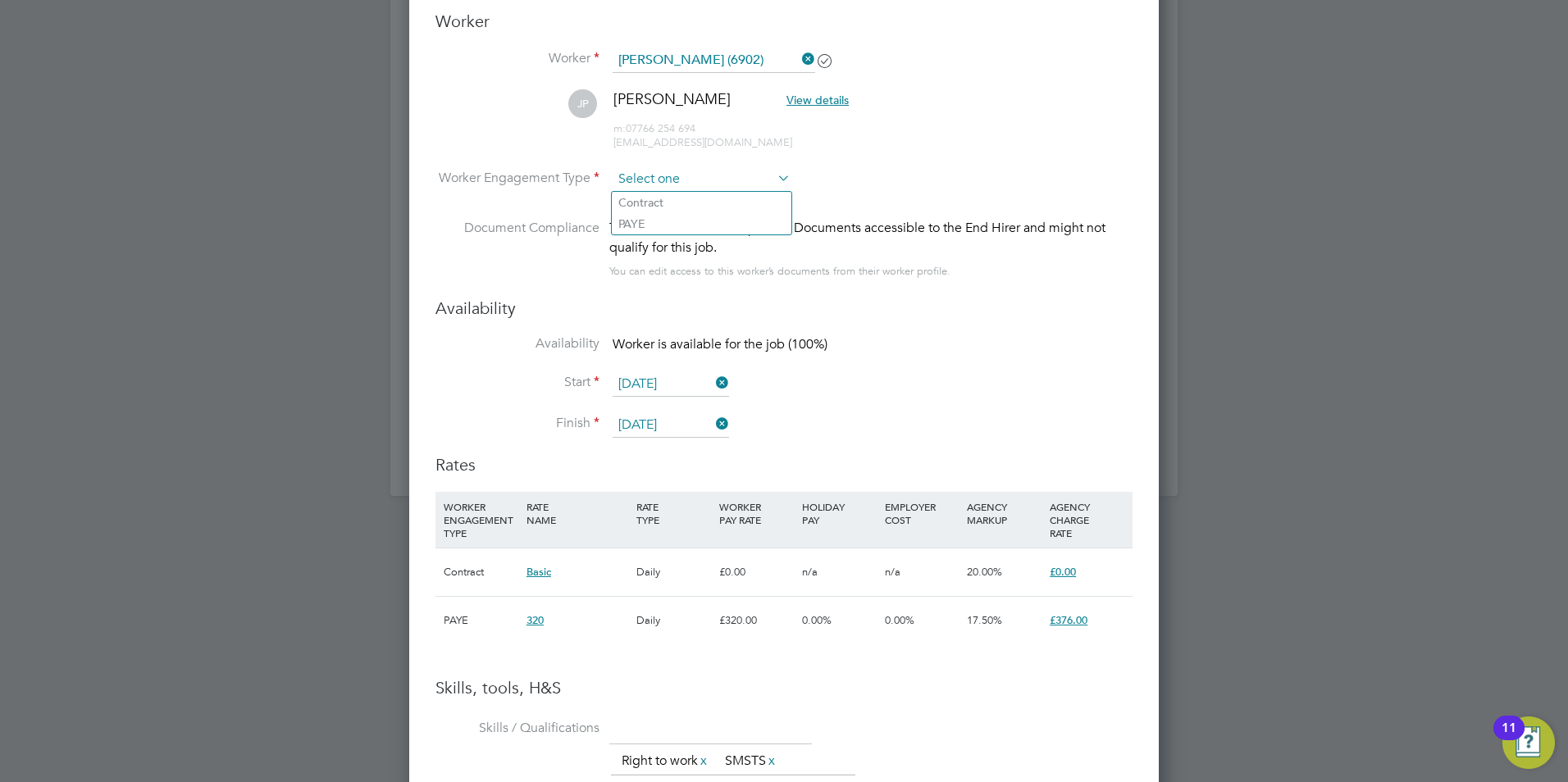
click at [716, 182] on input at bounding box center [701, 179] width 178 height 24
click at [655, 197] on li "Contract" at bounding box center [701, 202] width 180 height 22
type input "Contract"
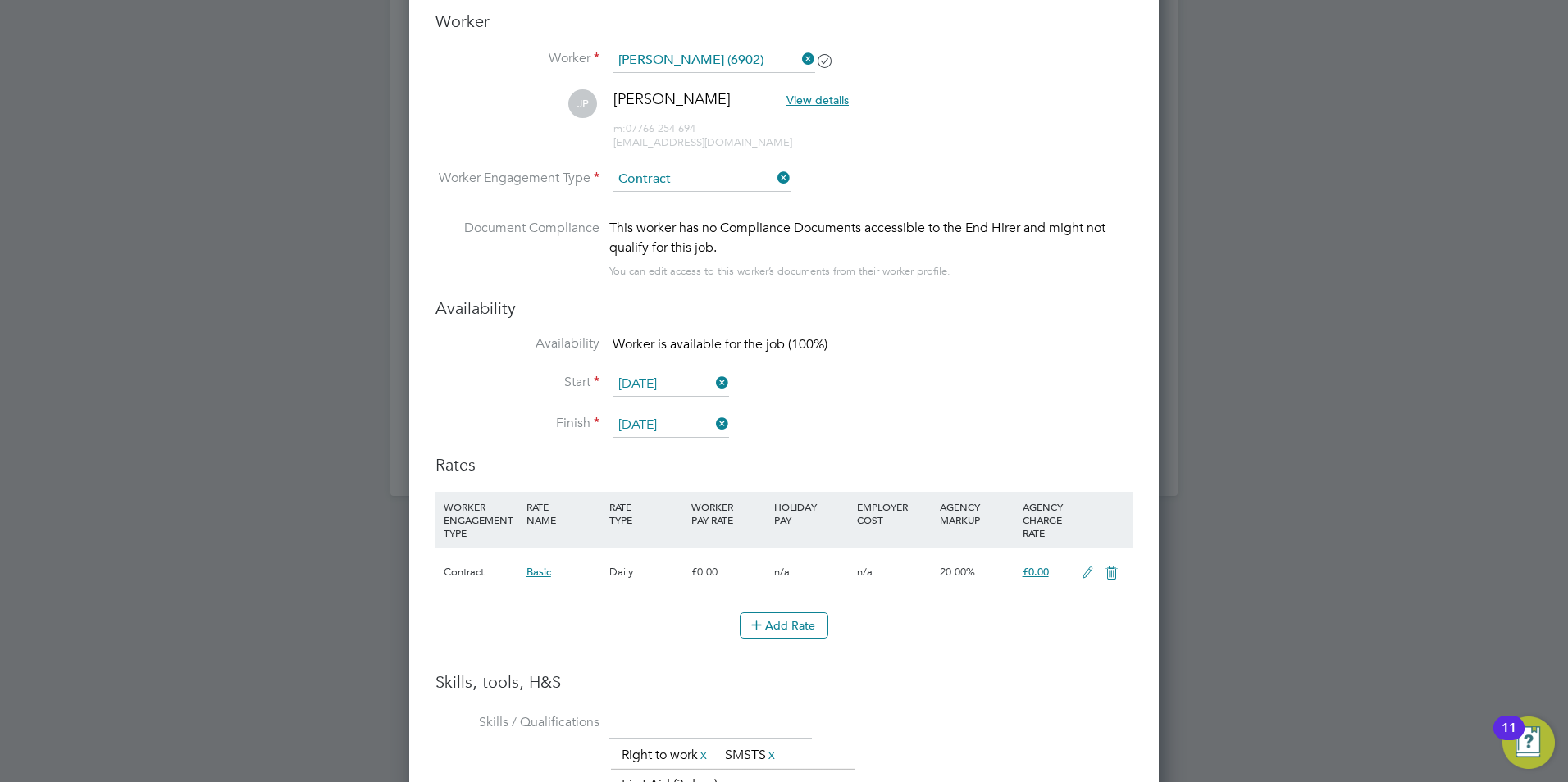
click at [678, 178] on input "Contract" at bounding box center [701, 179] width 178 height 24
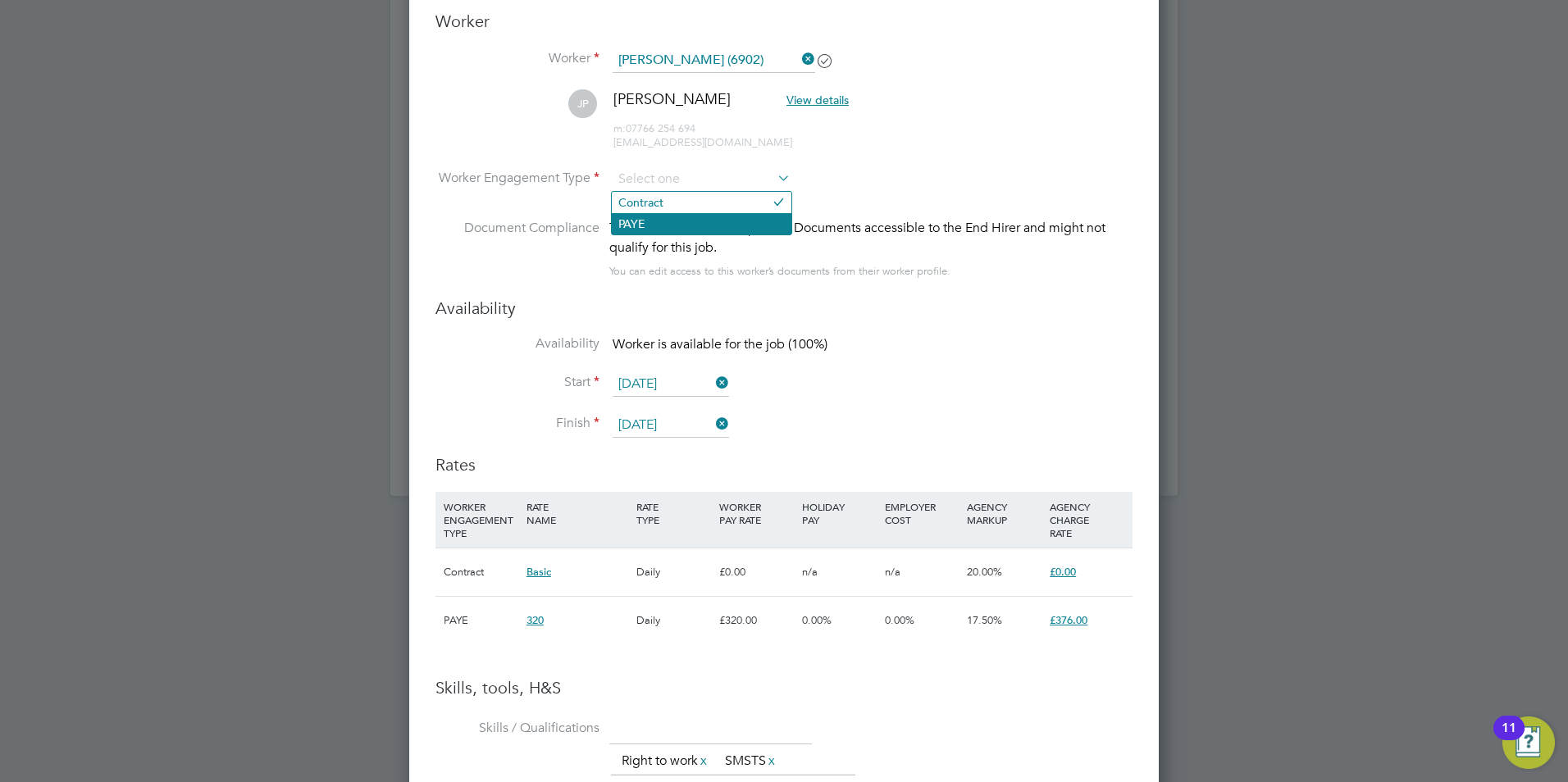
click at [668, 233] on li "PAYE" at bounding box center [701, 223] width 180 height 22
type input "PAYE"
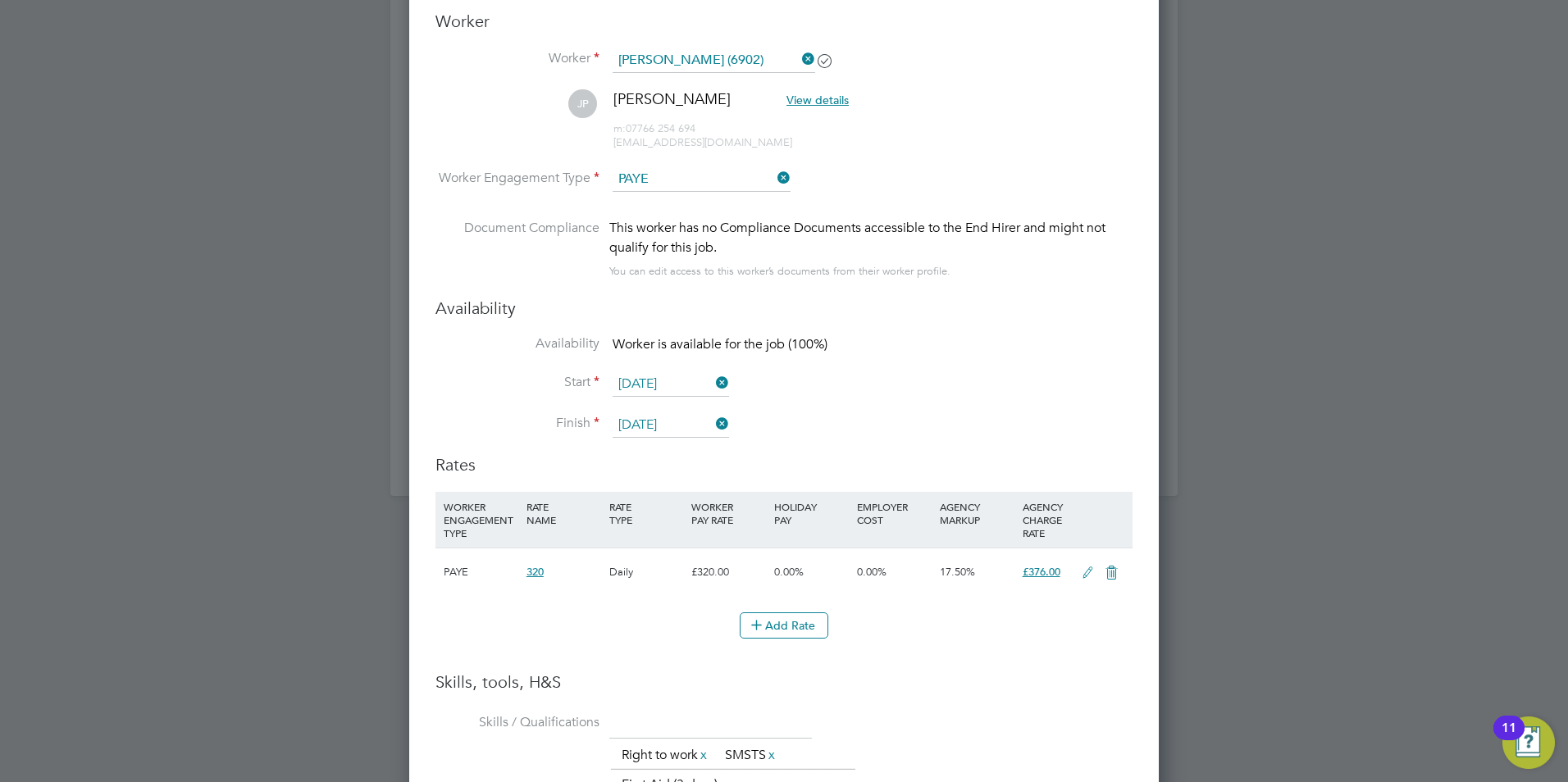
click at [674, 178] on input "PAYE" at bounding box center [701, 179] width 178 height 24
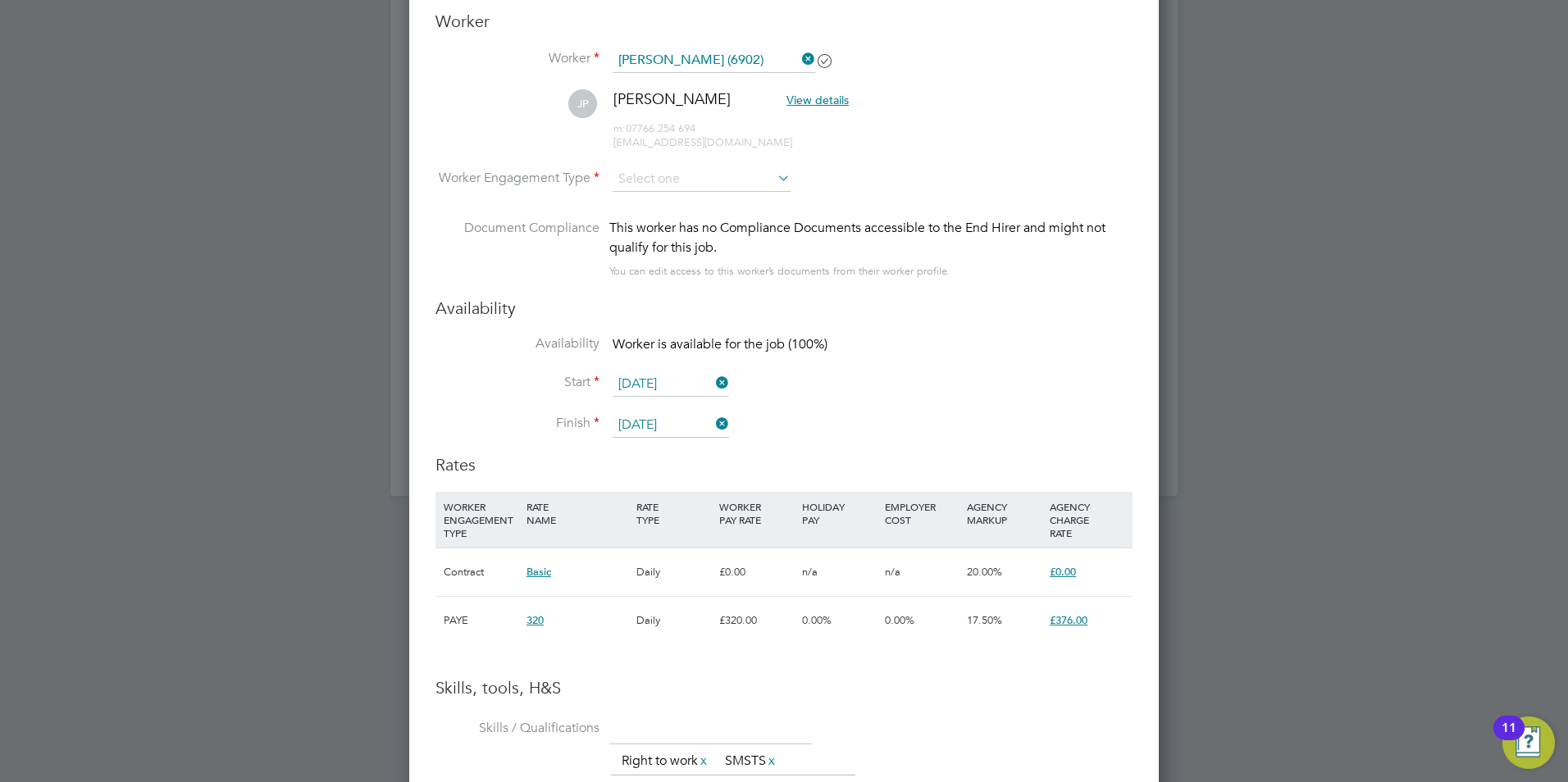
click at [676, 201] on li "Contract" at bounding box center [701, 202] width 180 height 22
type input "Contract"
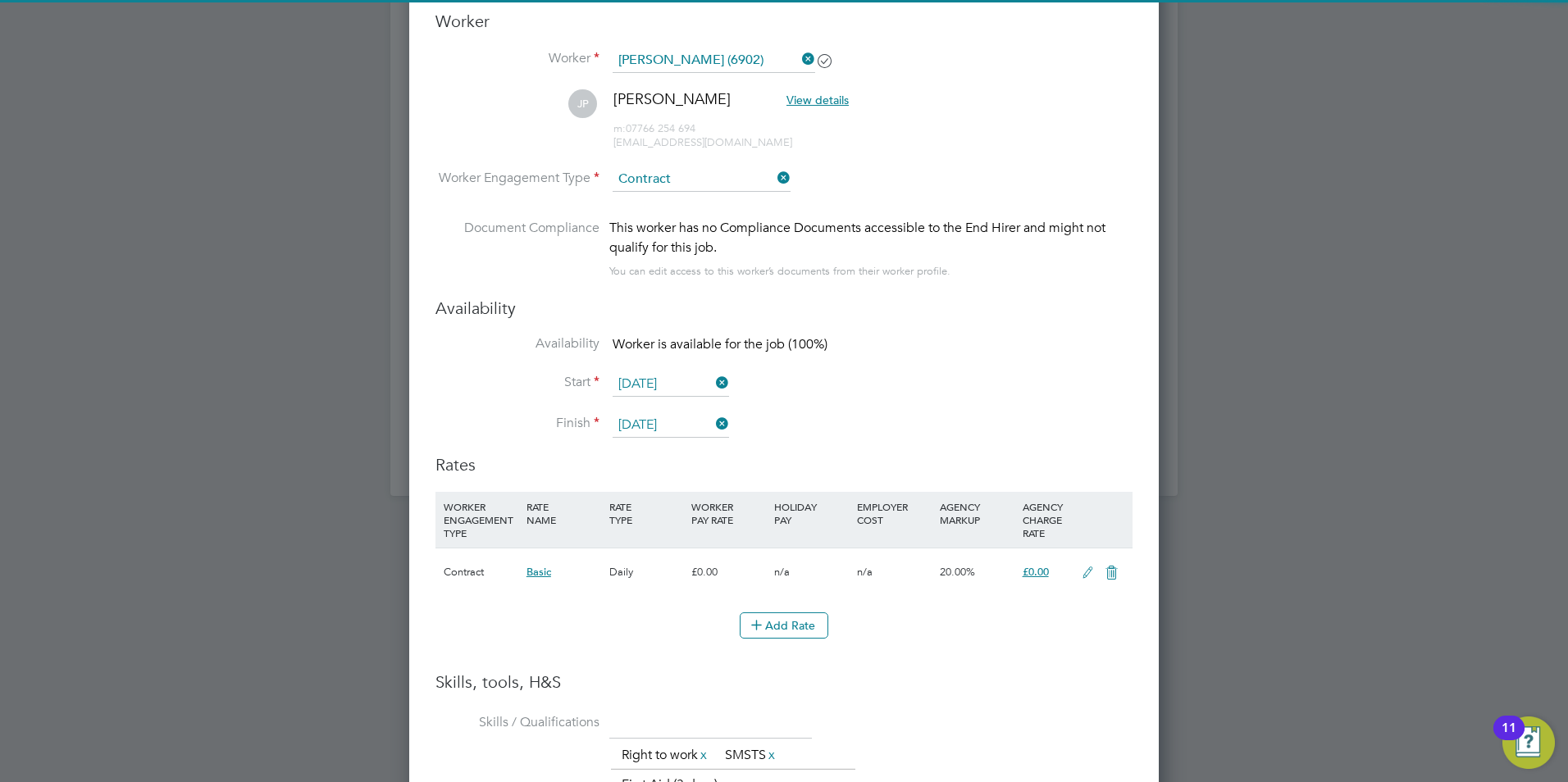
click at [946, 397] on li "Start 24 Sep 2025" at bounding box center [784, 392] width 697 height 41
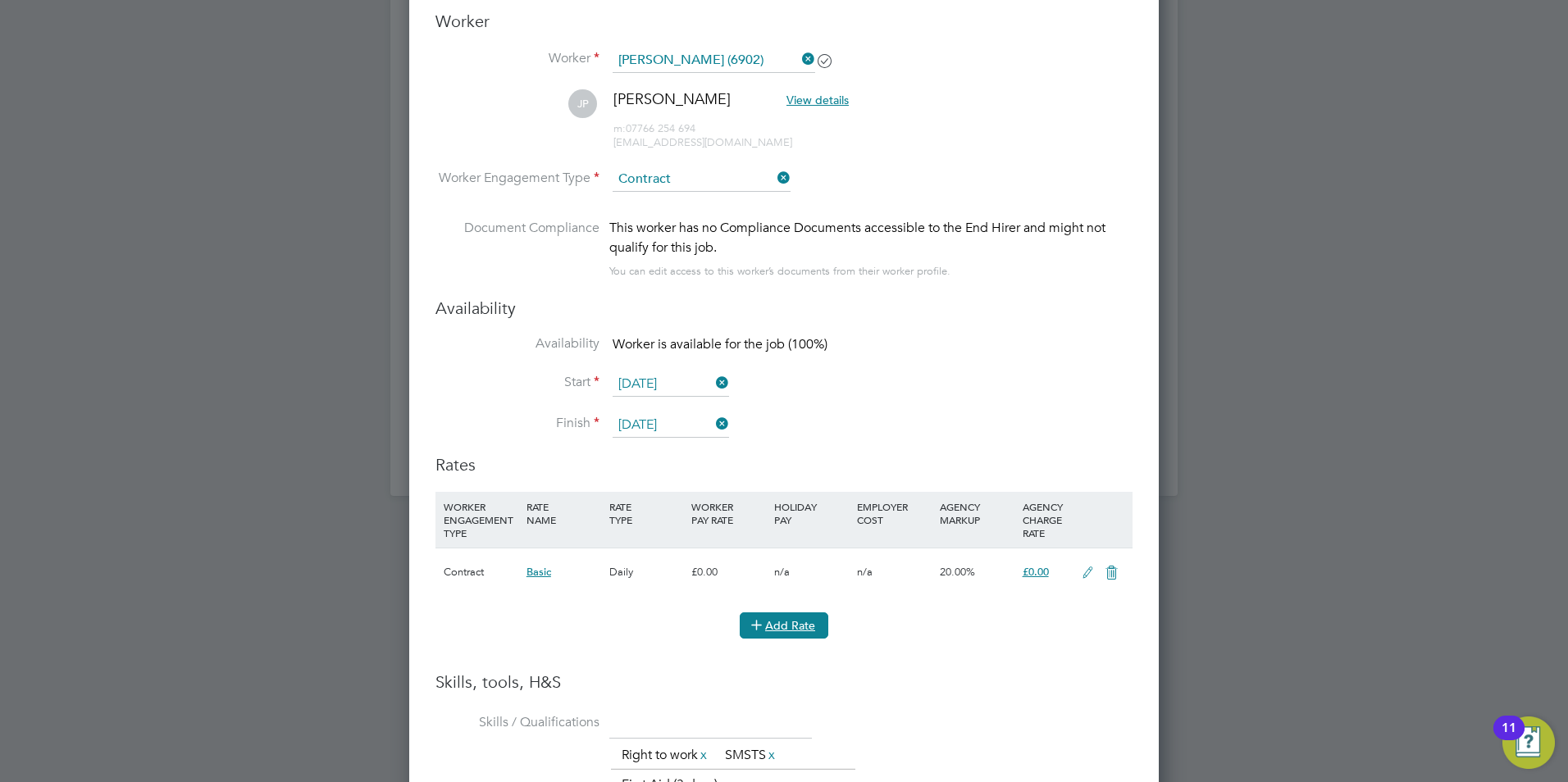
click at [814, 627] on button "Add Rate" at bounding box center [784, 626] width 89 height 26
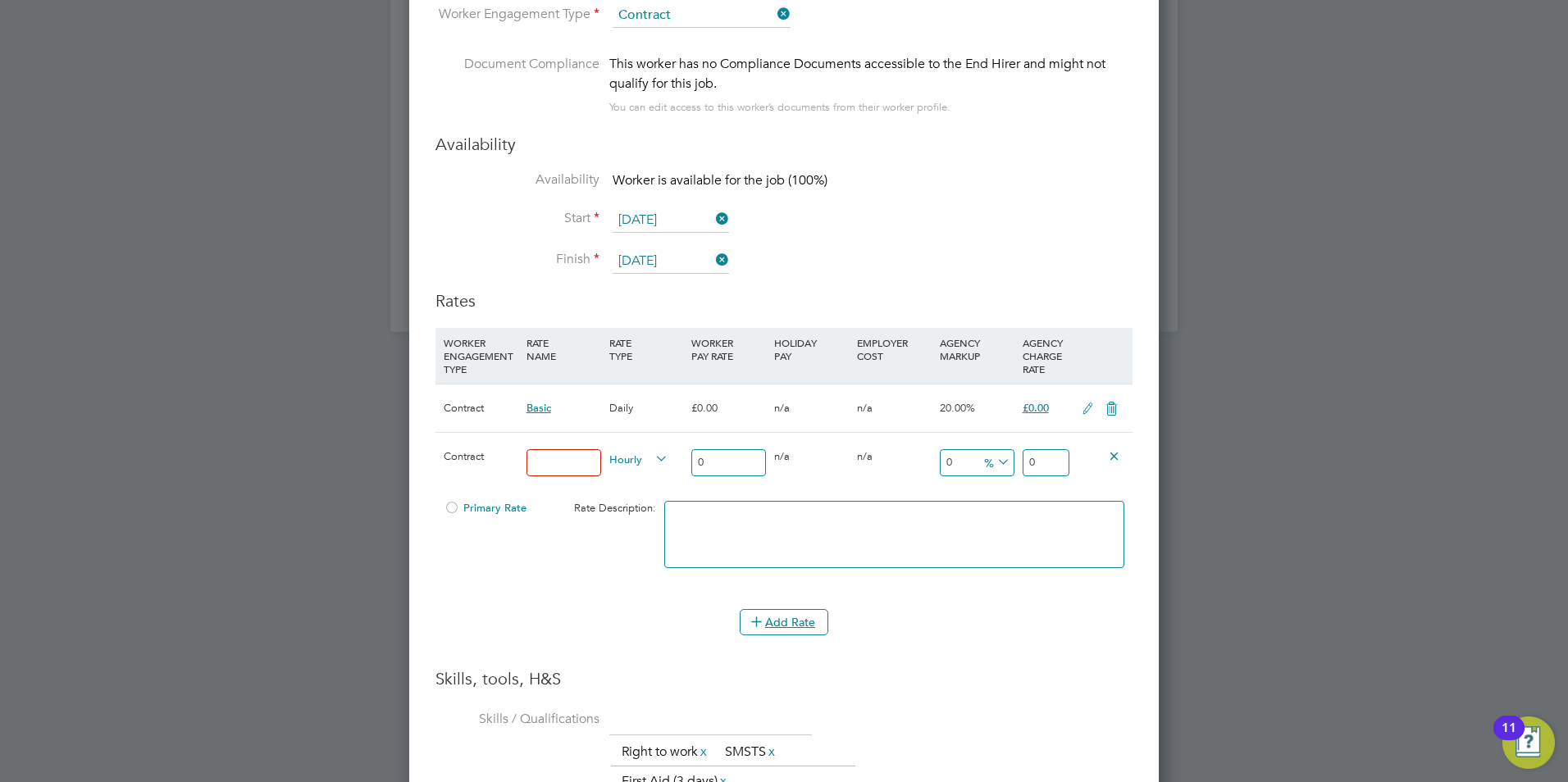
click at [624, 458] on span "Hourly" at bounding box center [639, 458] width 59 height 18
click at [629, 494] on li "DAILY" at bounding box center [638, 497] width 71 height 21
click at [584, 459] on input at bounding box center [564, 462] width 75 height 27
type input "320"
click at [1058, 457] on input "0" at bounding box center [1046, 462] width 47 height 27
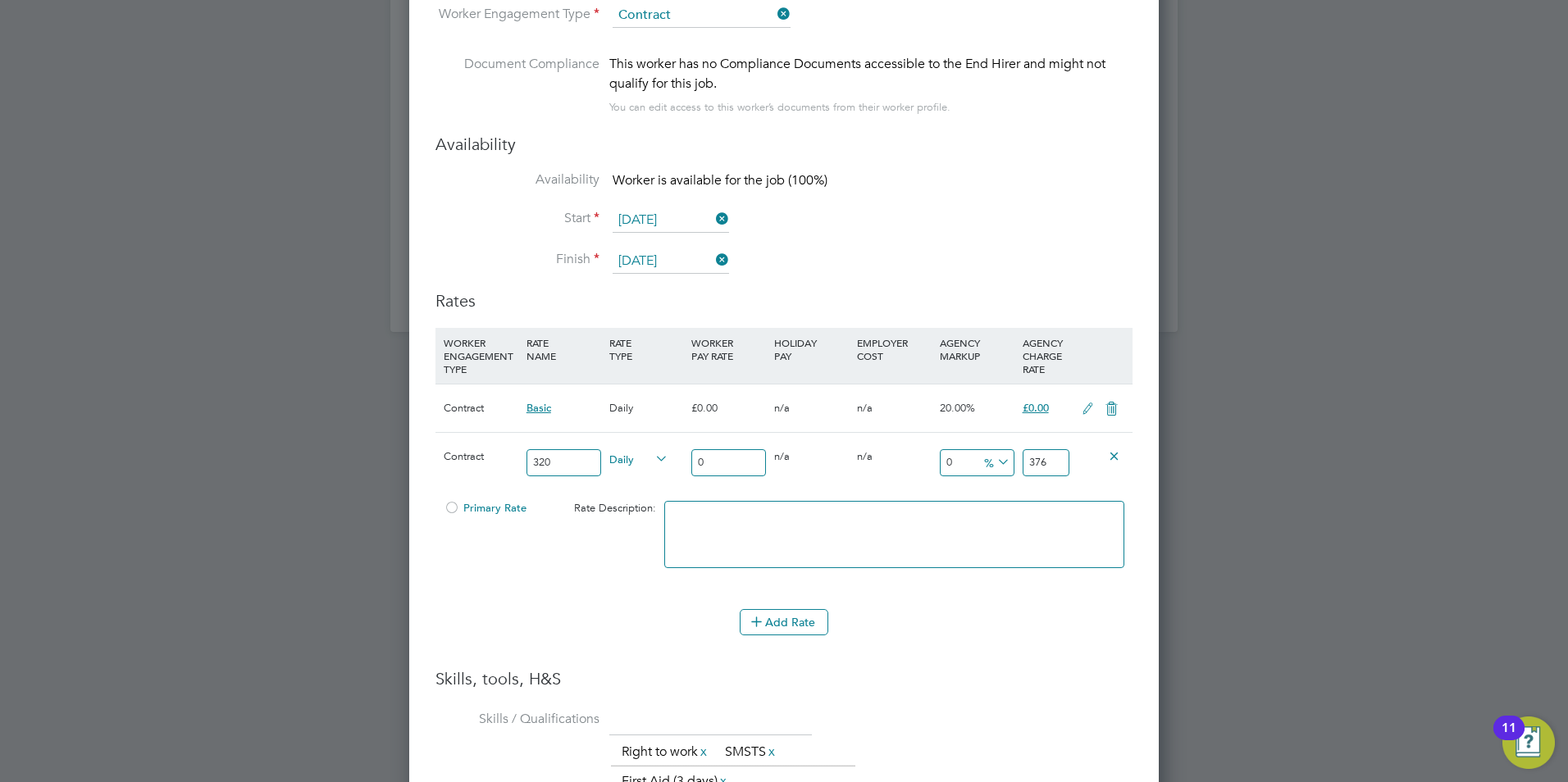
type input "376"
click at [1080, 617] on div "Add Rate" at bounding box center [784, 622] width 697 height 26
click at [742, 526] on textarea at bounding box center [894, 533] width 460 height 67
click at [453, 508] on div at bounding box center [451, 513] width 17 height 12
drag, startPoint x: 563, startPoint y: 464, endPoint x: 528, endPoint y: 460, distance: 35.2
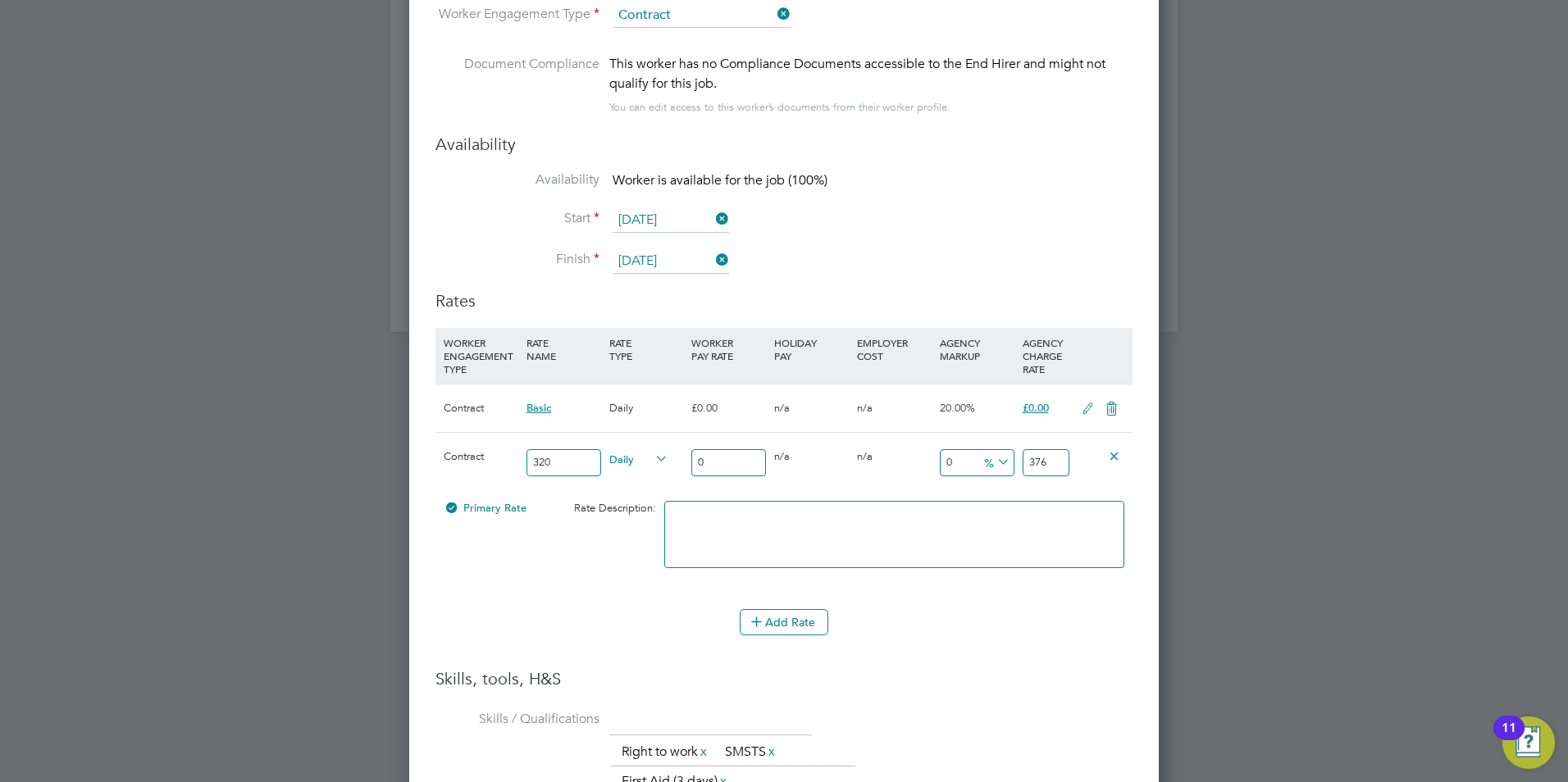
click at [528, 460] on input "320" at bounding box center [564, 462] width 75 height 27
type input "b"
type input "Basic"
click at [1025, 633] on div "Add Rate" at bounding box center [784, 622] width 697 height 26
click at [741, 462] on input "0" at bounding box center [728, 462] width 75 height 27
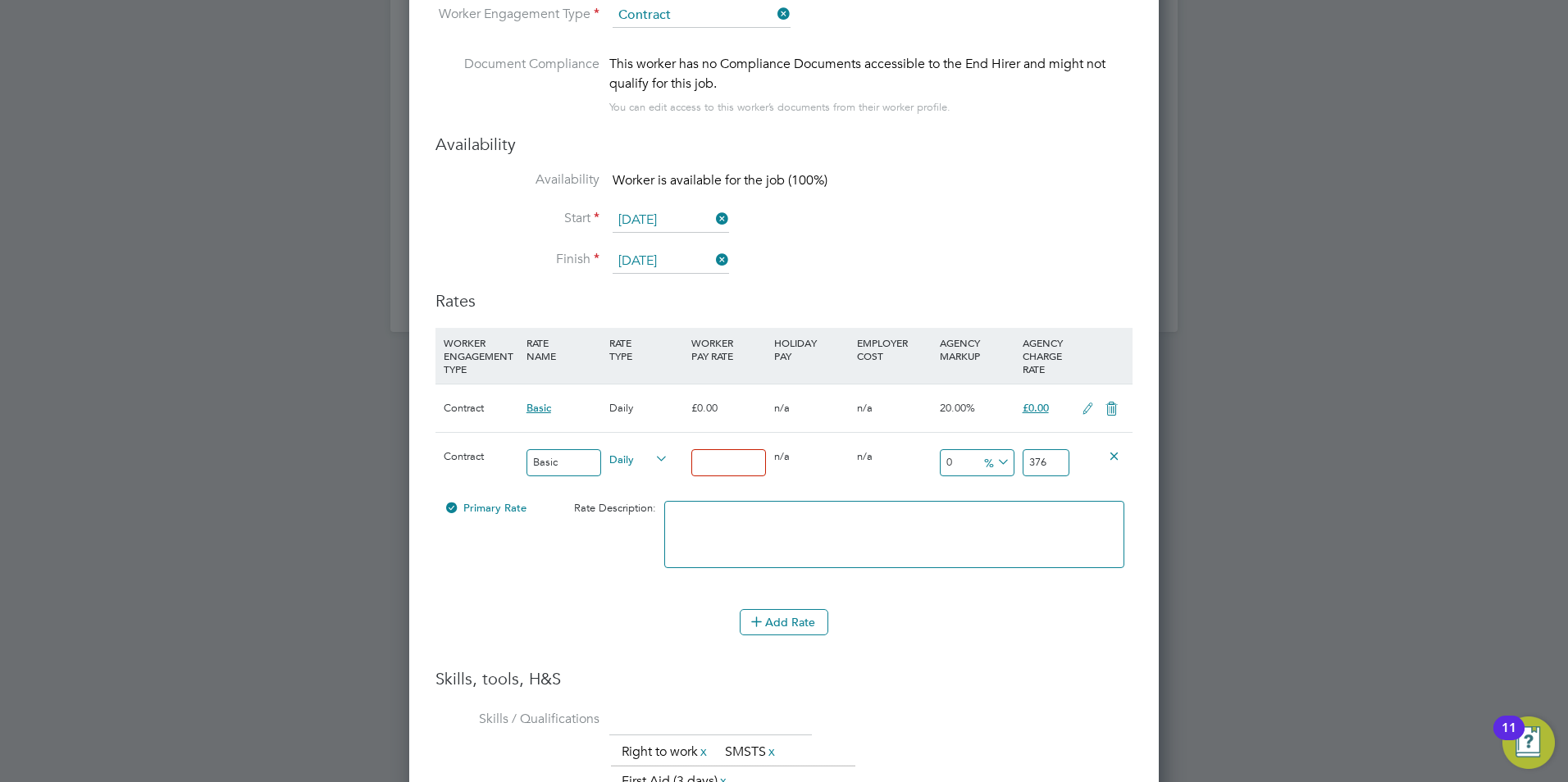
type input "3"
type input "32"
type input "320"
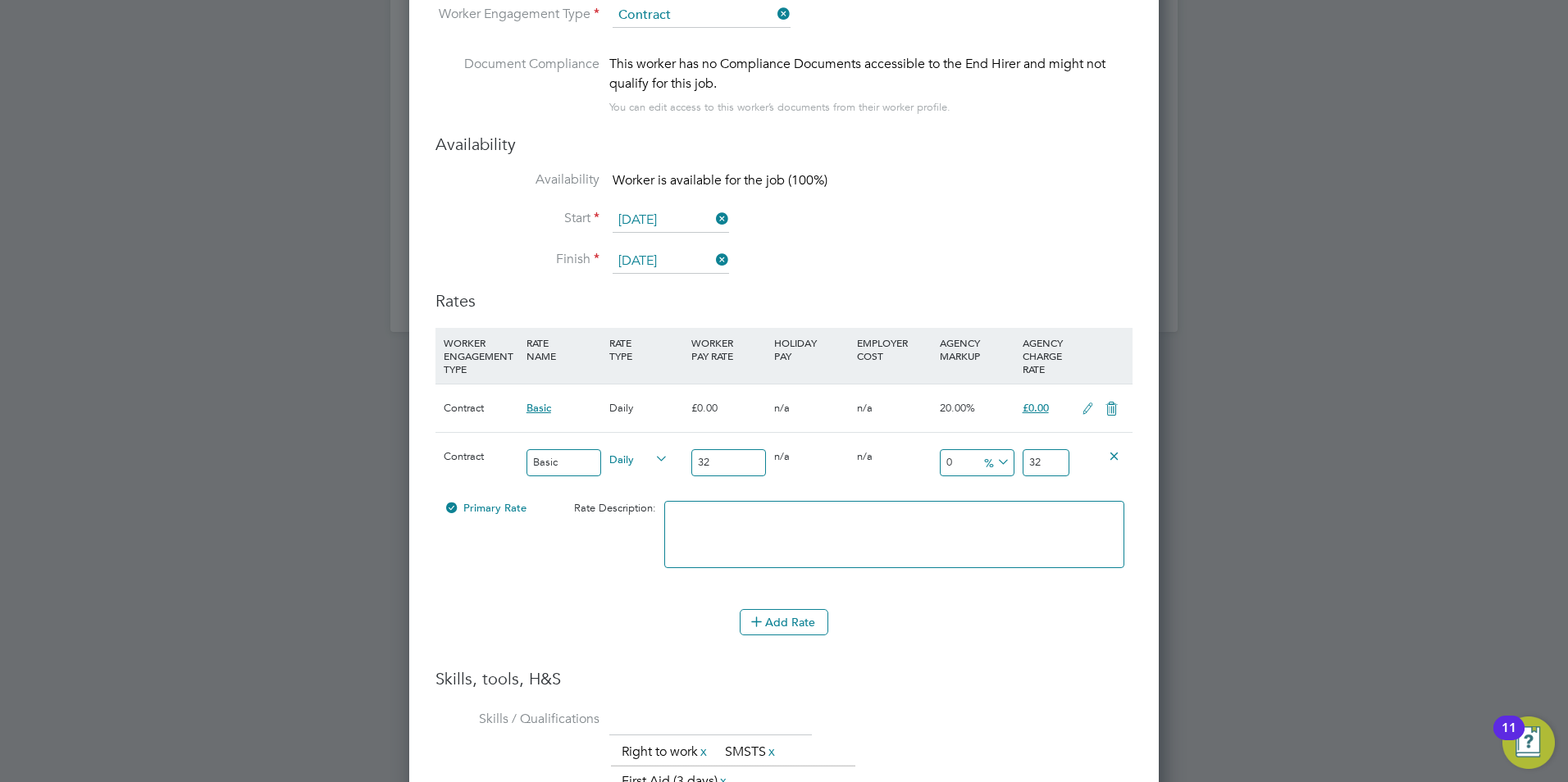
type input "320"
type input "1"
type input "323.2"
type input "17"
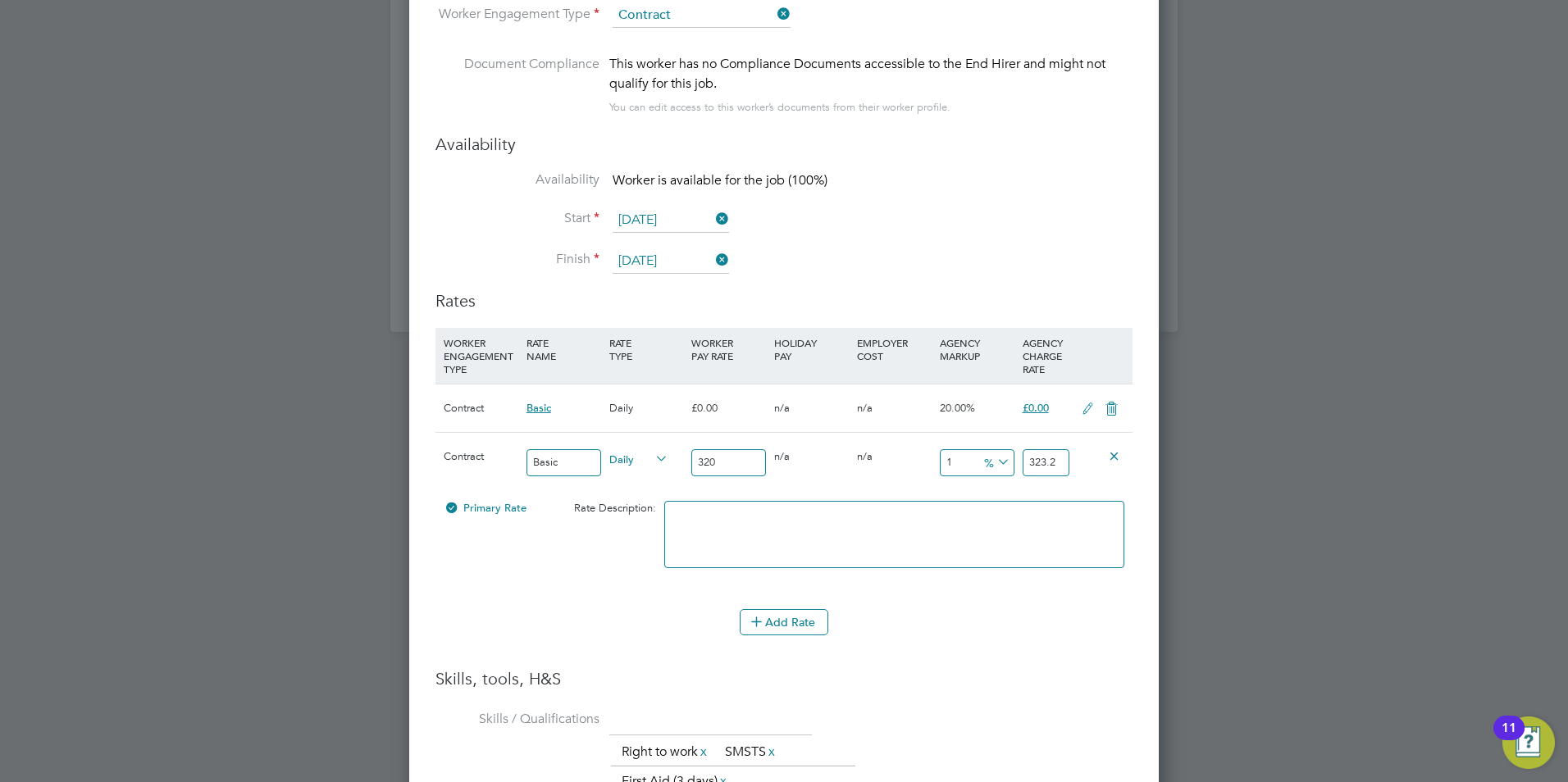
type input "374.4"
type input "17.5"
type input "376"
type input "17.5"
click at [1059, 686] on h3 "Skills, tools, H&S" at bounding box center [784, 679] width 697 height 22
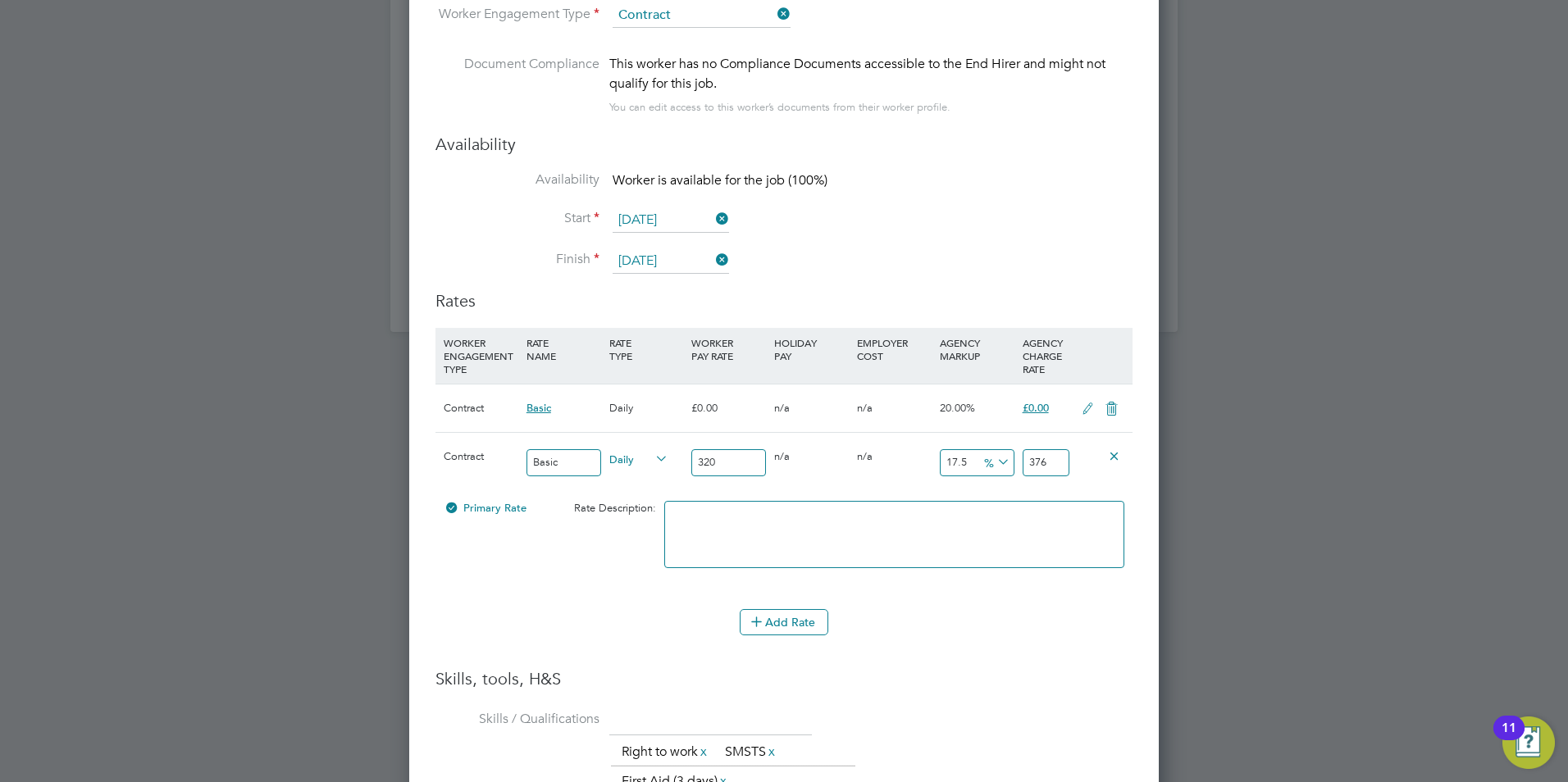
click at [1036, 529] on textarea at bounding box center [894, 533] width 460 height 67
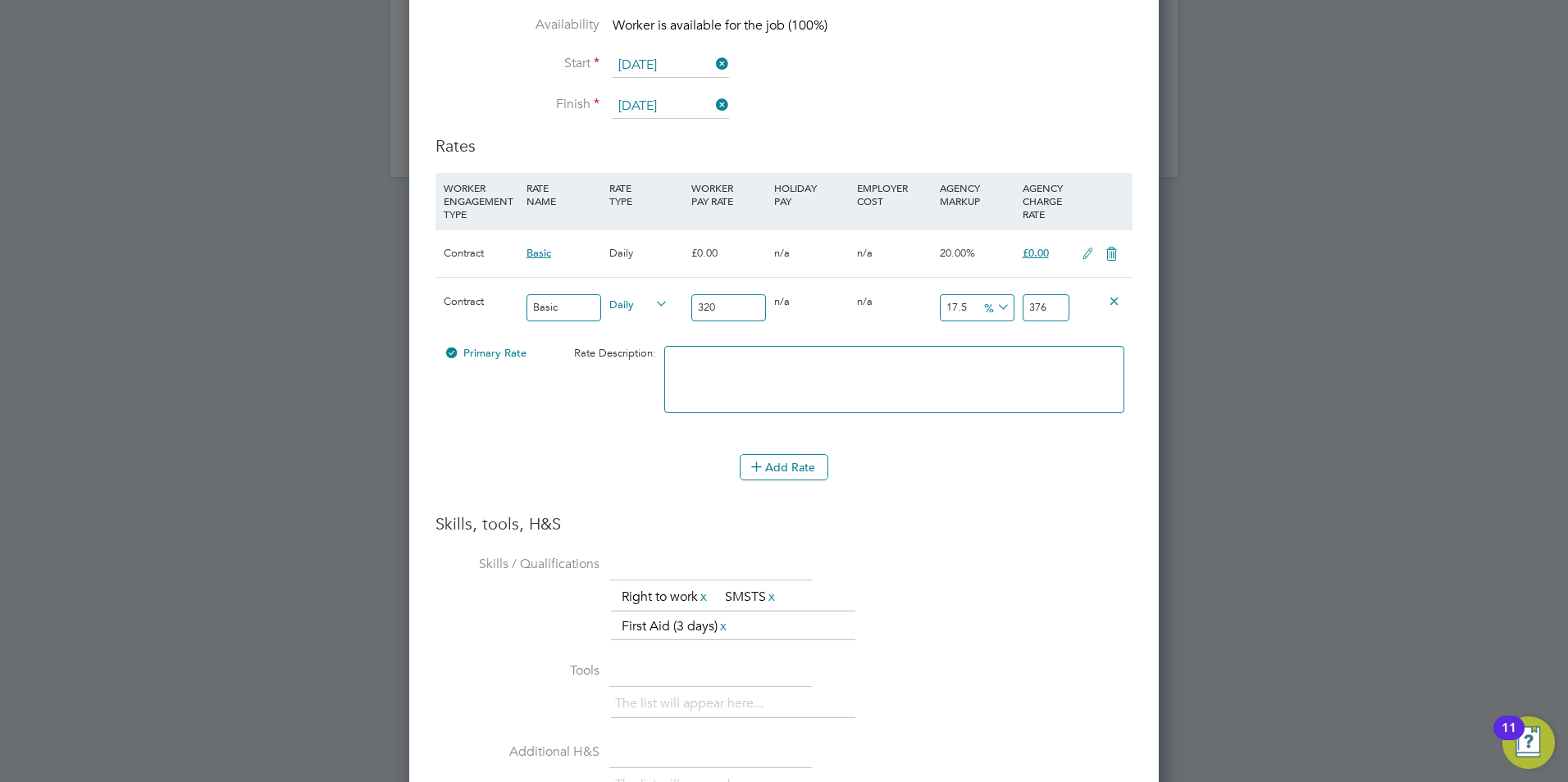
scroll to position [2629, 0]
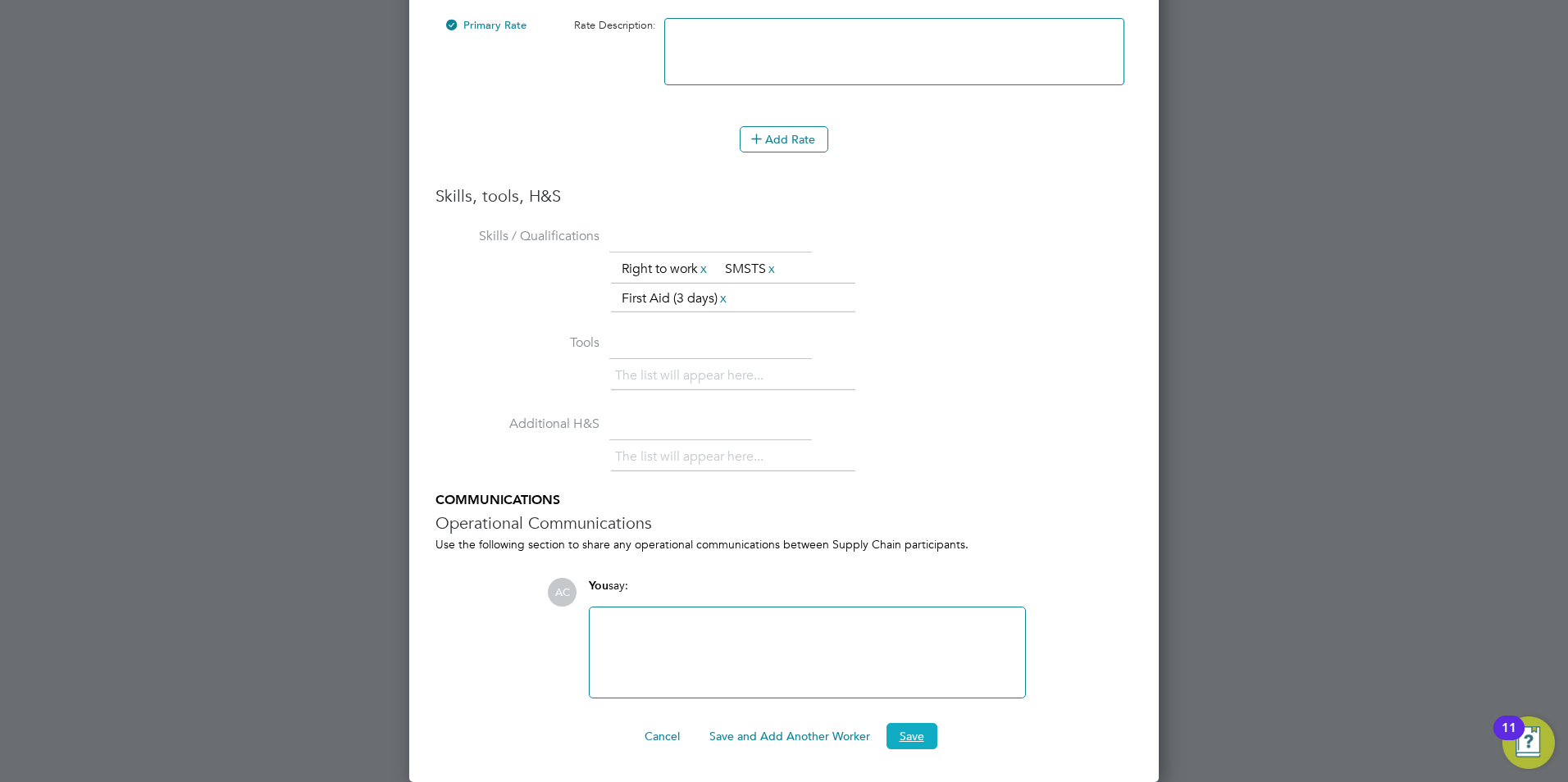
click at [892, 734] on button "Save" at bounding box center [912, 736] width 50 height 26
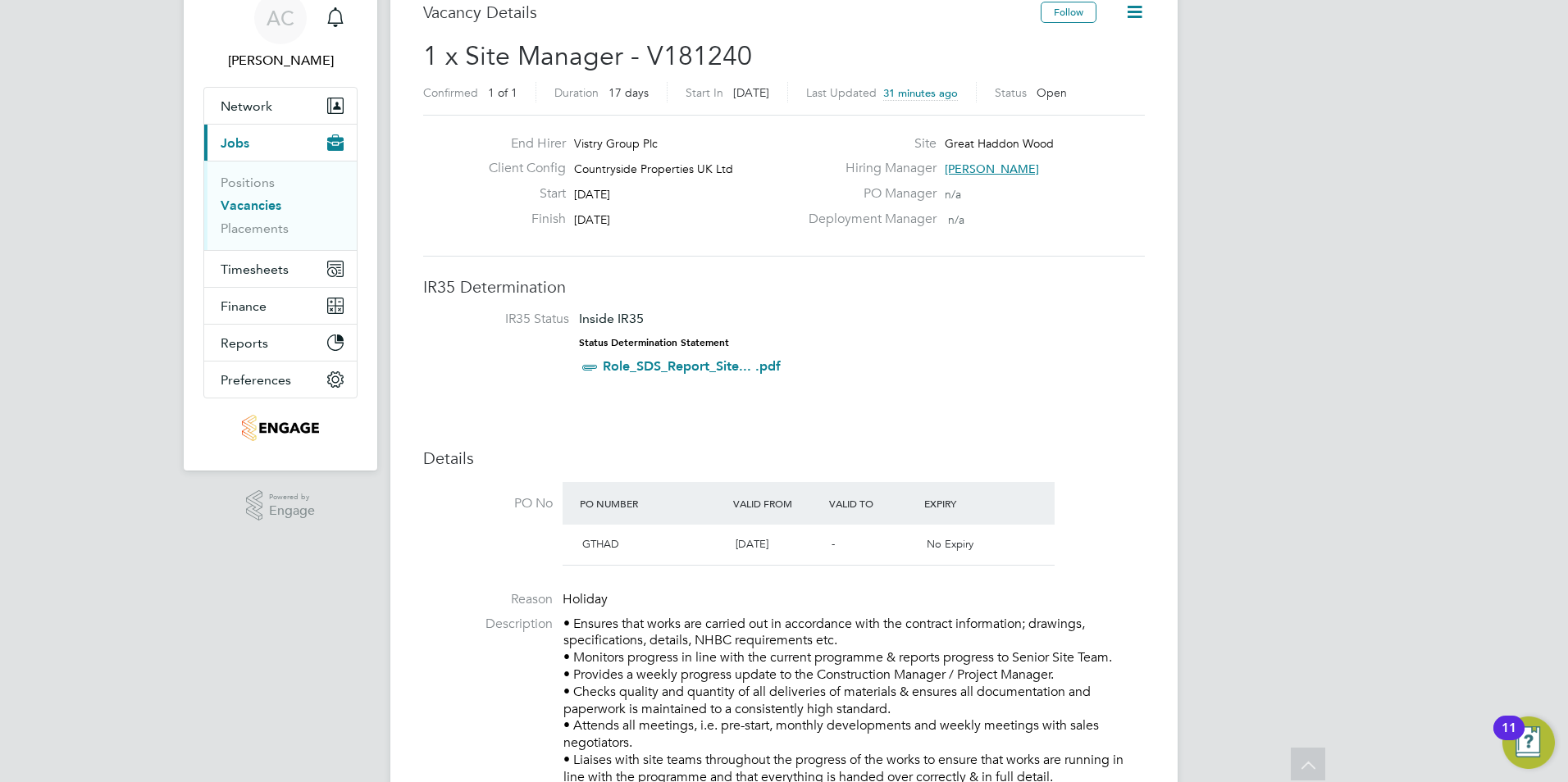
scroll to position [0, 0]
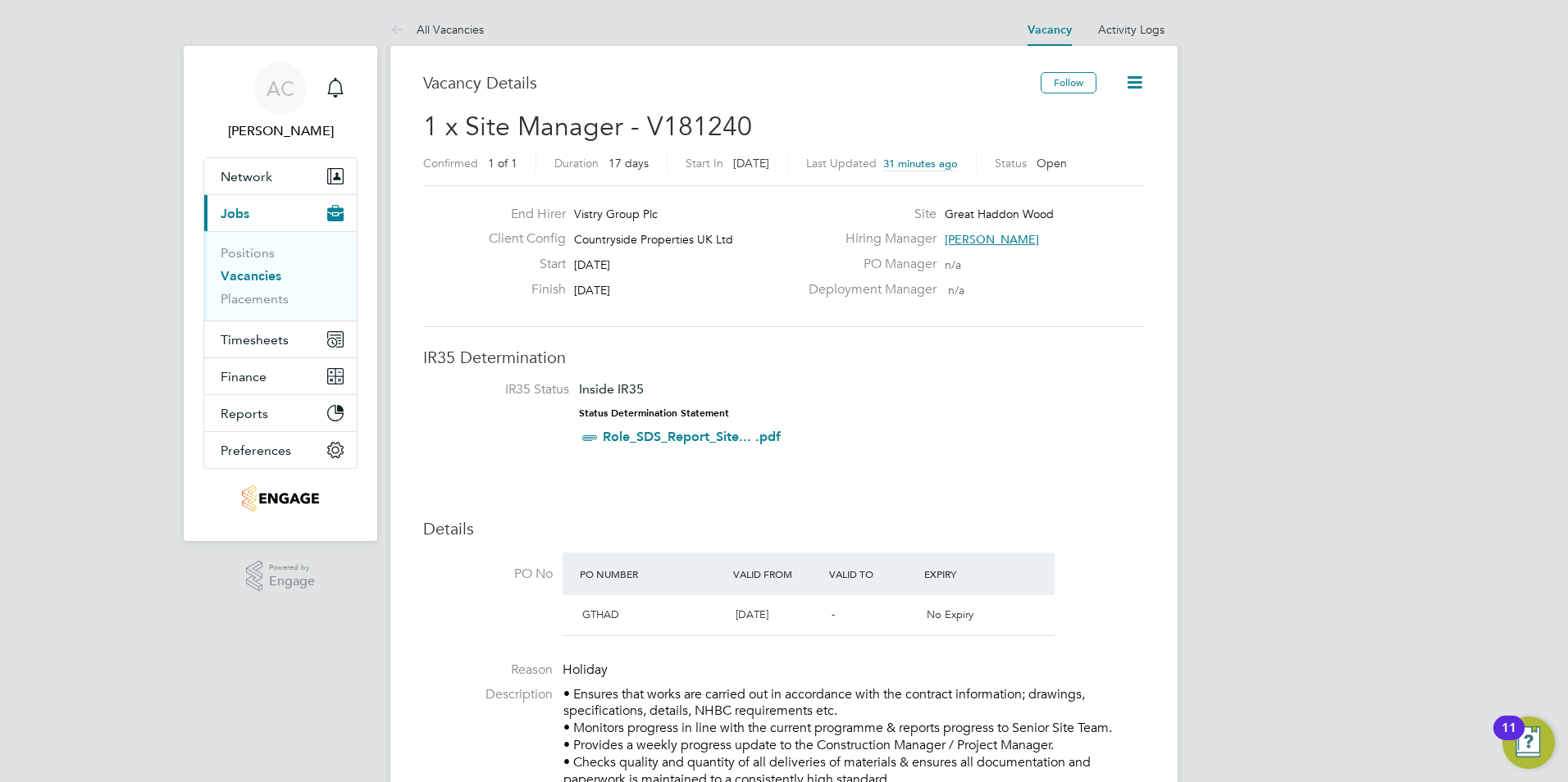
click at [249, 309] on ul "Positions Vacancies Placements" at bounding box center [280, 275] width 152 height 89
click at [249, 302] on link "Placements" at bounding box center [255, 299] width 68 height 16
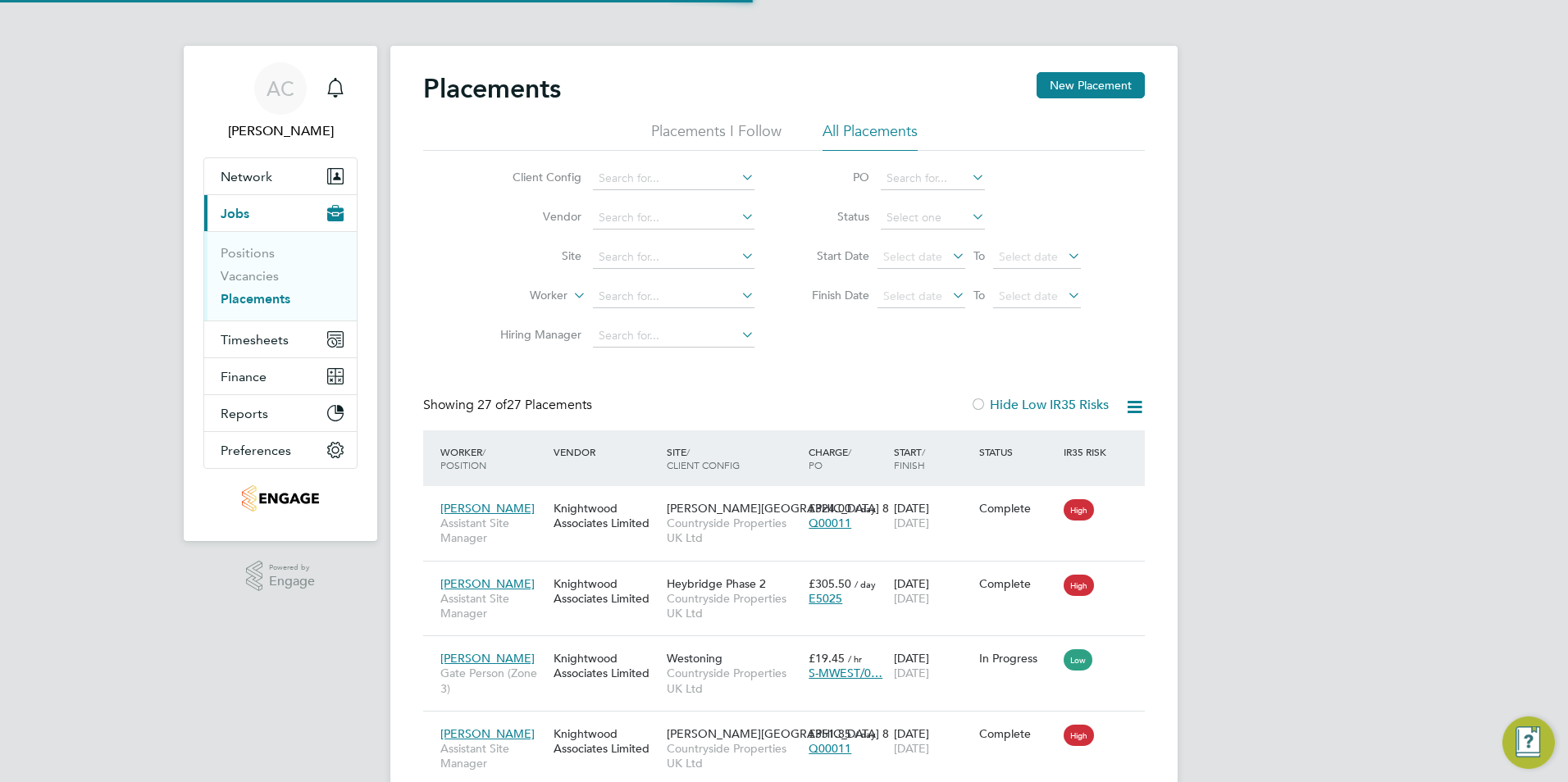
scroll to position [62, 114]
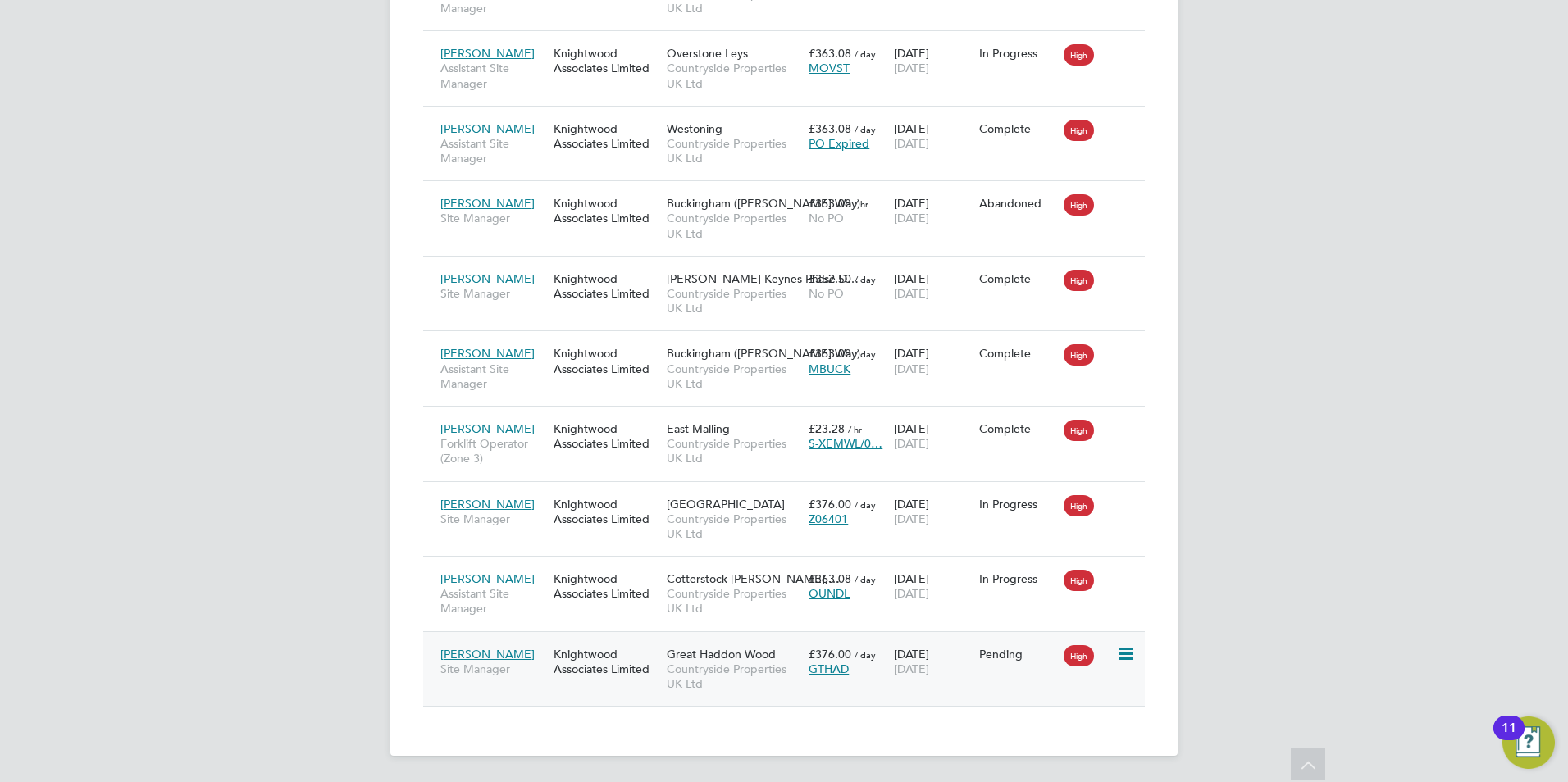
click at [1130, 650] on icon at bounding box center [1124, 653] width 17 height 20
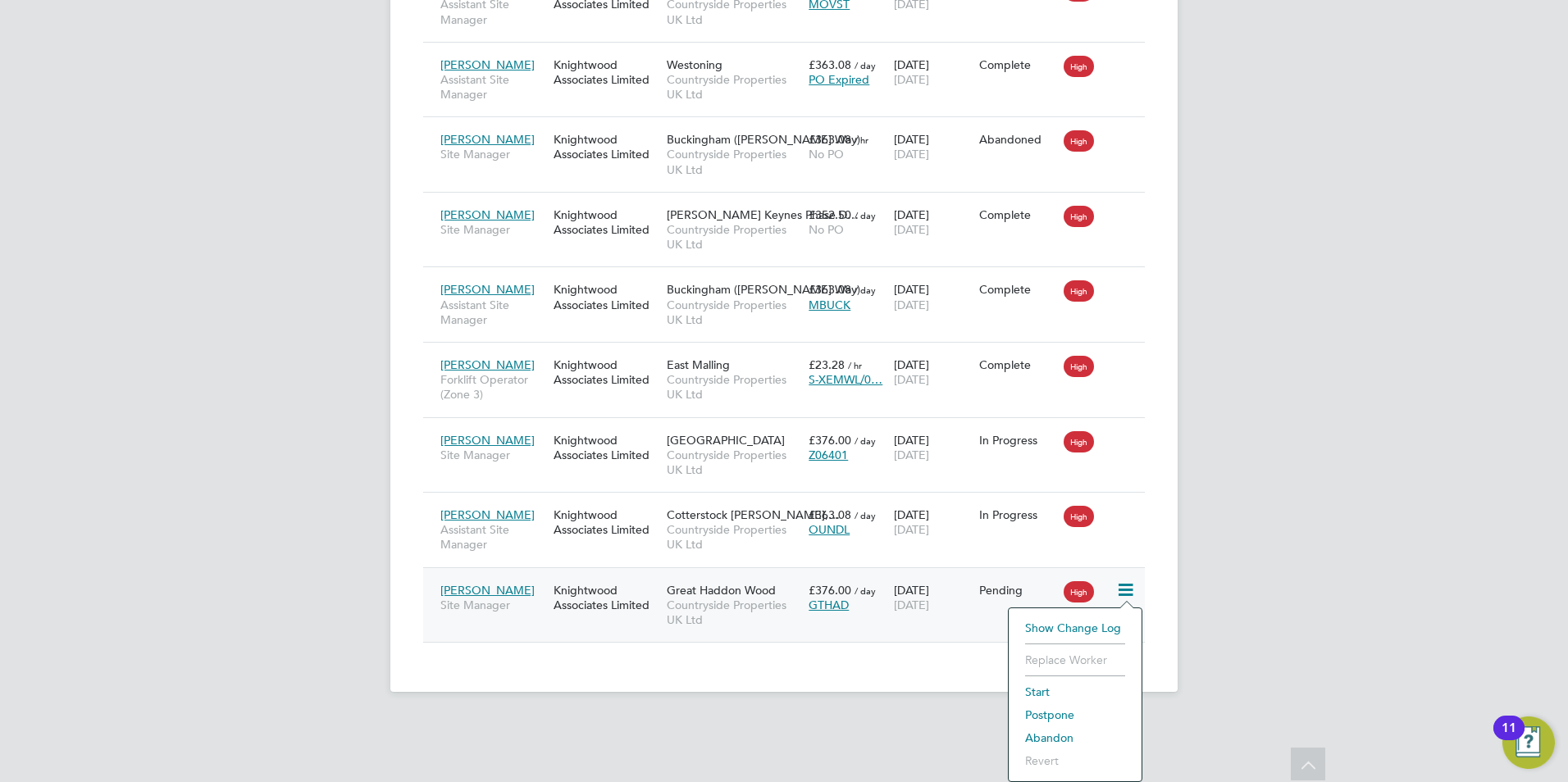
click at [1038, 690] on li "Start" at bounding box center [1075, 692] width 116 height 23
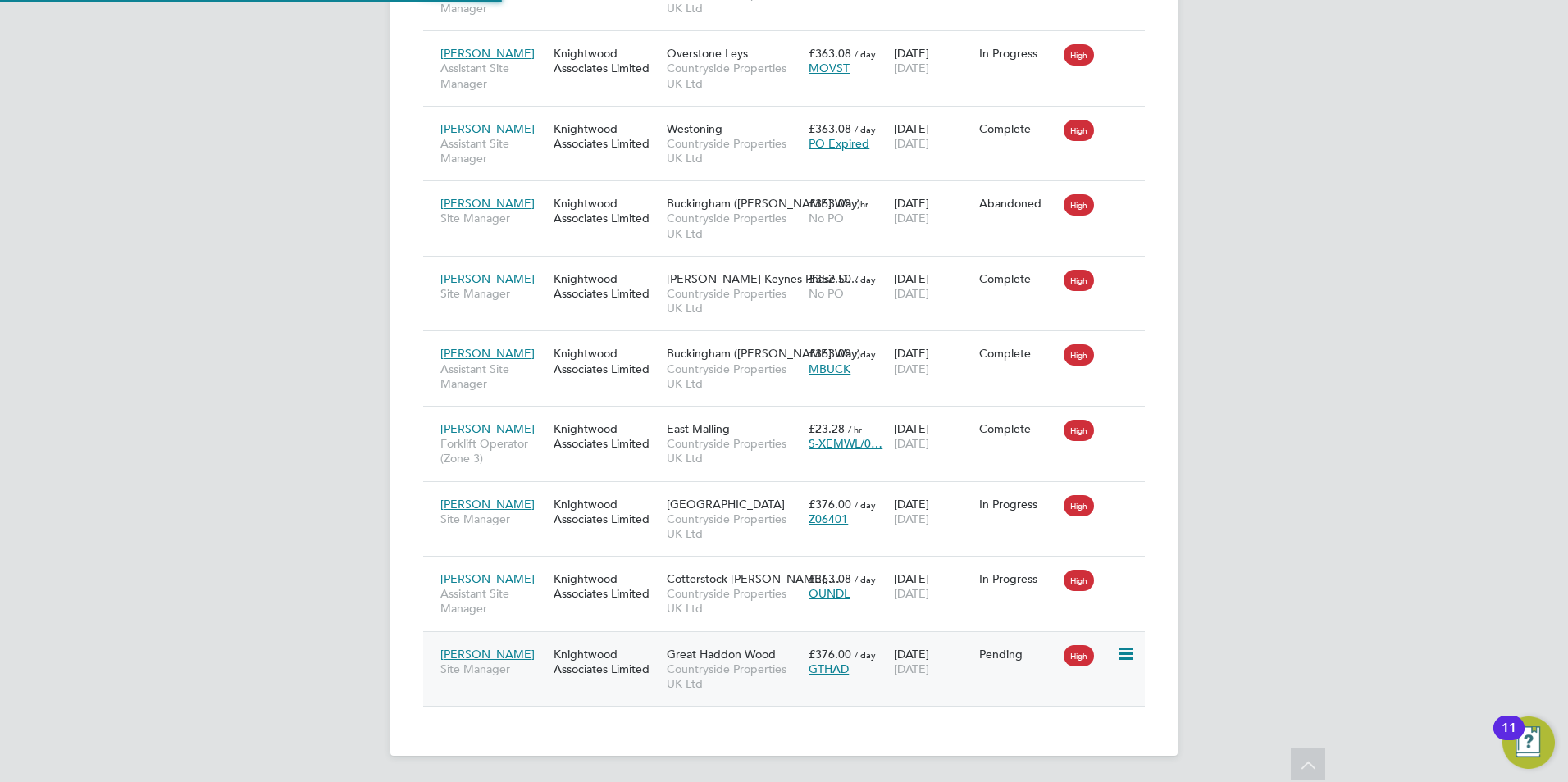
type input "[PERSON_NAME]"
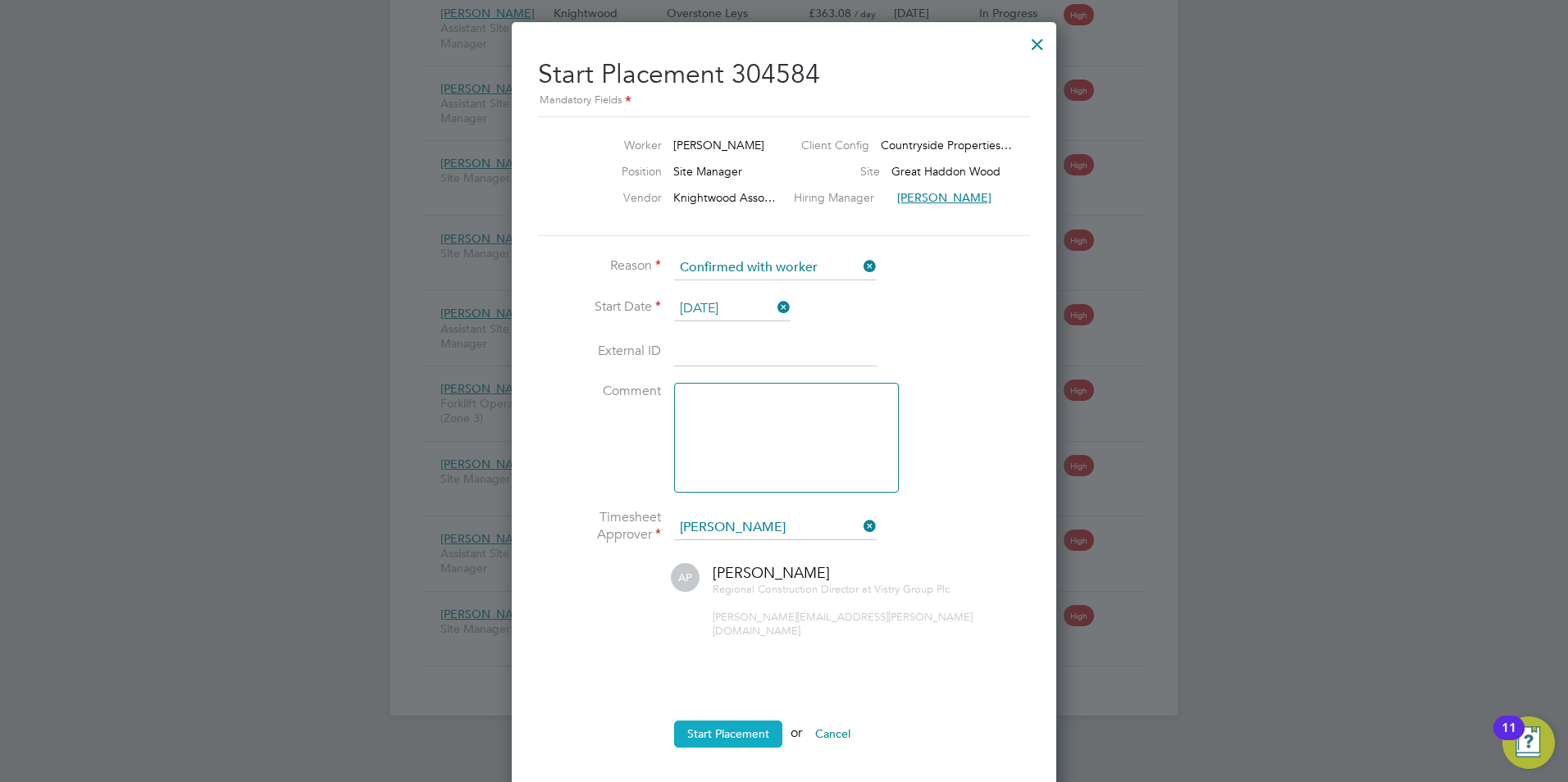
click at [734, 720] on button "Start Placement" at bounding box center [728, 733] width 109 height 26
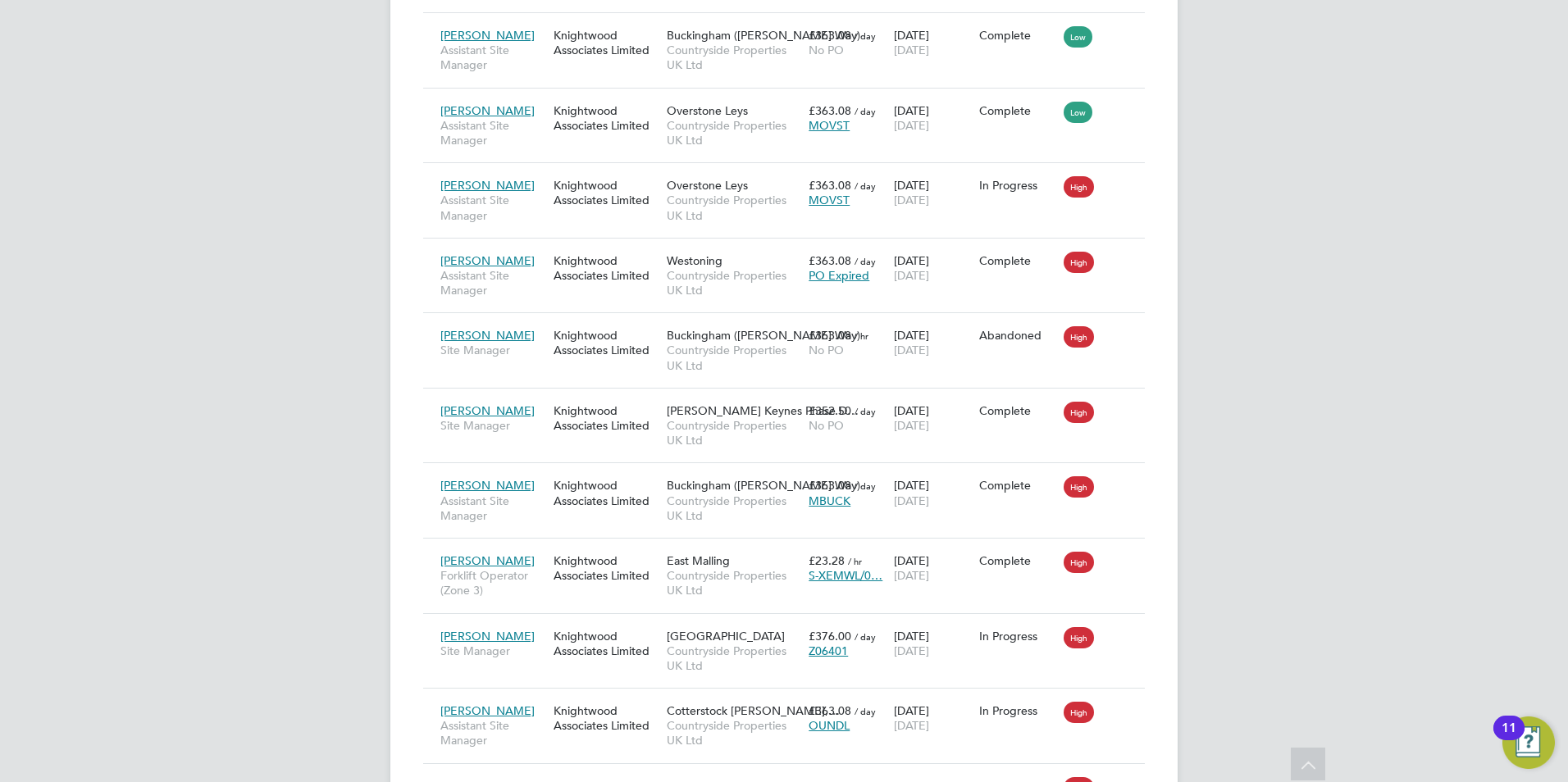
scroll to position [1806, 0]
